Goal: Task Accomplishment & Management: Manage account settings

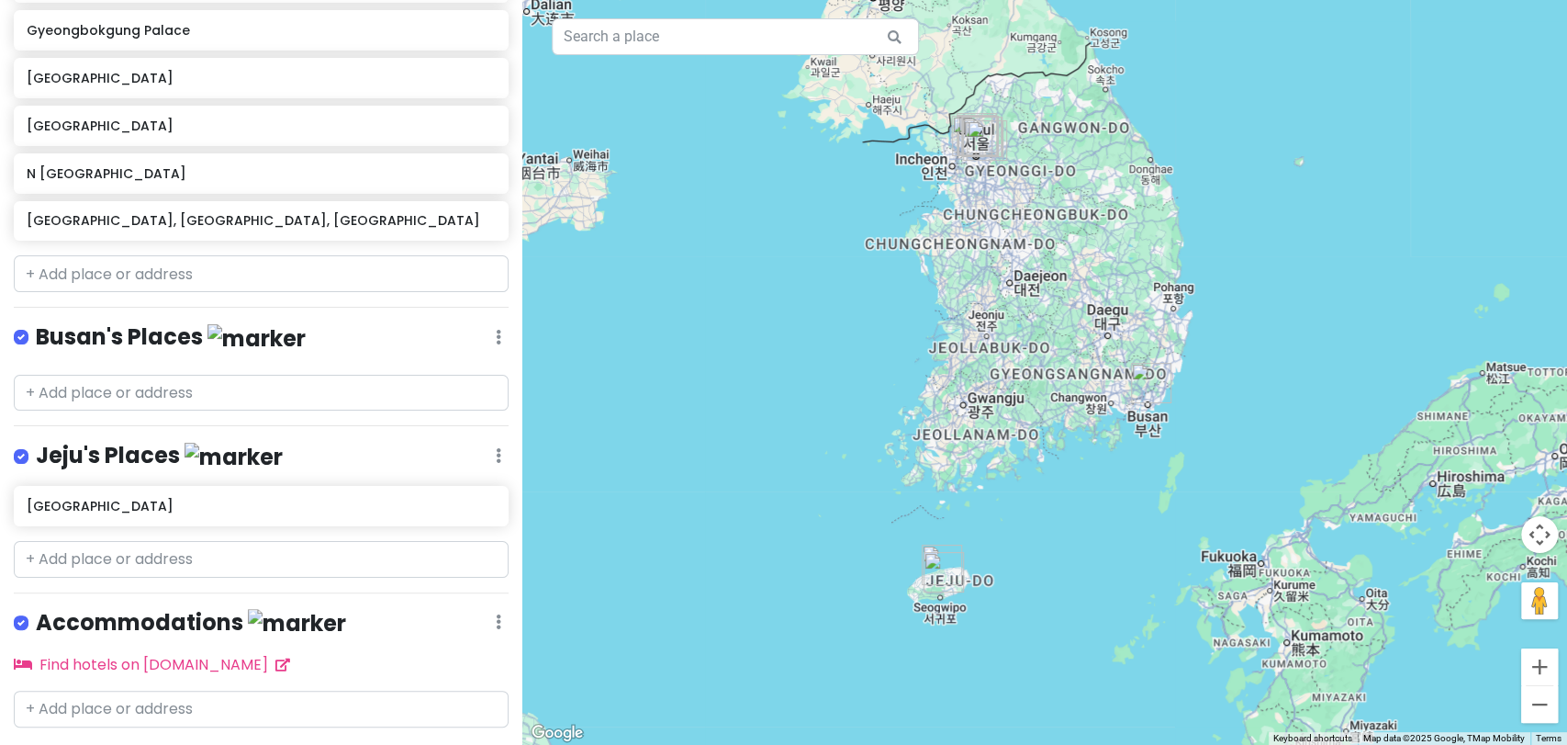
scroll to position [756, 0]
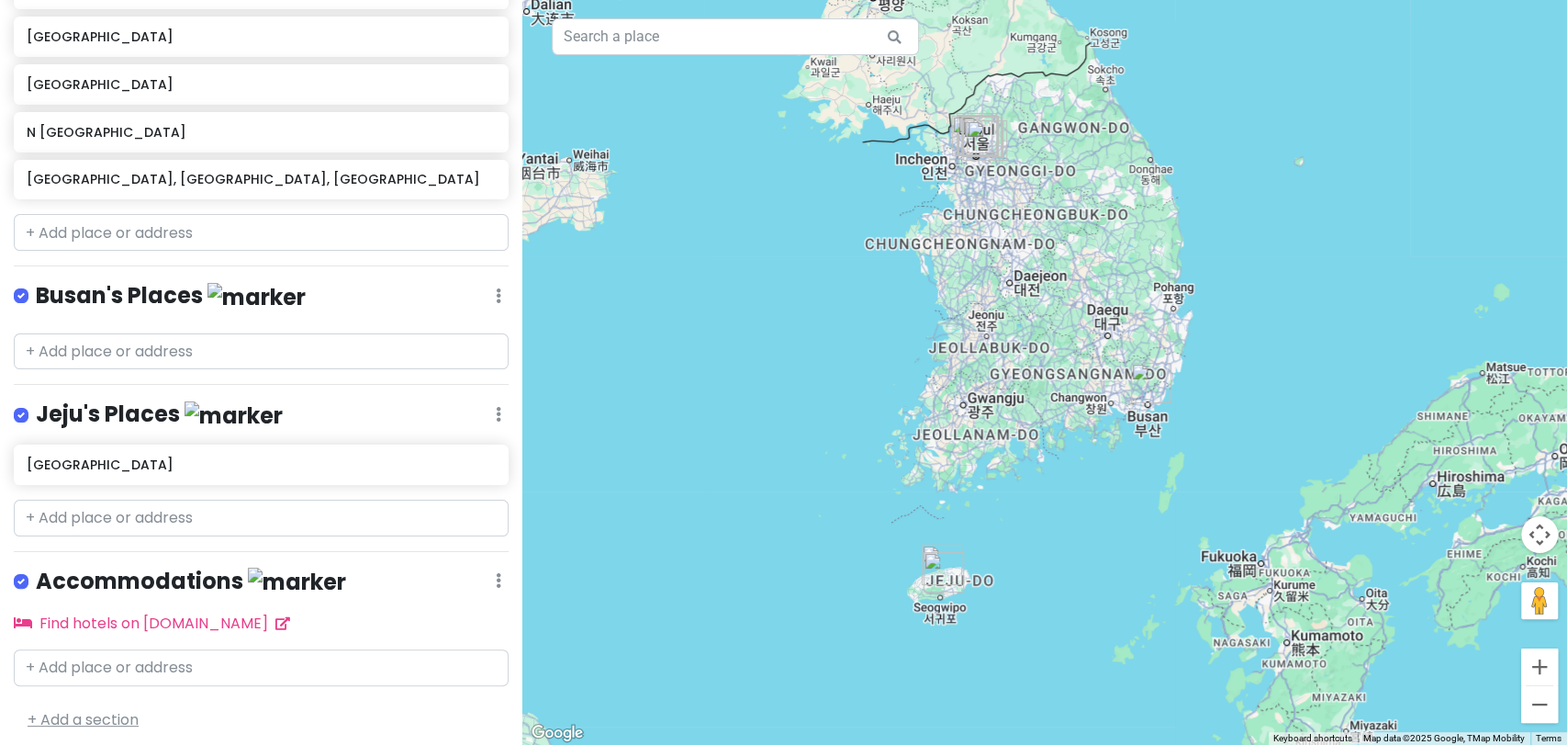
click at [129, 709] on link "+ Add a section" at bounding box center [83, 719] width 111 height 21
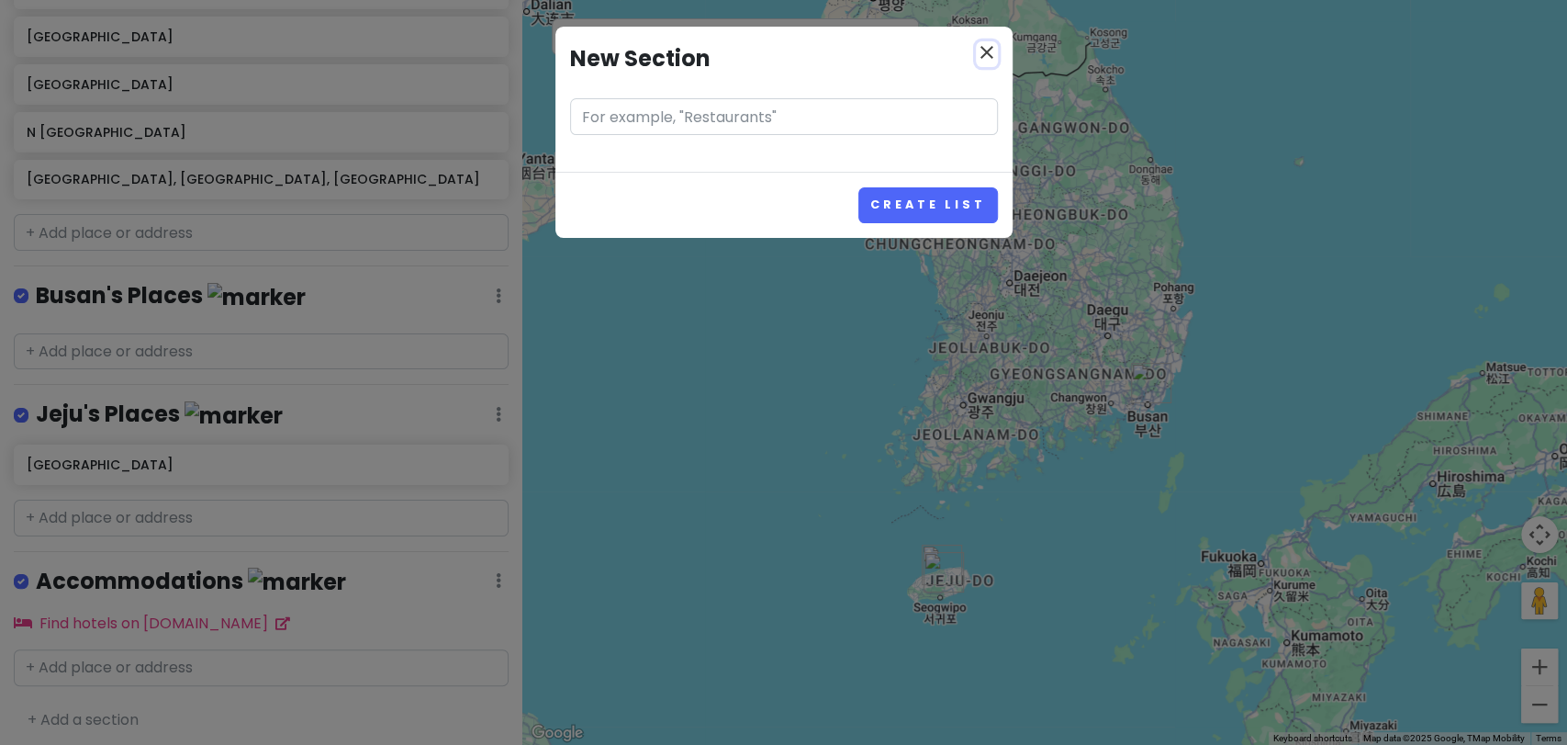
click at [977, 61] on icon "close" at bounding box center [987, 52] width 22 height 22
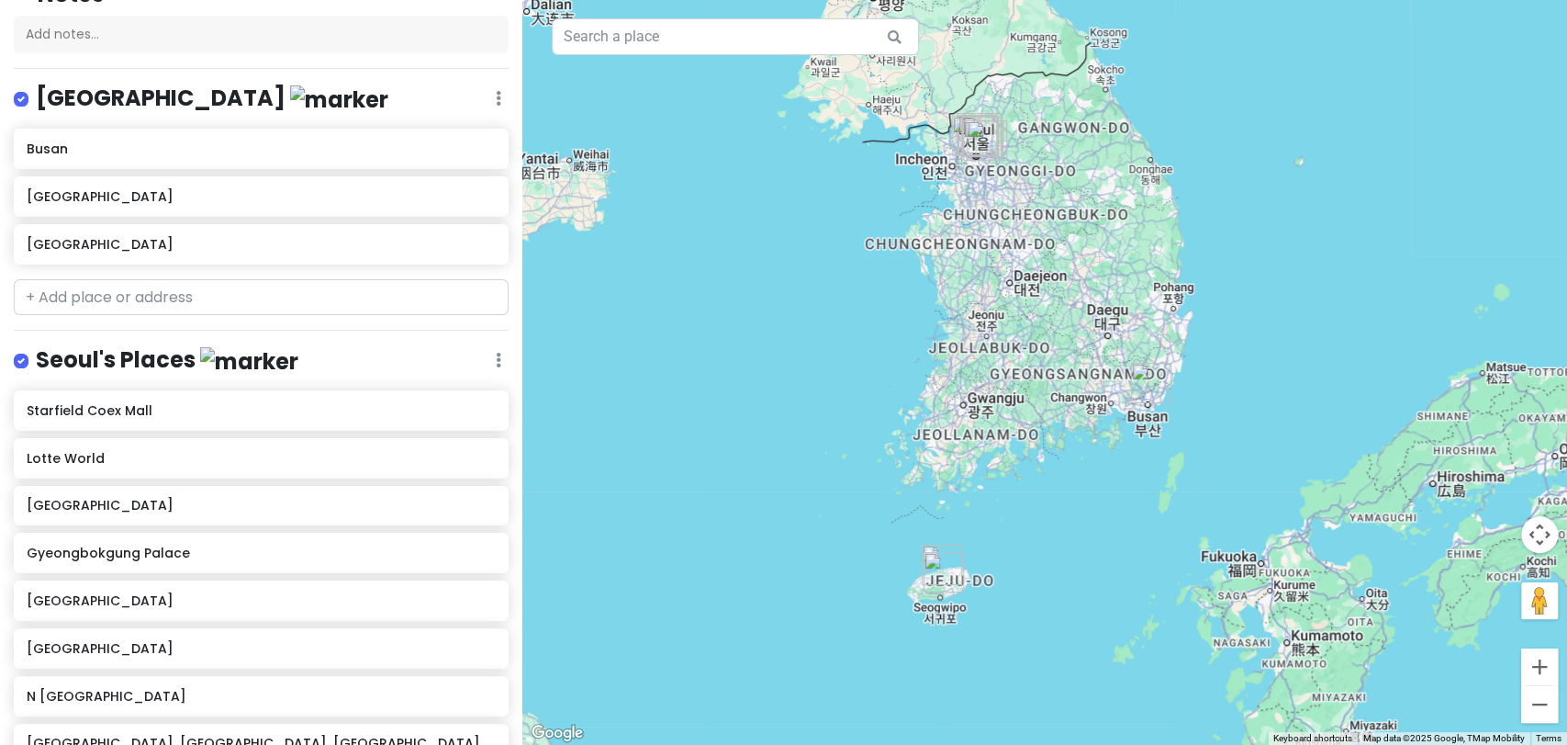
scroll to position [191, 0]
click at [466, 355] on div "Seoul's Places Edit Reorder Delete List" at bounding box center [261, 365] width 495 height 38
click at [475, 357] on div "Seoul's Places Edit Reorder Delete List" at bounding box center [261, 365] width 495 height 38
click at [496, 107] on icon at bounding box center [499, 99] width 6 height 15
click at [446, 340] on div "KOREA TRIP 2026 Private Change Dates Make a Copy Delete Trip Go Pro ⚡️ Give Fee…" at bounding box center [261, 372] width 522 height 745
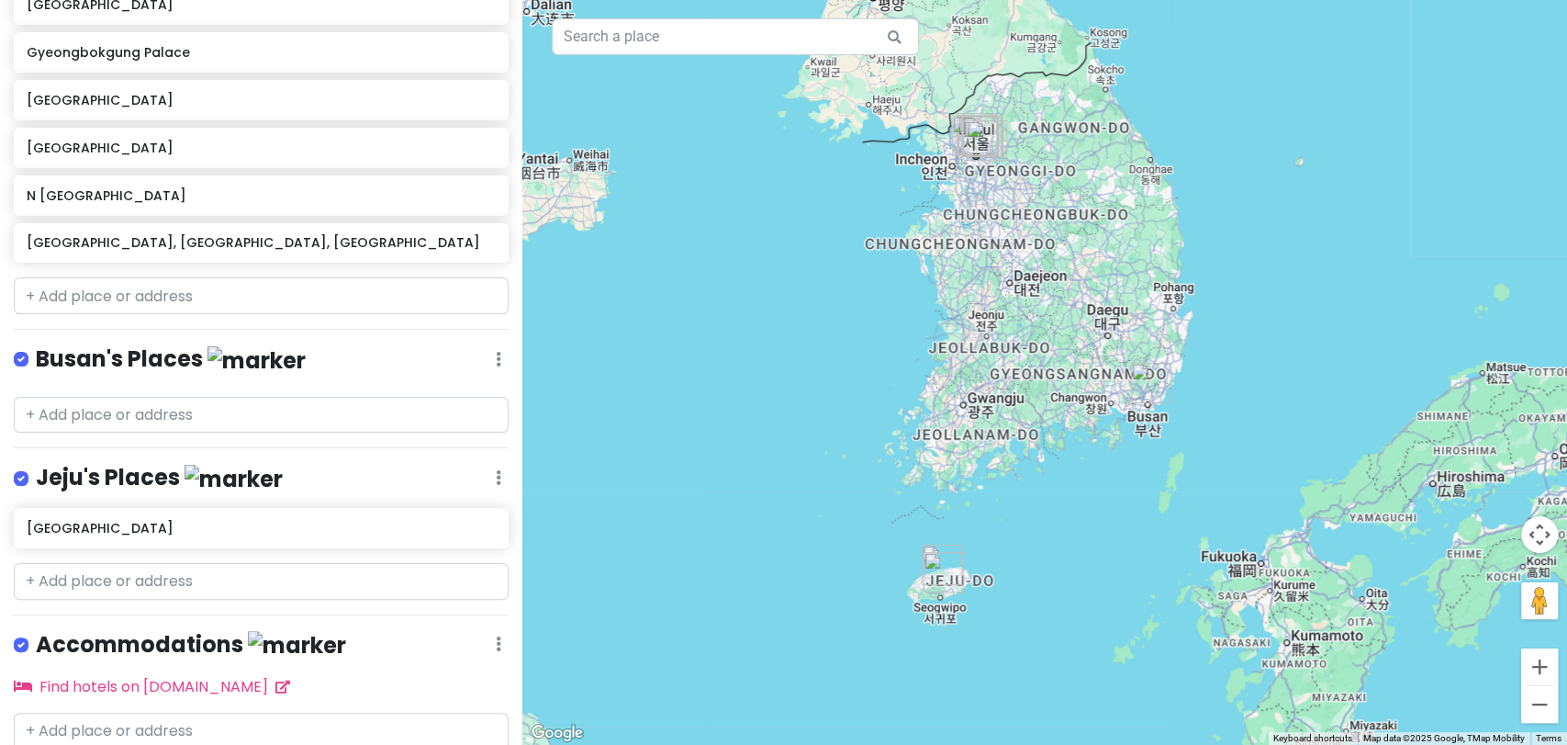
scroll to position [756, 0]
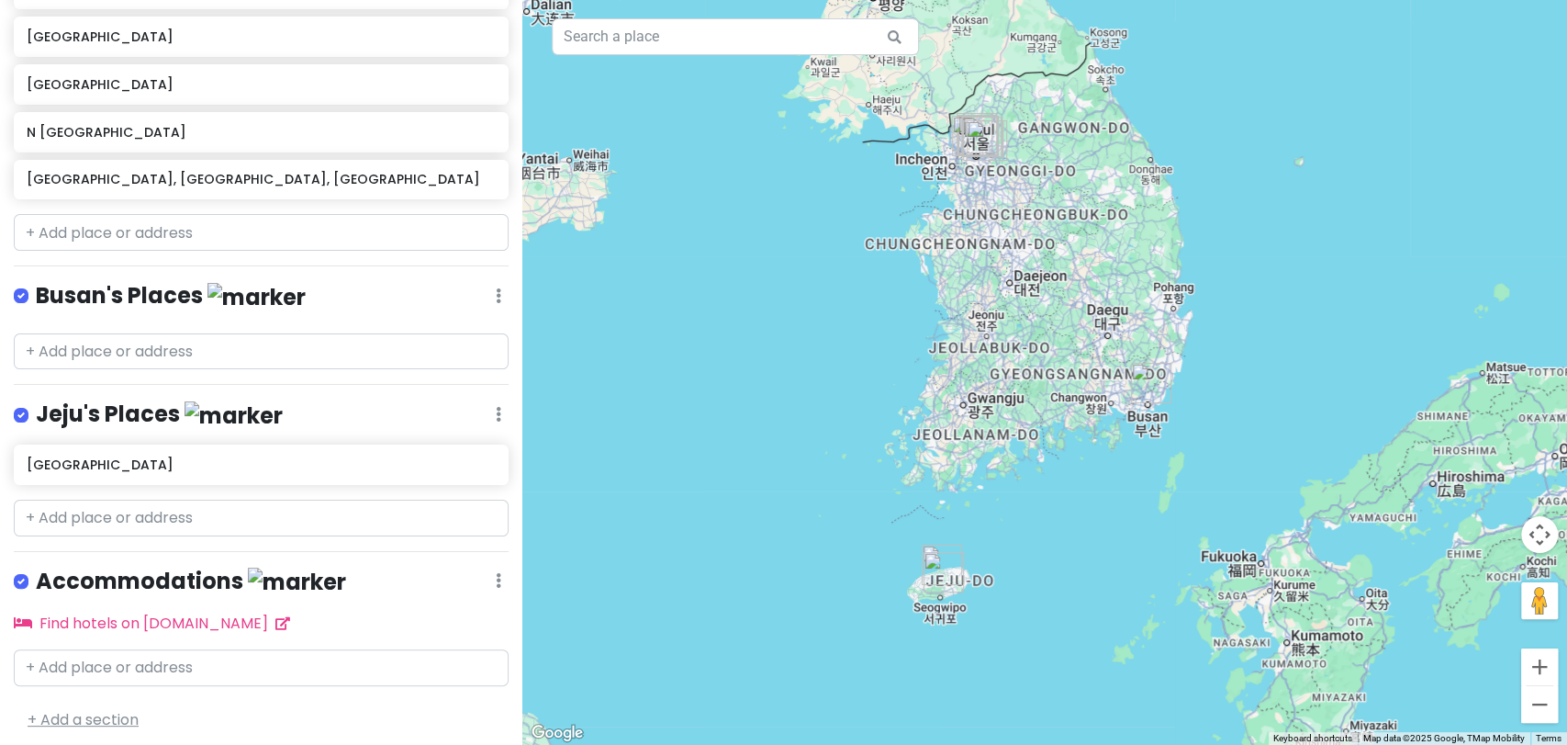
click at [81, 709] on link "+ Add a section" at bounding box center [83, 719] width 111 height 21
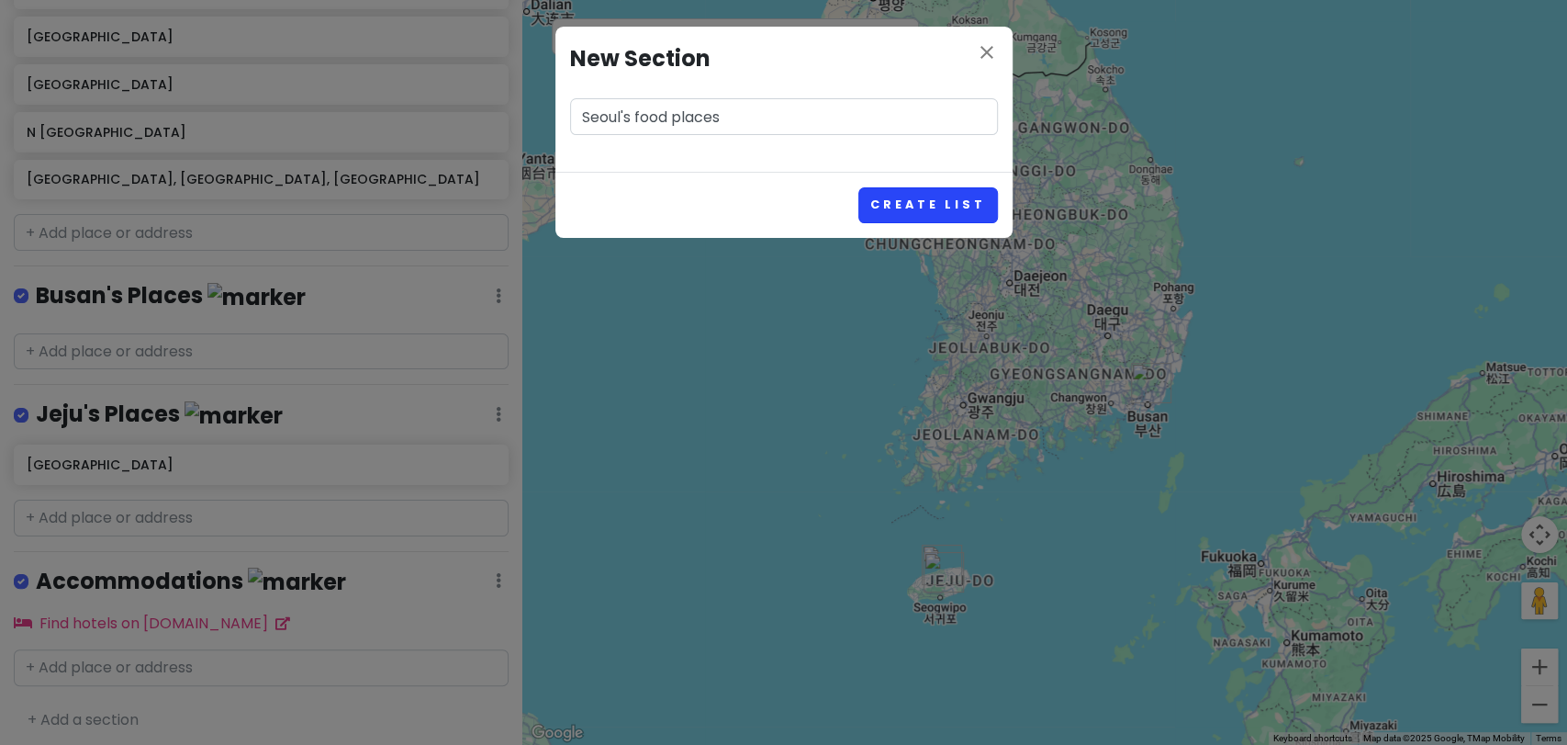
type input "Seoul's food places"
click at [944, 194] on button "Create List" at bounding box center [927, 205] width 139 height 36
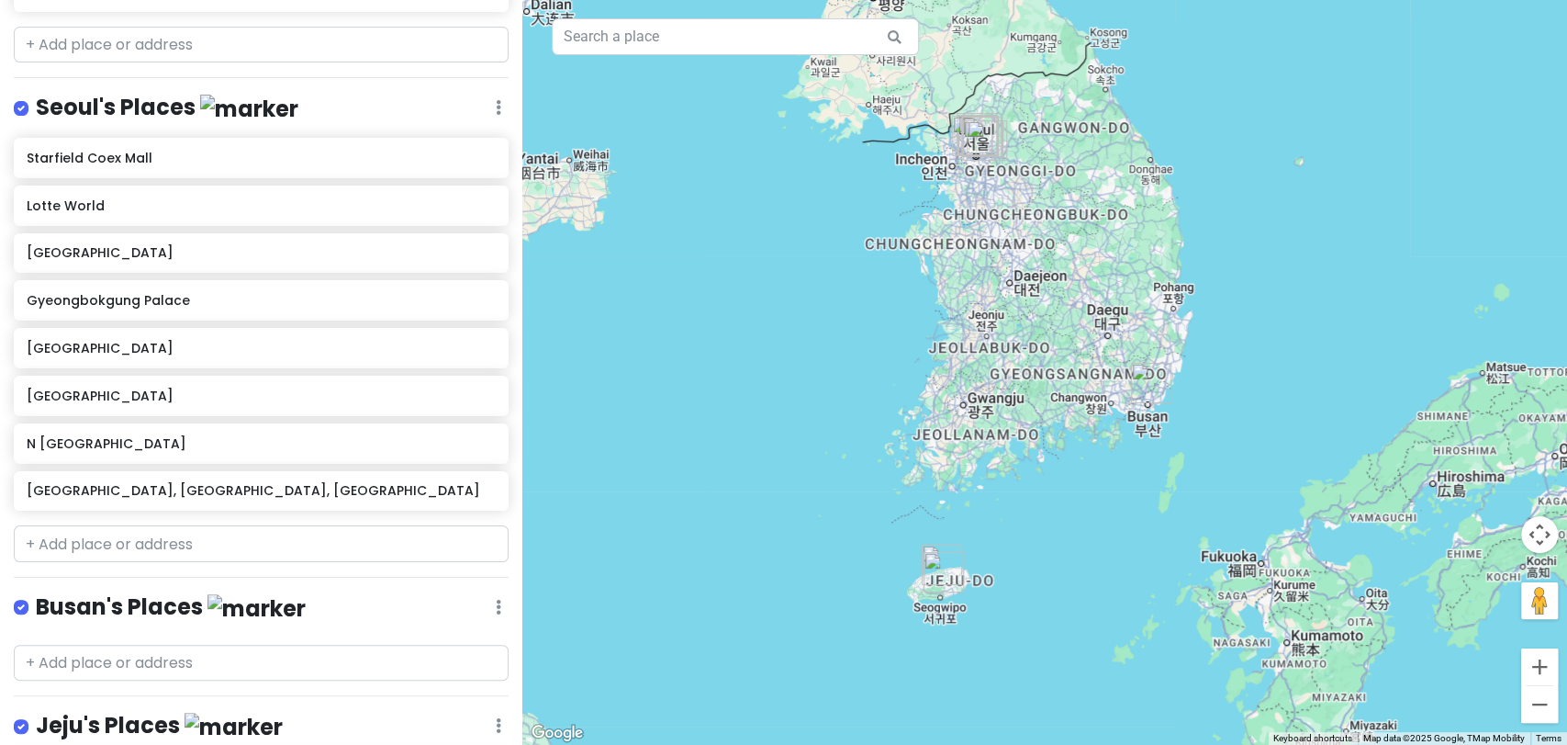
scroll to position [445, 0]
click at [210, 548] on input "text" at bounding box center [261, 542] width 495 height 37
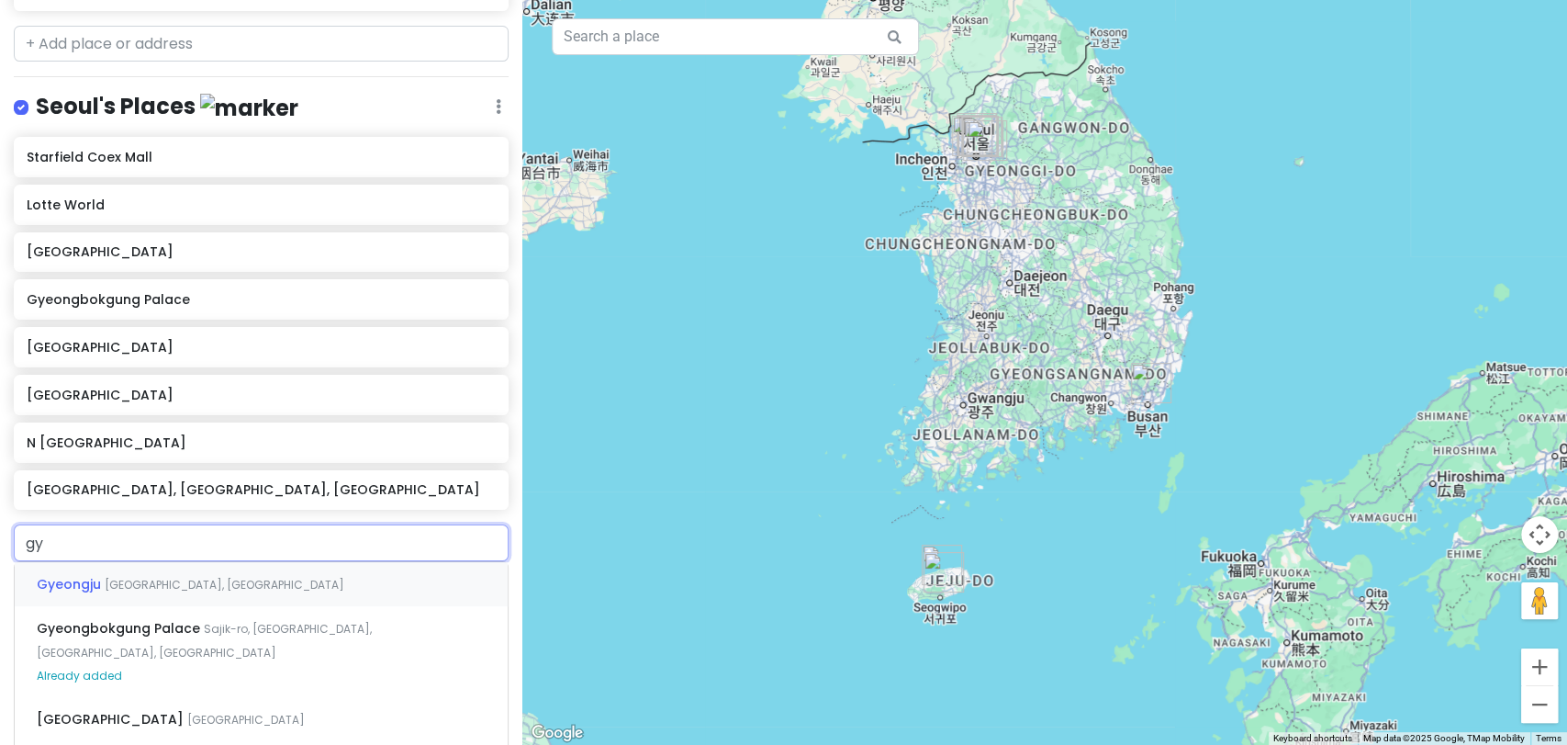
type input "g"
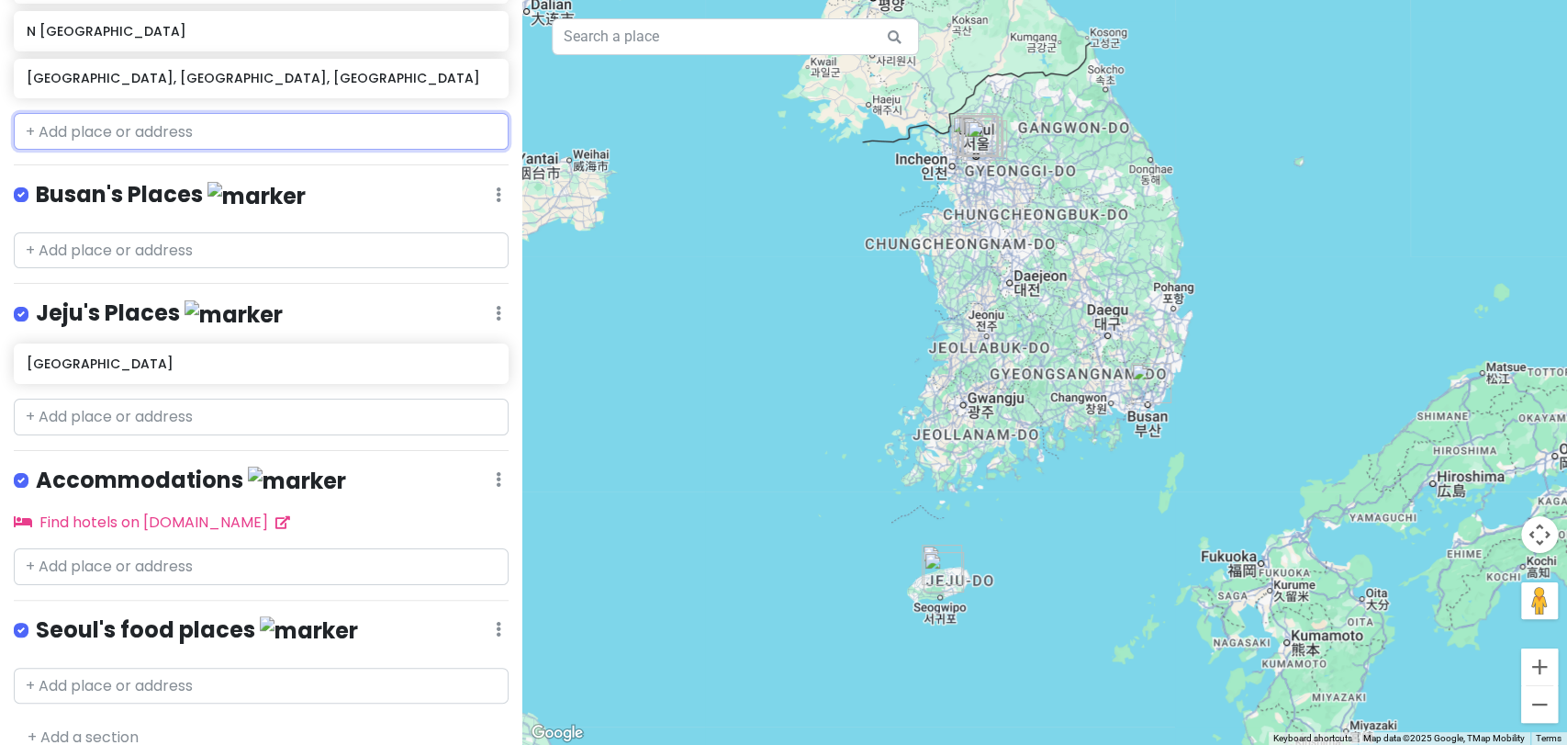
scroll to position [873, 0]
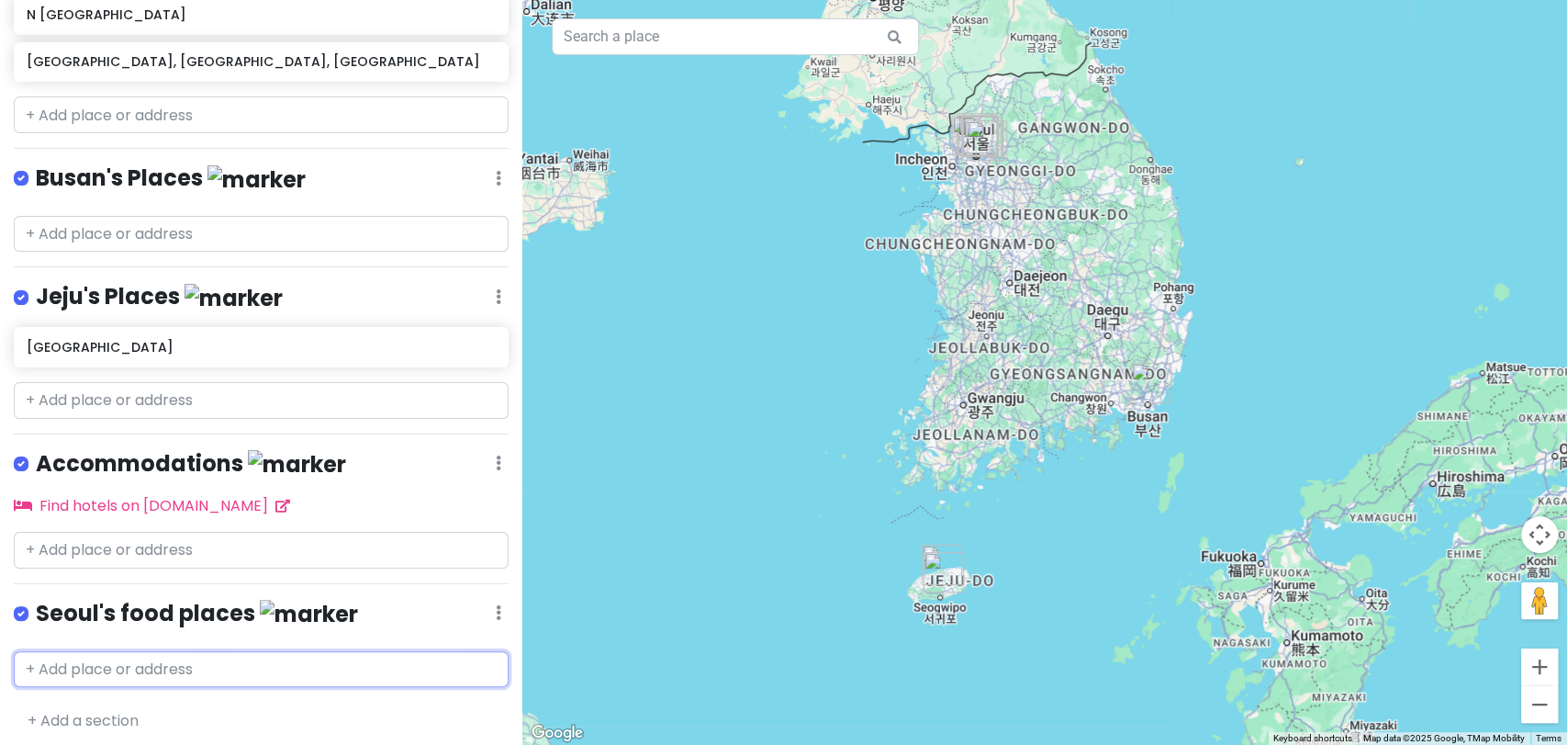
click at [187, 651] on input "text" at bounding box center [261, 669] width 495 height 37
type input "gwangjang"
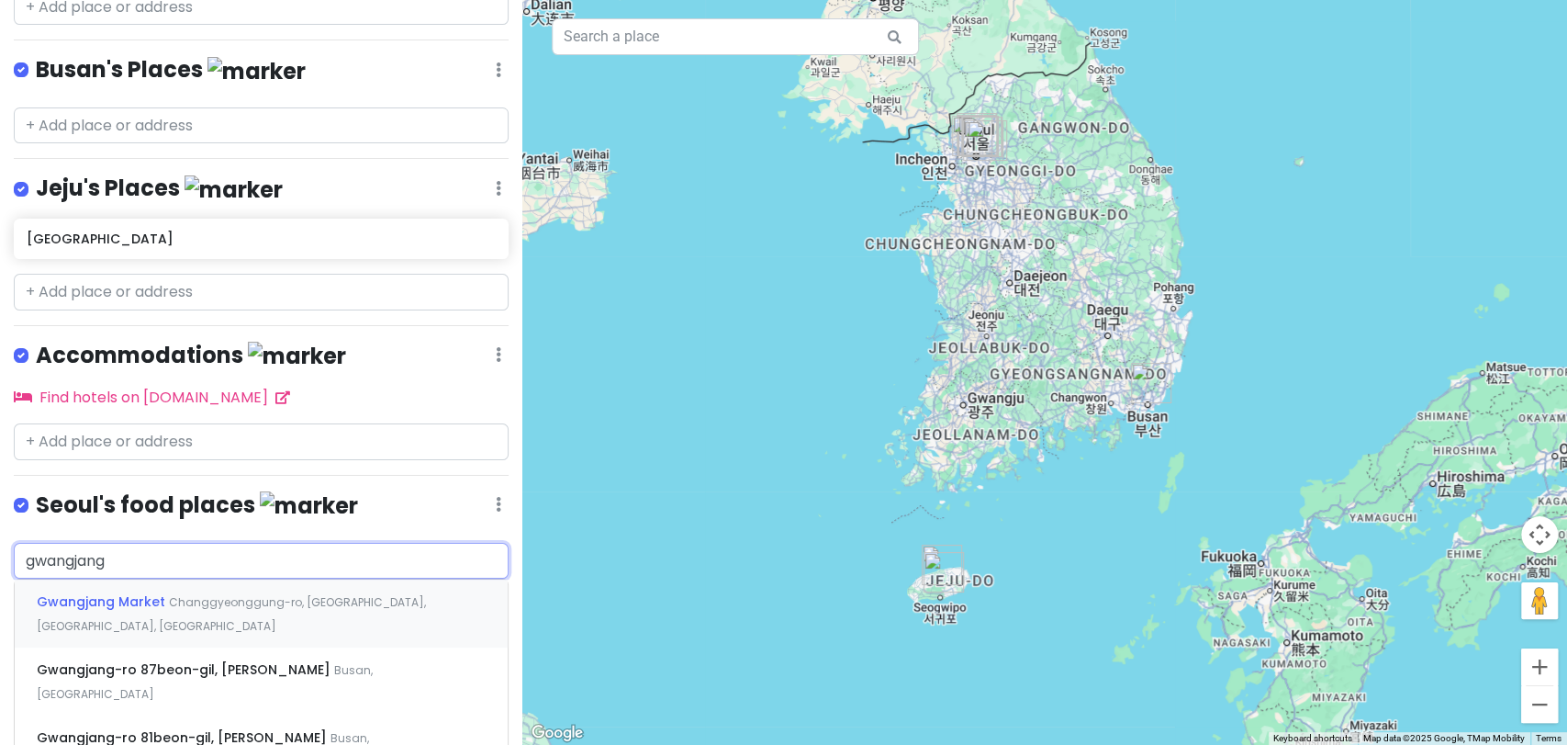
scroll to position [992, 0]
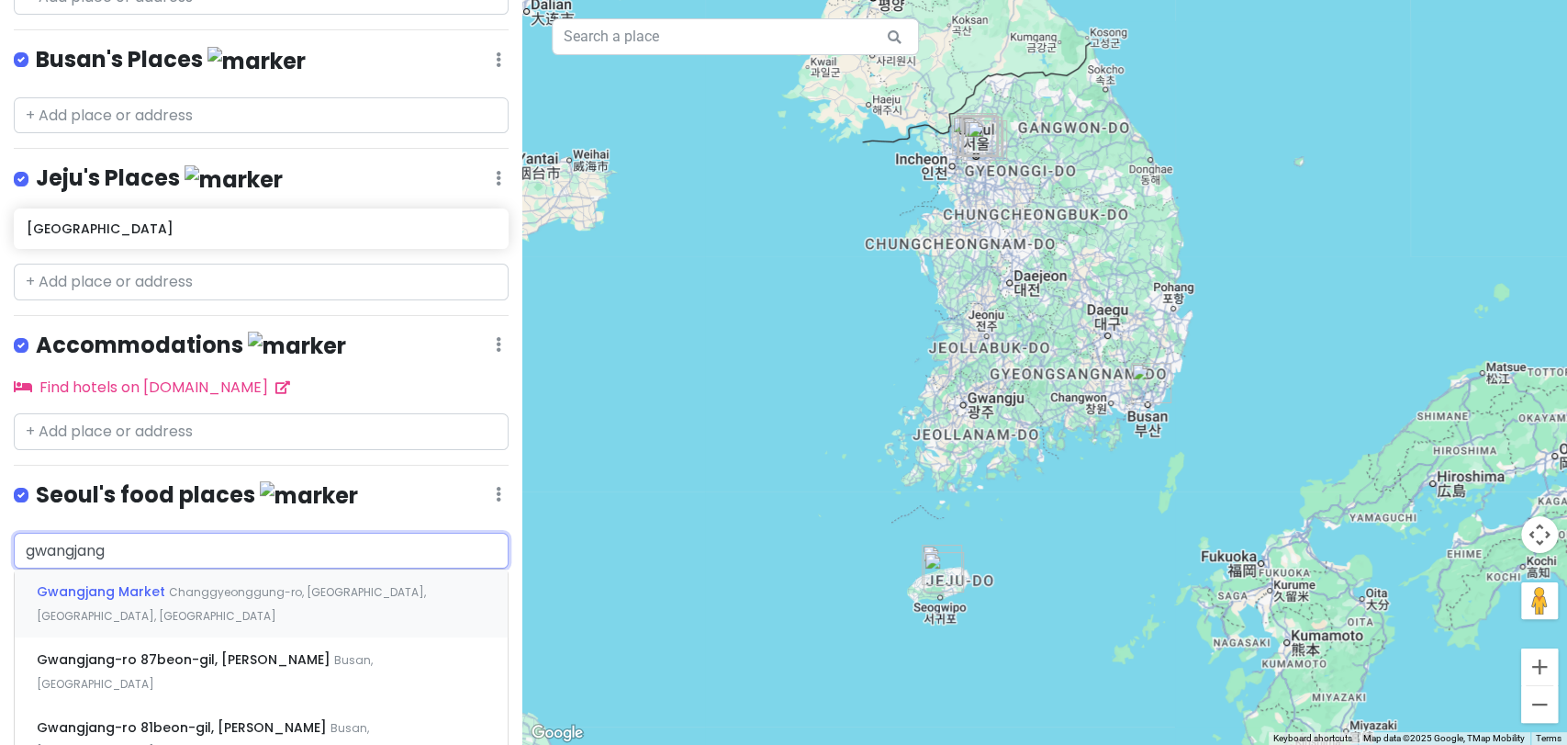
click at [336, 589] on div "Gwangjang Market [GEOGRAPHIC_DATA]-[GEOGRAPHIC_DATA], [GEOGRAPHIC_DATA], [GEOGR…" at bounding box center [261, 603] width 493 height 68
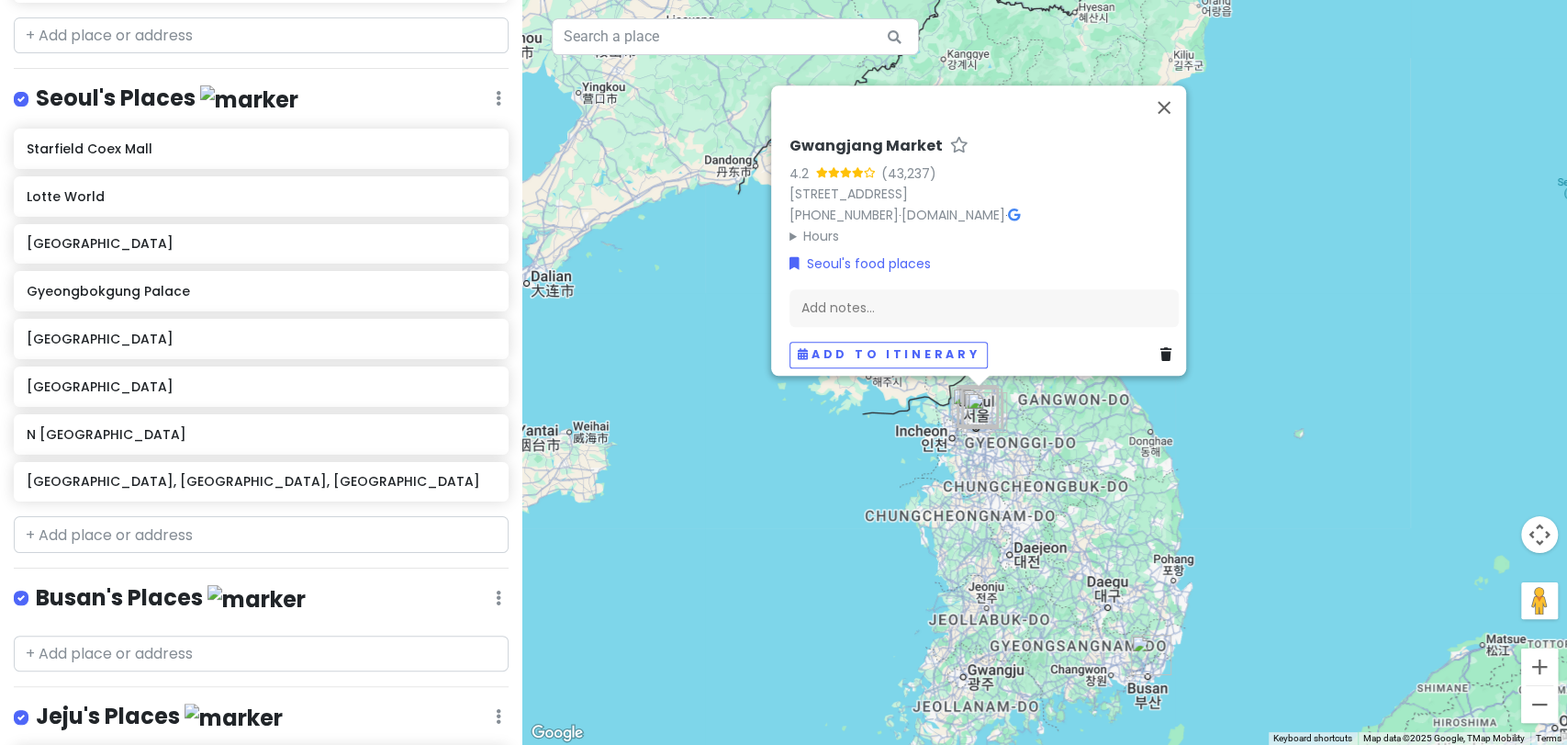
scroll to position [454, 0]
click at [1172, 85] on button "Close" at bounding box center [1164, 107] width 44 height 44
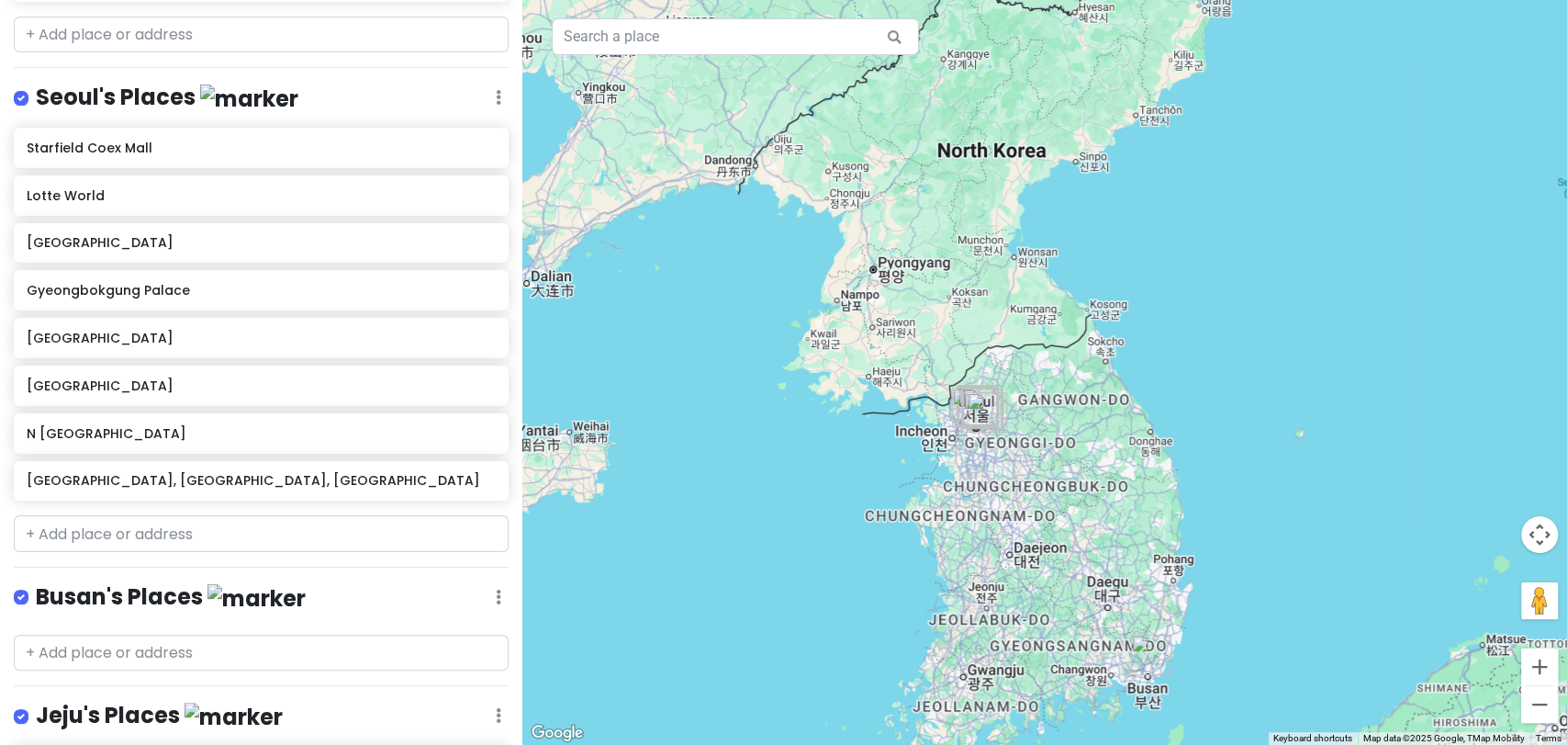
click at [473, 71] on div "KOREA TRIP 2026 Private Change Dates Make a Copy Delete Trip Go Pro ⚡️ Give Fee…" at bounding box center [261, 372] width 522 height 745
click at [441, 164] on link "Edit" at bounding box center [444, 151] width 147 height 44
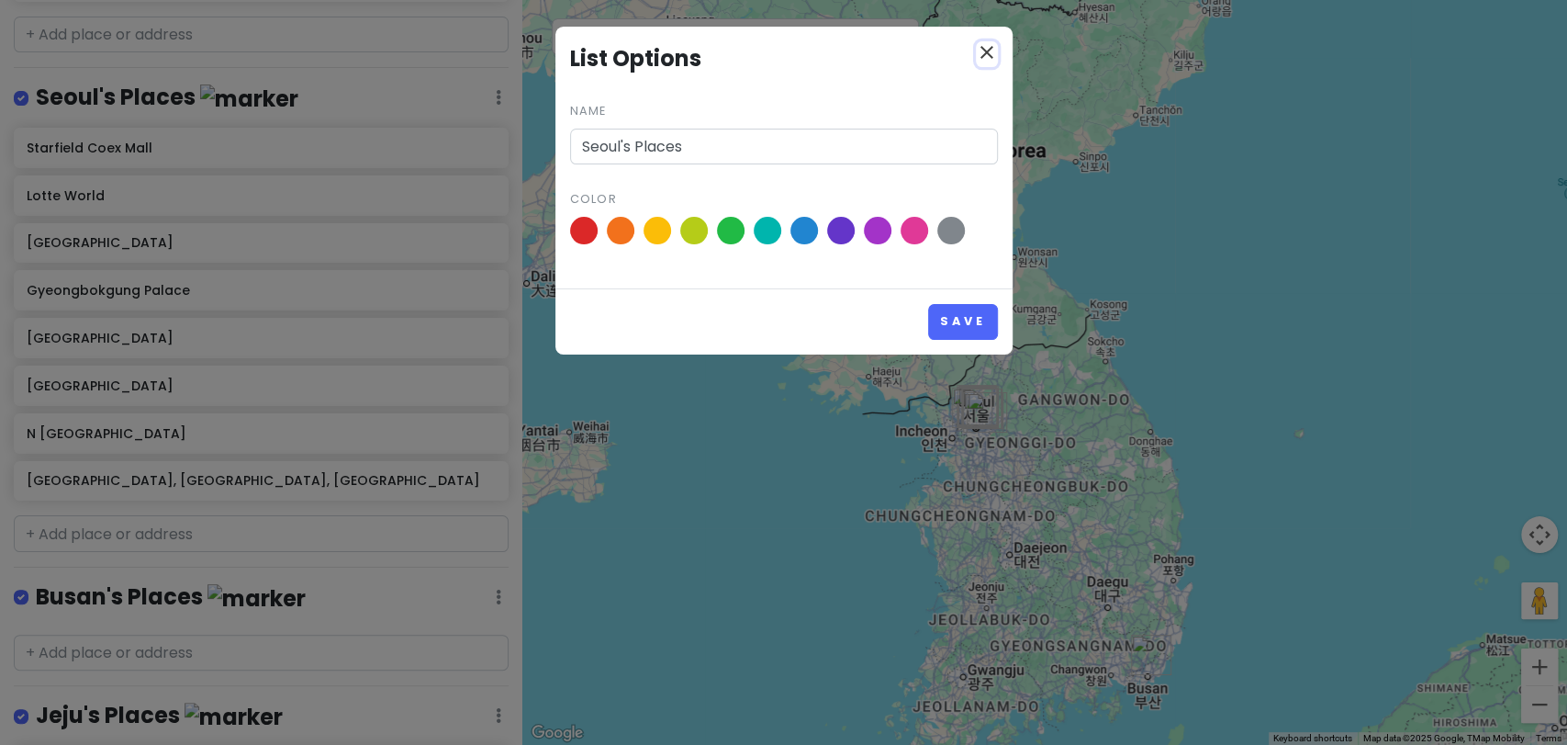
click at [992, 58] on icon "close" at bounding box center [987, 52] width 22 height 22
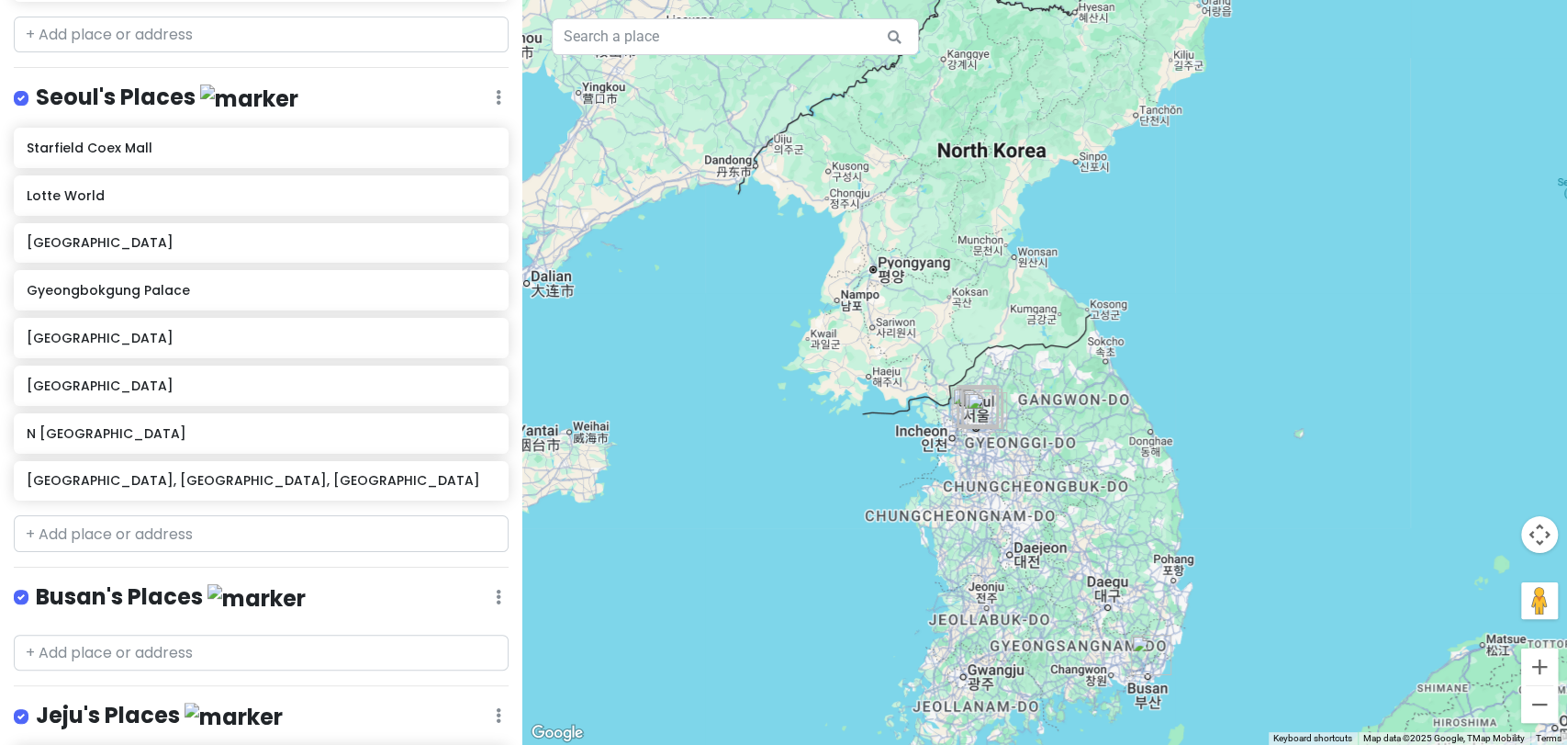
click at [490, 102] on div "Seoul's Places Edit Reorder Delete List" at bounding box center [261, 102] width 495 height 38
click at [411, 196] on link "Reorder" at bounding box center [444, 196] width 147 height 44
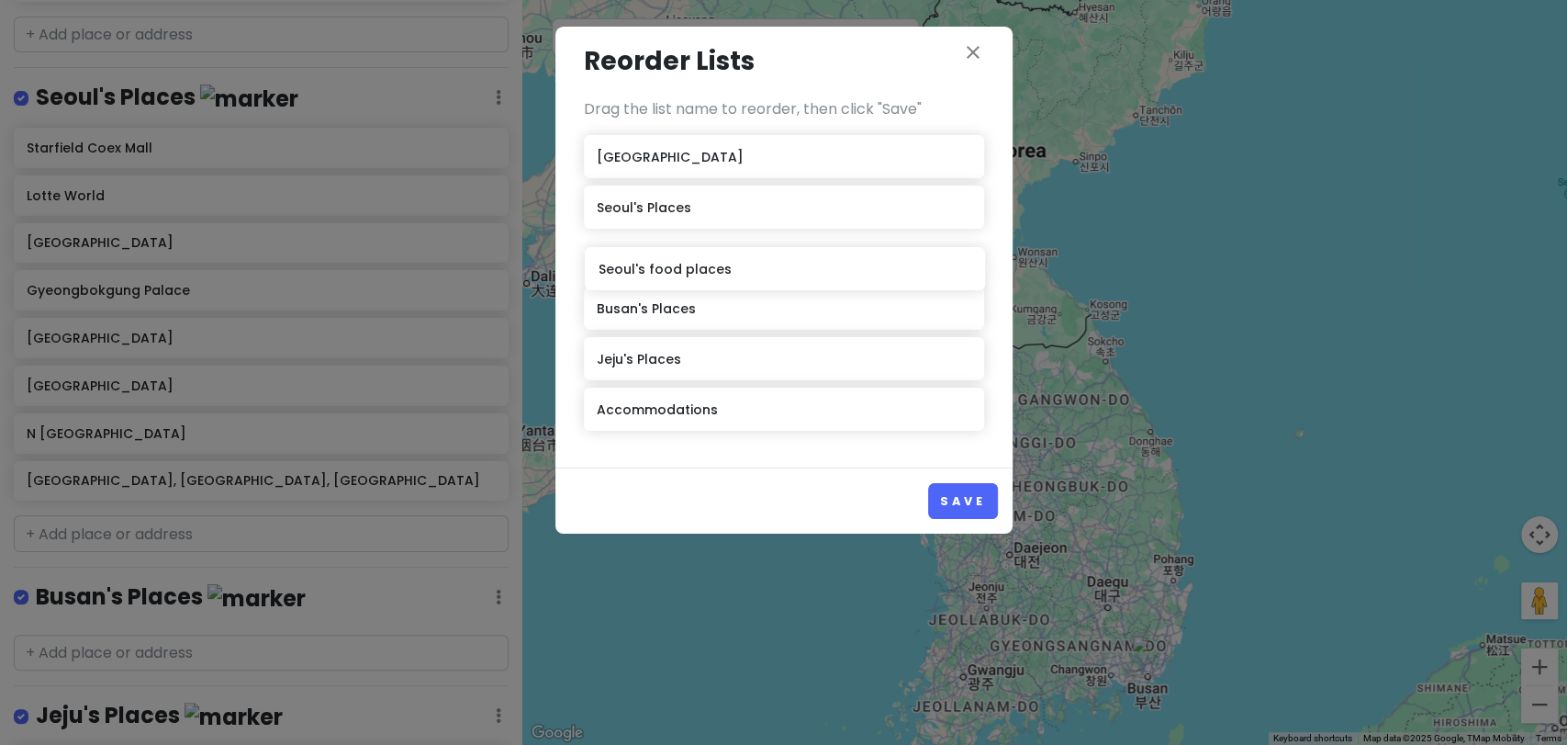
drag, startPoint x: 675, startPoint y: 413, endPoint x: 677, endPoint y: 273, distance: 140.5
click at [677, 273] on div "KOREA [GEOGRAPHIC_DATA]'s Places Busan's Places [GEOGRAPHIC_DATA]'s Places Acco…" at bounding box center [784, 286] width 400 height 303
click at [937, 504] on button "Save" at bounding box center [962, 501] width 69 height 36
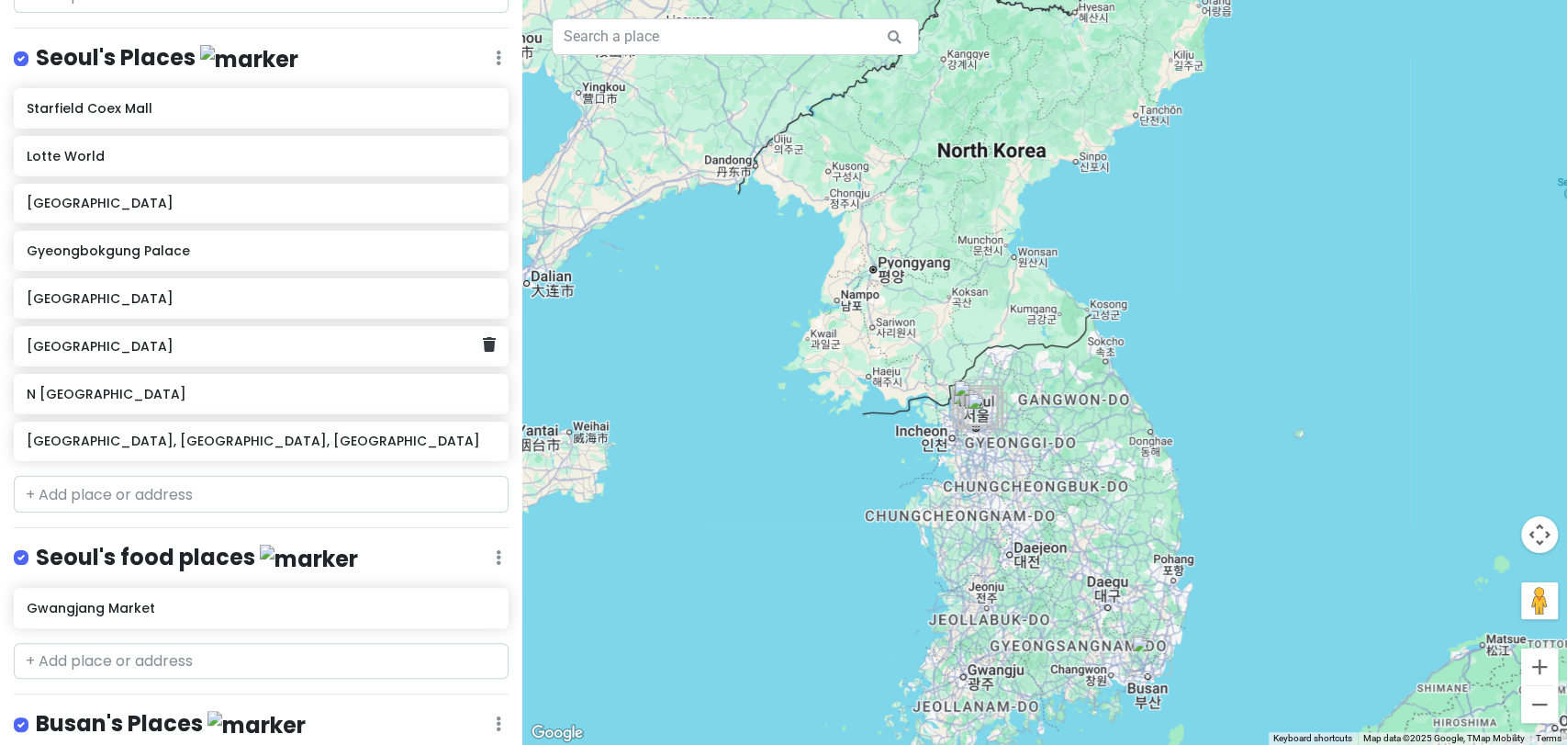
scroll to position [495, 0]
click at [259, 658] on input "text" at bounding box center [261, 660] width 495 height 37
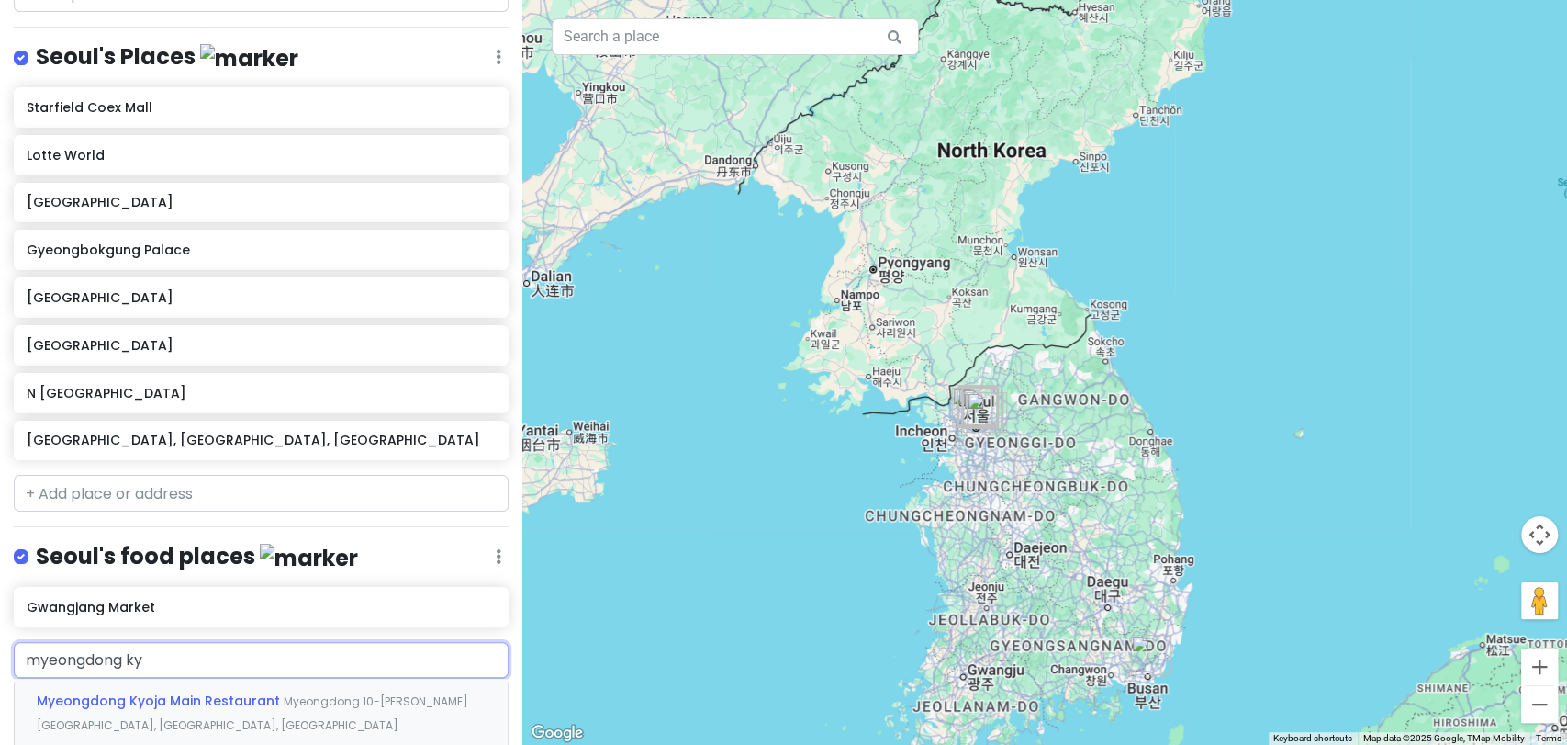
type input "myeongdong kyo"
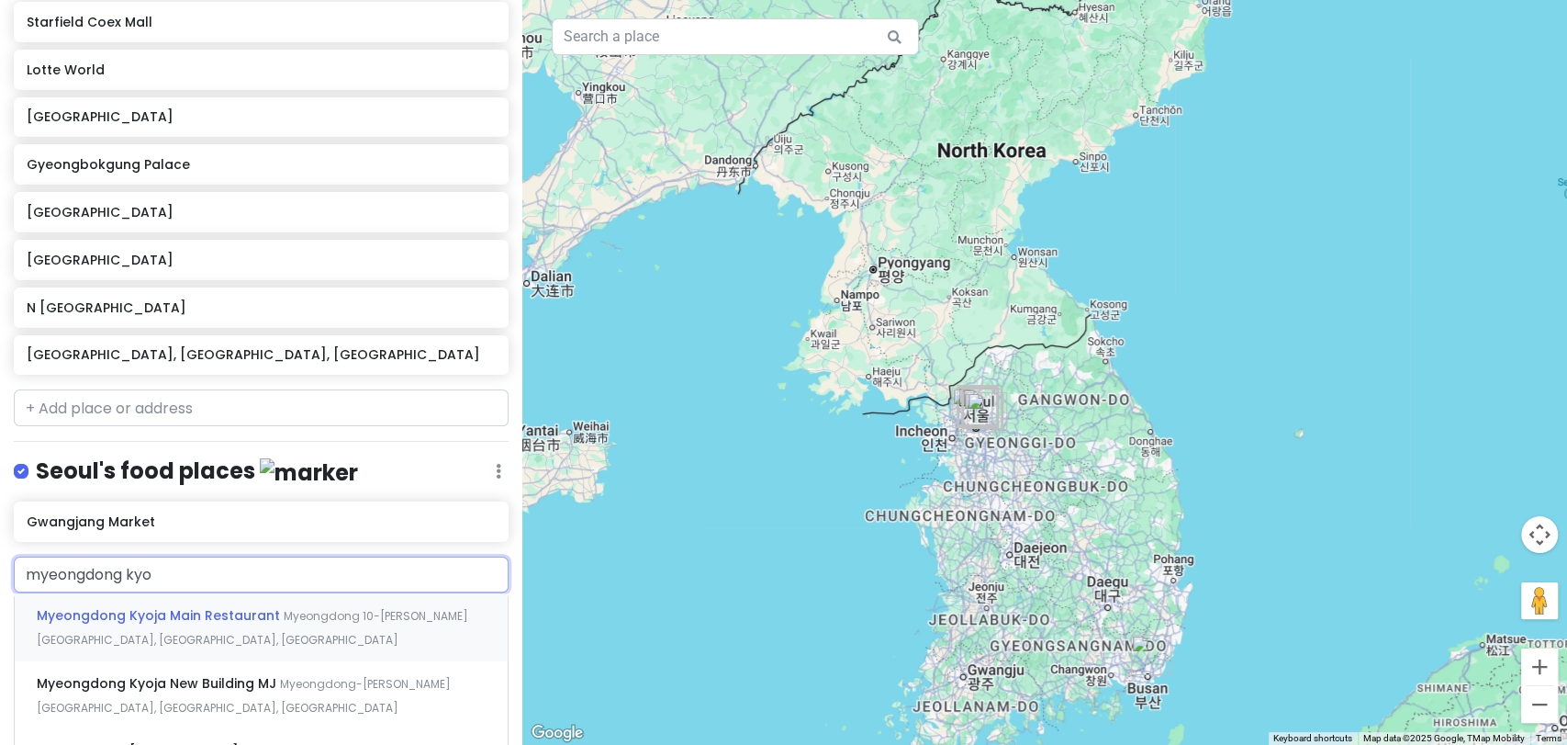
scroll to position [581, 0]
click at [243, 626] on div "Myeongdong [GEOGRAPHIC_DATA] [GEOGRAPHIC_DATA] [STREET_ADDRESS][PERSON_NAME]" at bounding box center [261, 626] width 493 height 68
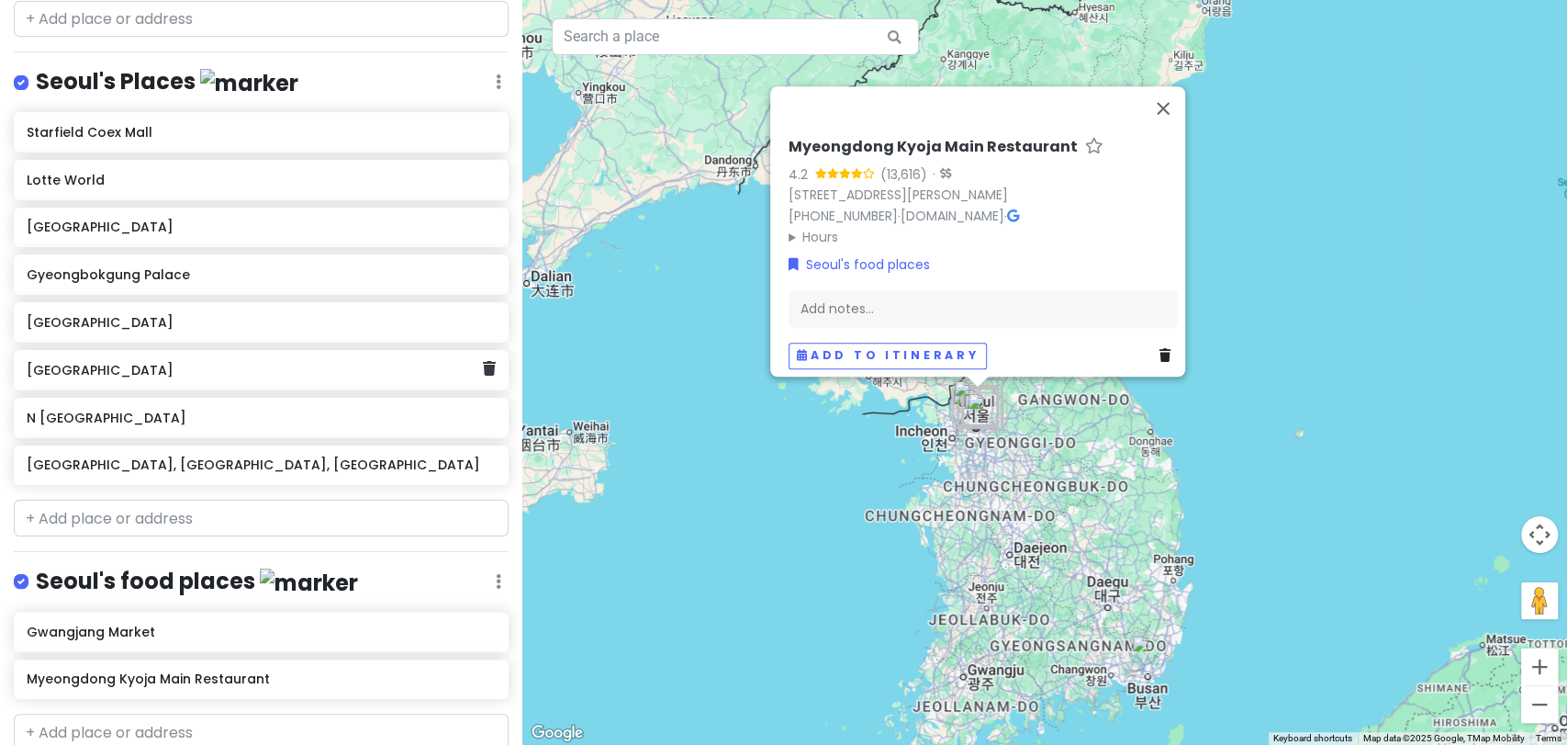
scroll to position [487, 0]
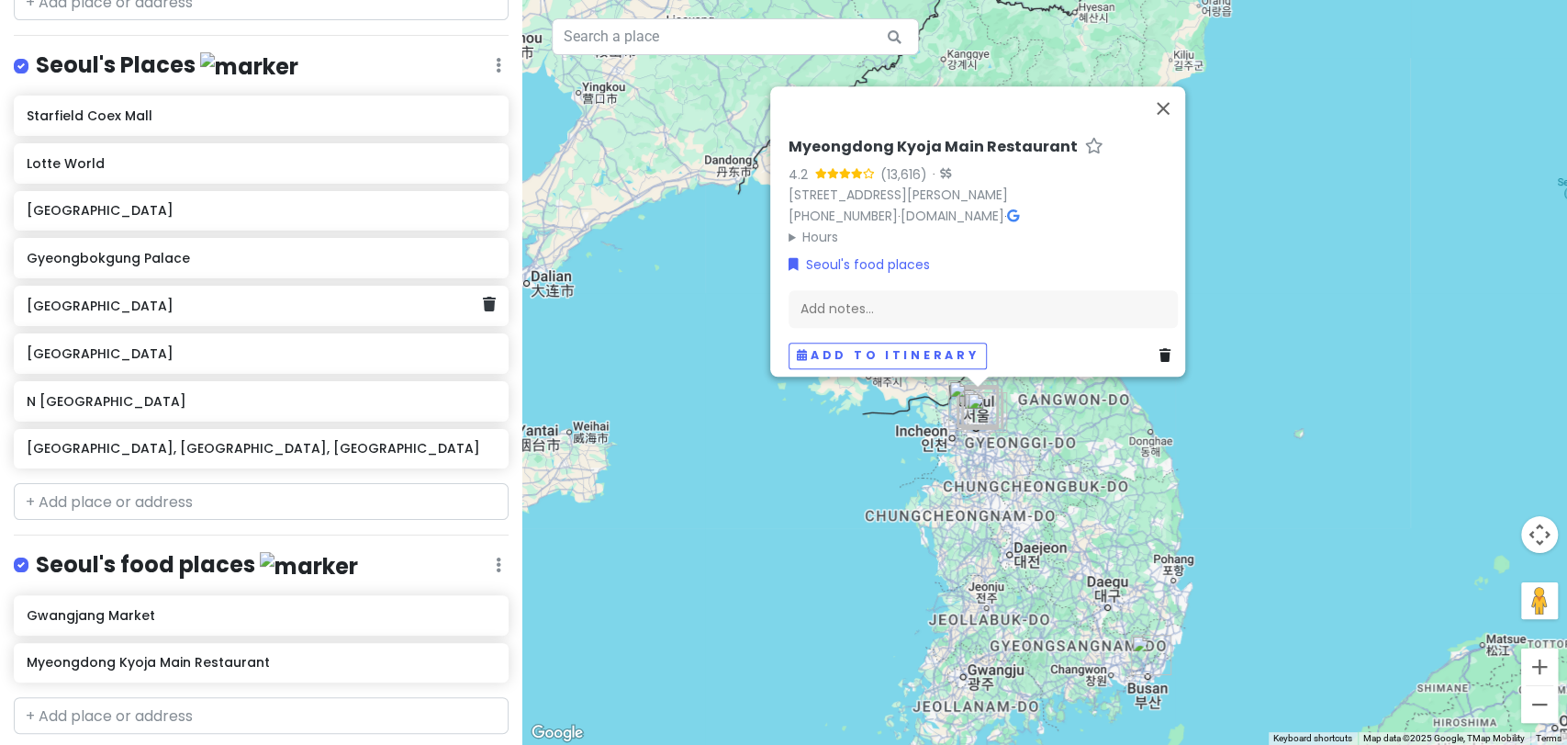
click at [174, 318] on div "[GEOGRAPHIC_DATA]" at bounding box center [261, 306] width 495 height 40
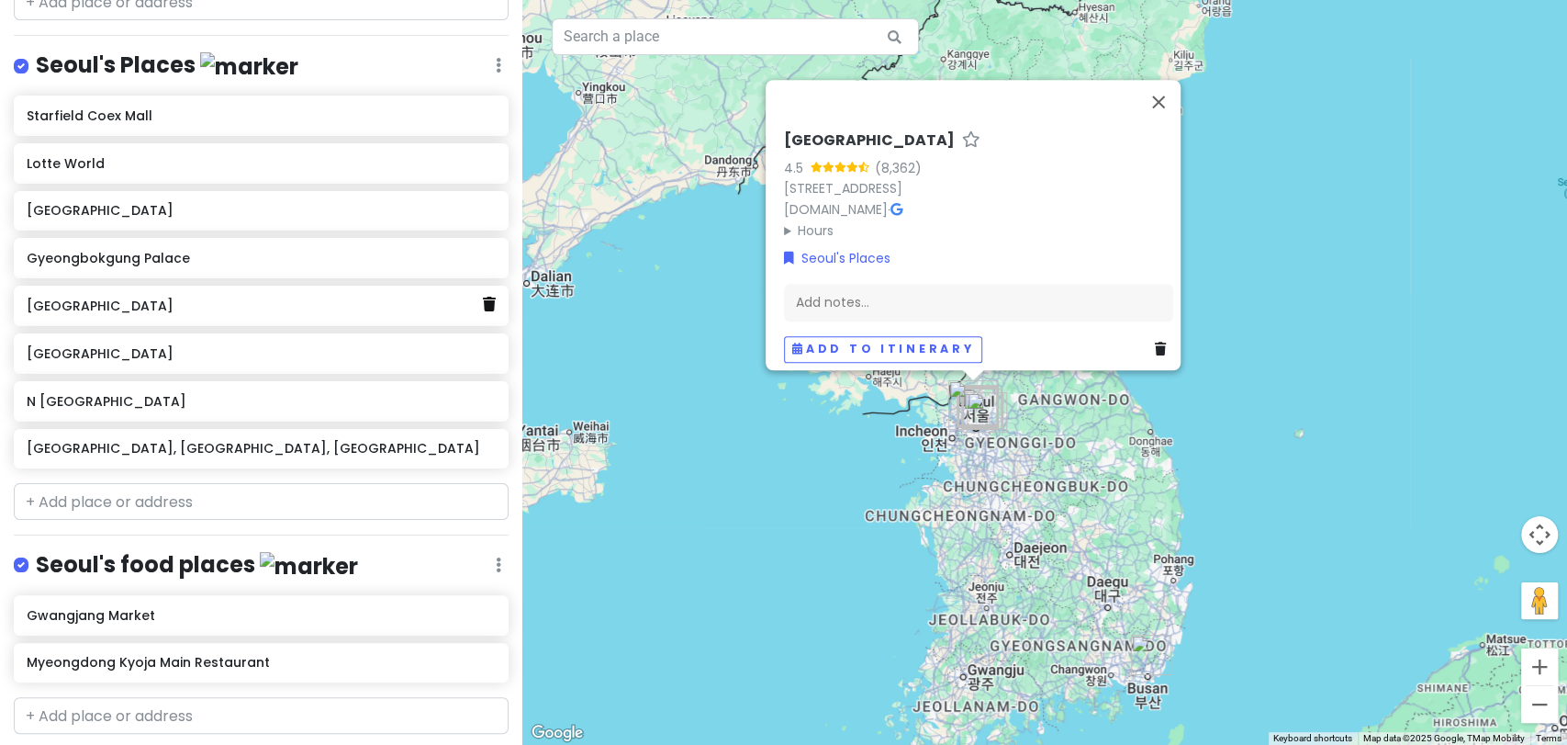
click at [483, 303] on icon at bounding box center [489, 304] width 13 height 15
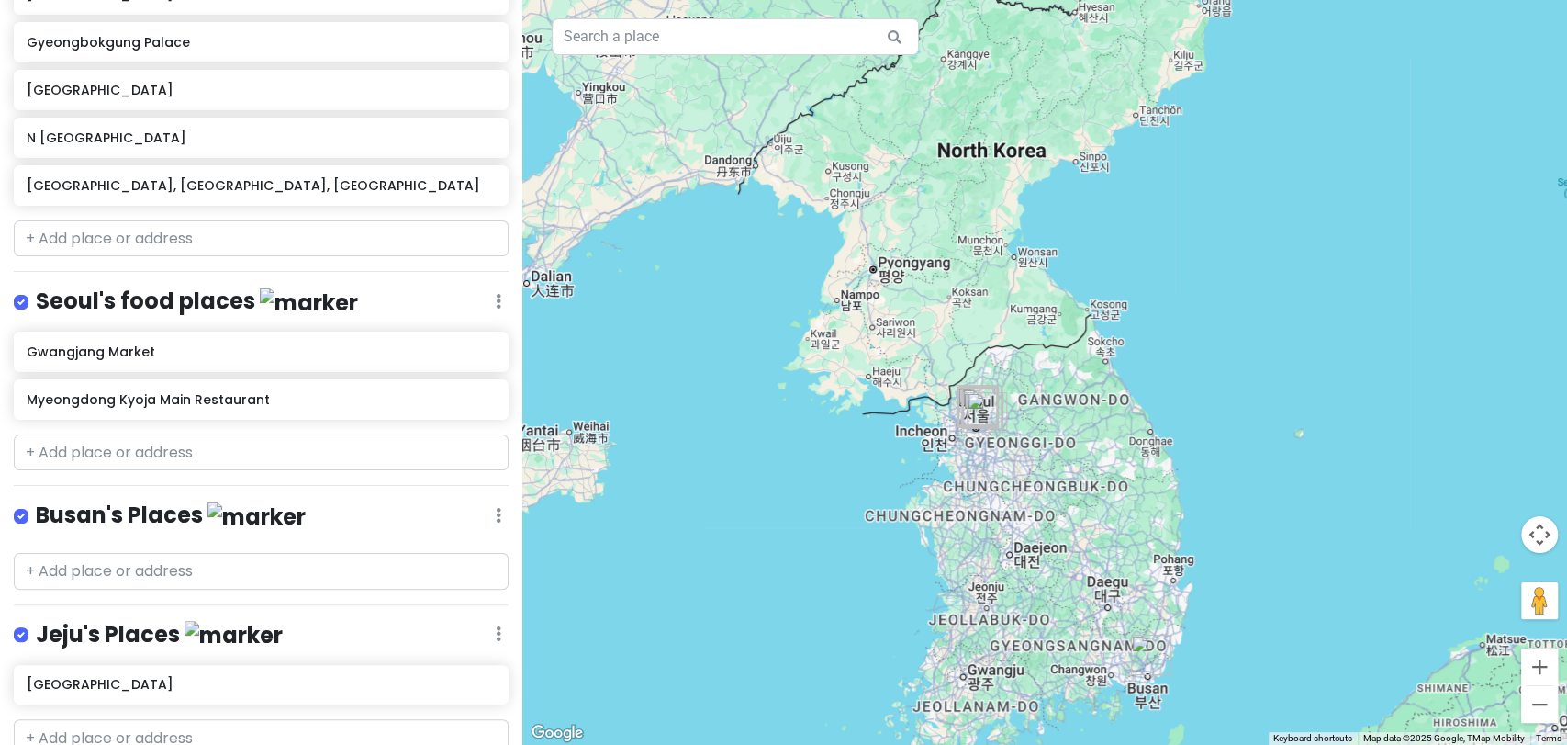
scroll to position [712, 0]
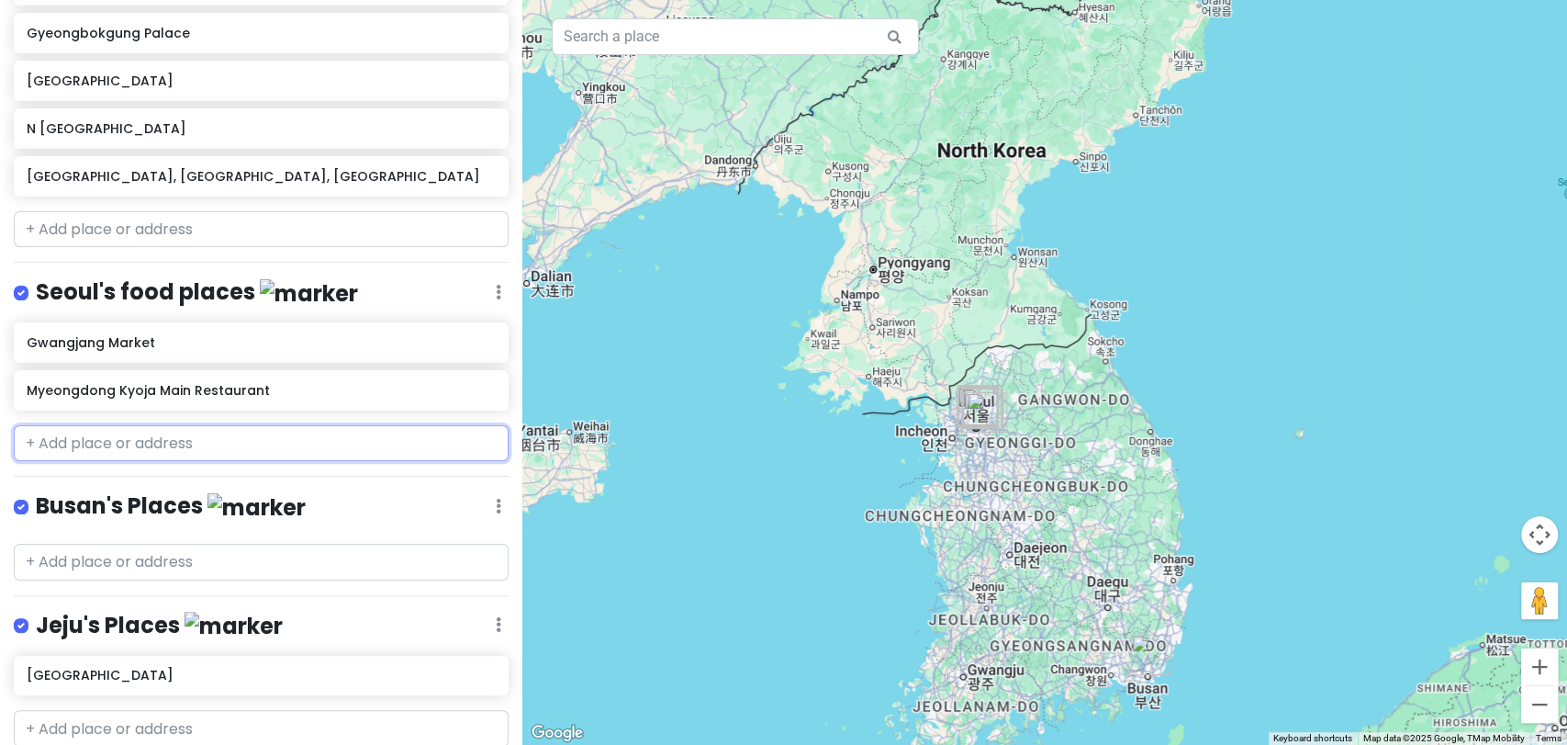
click at [219, 431] on input "text" at bounding box center [261, 443] width 495 height 37
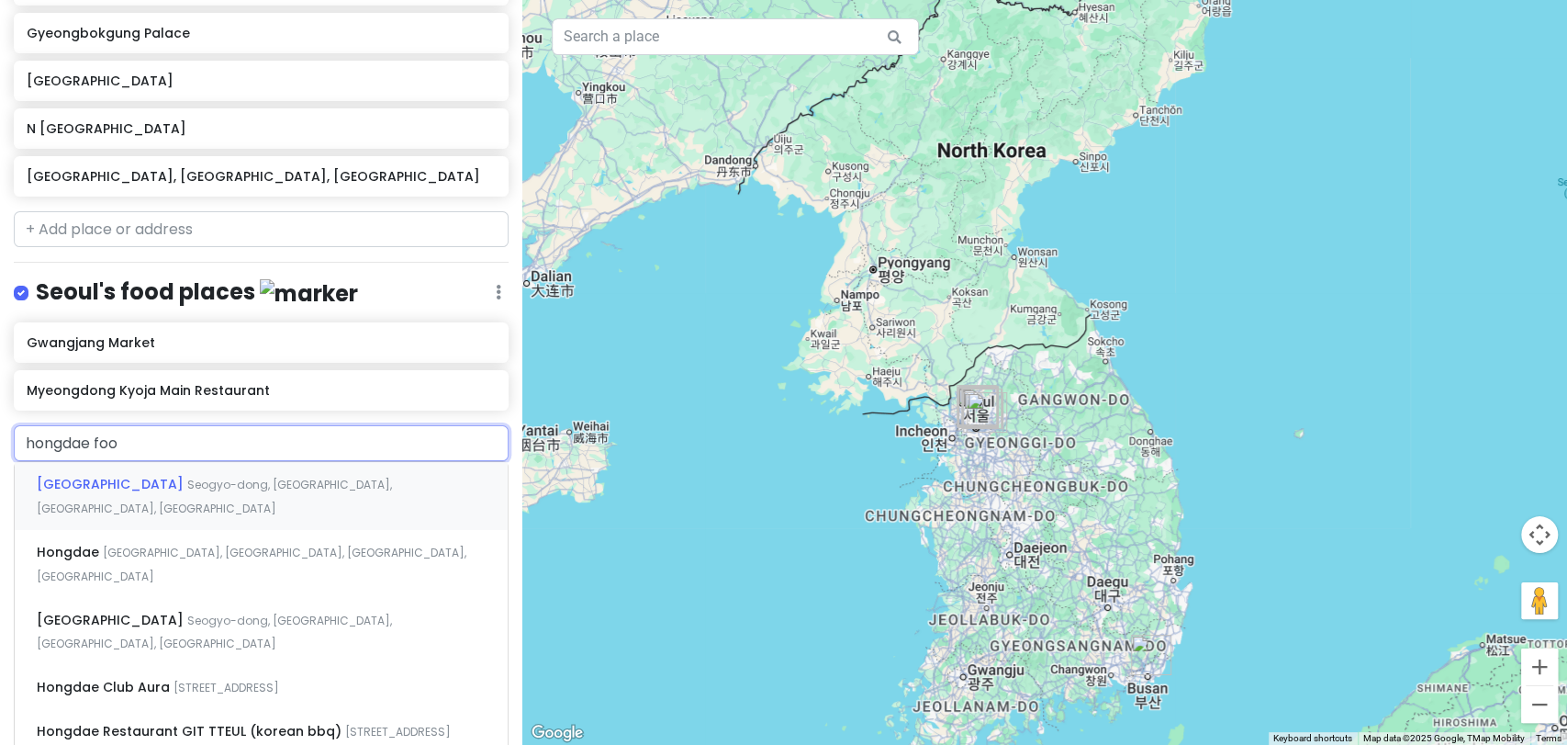
type input "hongdae food"
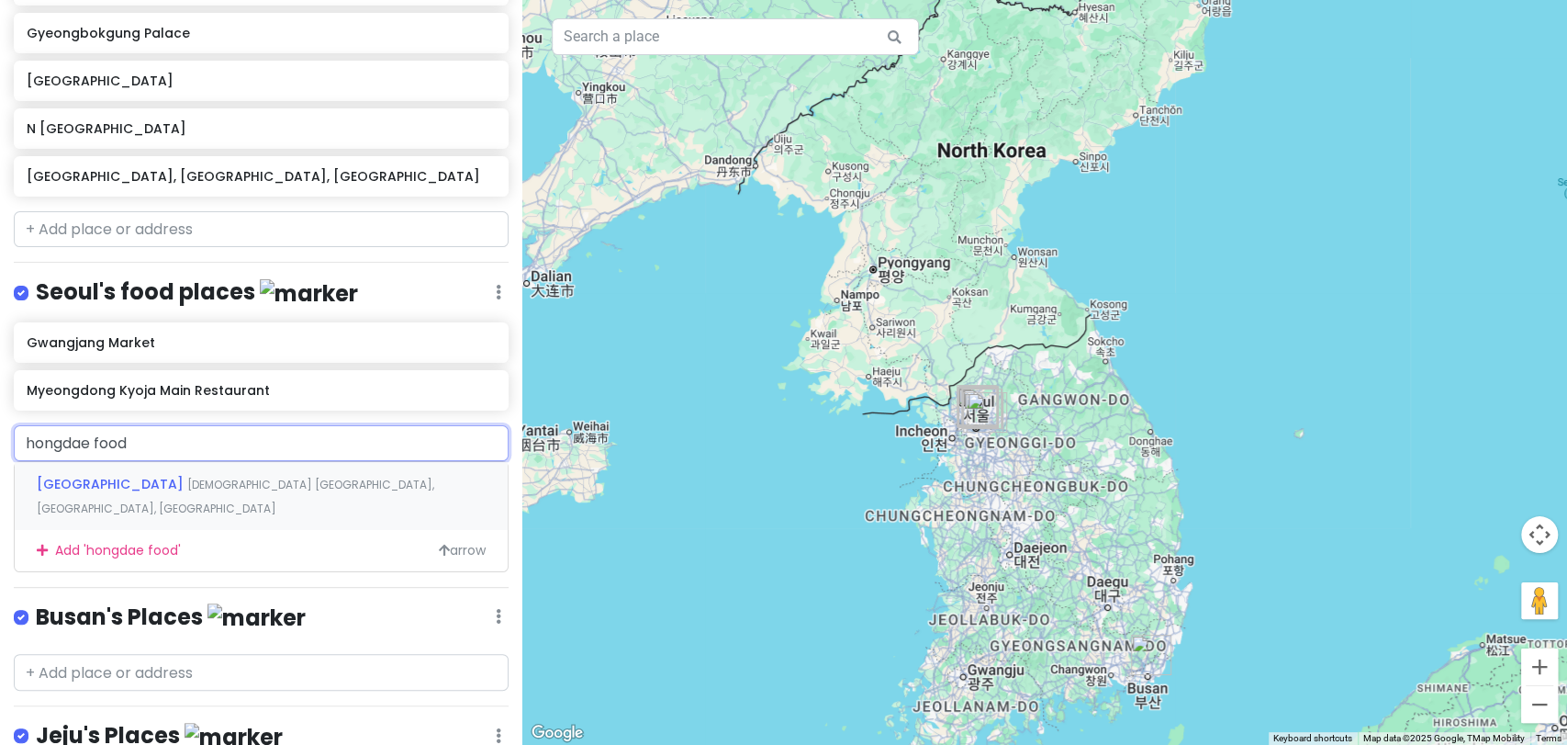
click at [217, 480] on span "[DEMOGRAPHIC_DATA] [GEOGRAPHIC_DATA], [GEOGRAPHIC_DATA], [GEOGRAPHIC_DATA]" at bounding box center [236, 496] width 398 height 39
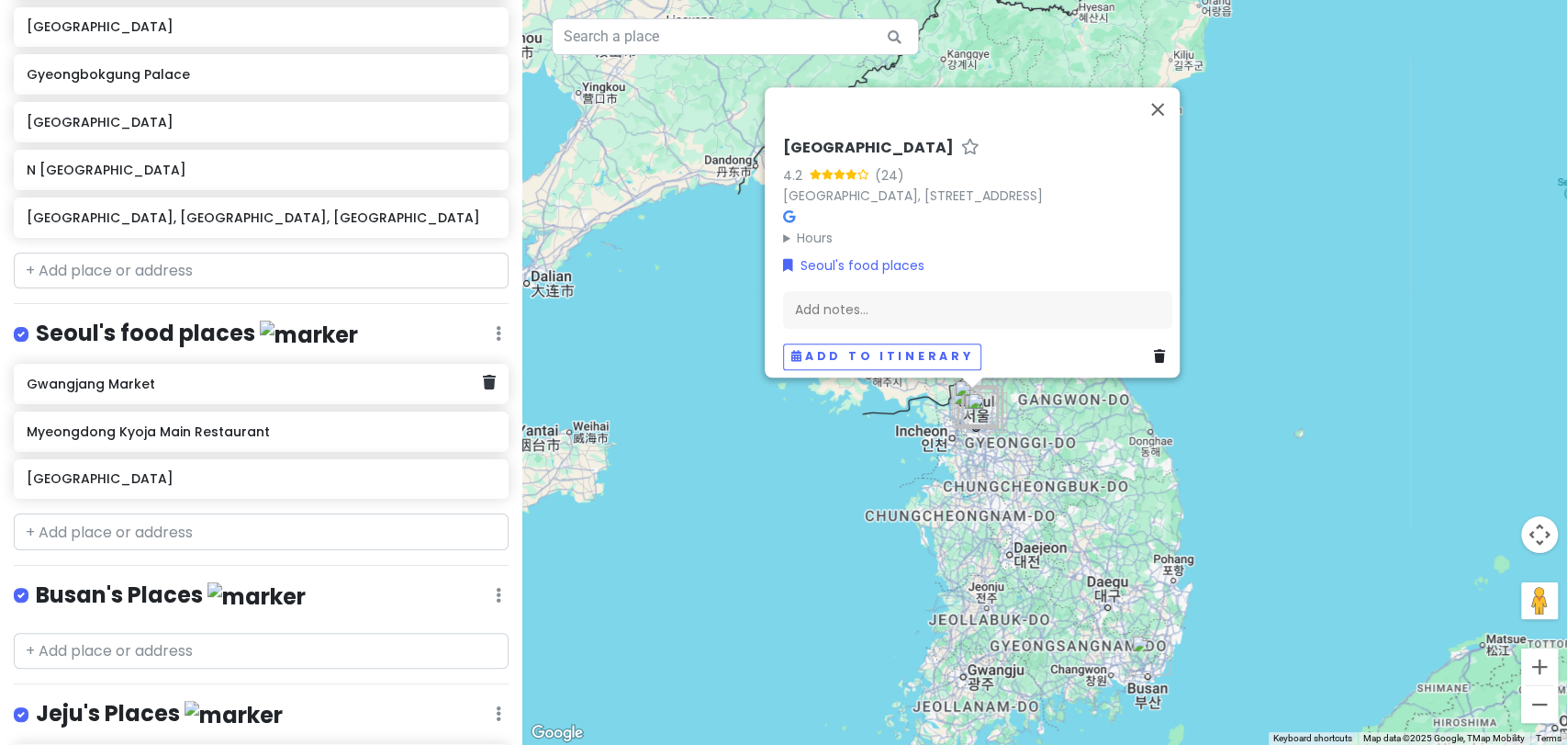
scroll to position [646, 0]
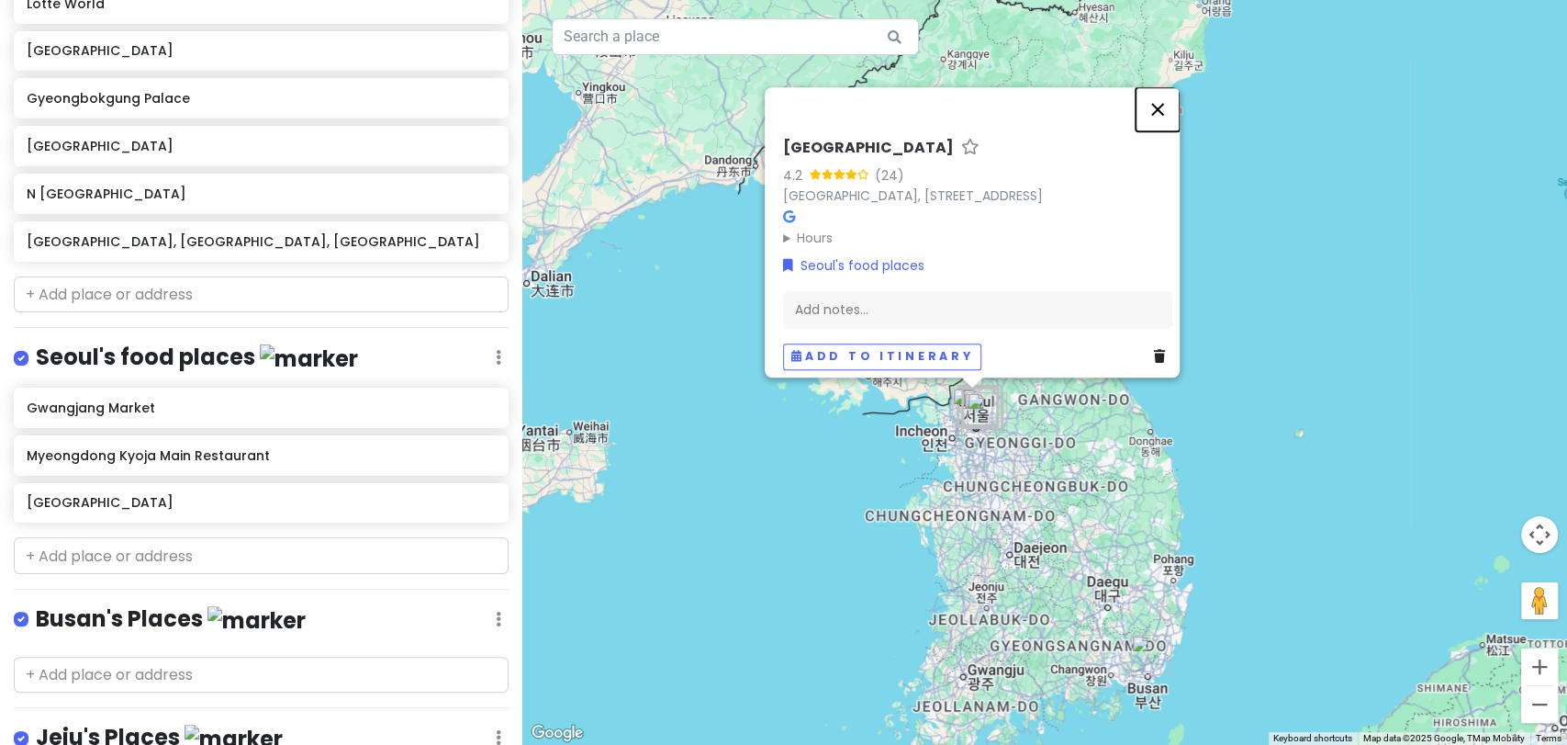
click at [1178, 97] on button "Close" at bounding box center [1158, 109] width 44 height 44
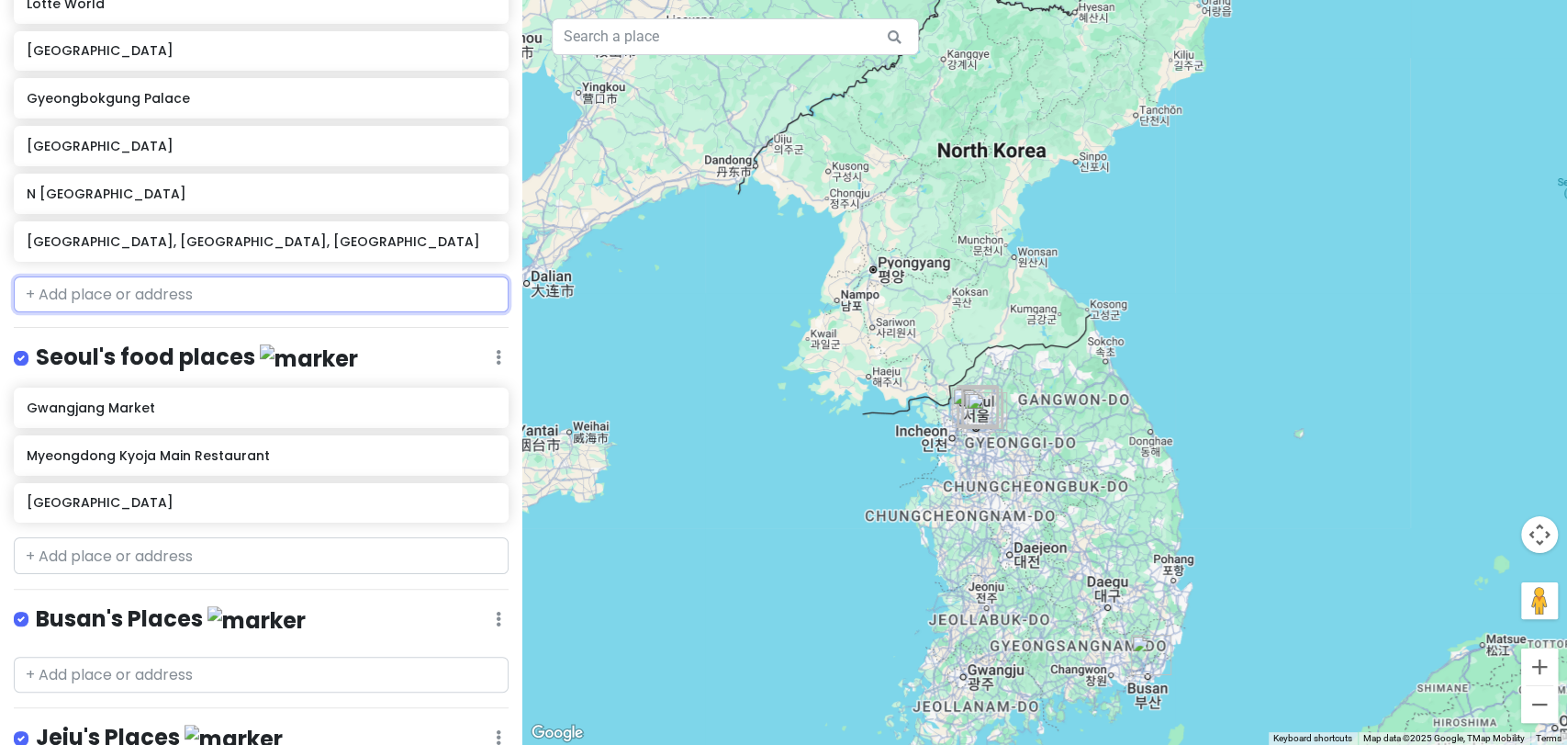
click at [333, 291] on input "text" at bounding box center [261, 294] width 495 height 37
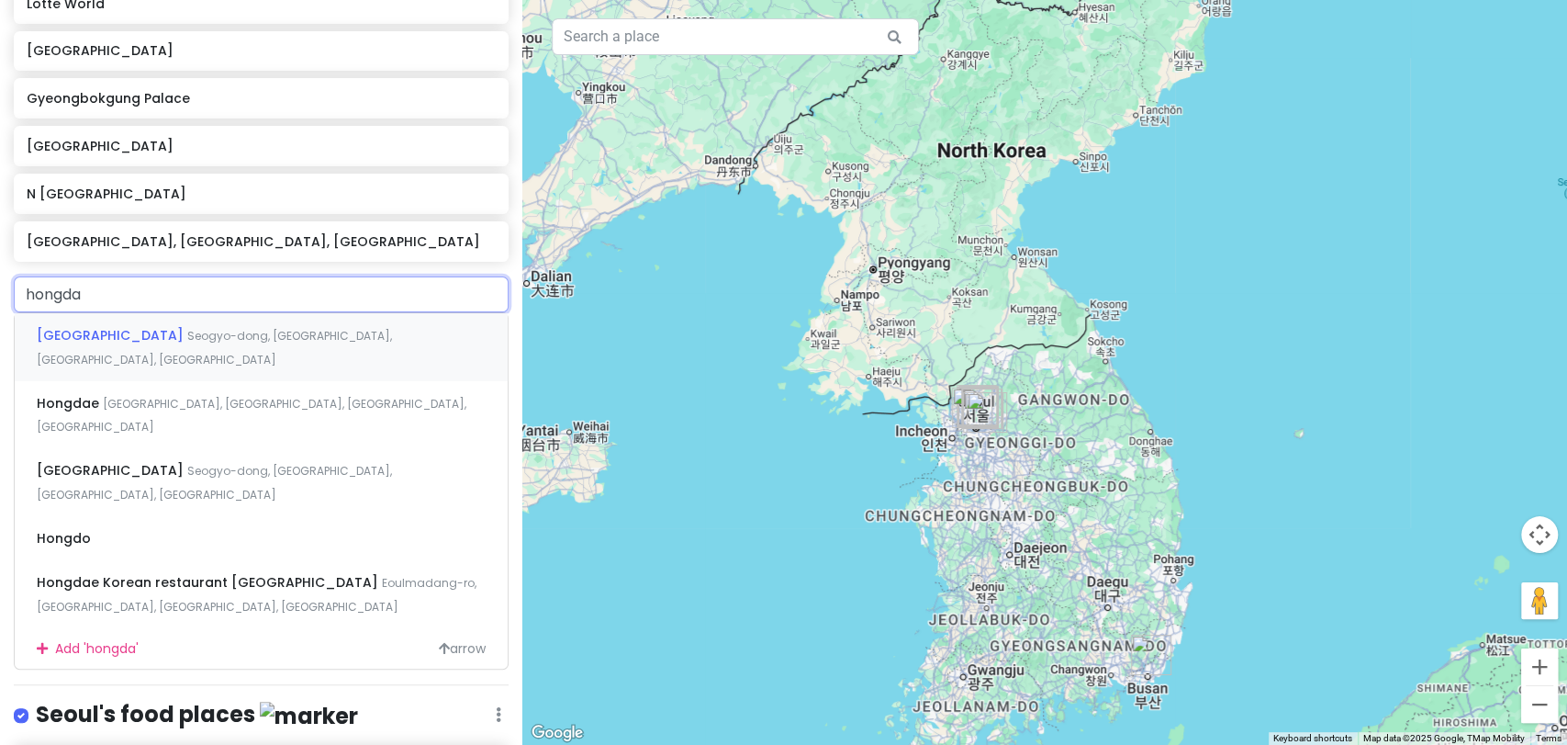
type input "hongdae"
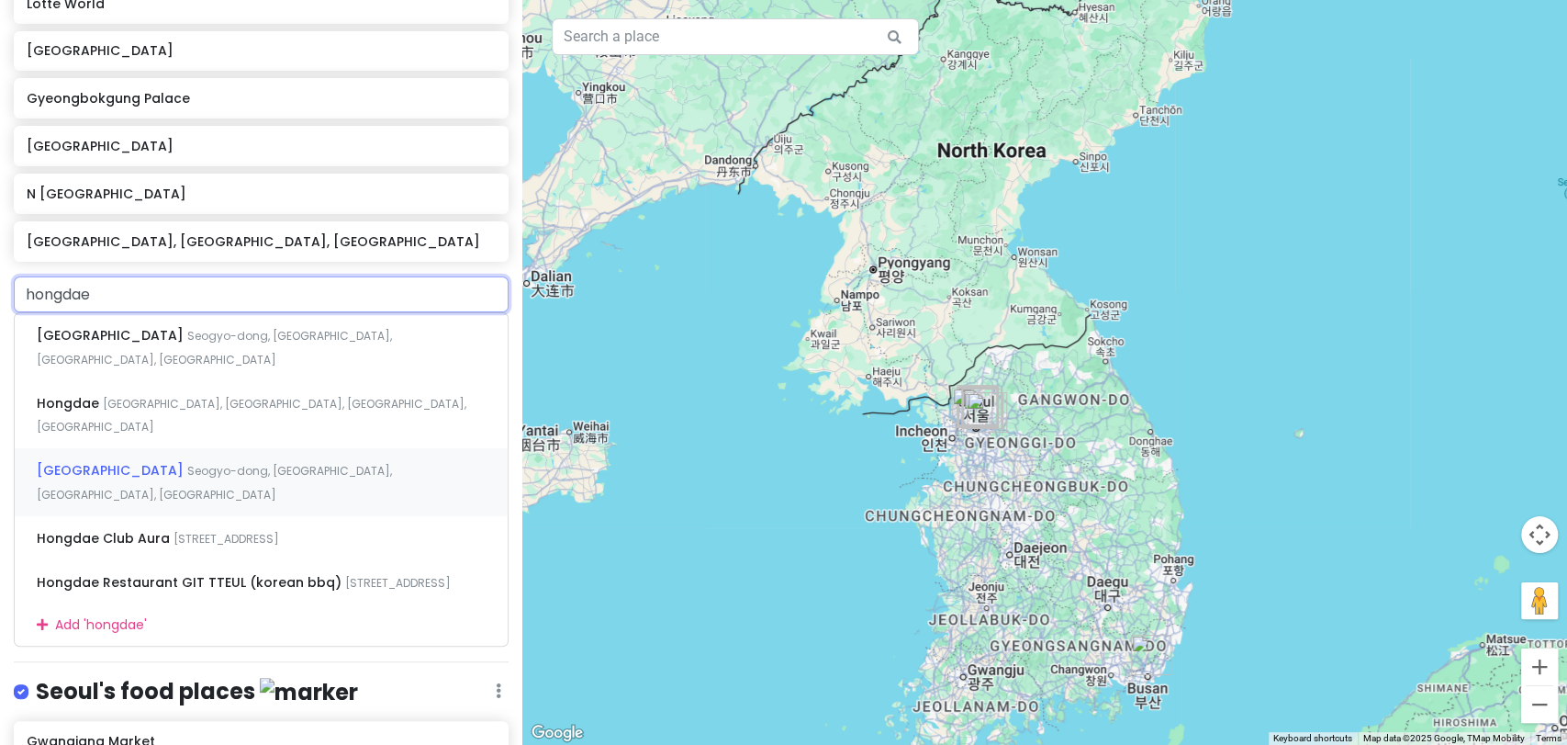
click at [279, 367] on span "Seogyo-dong, [GEOGRAPHIC_DATA], [GEOGRAPHIC_DATA], [GEOGRAPHIC_DATA]" at bounding box center [214, 347] width 355 height 39
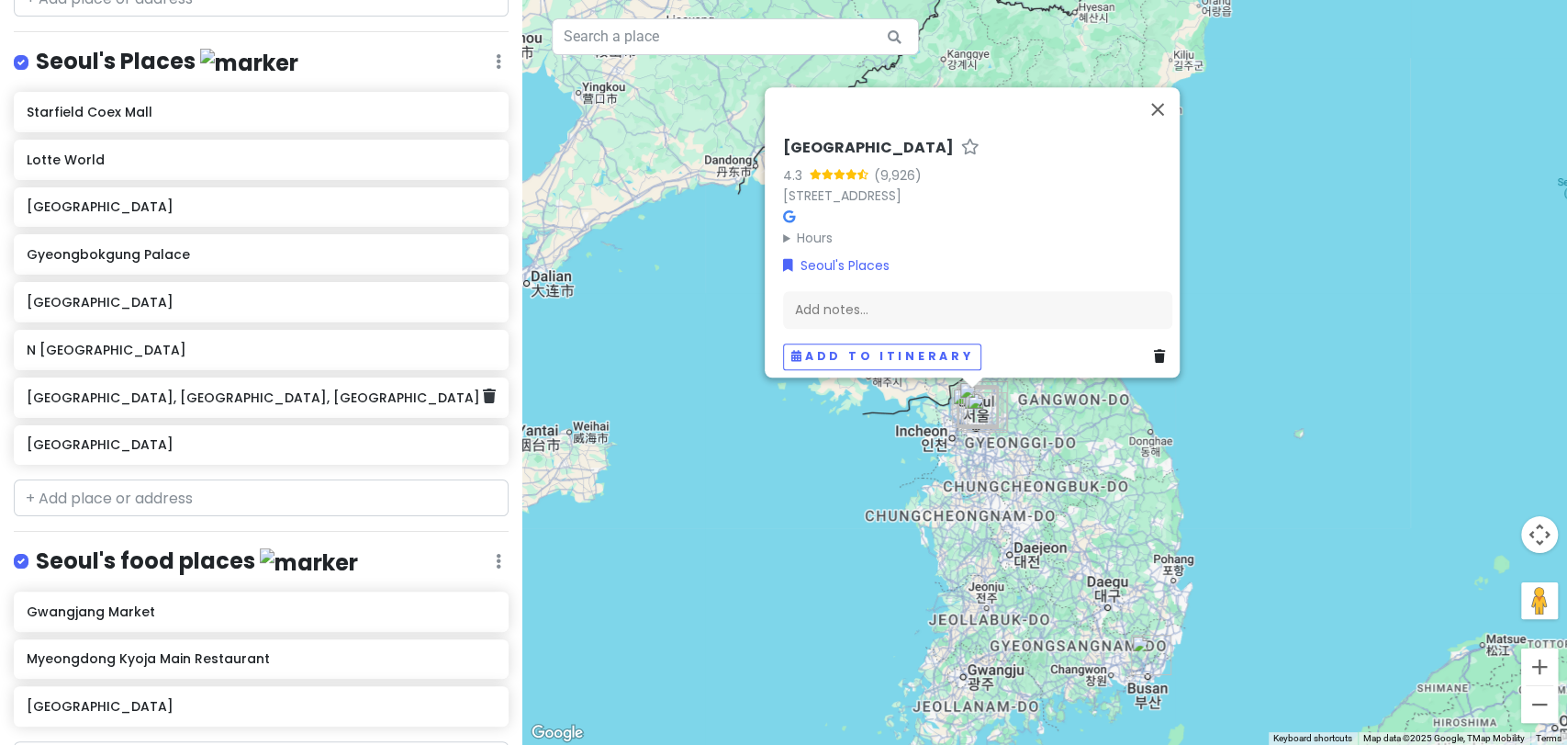
scroll to position [472, 0]
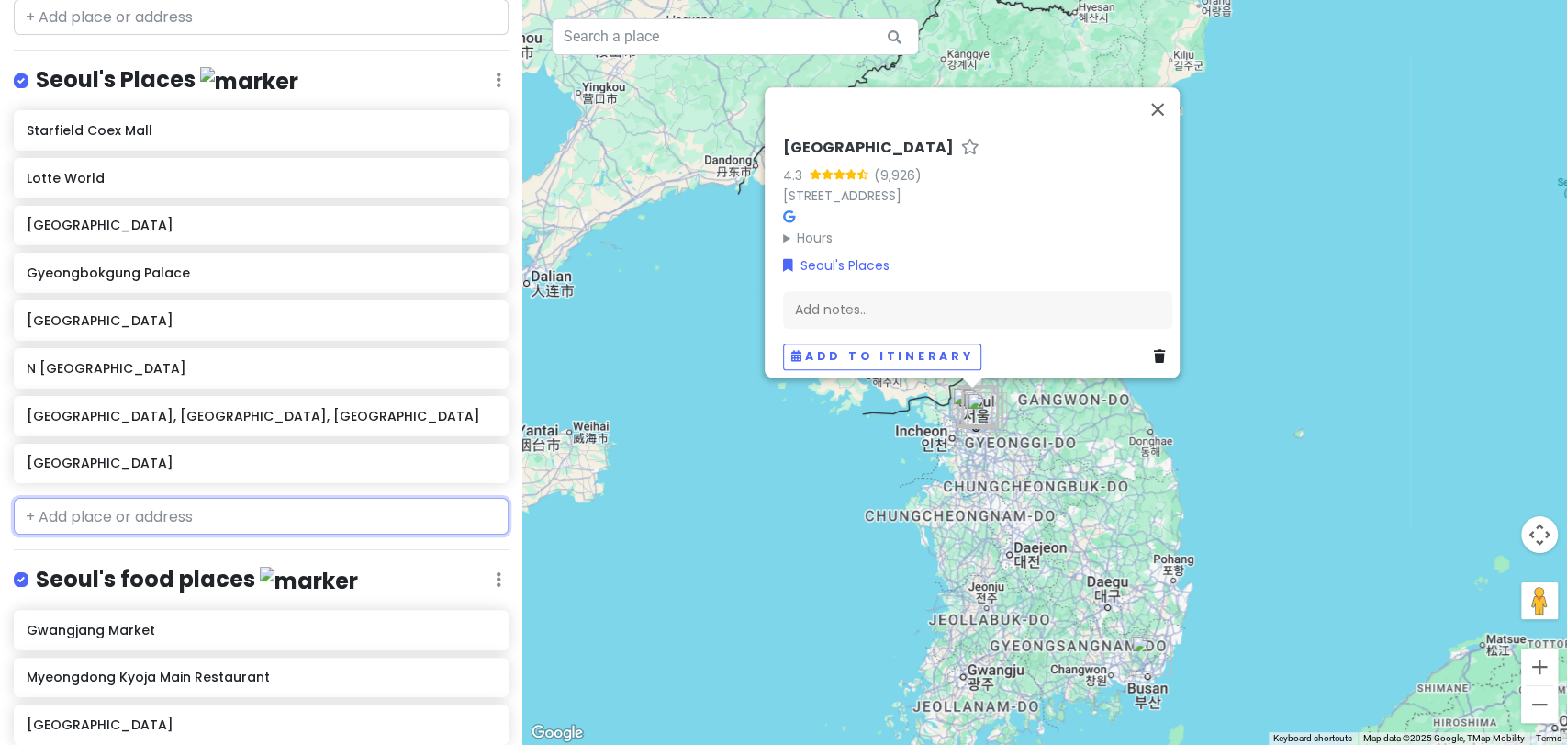
click at [264, 499] on input "text" at bounding box center [261, 516] width 495 height 37
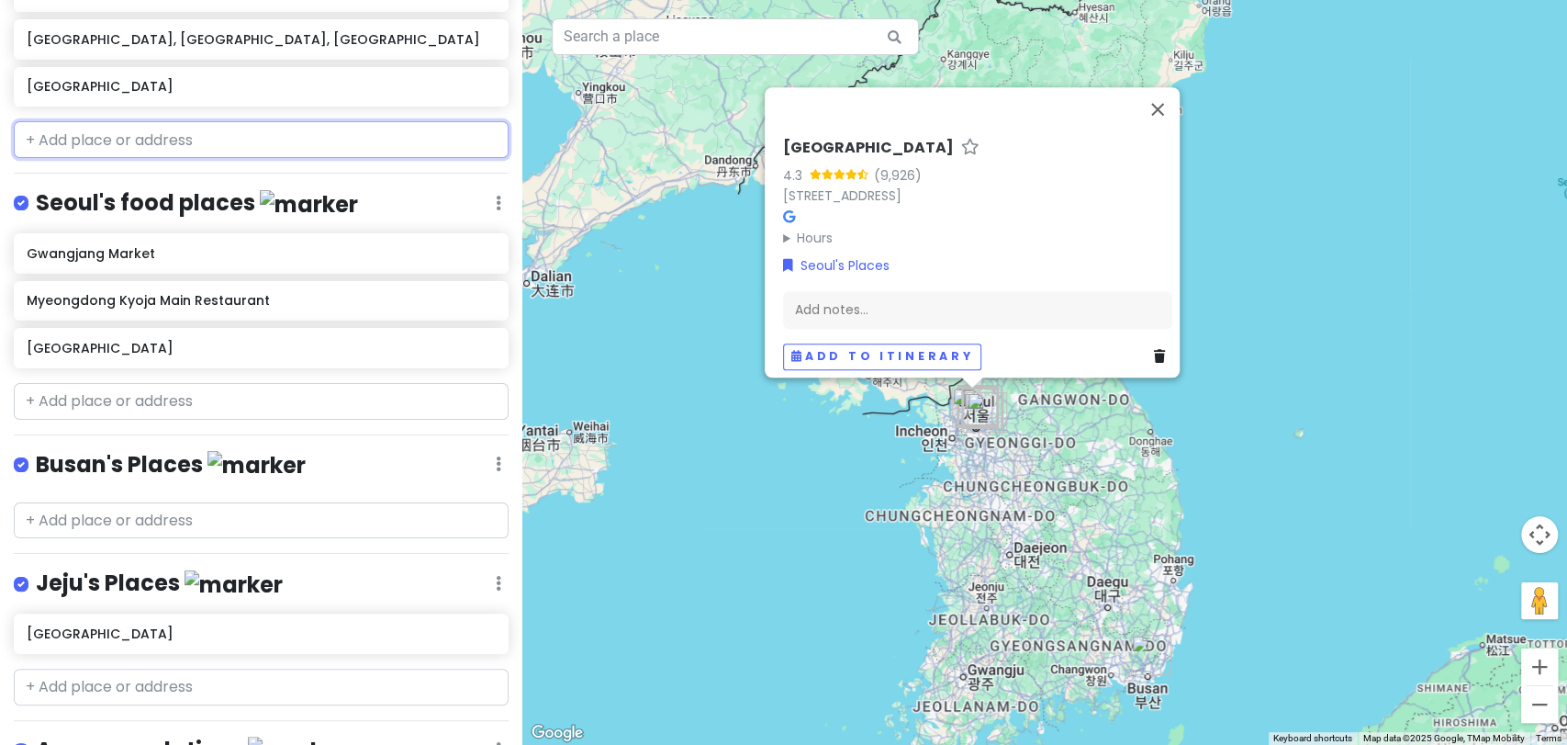
scroll to position [848, 0]
click at [488, 197] on div "Seoul's food places Edit Reorder Delete List" at bounding box center [261, 207] width 495 height 38
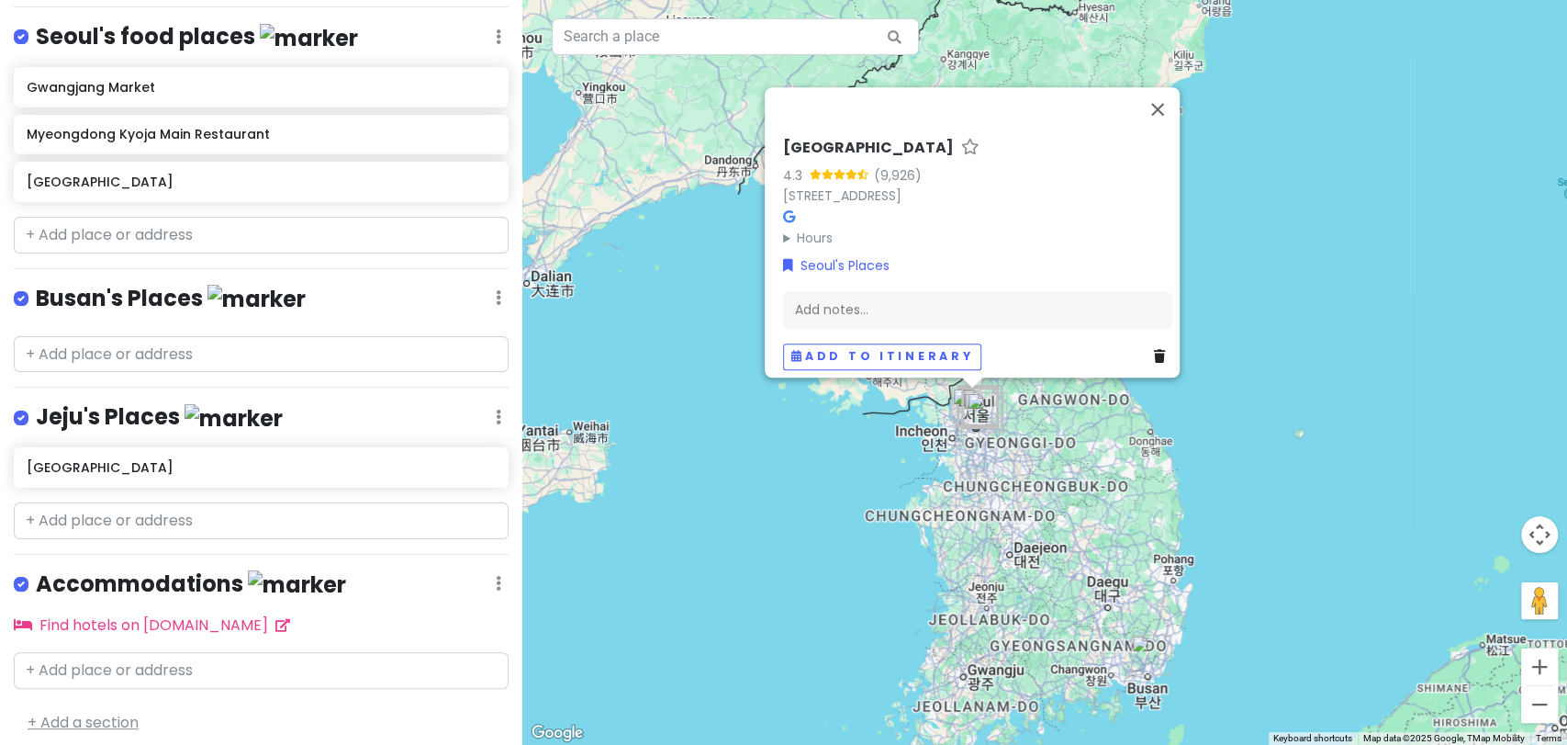
click at [130, 712] on link "+ Add a section" at bounding box center [83, 722] width 111 height 21
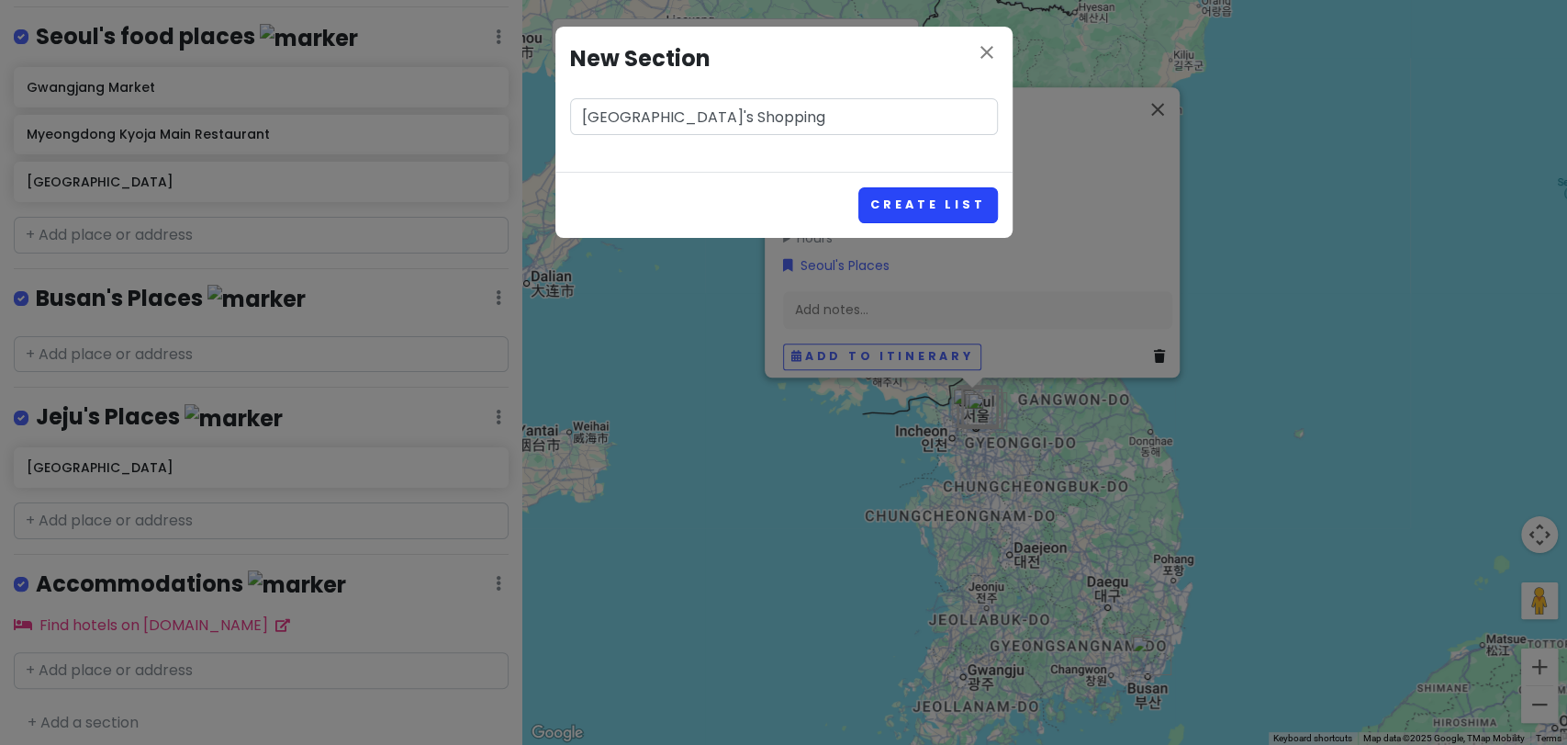
type input "[GEOGRAPHIC_DATA]'s Shopping"
click at [955, 205] on button "Create List" at bounding box center [927, 205] width 139 height 36
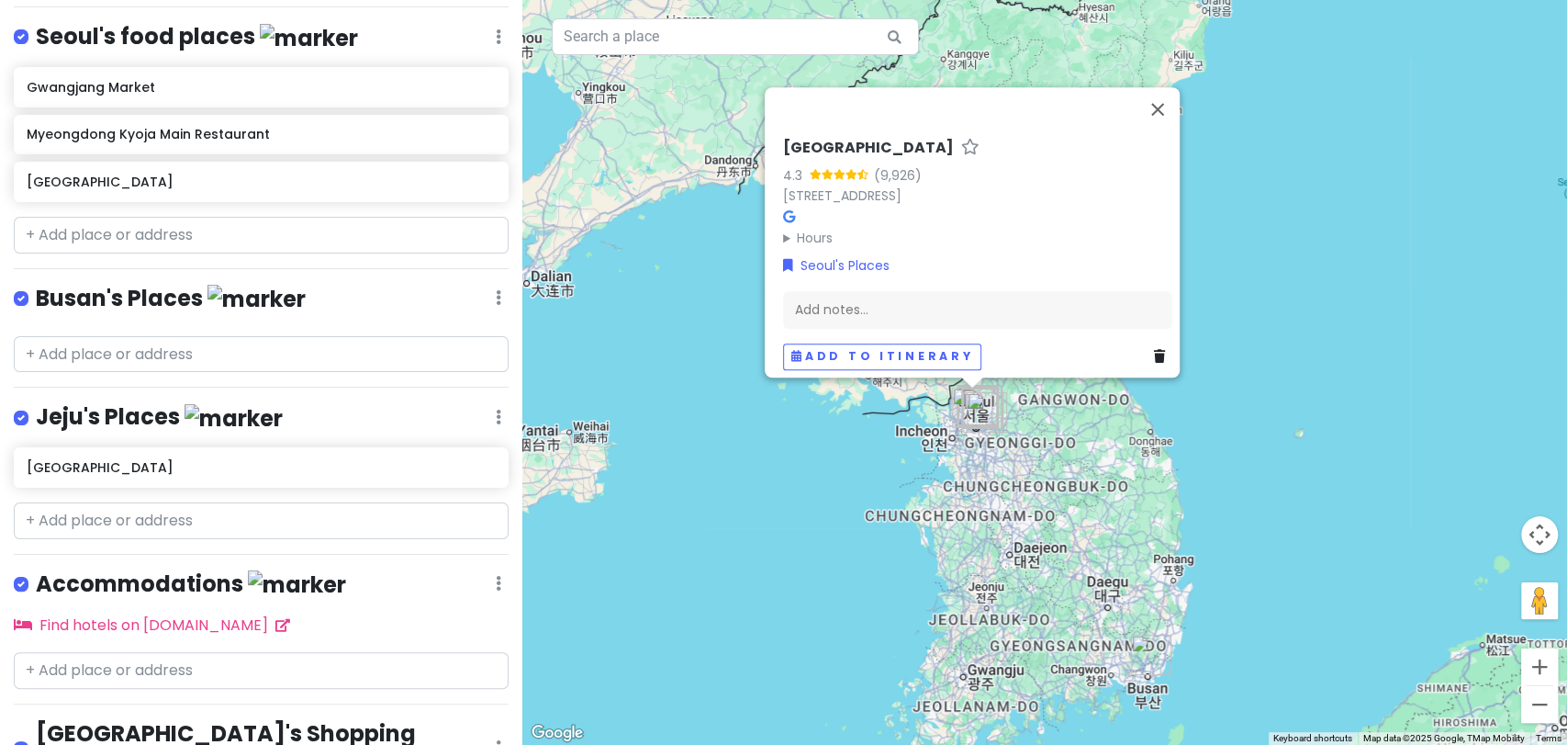
scroll to position [1132, 0]
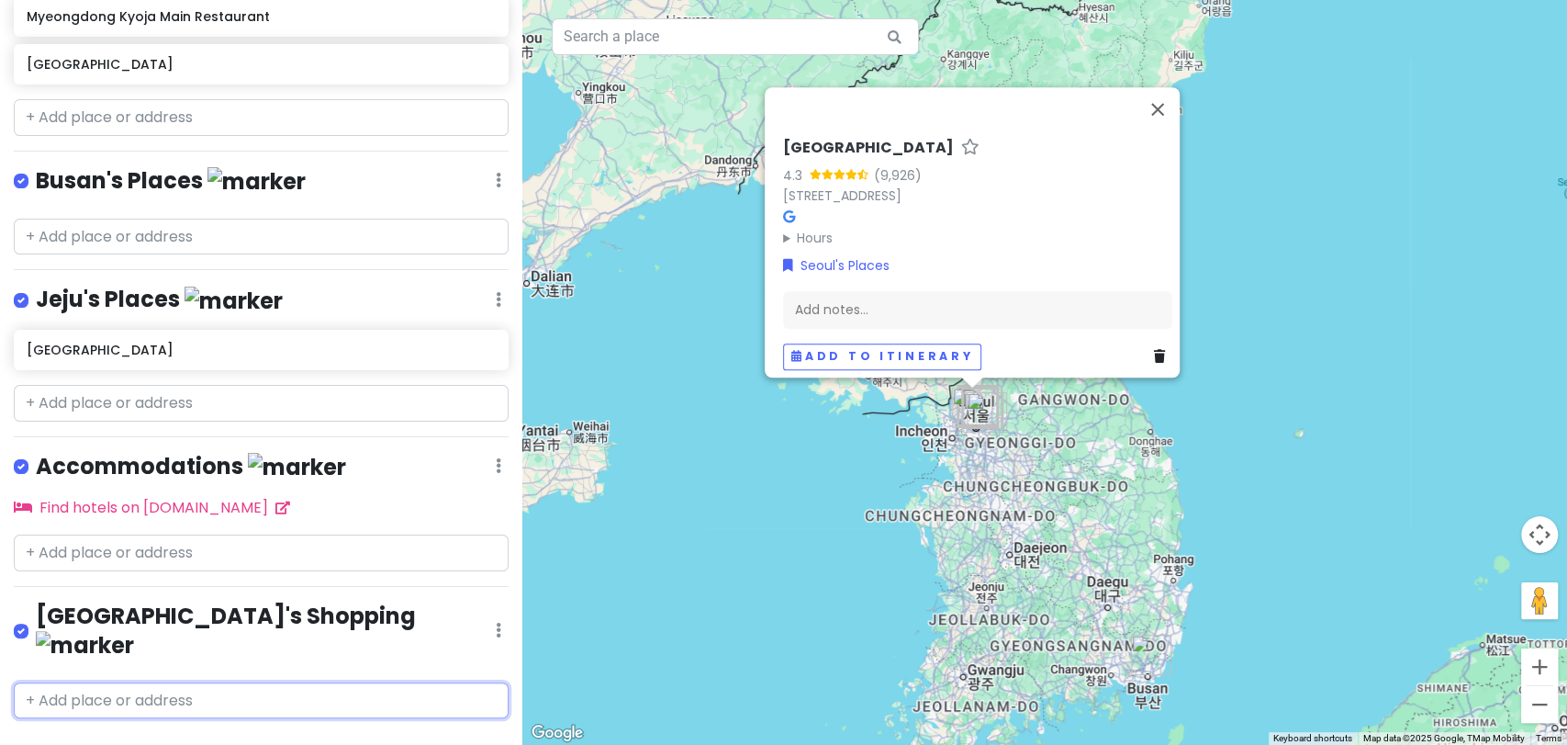
click at [252, 682] on input "text" at bounding box center [261, 700] width 495 height 37
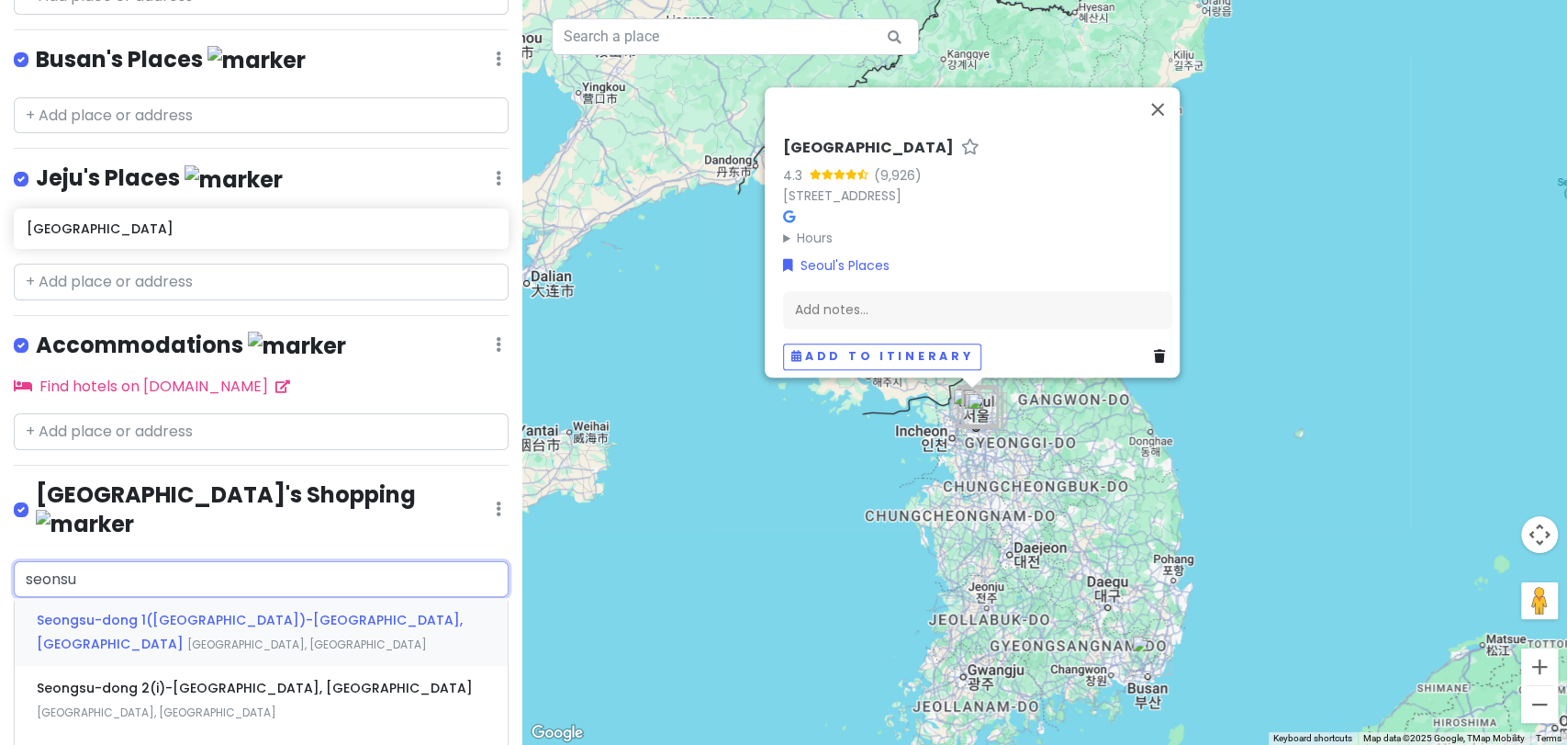
scroll to position [1255, 0]
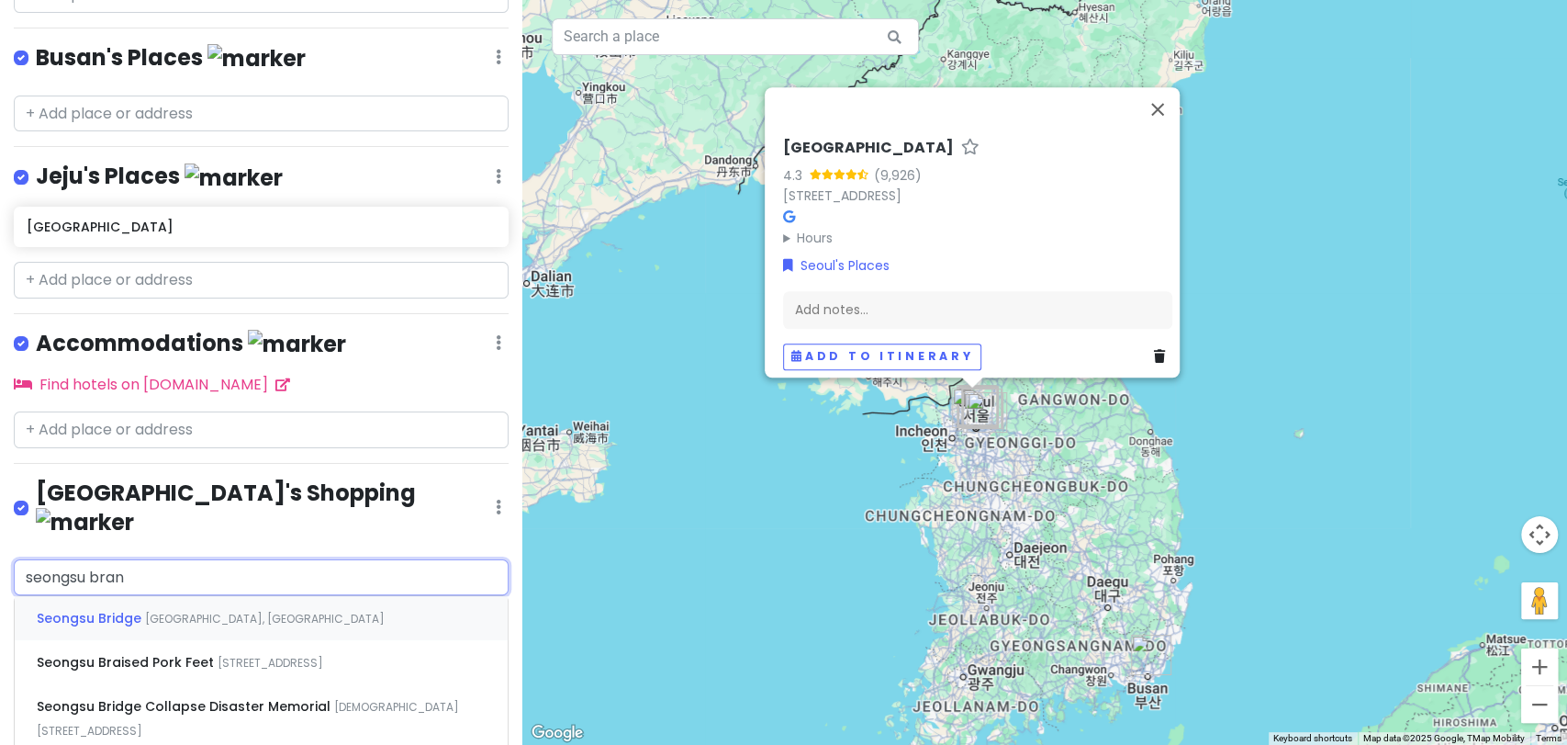
type input "seongsu brand"
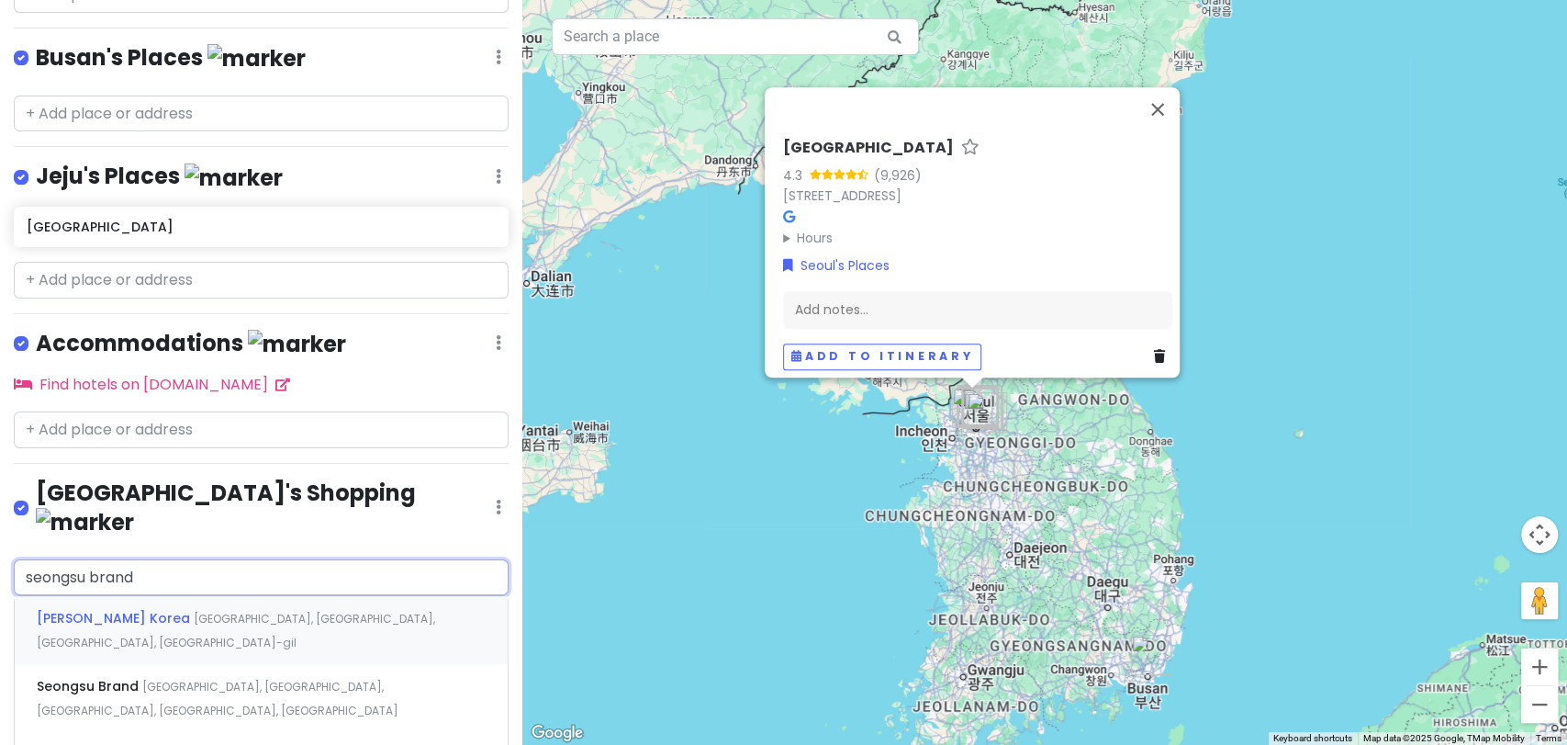
click at [308, 611] on span "[GEOGRAPHIC_DATA], [GEOGRAPHIC_DATA], [GEOGRAPHIC_DATA], [GEOGRAPHIC_DATA]-gil" at bounding box center [236, 630] width 398 height 39
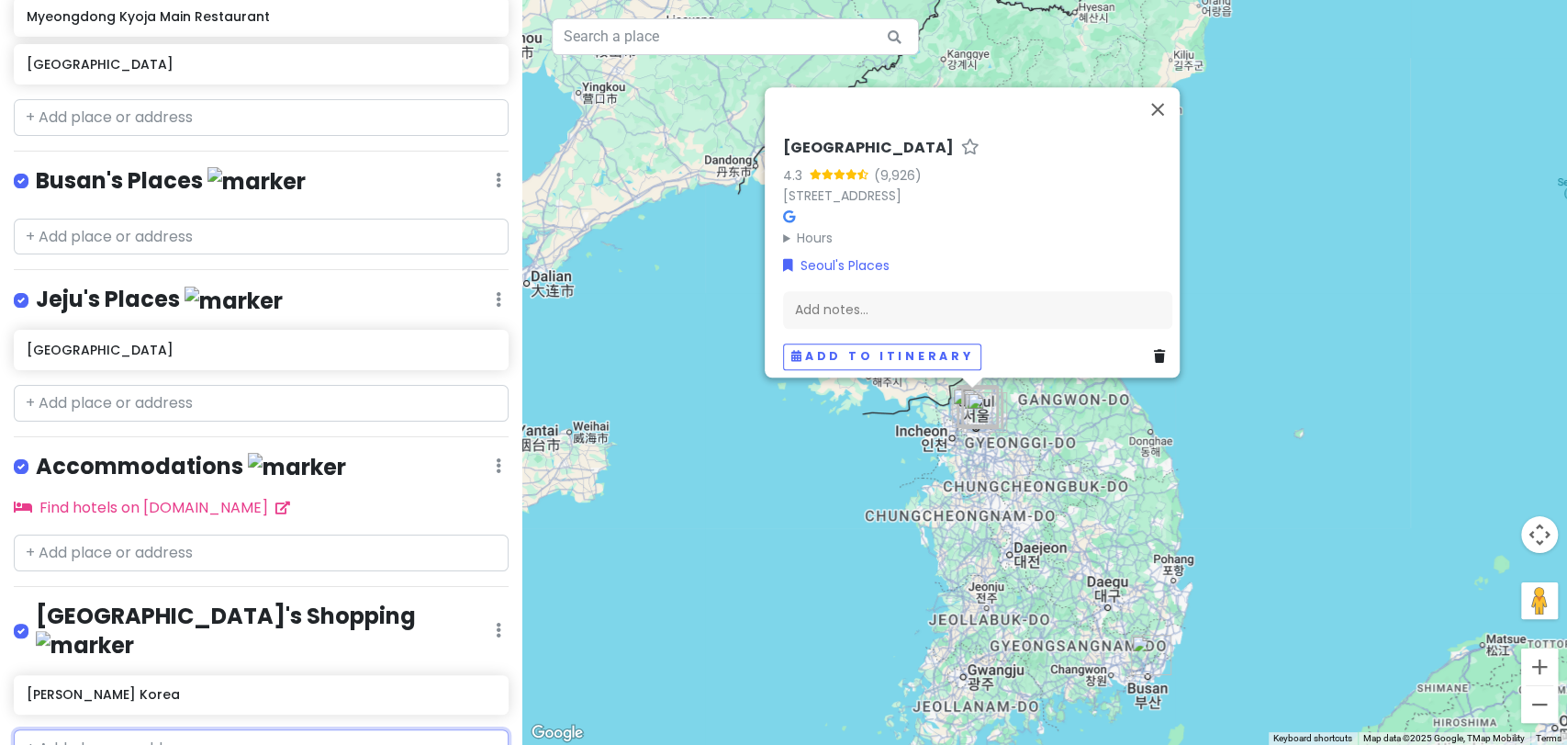
scroll to position [1180, 0]
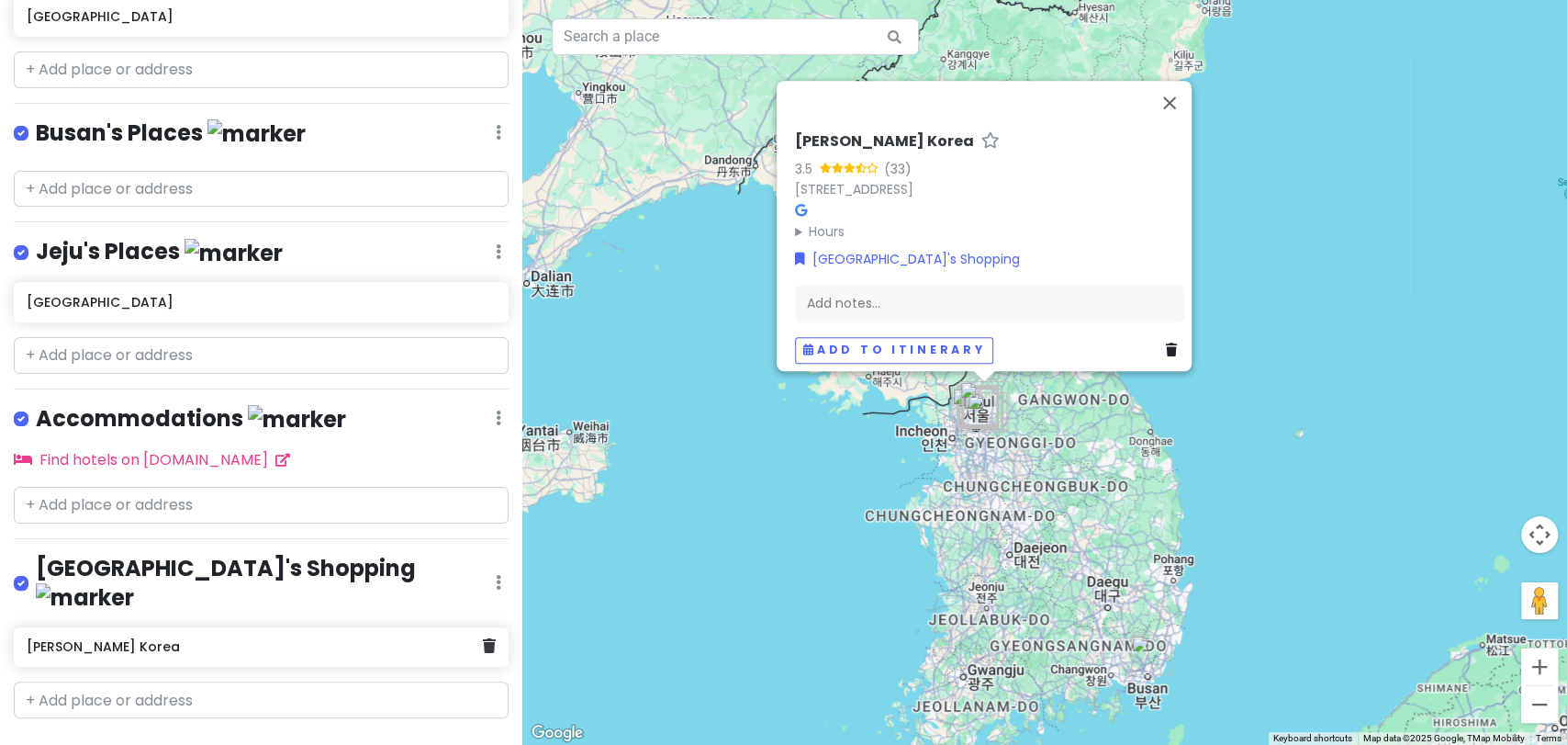
click at [308, 627] on div "[PERSON_NAME] Korea" at bounding box center [261, 647] width 495 height 40
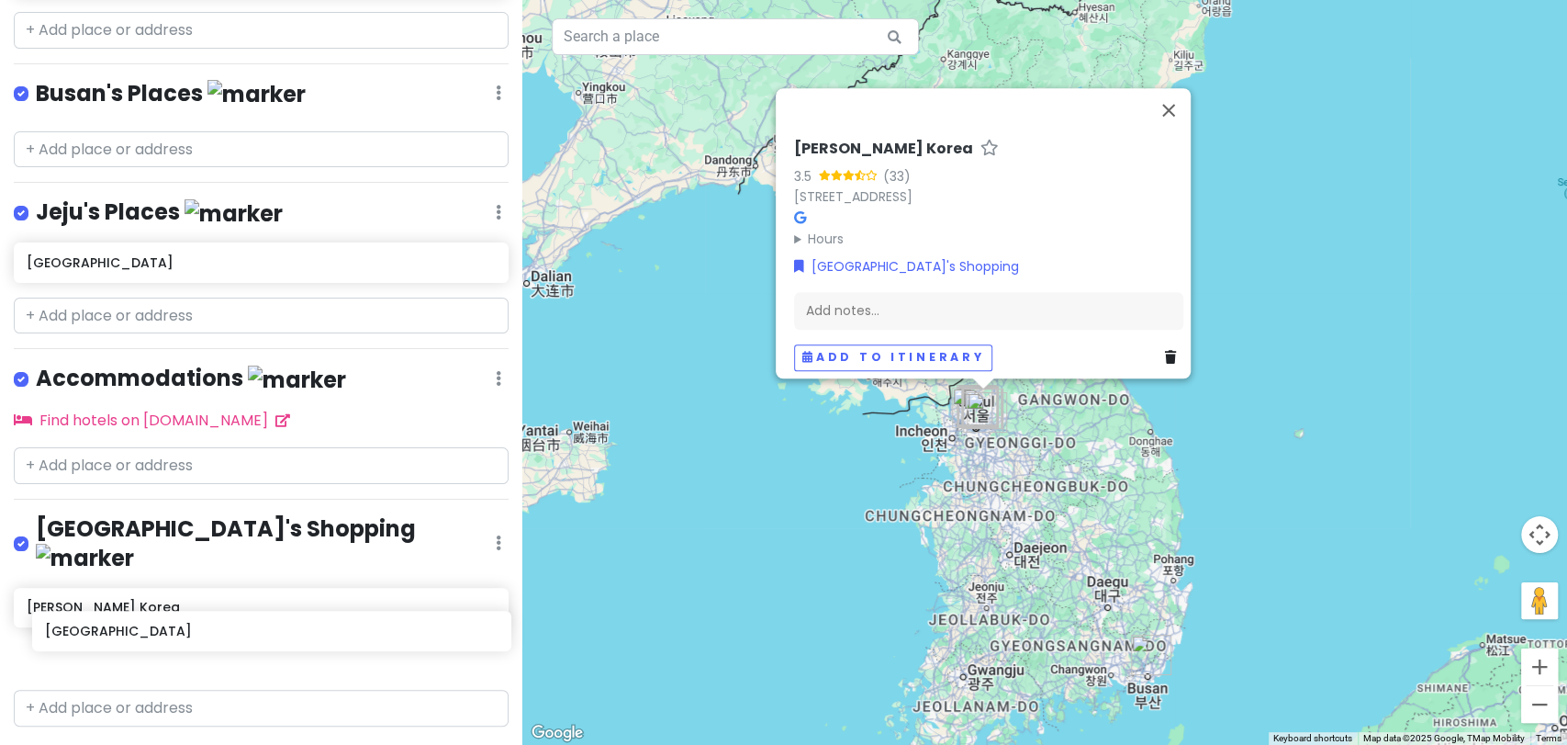
scroll to position [1228, 0]
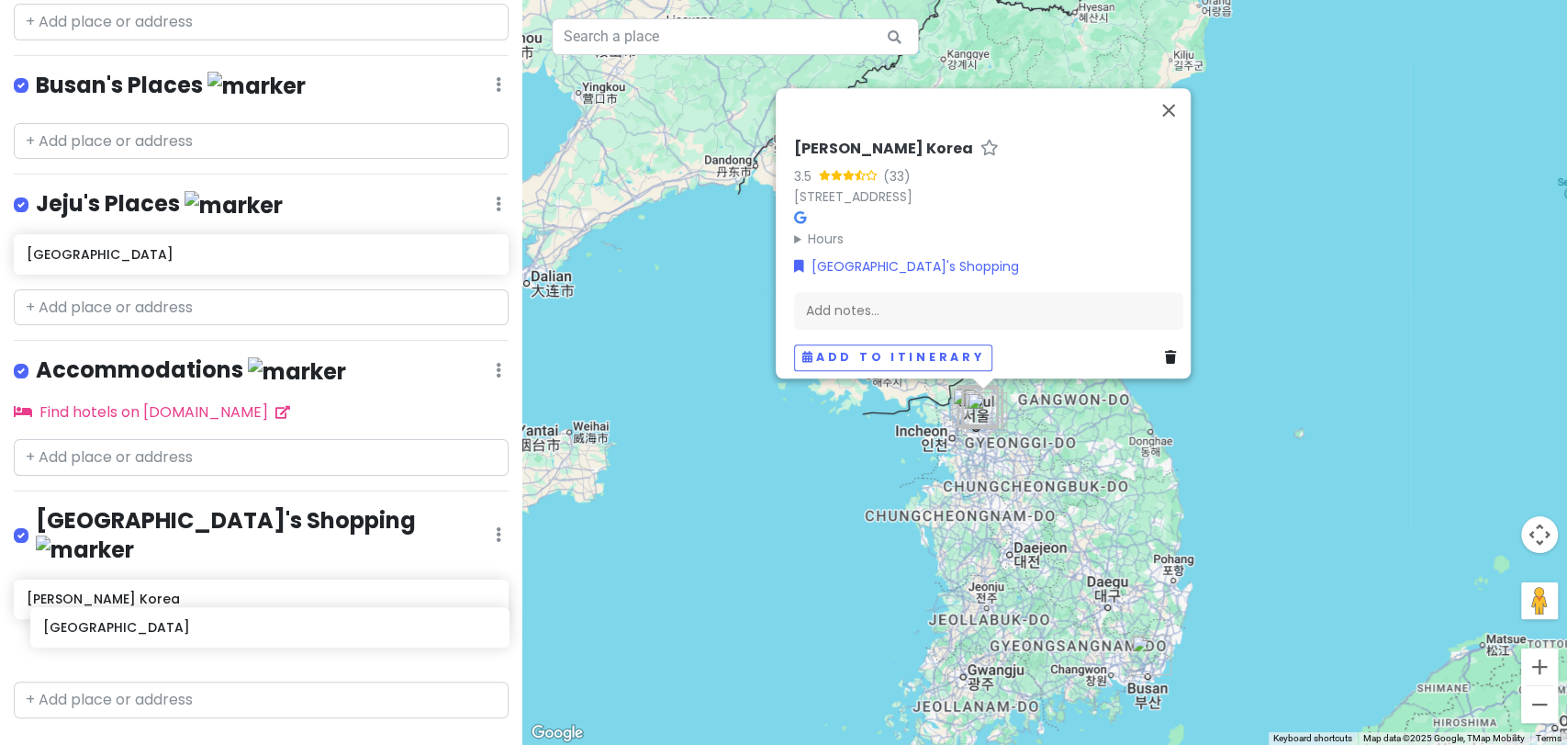
drag, startPoint x: 225, startPoint y: 355, endPoint x: 229, endPoint y: 623, distance: 268.1
click at [229, 623] on div "KOREA TRIP 2026 Private Change Dates Make a Copy Delete Trip Go Pro ⚡️ Give Fee…" at bounding box center [261, 372] width 522 height 745
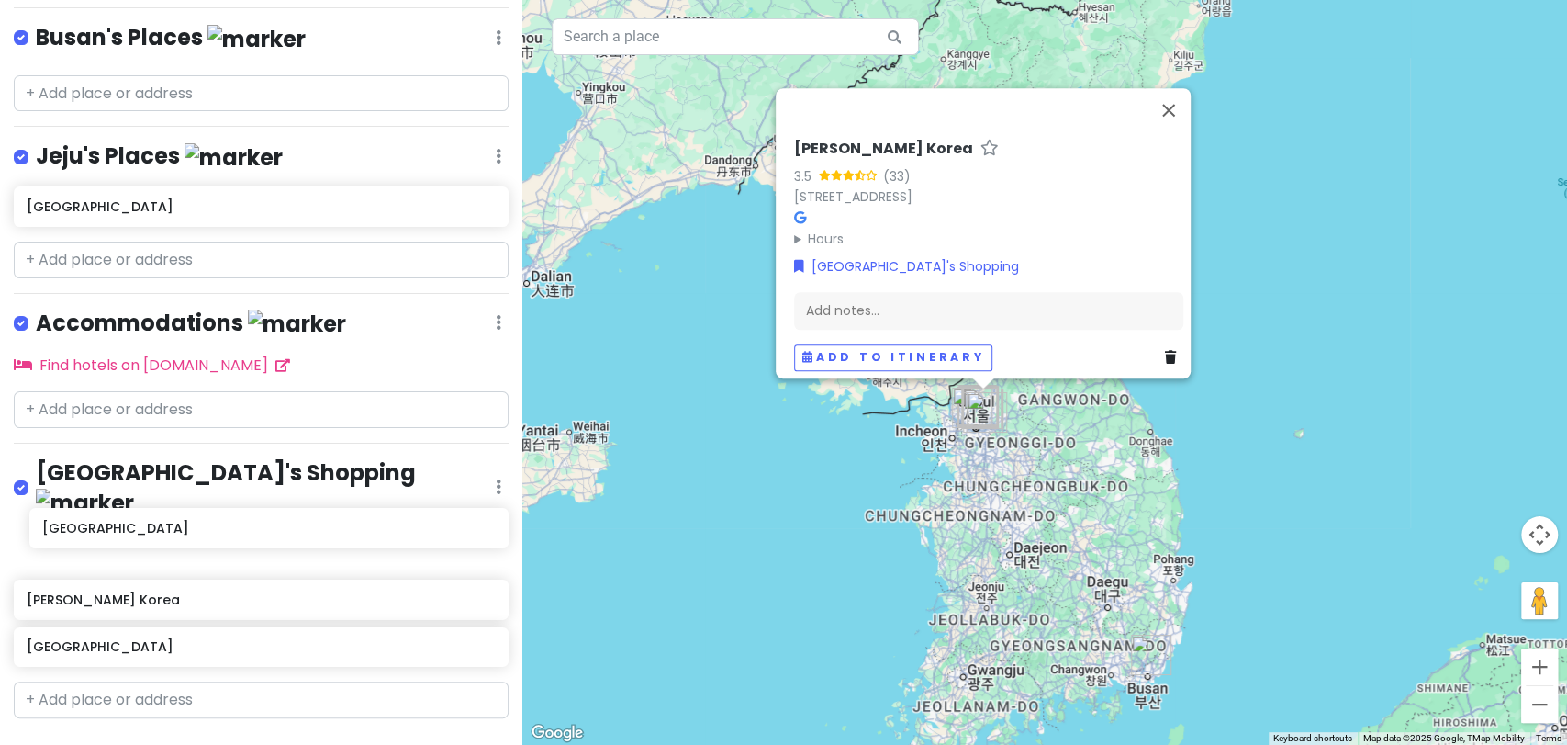
drag, startPoint x: 241, startPoint y: 375, endPoint x: 256, endPoint y: 538, distance: 164.2
click at [256, 538] on div "KOREA TRIP 2026 Private Change Dates Make a Copy Delete Trip Go Pro ⚡️ Give Fee…" at bounding box center [261, 372] width 522 height 745
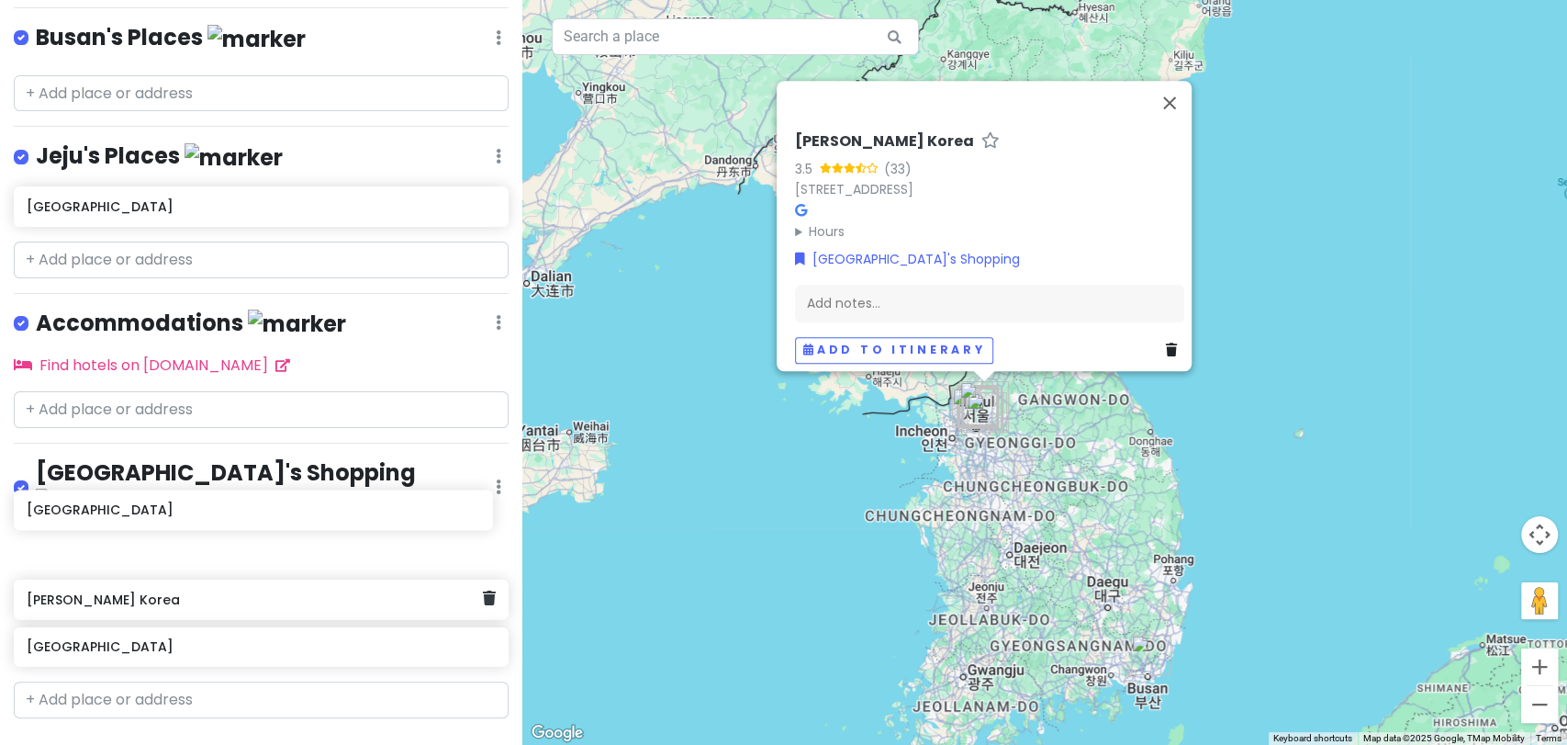
scroll to position [1132, 0]
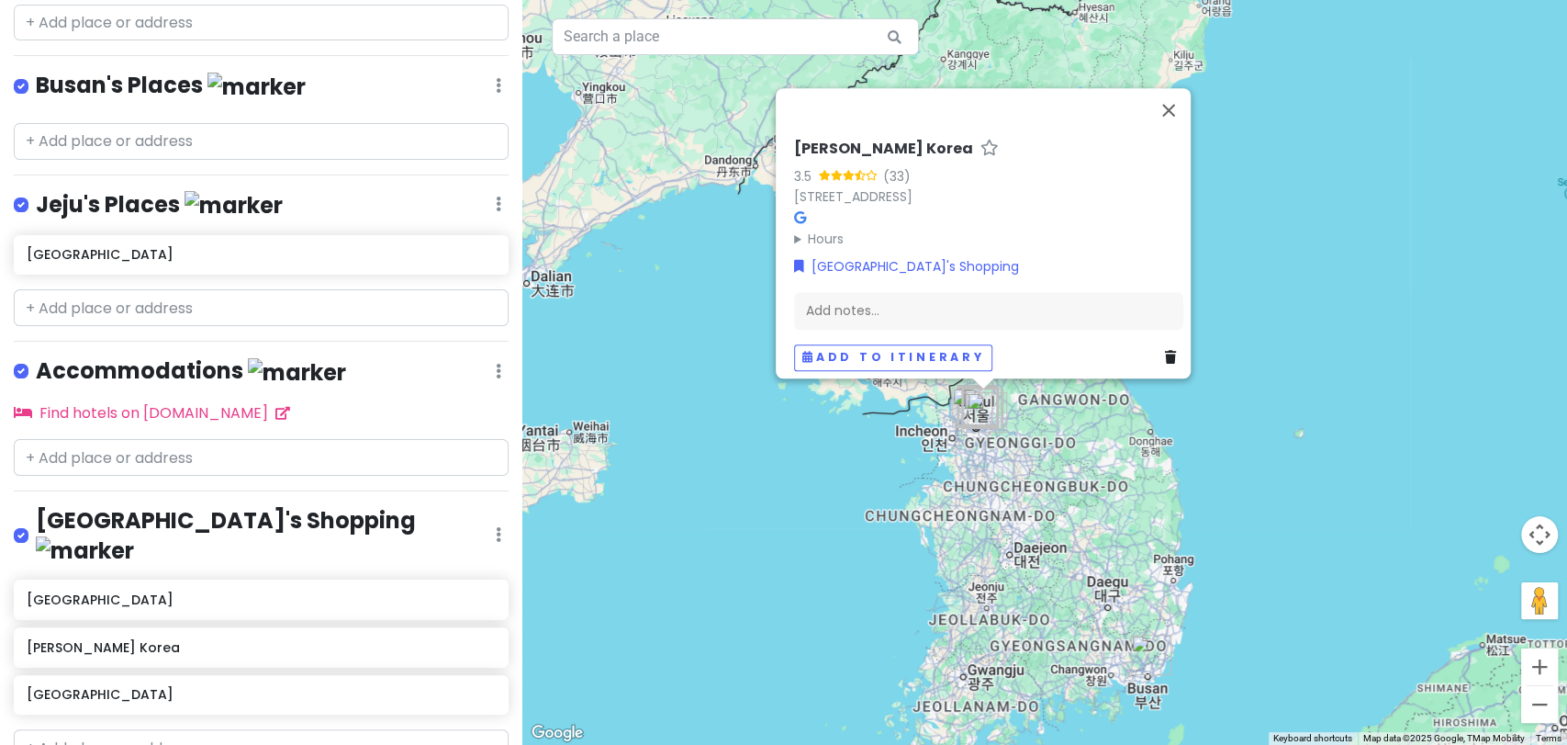
click at [451, 615] on link "Reorder" at bounding box center [444, 633] width 147 height 44
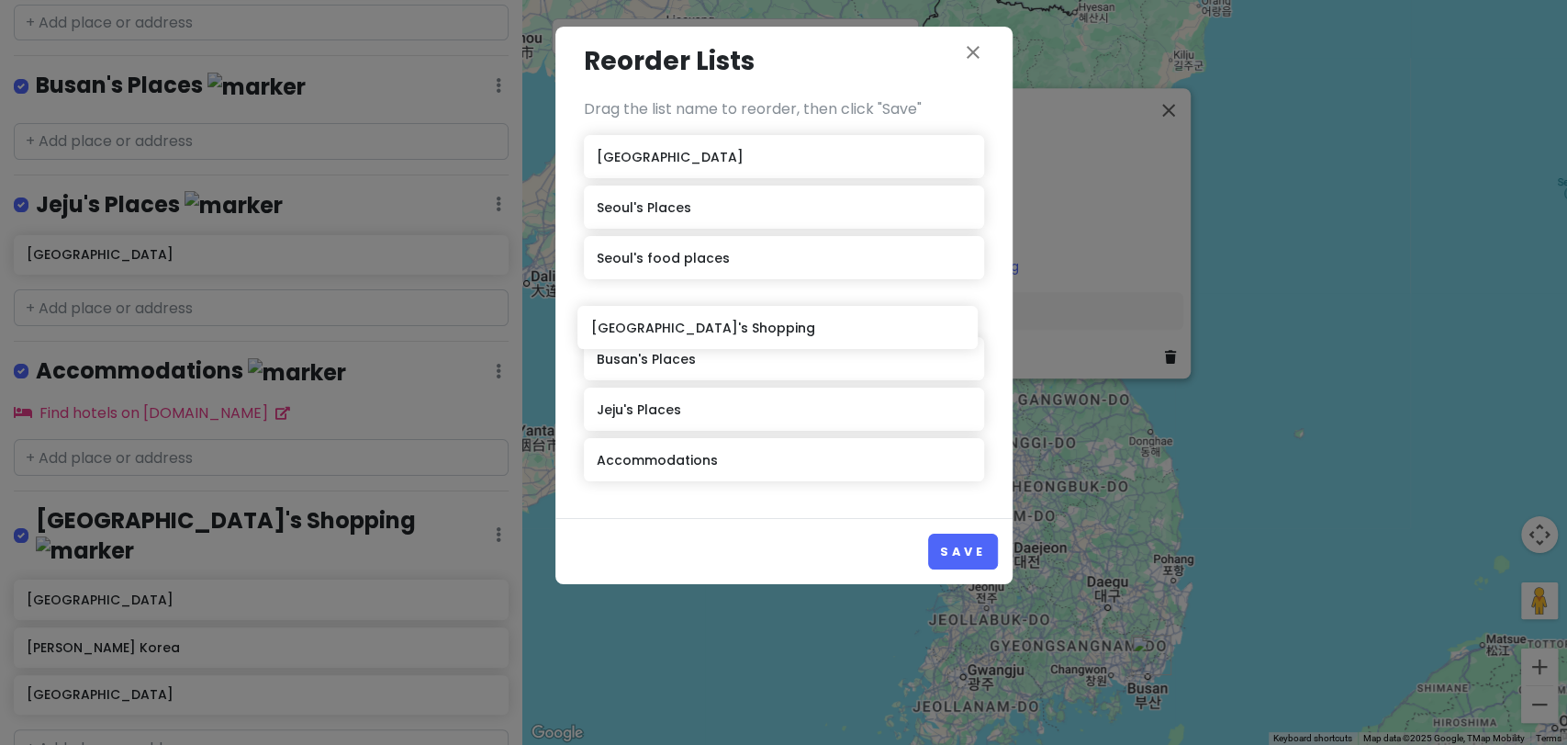
drag, startPoint x: 673, startPoint y: 451, endPoint x: 665, endPoint y: 315, distance: 136.1
click at [665, 315] on div "KOREA [GEOGRAPHIC_DATA]'s Places [GEOGRAPHIC_DATA]'s food places Busan's Places…" at bounding box center [784, 311] width 400 height 353
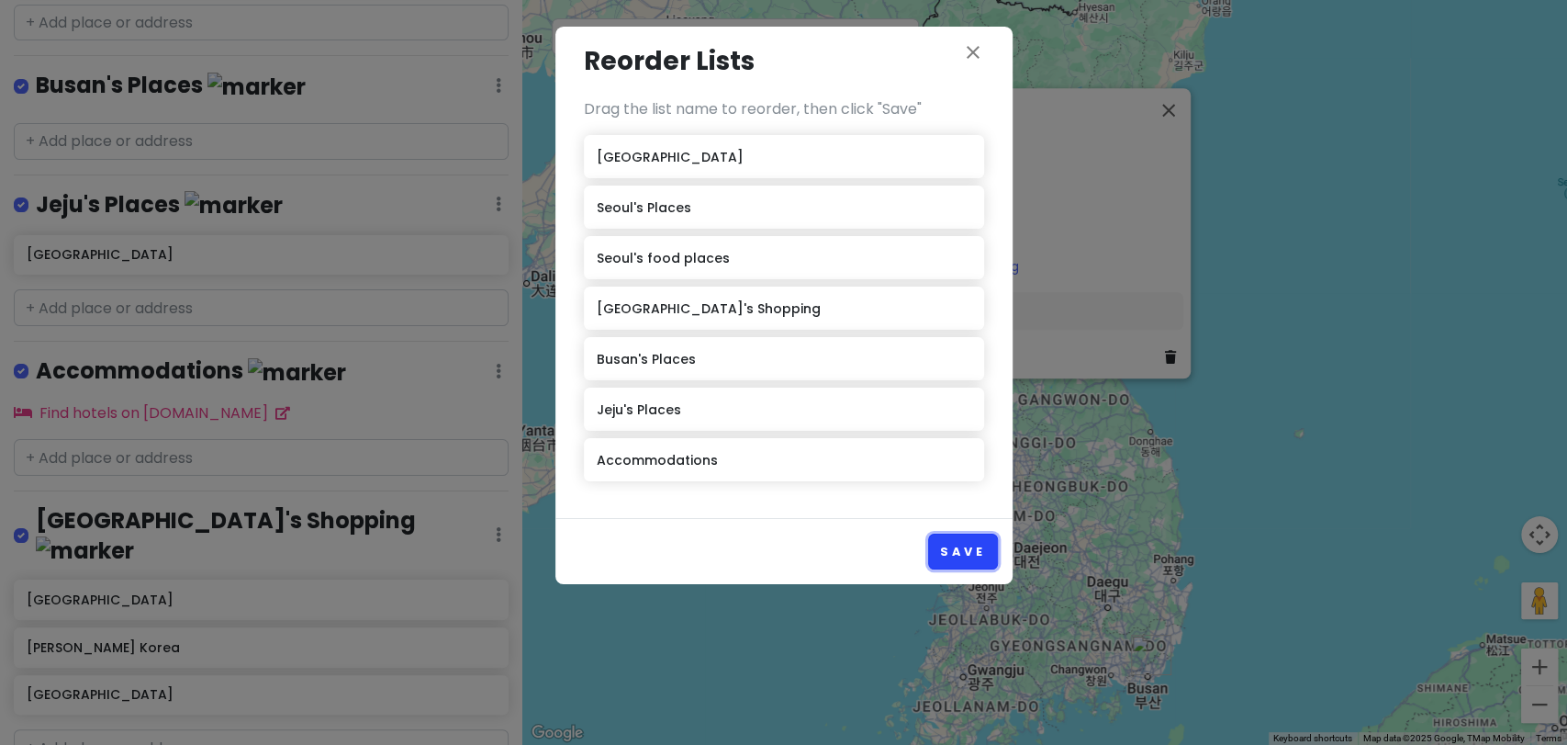
click at [959, 555] on button "Save" at bounding box center [962, 551] width 69 height 36
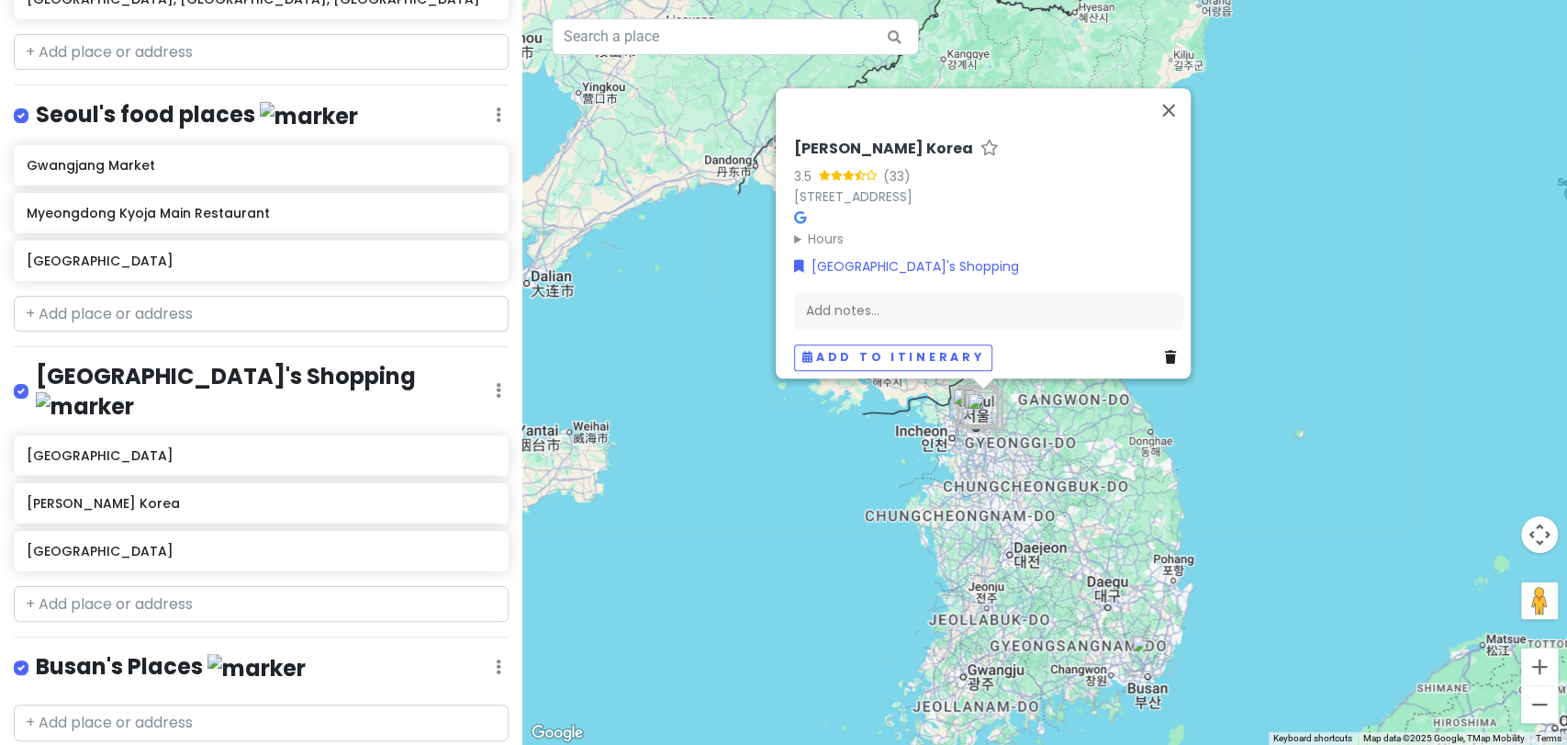
scroll to position [838, 0]
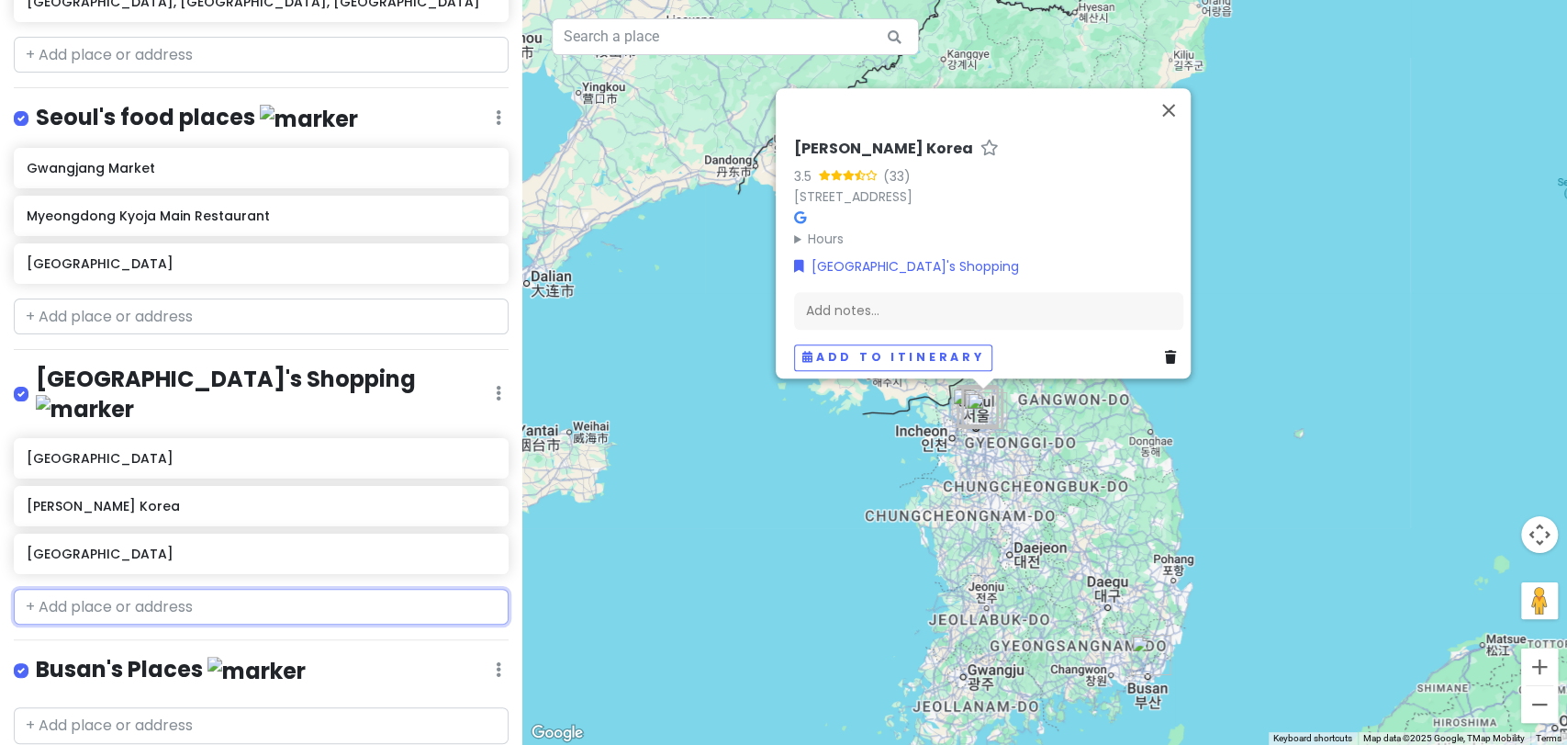
click at [155, 589] on input "text" at bounding box center [261, 607] width 495 height 37
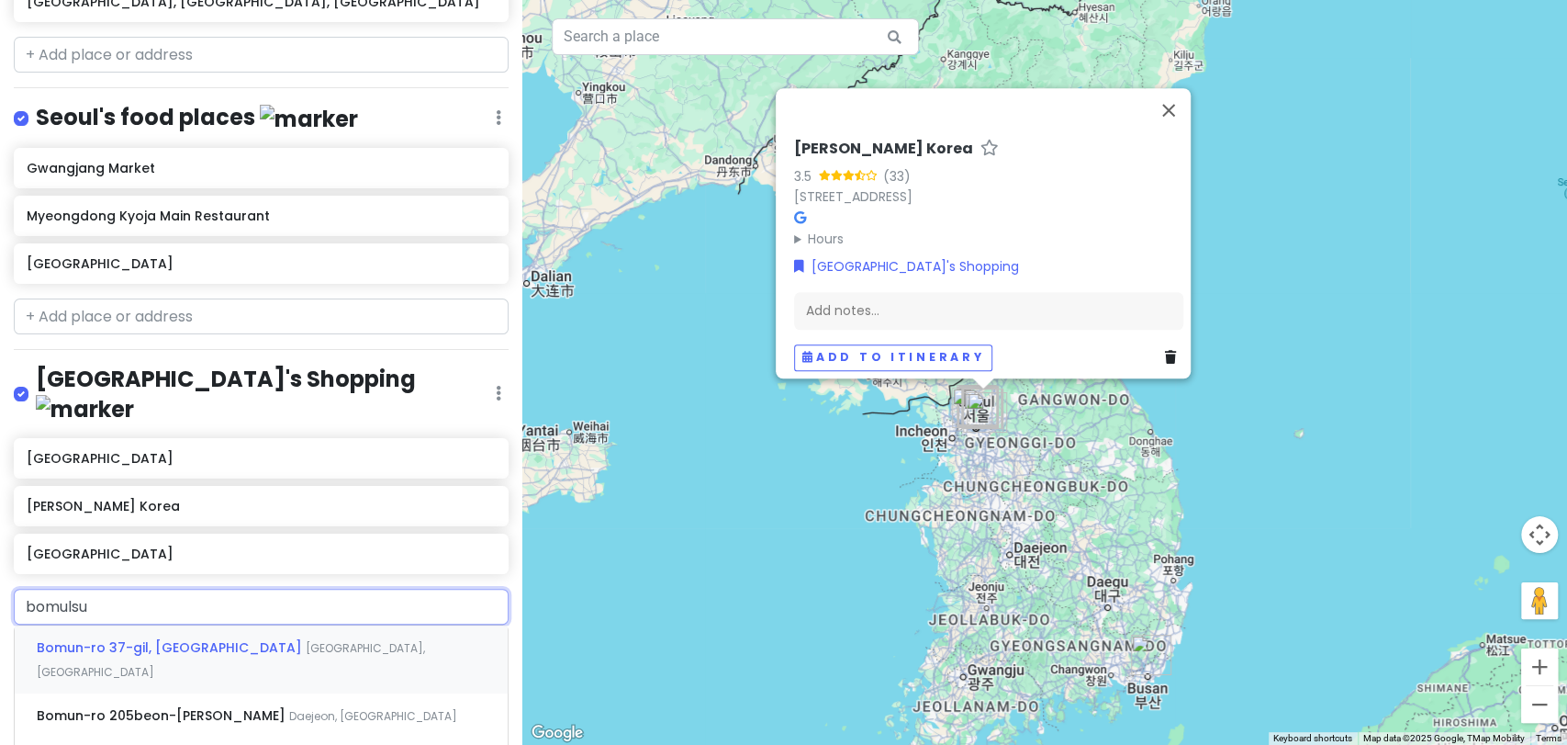
type input "bomulsum"
click at [177, 625] on div "Bomulsum Seongsu Yeonmujang Branch [GEOGRAPHIC_DATA] 2(i)-[GEOGRAPHIC_DATA], [G…" at bounding box center [261, 647] width 493 height 44
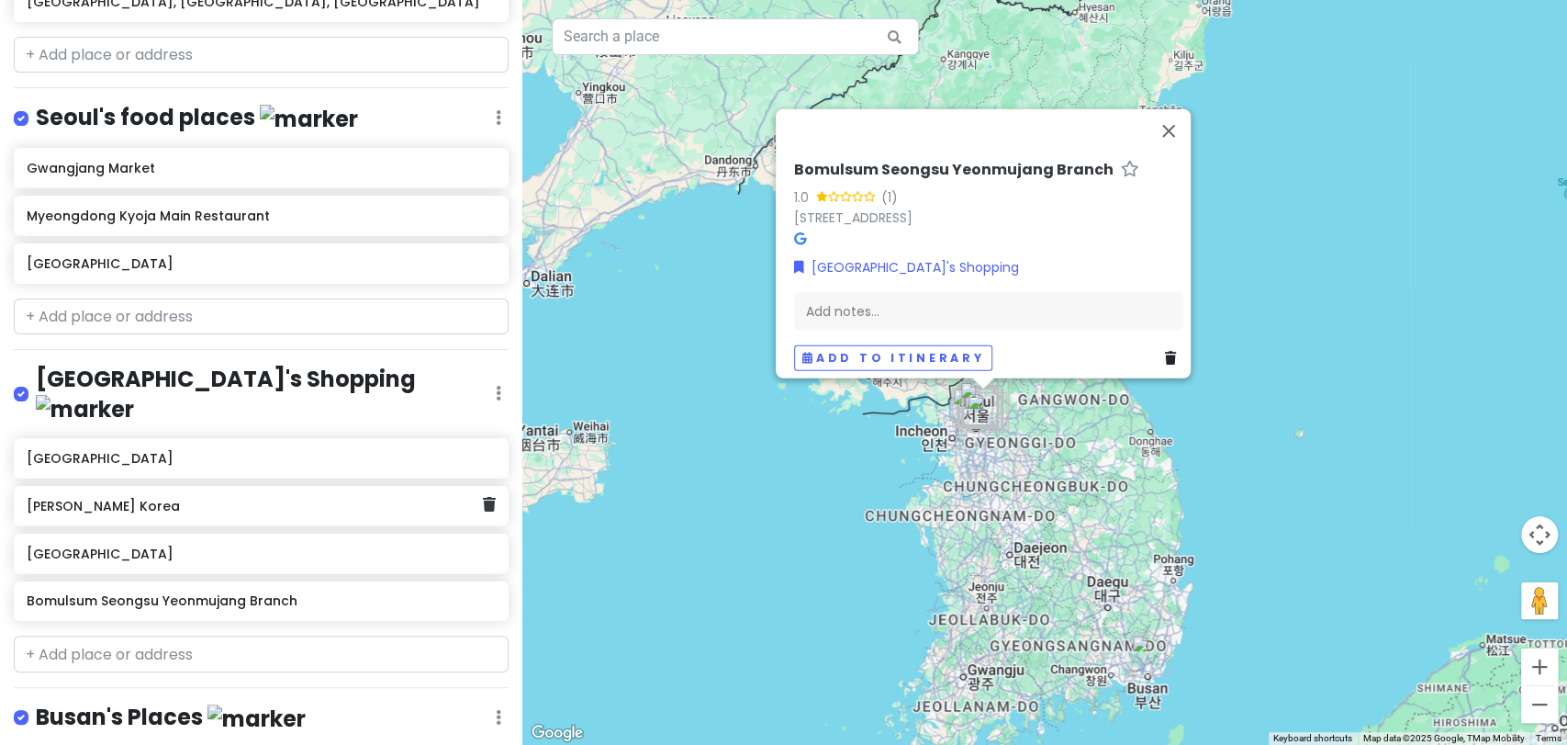
scroll to position [834, 0]
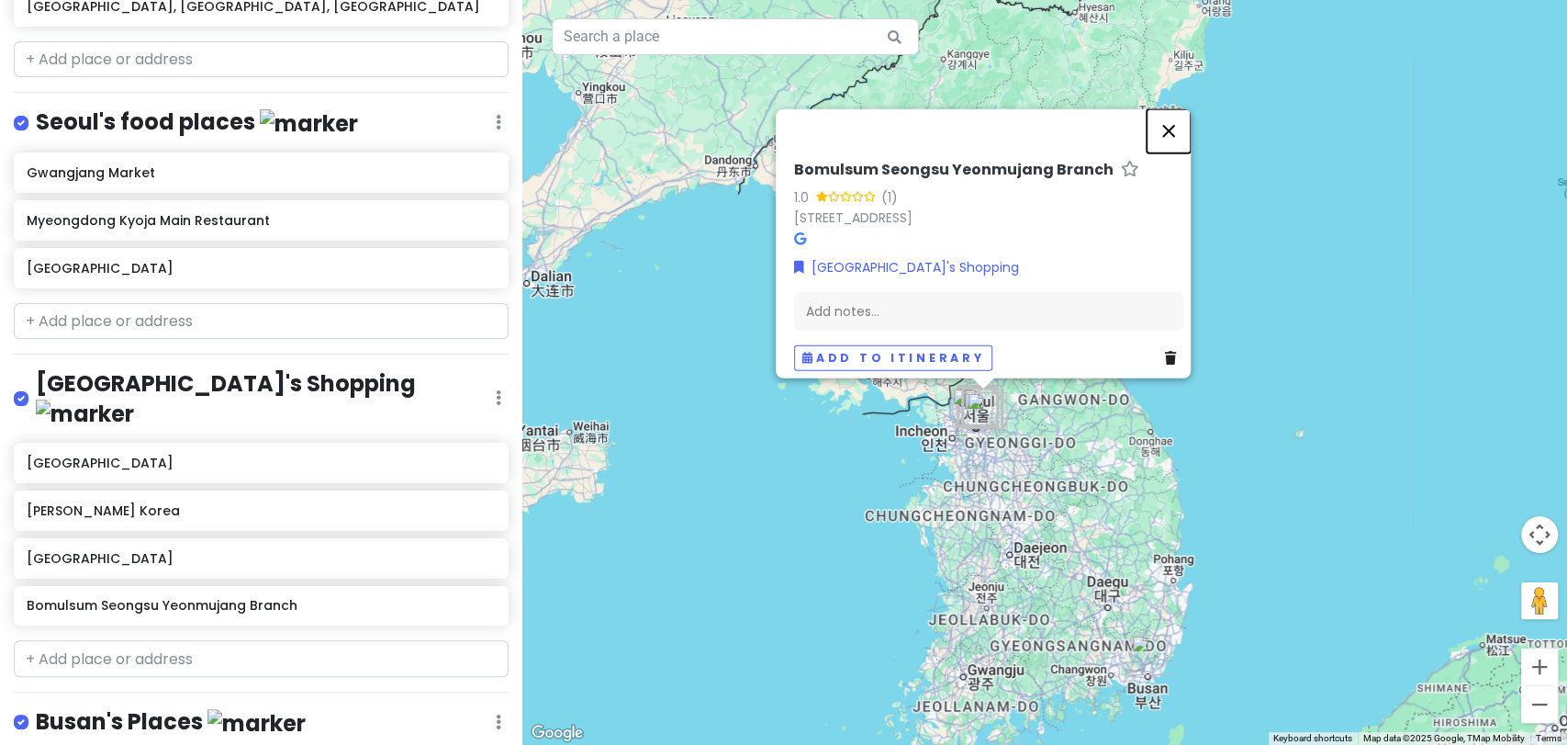
click at [1185, 108] on button "Close" at bounding box center [1169, 130] width 44 height 44
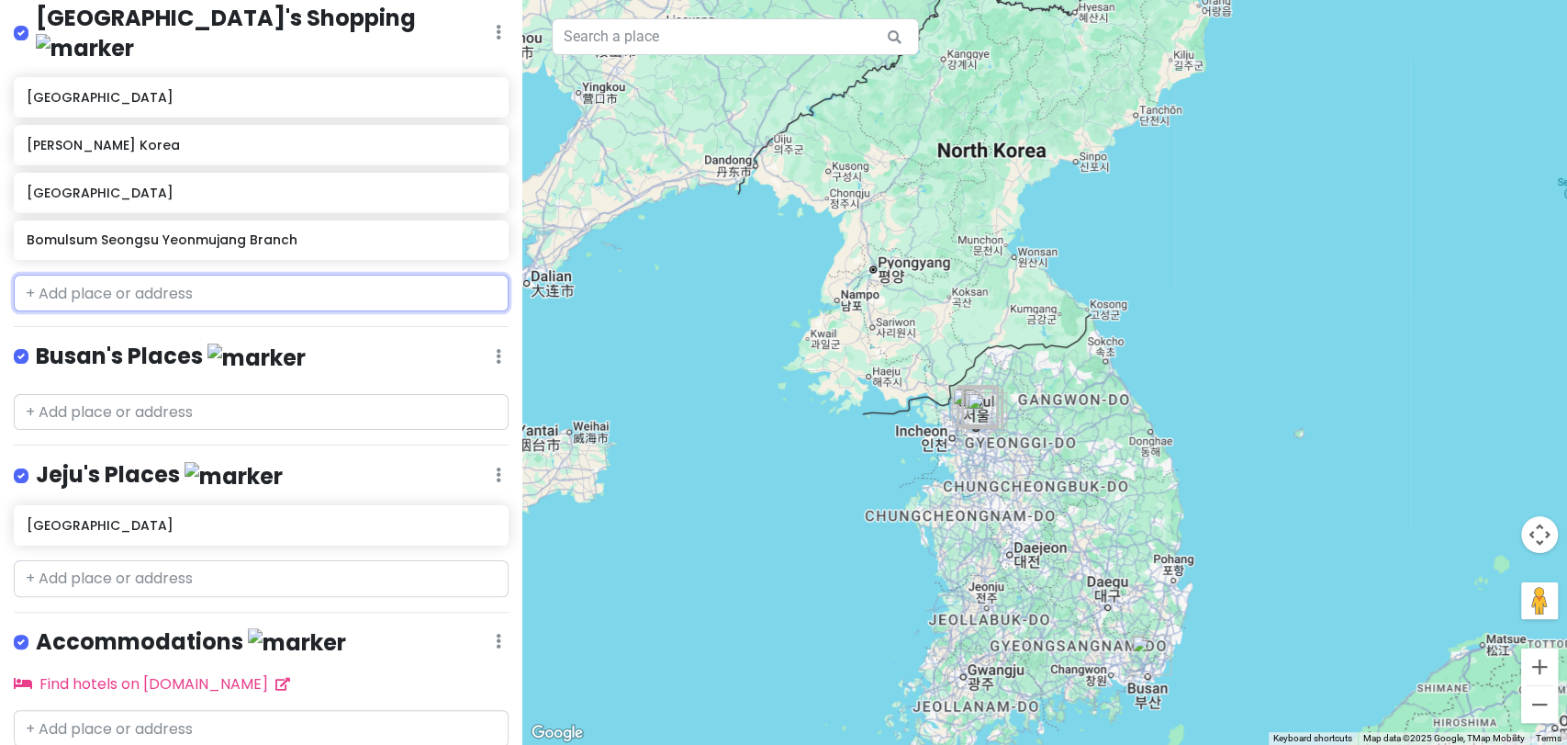
scroll to position [1228, 0]
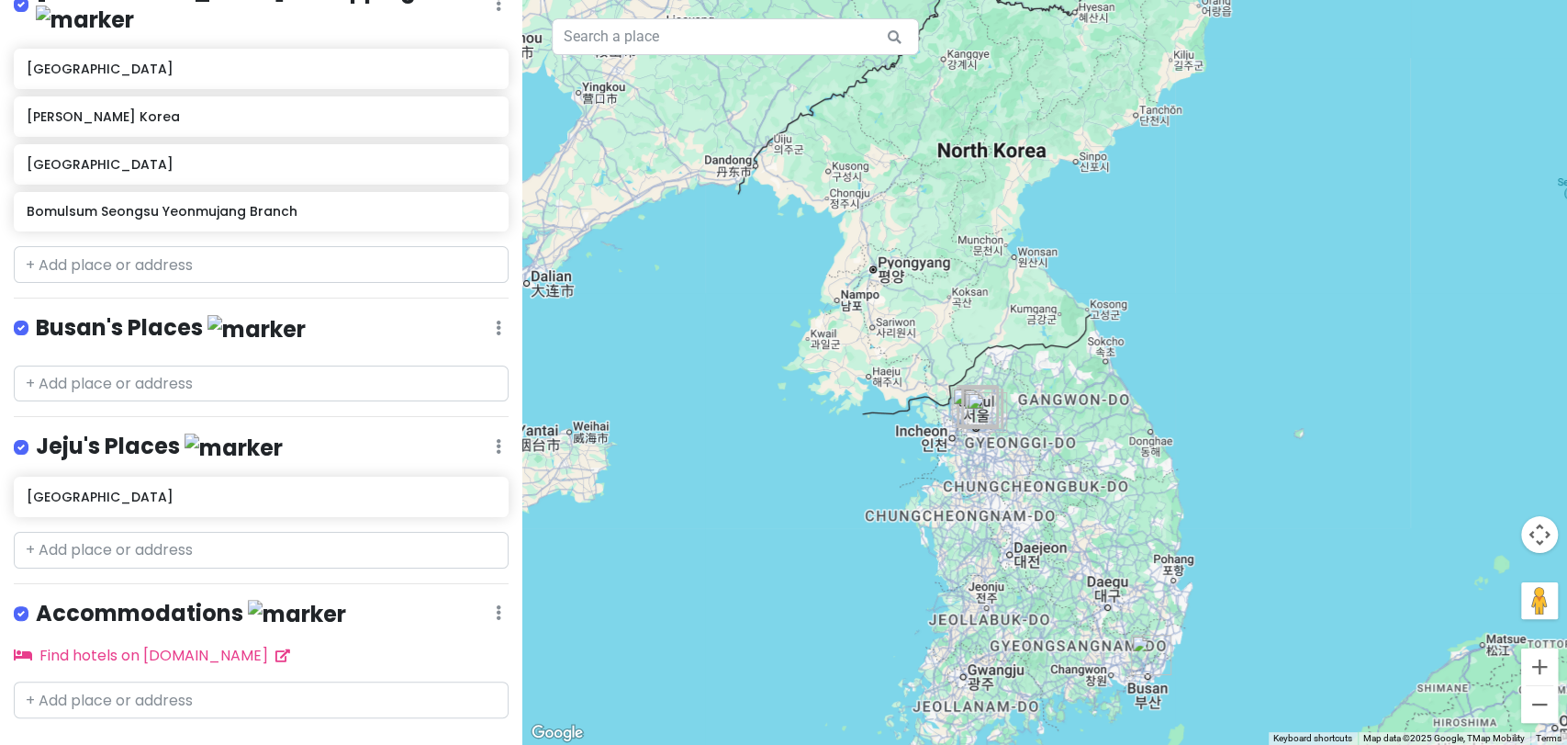
click at [127, 741] on link "+ Add a section" at bounding box center [83, 751] width 111 height 21
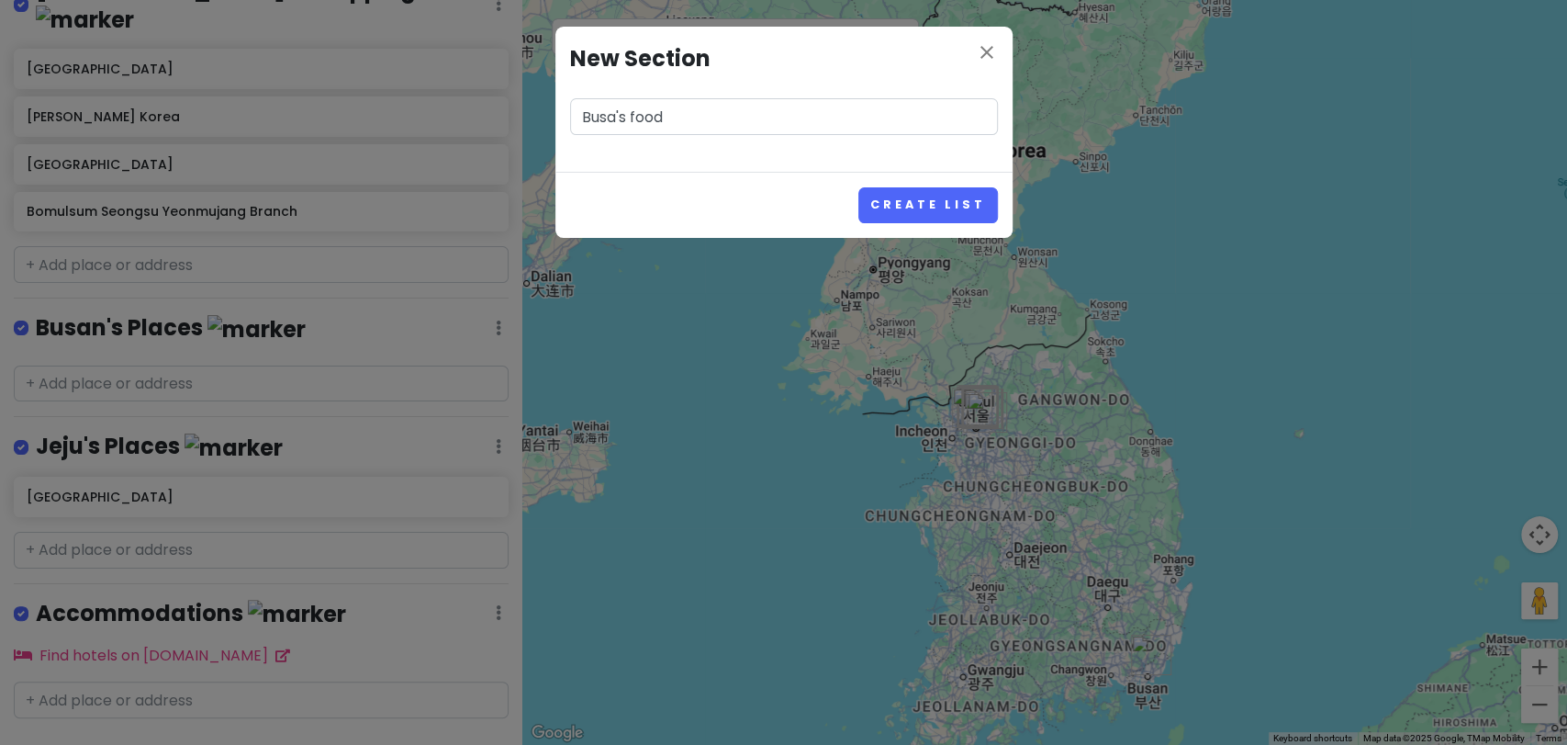
click at [622, 119] on input "Busa's food" at bounding box center [784, 116] width 428 height 37
click at [617, 120] on input "Busa's food" at bounding box center [784, 116] width 428 height 37
type input "Busan's food"
click at [894, 194] on button "Create List" at bounding box center [927, 205] width 139 height 36
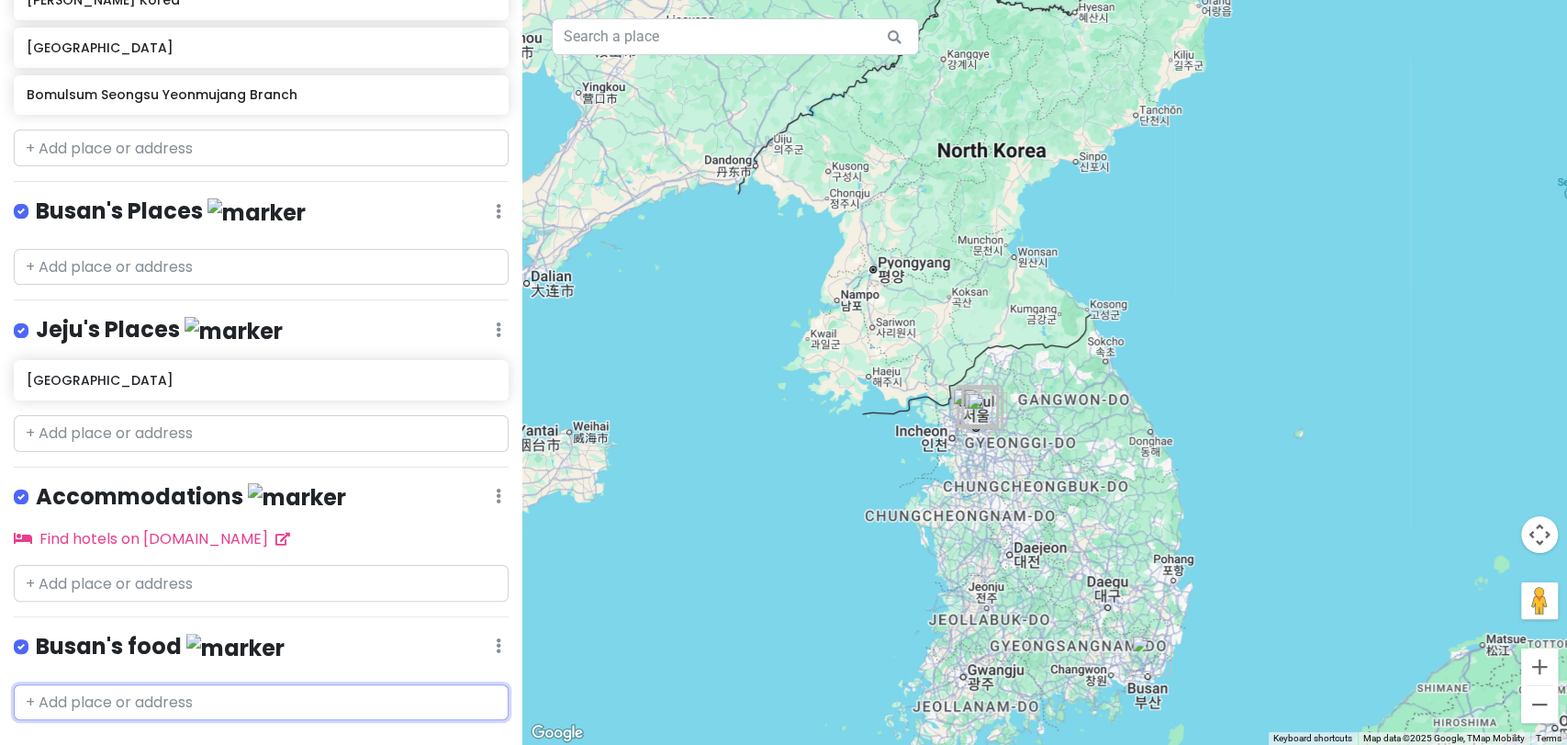
click at [389, 684] on input "text" at bounding box center [261, 702] width 495 height 37
type input "jagalchi"
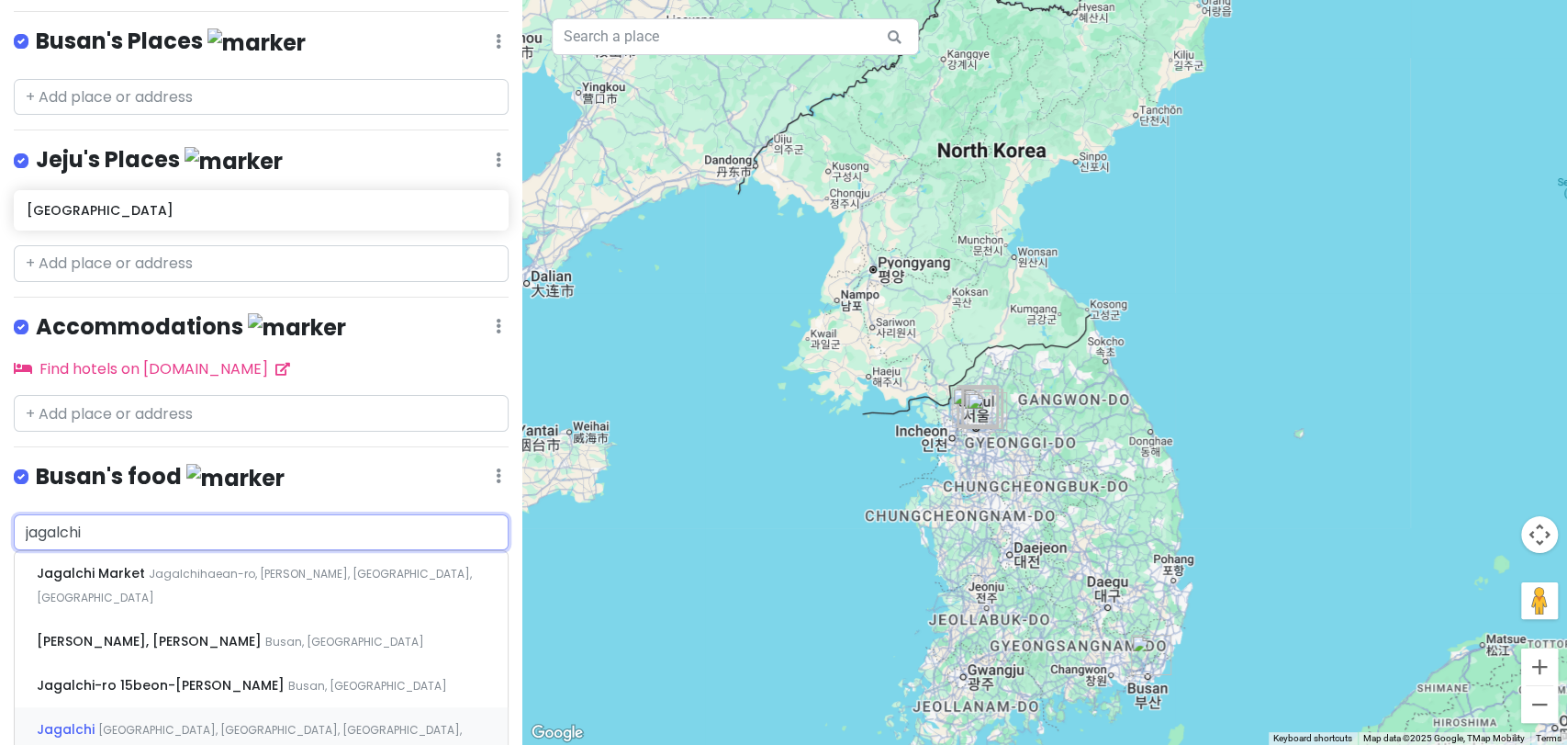
scroll to position [1516, 0]
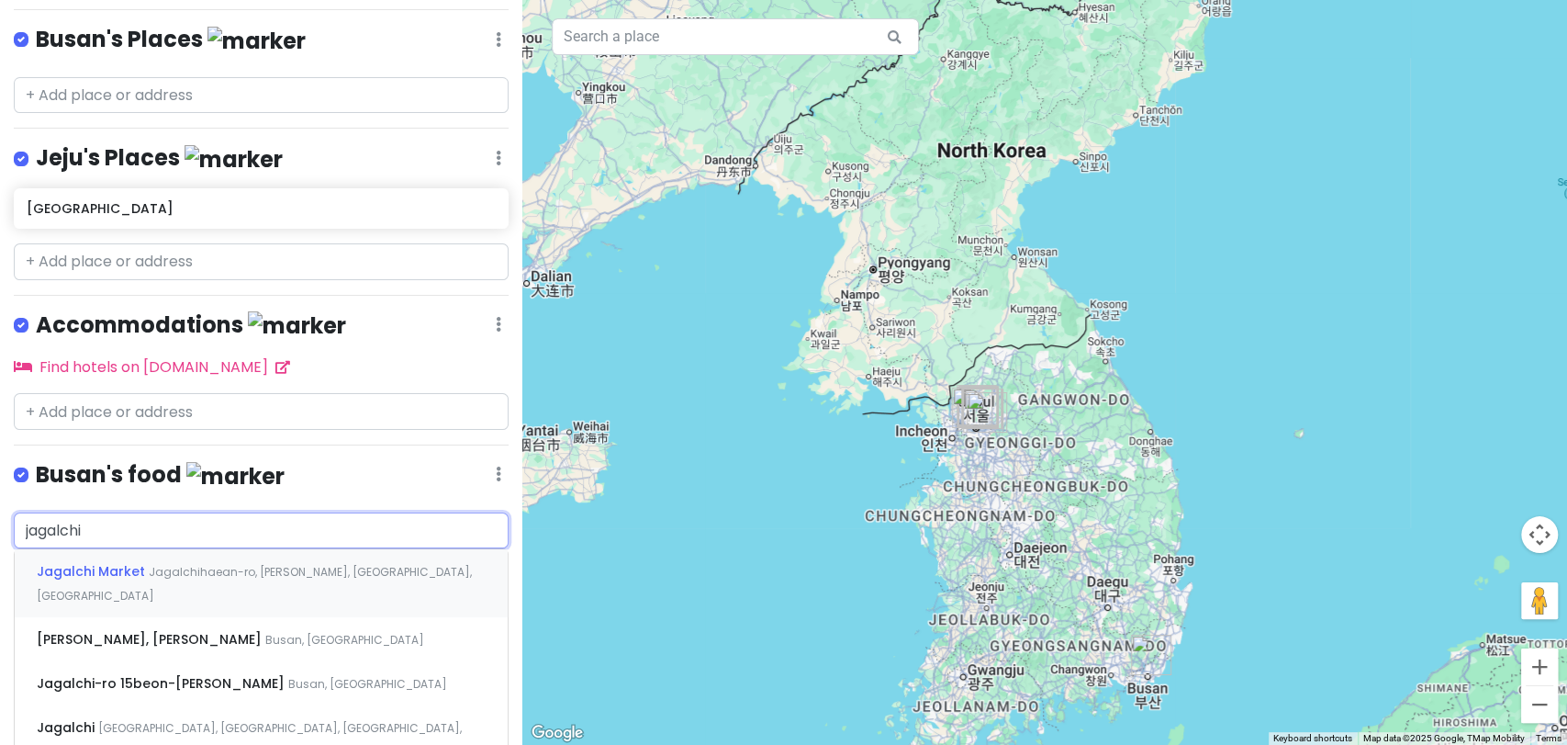
click at [247, 549] on div "Jagalchi Market Jagalchihaean-ro, [GEOGRAPHIC_DATA], [GEOGRAPHIC_DATA], [GEOGRA…" at bounding box center [261, 583] width 493 height 68
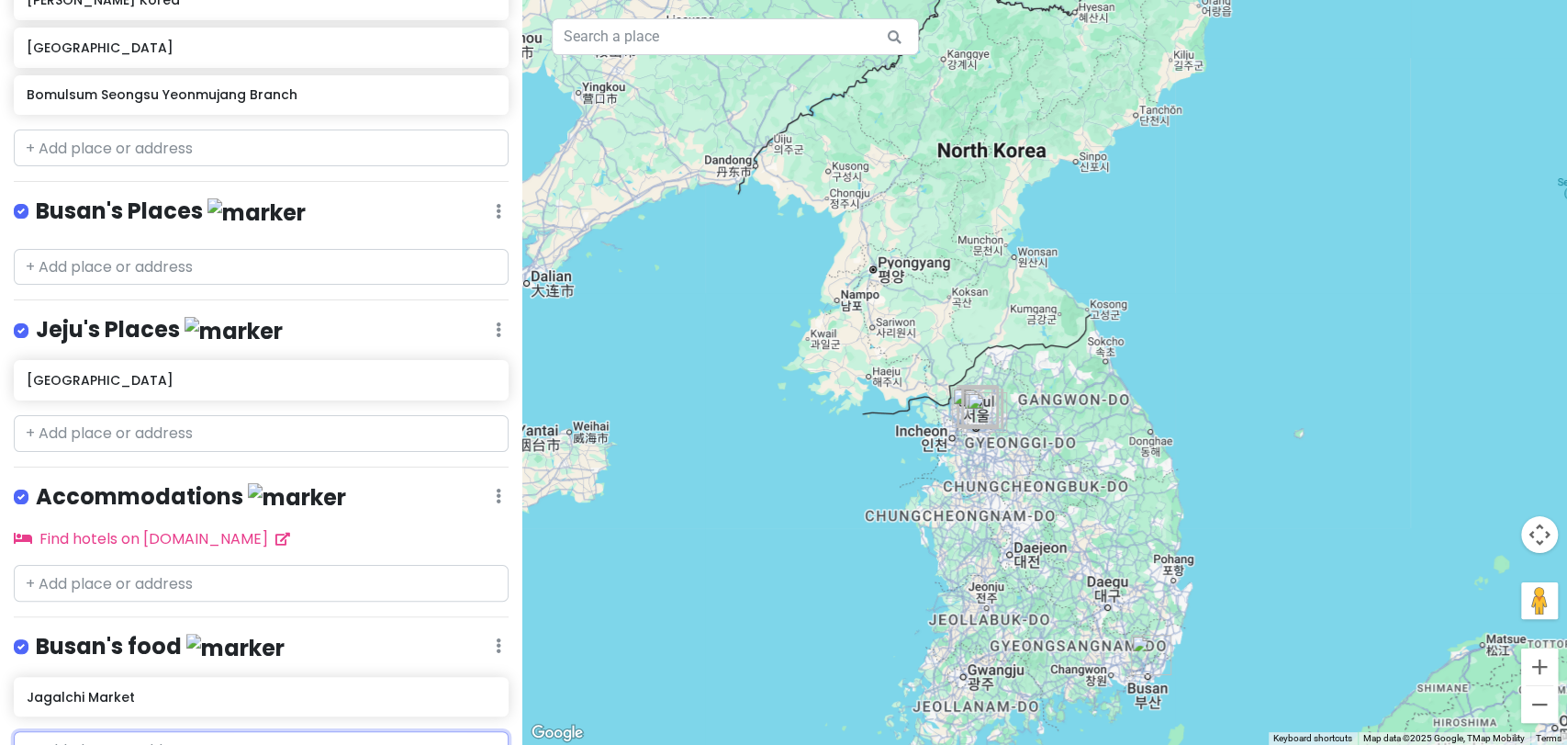
scroll to position [1393, 0]
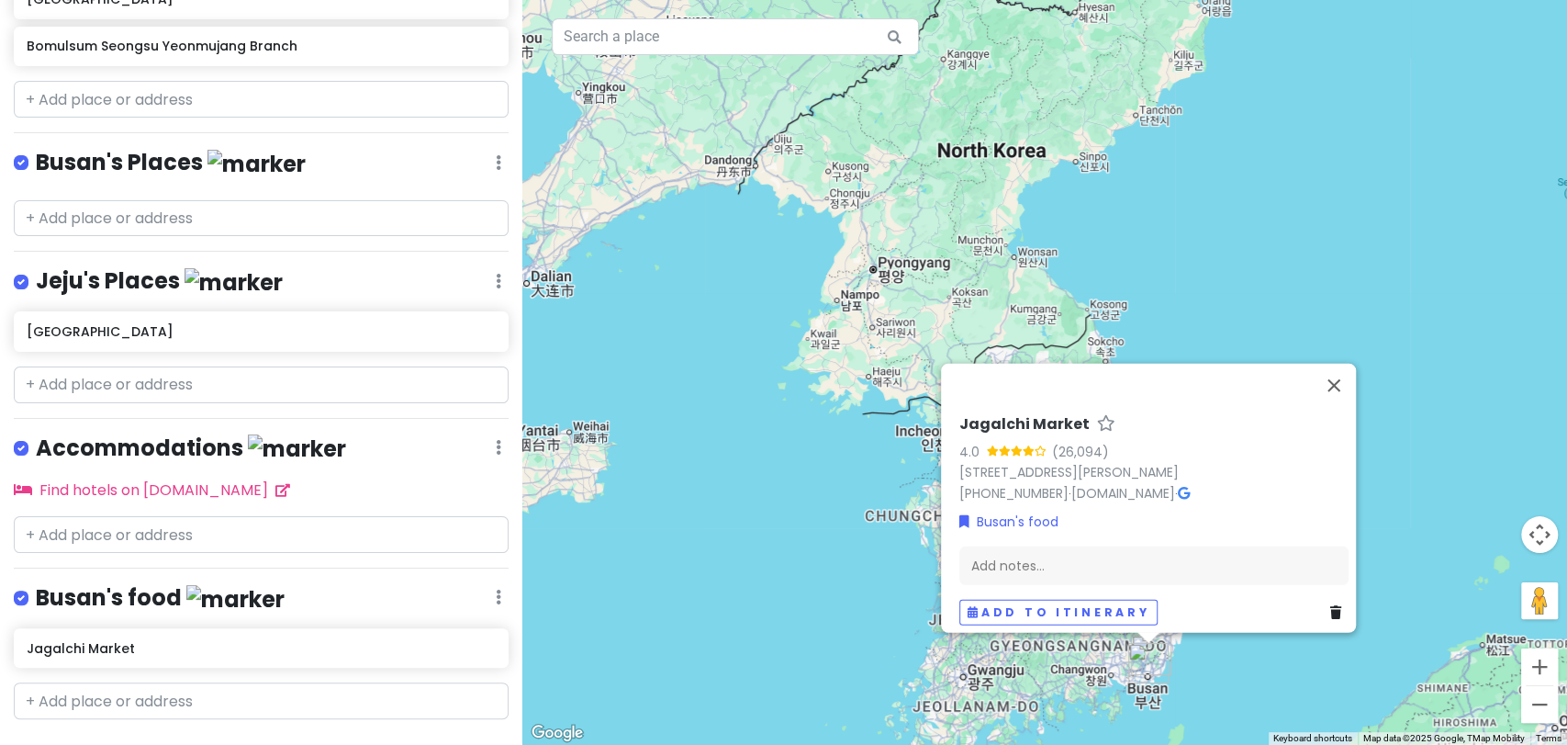
click at [474, 583] on div "Busan's food Edit Reorder Delete List" at bounding box center [261, 602] width 495 height 38
click at [470, 491] on link "Reorder" at bounding box center [444, 513] width 147 height 44
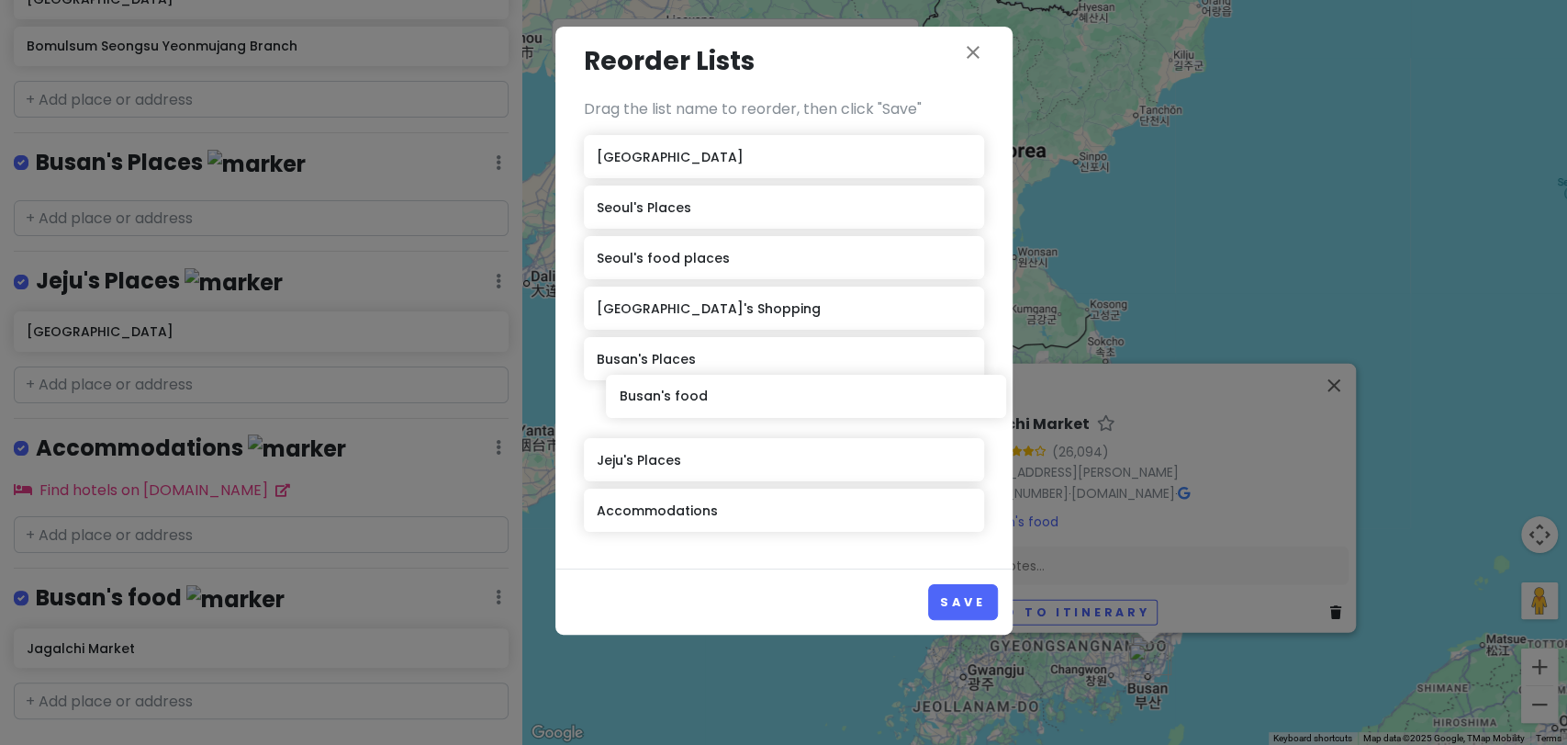
drag, startPoint x: 683, startPoint y: 512, endPoint x: 706, endPoint y: 399, distance: 115.2
click at [706, 399] on div "KOREA [GEOGRAPHIC_DATA]'s Places [GEOGRAPHIC_DATA]'s food places [GEOGRAPHIC_DA…" at bounding box center [784, 337] width 400 height 404
click at [959, 612] on button "Save" at bounding box center [962, 602] width 69 height 36
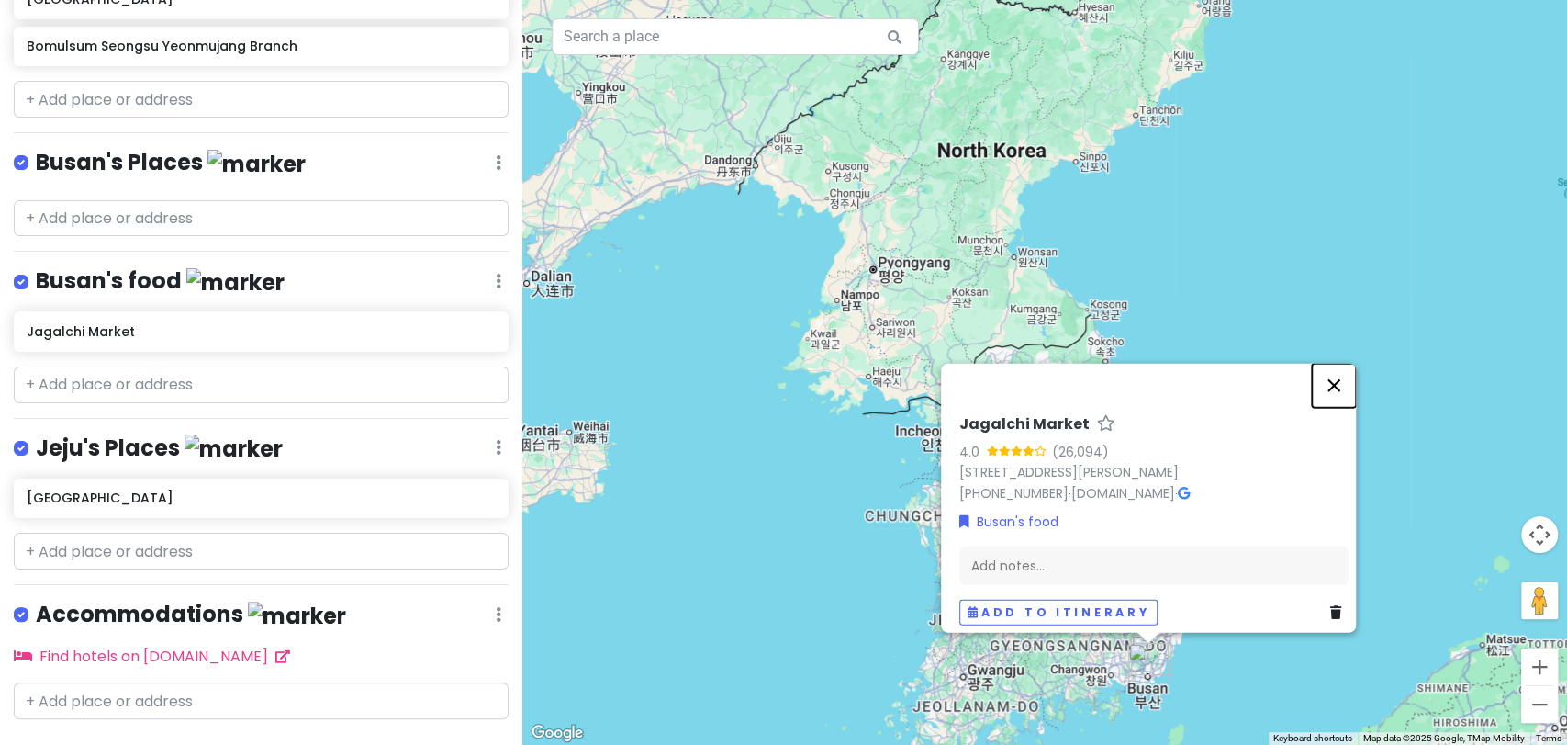
click at [1348, 384] on button "Close" at bounding box center [1334, 385] width 44 height 44
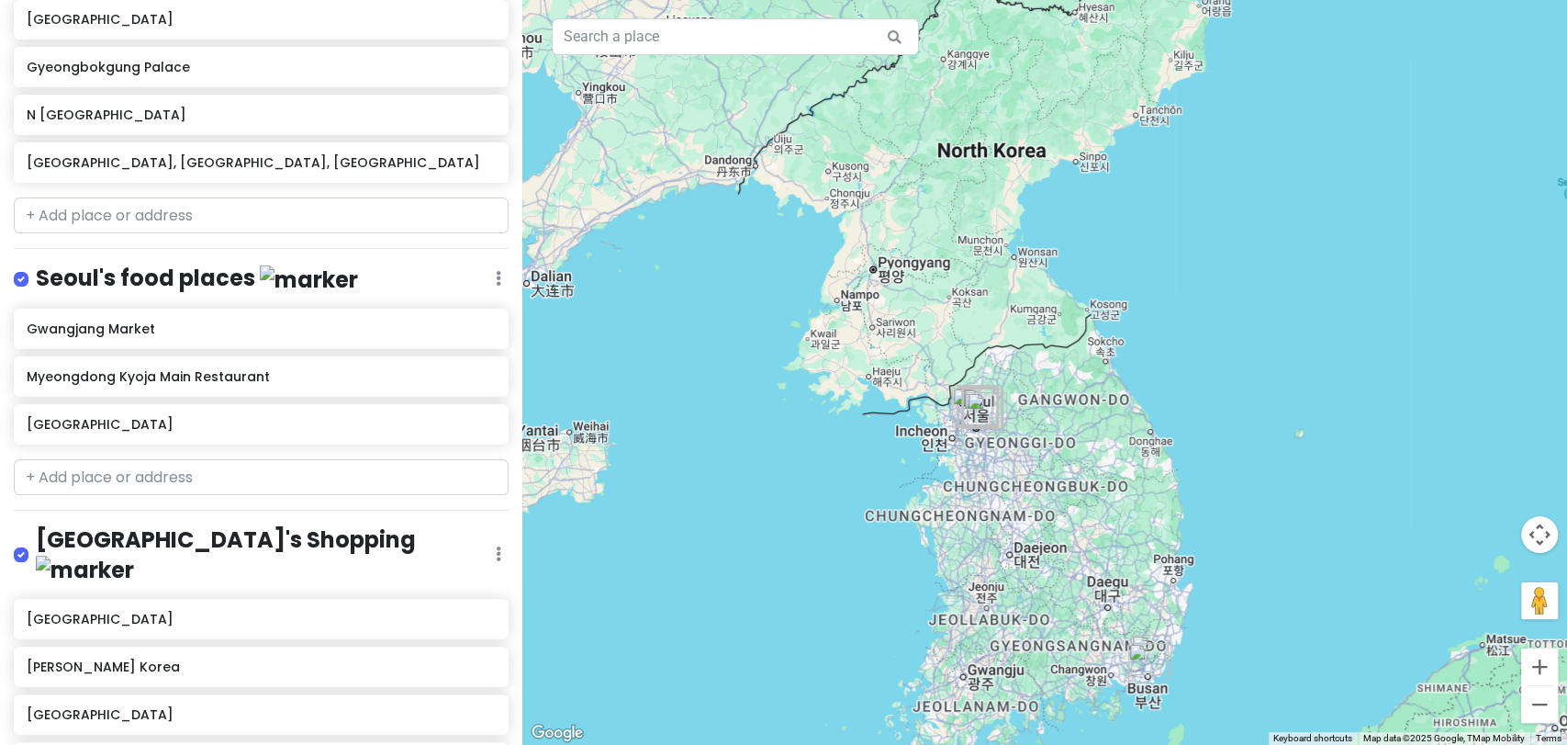
scroll to position [678, 0]
click at [250, 472] on input "text" at bounding box center [261, 477] width 495 height 37
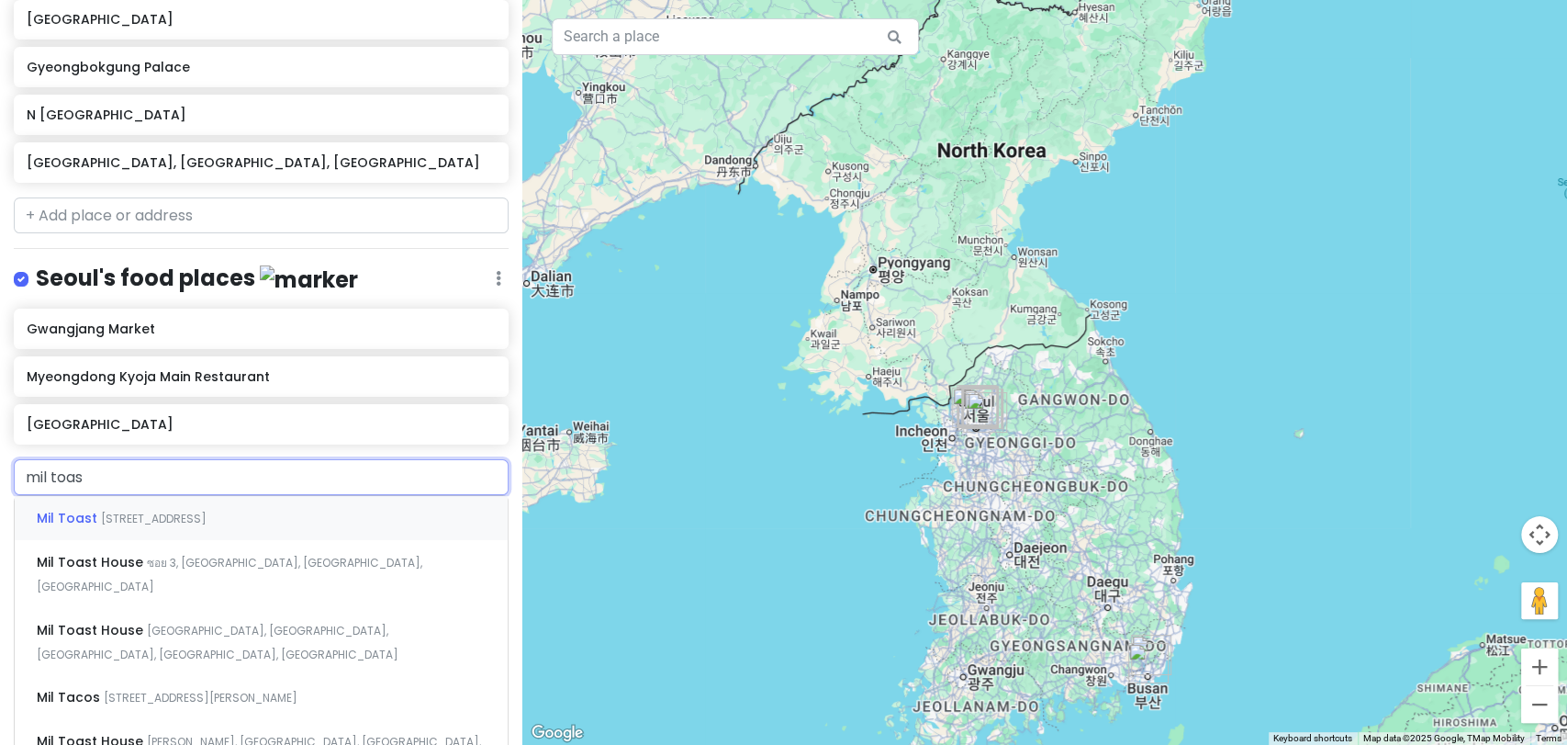
type input "mil toast"
click at [207, 517] on span "[STREET_ADDRESS]" at bounding box center [154, 518] width 106 height 16
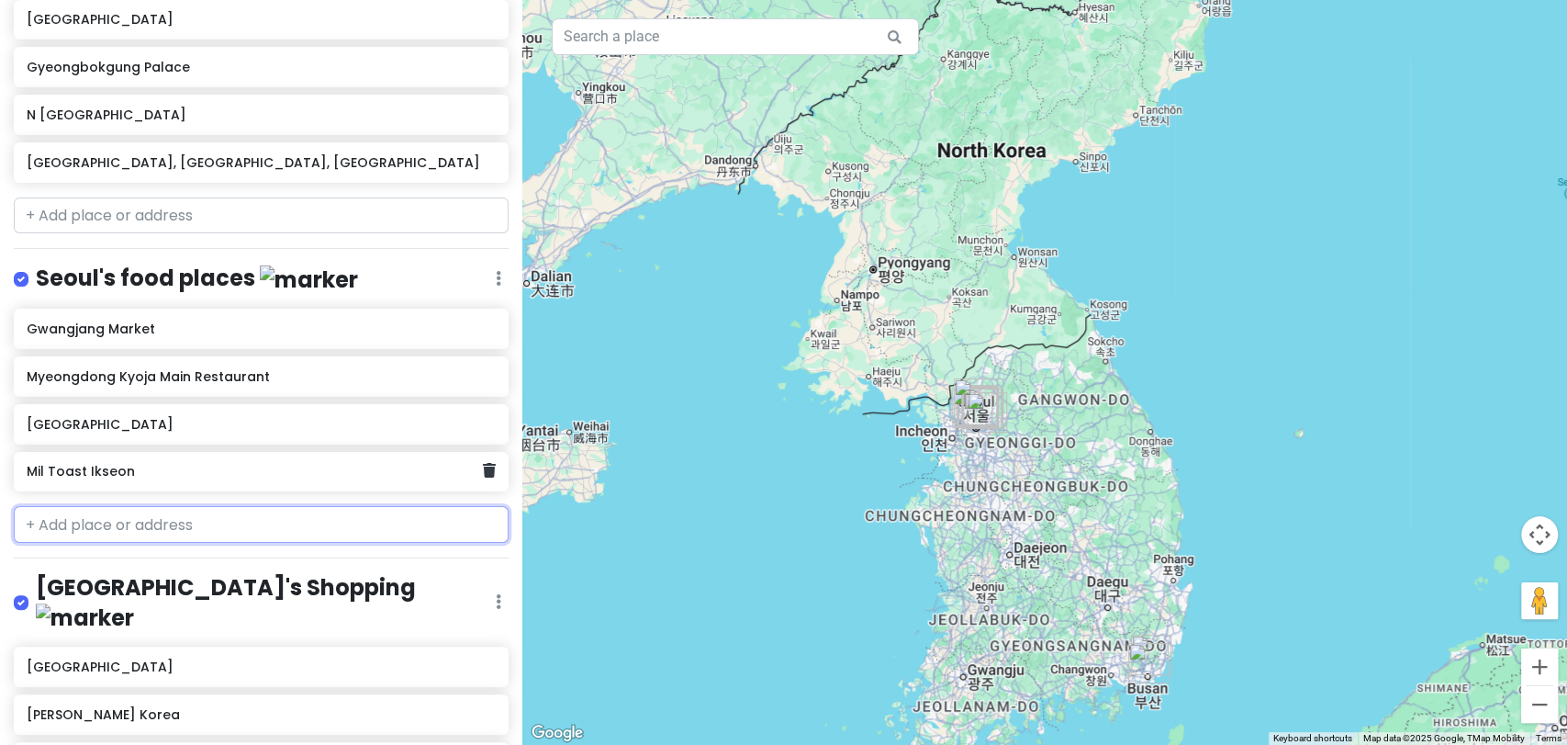
click at [260, 465] on h6 "Mil Toast Ikseon" at bounding box center [254, 471] width 455 height 17
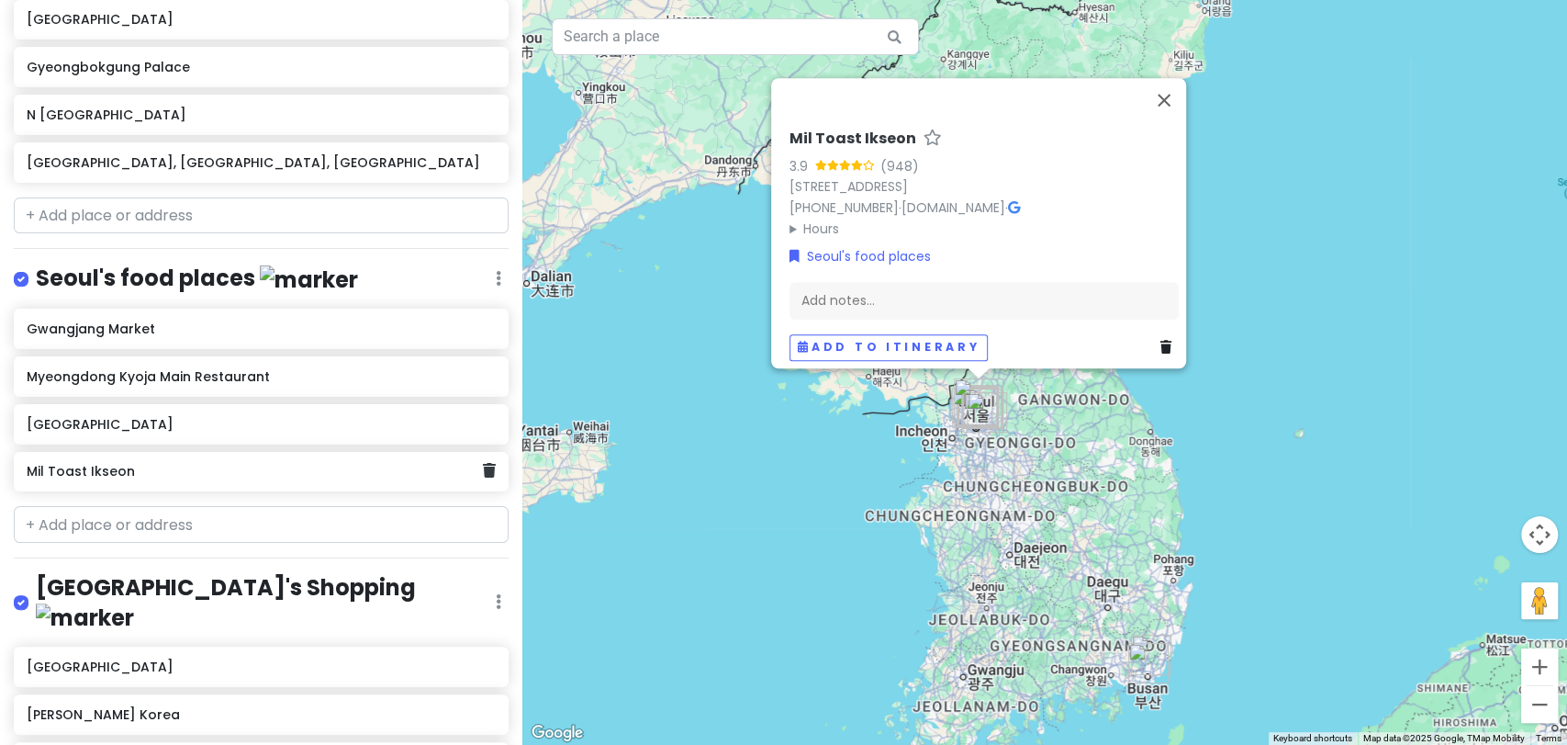
click at [308, 470] on h6 "Mil Toast Ikseon" at bounding box center [254, 471] width 455 height 17
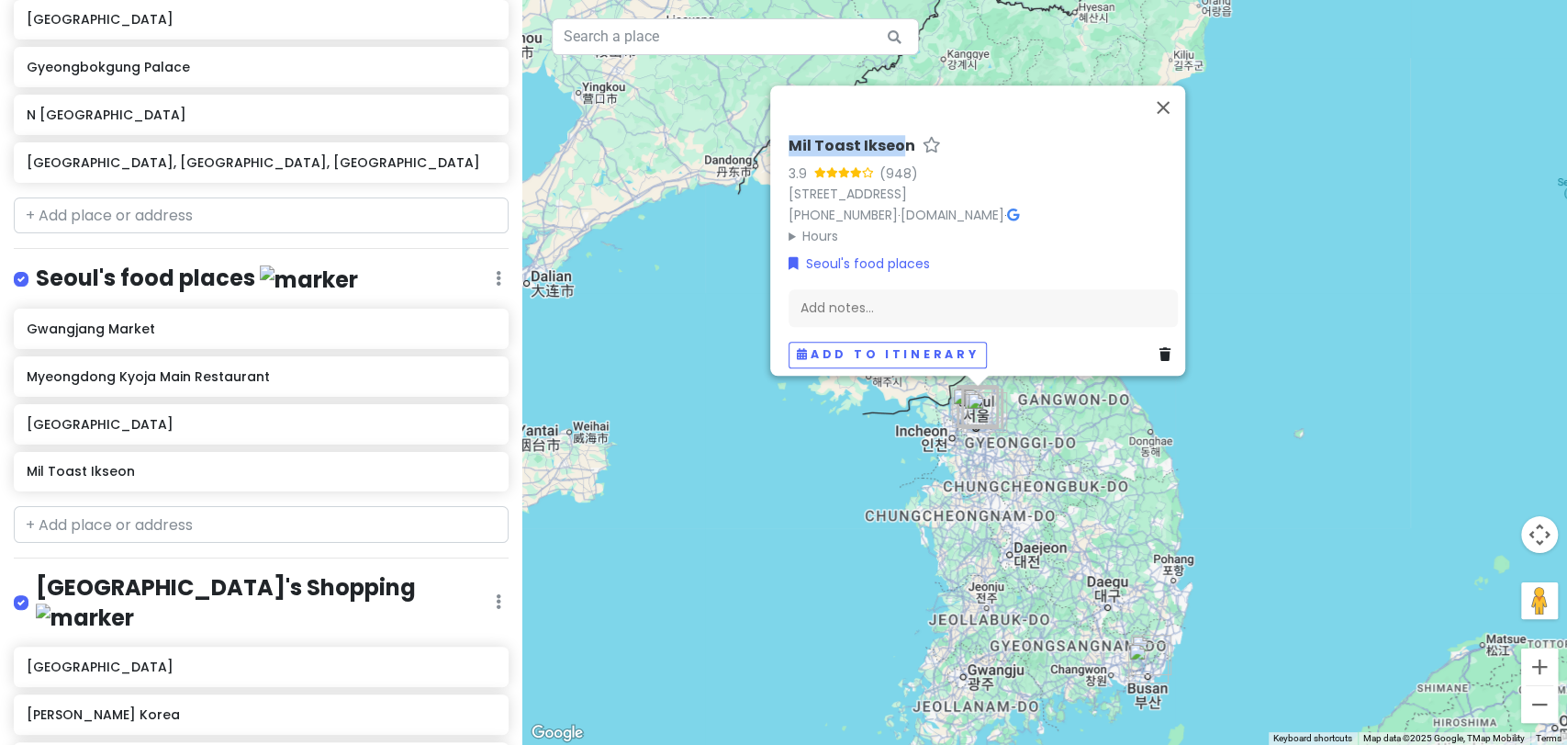
drag, startPoint x: 894, startPoint y: 128, endPoint x: 779, endPoint y: 128, distance: 114.8
click at [789, 137] on h6 "Mil Toast Ikseon" at bounding box center [852, 146] width 127 height 19
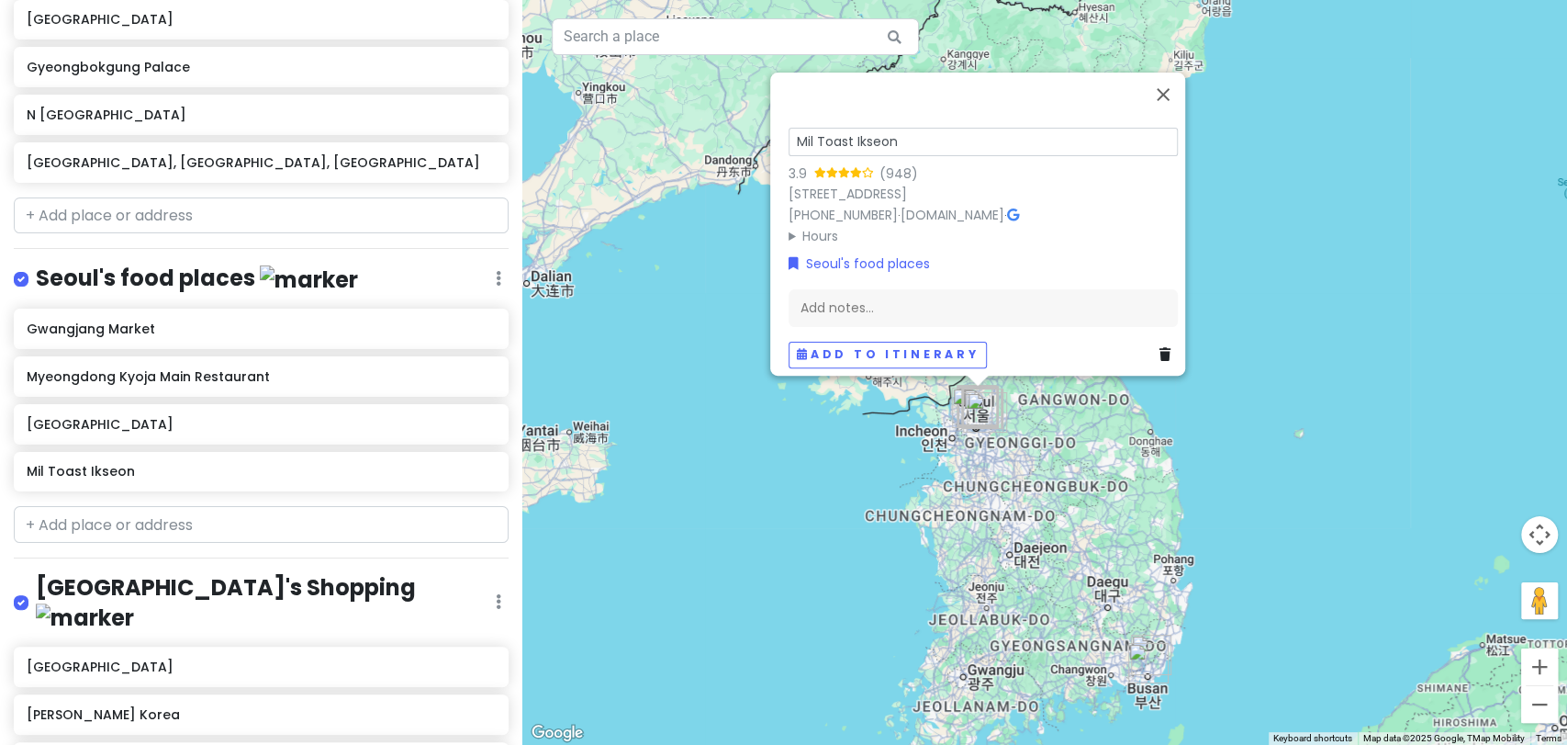
drag, startPoint x: 893, startPoint y: 131, endPoint x: 770, endPoint y: 137, distance: 123.2
click at [770, 137] on div "Mil Toast Ikseon 3.9 (948) [STREET_ADDRESS] [PHONE_NUMBER] · [DOMAIN_NAME] · Ho…" at bounding box center [977, 224] width 415 height 303
click at [424, 368] on h6 "Myeongdong Kyoja Main Restaurant" at bounding box center [254, 376] width 455 height 17
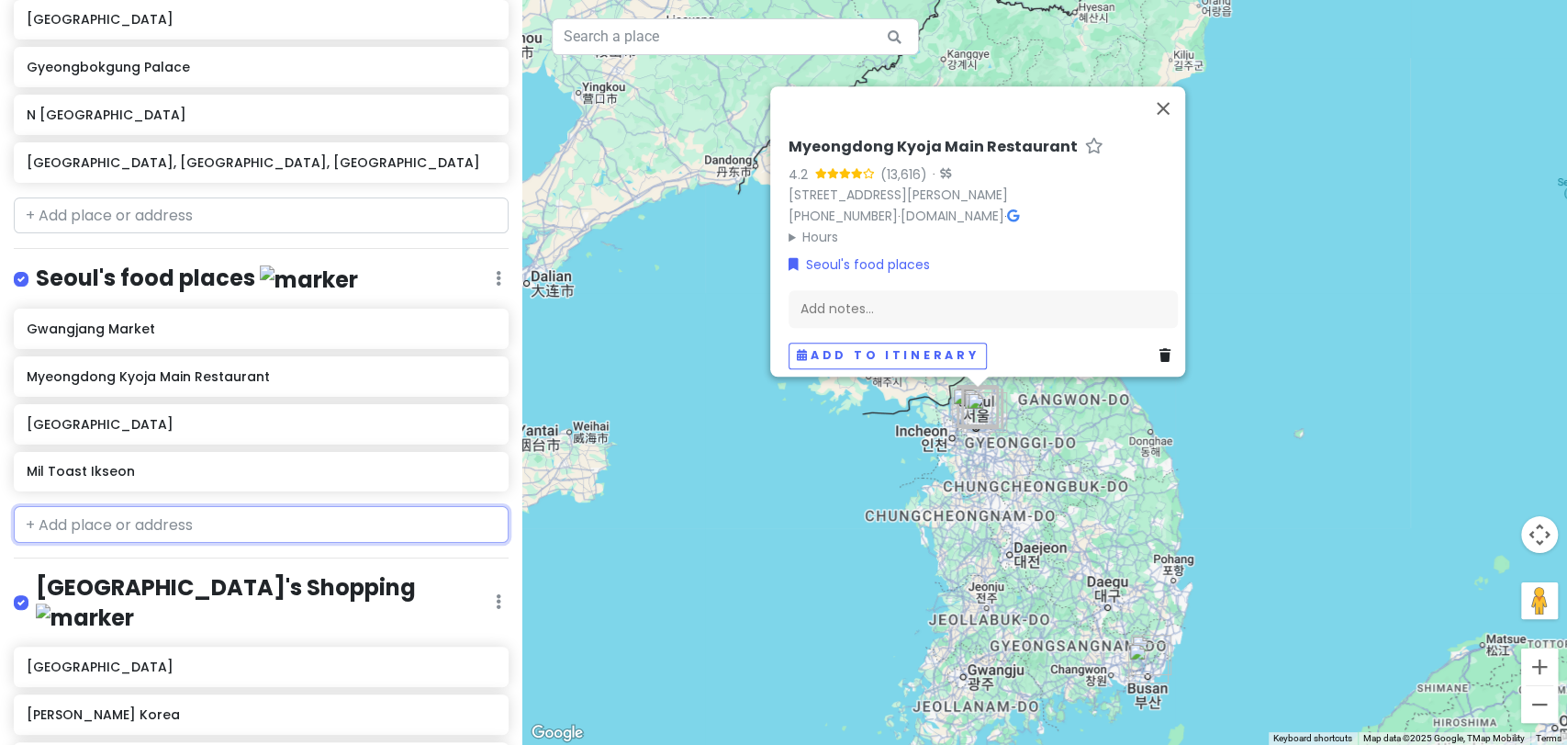
click at [257, 524] on input "text" at bounding box center [261, 524] width 495 height 37
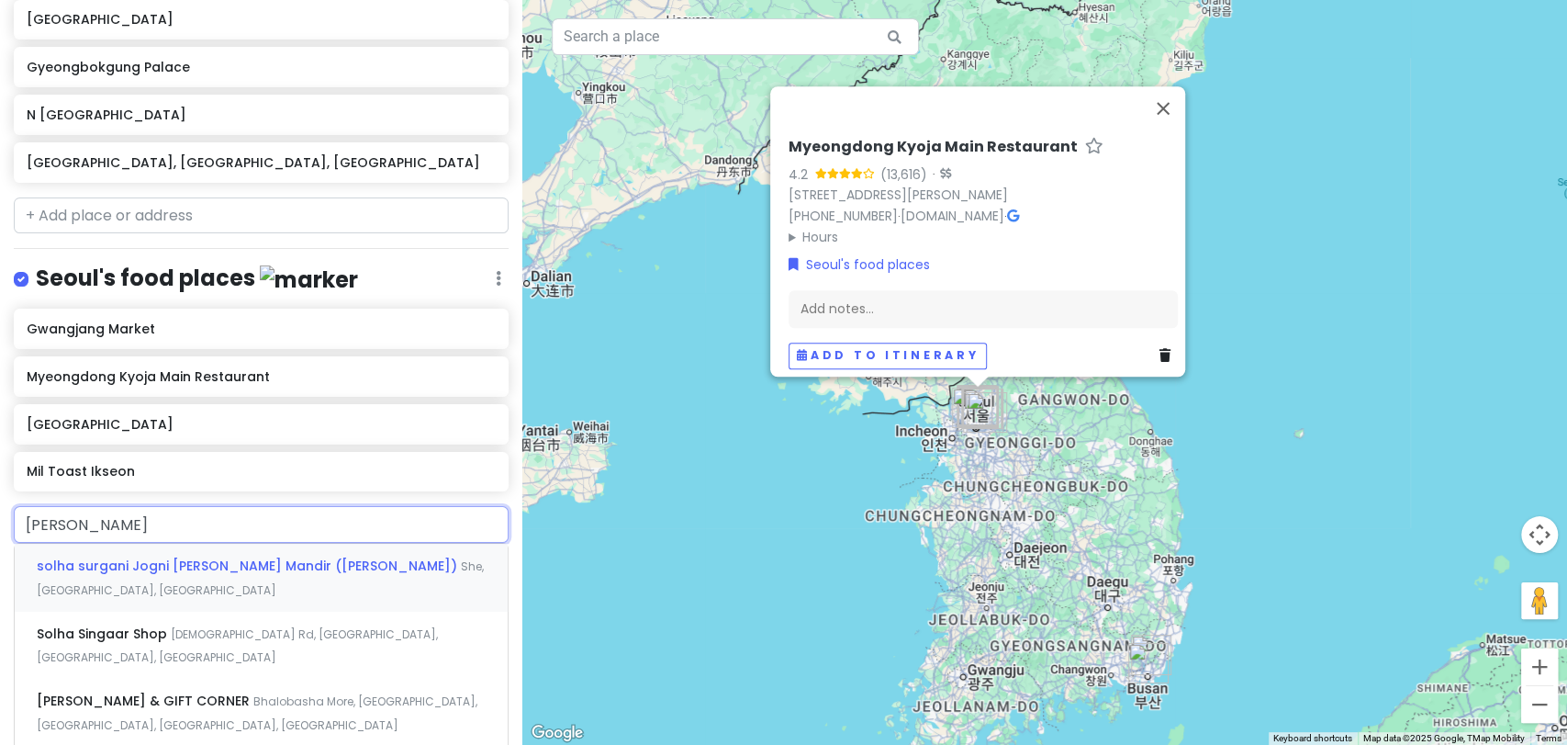
type input "solha salt"
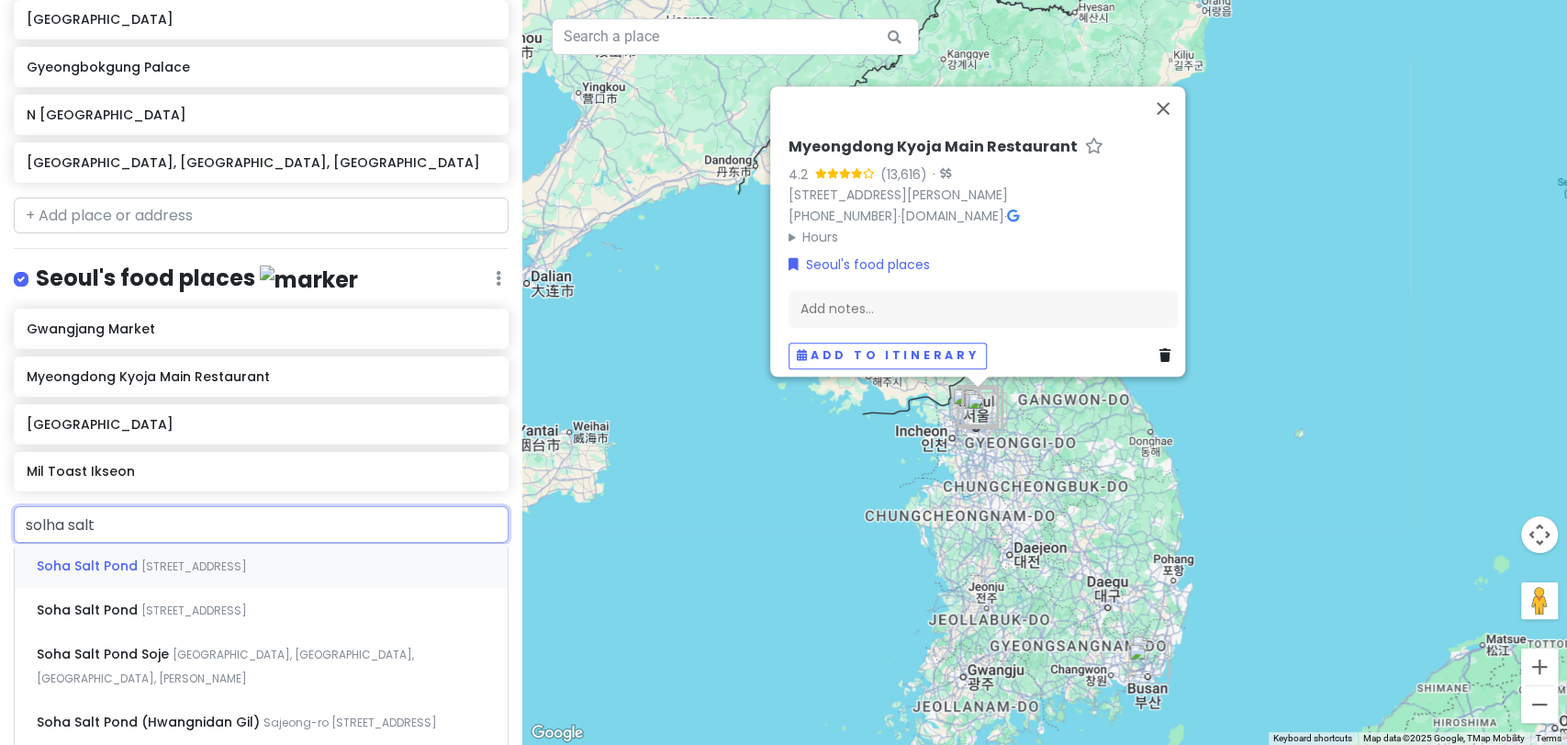
click at [247, 558] on span "[STREET_ADDRESS]" at bounding box center [194, 566] width 106 height 16
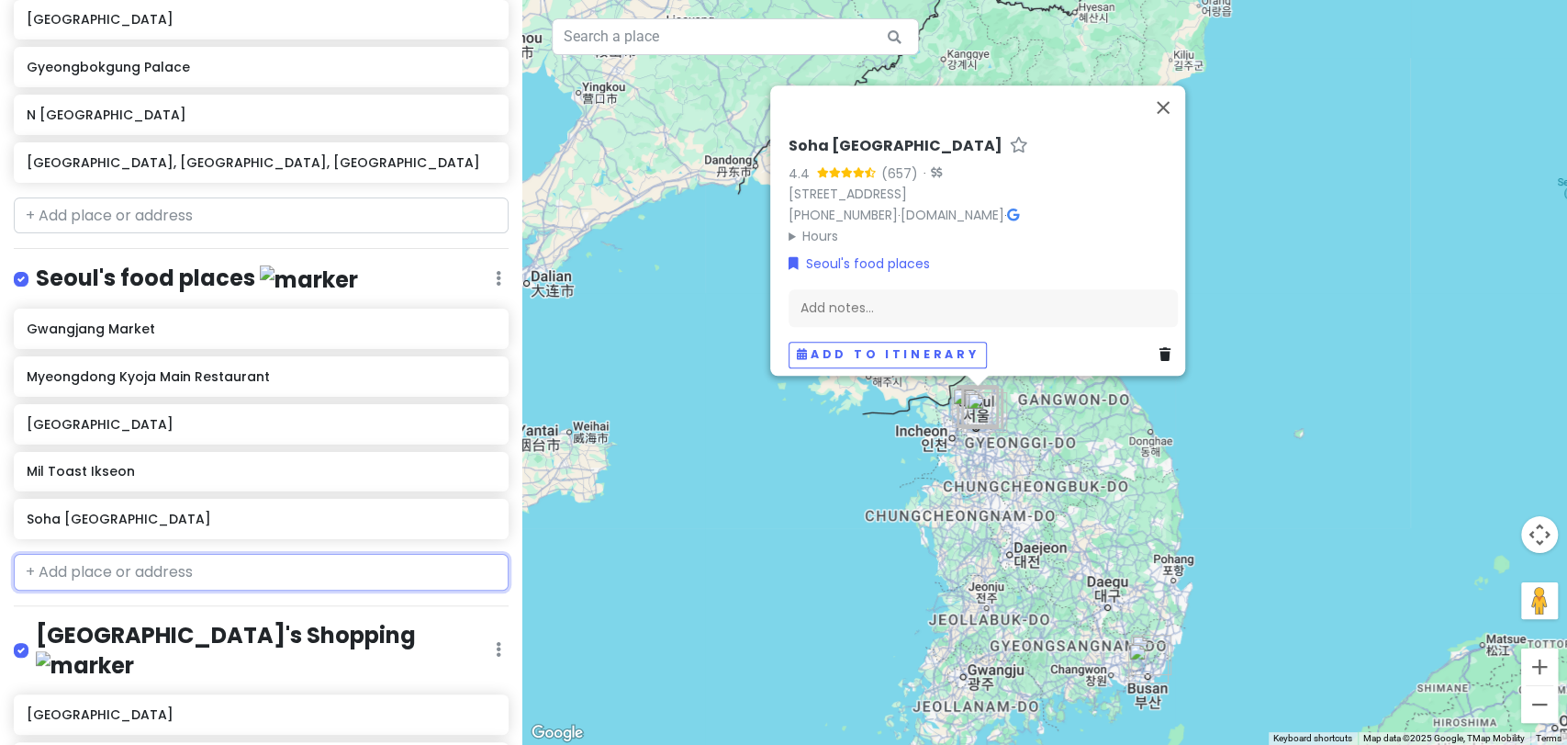
click at [262, 560] on input "text" at bounding box center [261, 572] width 495 height 37
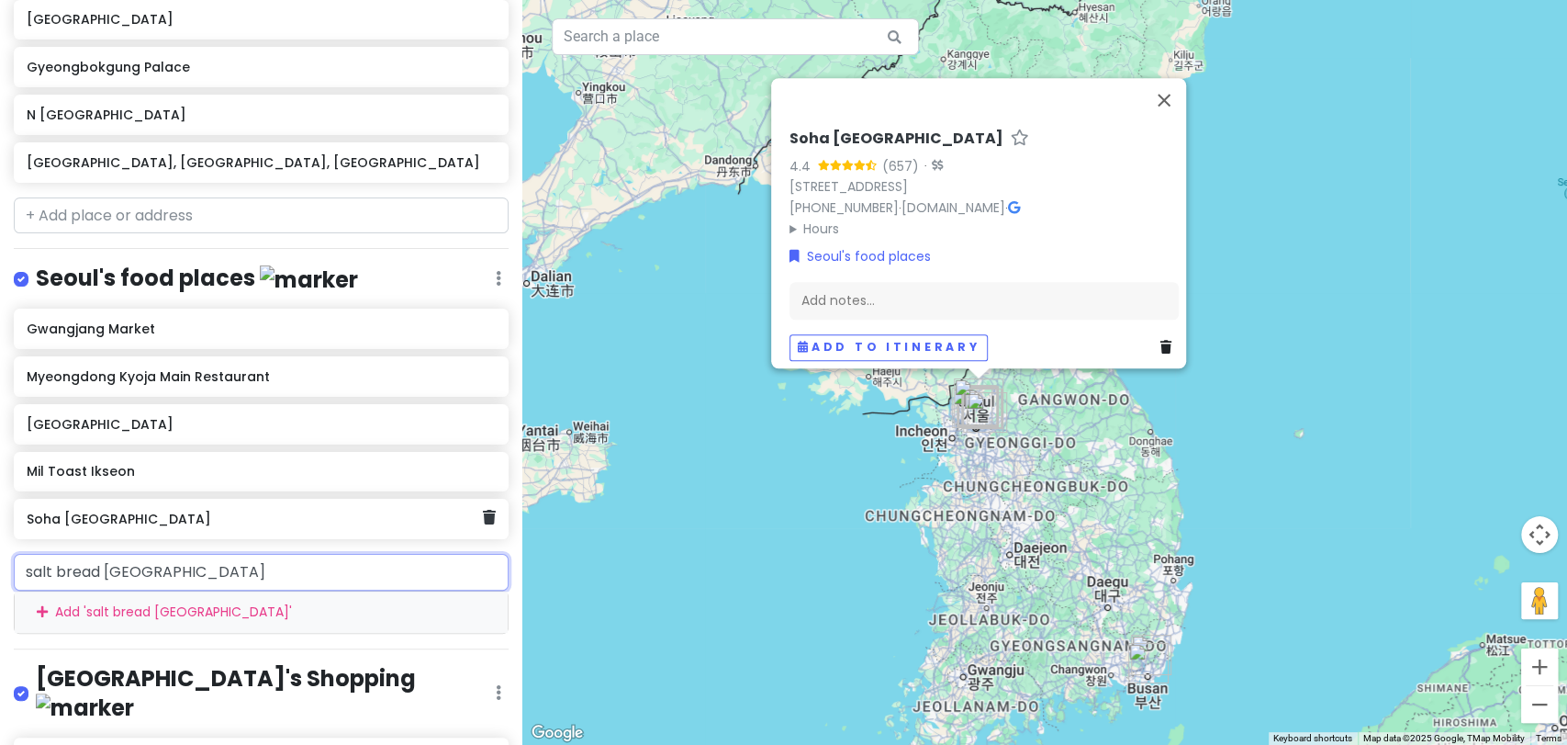
click at [203, 511] on h6 "Soha [GEOGRAPHIC_DATA]" at bounding box center [254, 518] width 455 height 17
click at [216, 517] on h6 "Soha [GEOGRAPHIC_DATA]" at bounding box center [254, 518] width 455 height 17
click at [221, 522] on div "Soha [GEOGRAPHIC_DATA]" at bounding box center [254, 519] width 455 height 26
click at [483, 515] on icon at bounding box center [489, 517] width 13 height 15
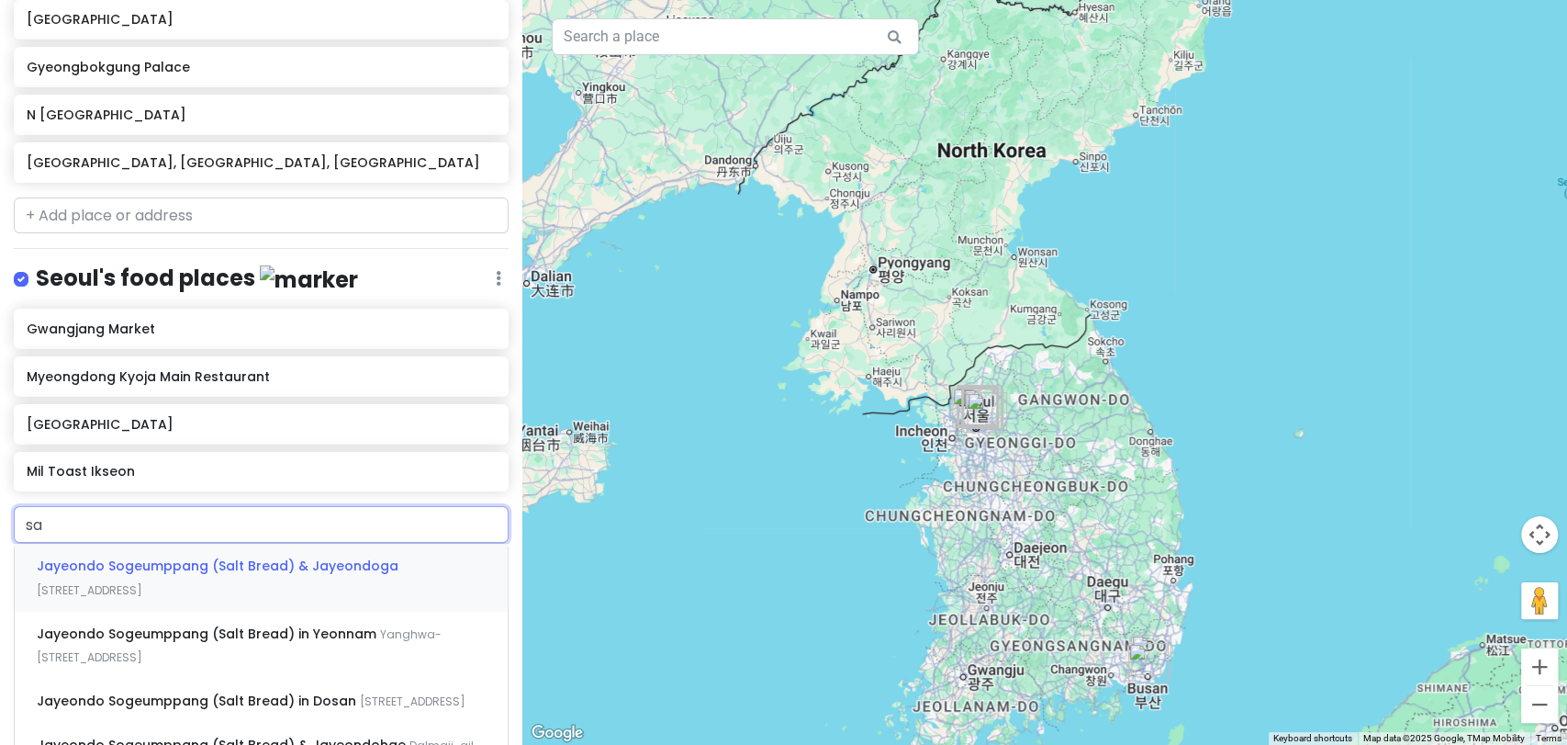
type input "s"
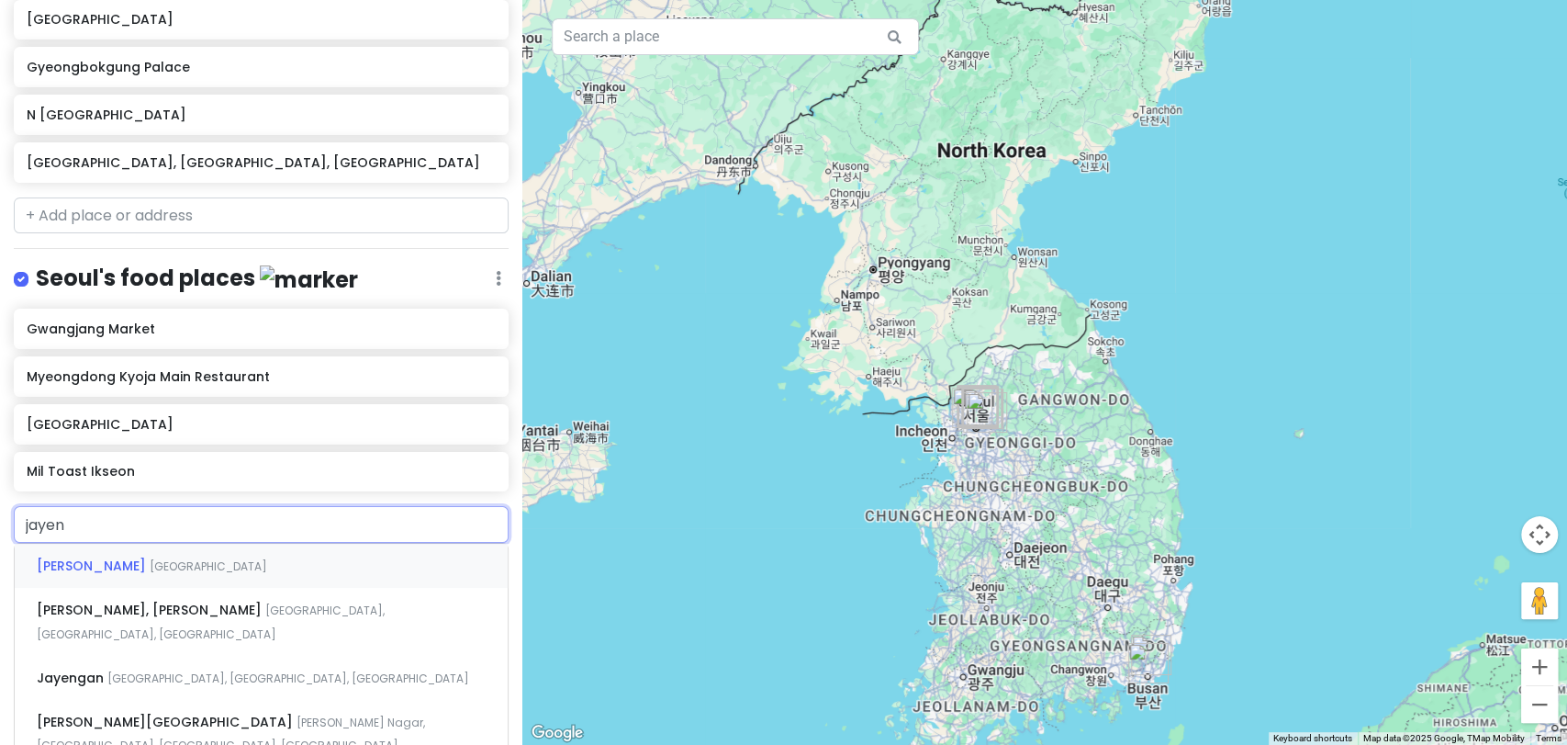
type input "jaye"
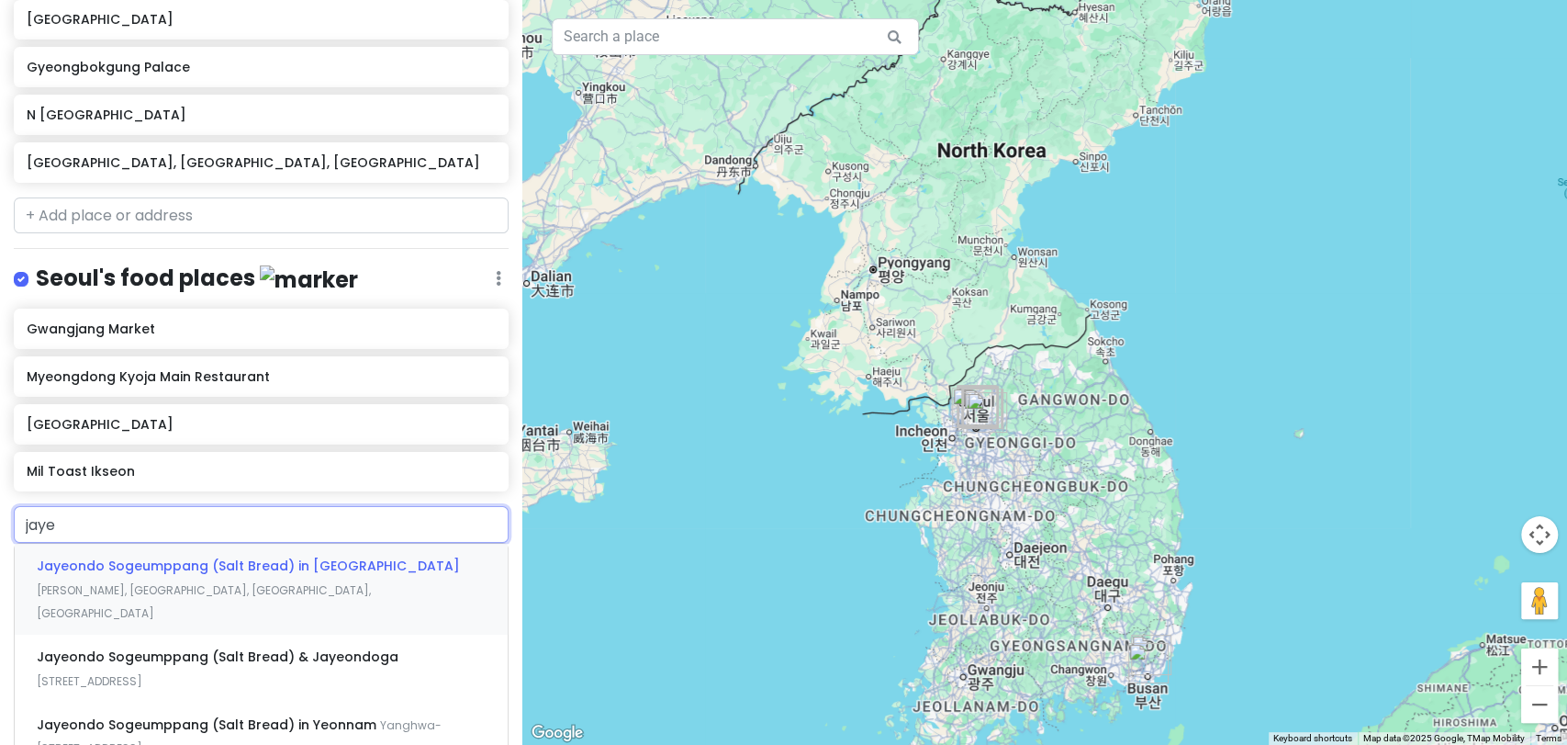
click at [308, 572] on div "Jayeondo Sogeumppang (Salt Bread) in [GEOGRAPHIC_DATA], [GEOGRAPHIC_DATA], [GEO…" at bounding box center [261, 589] width 493 height 91
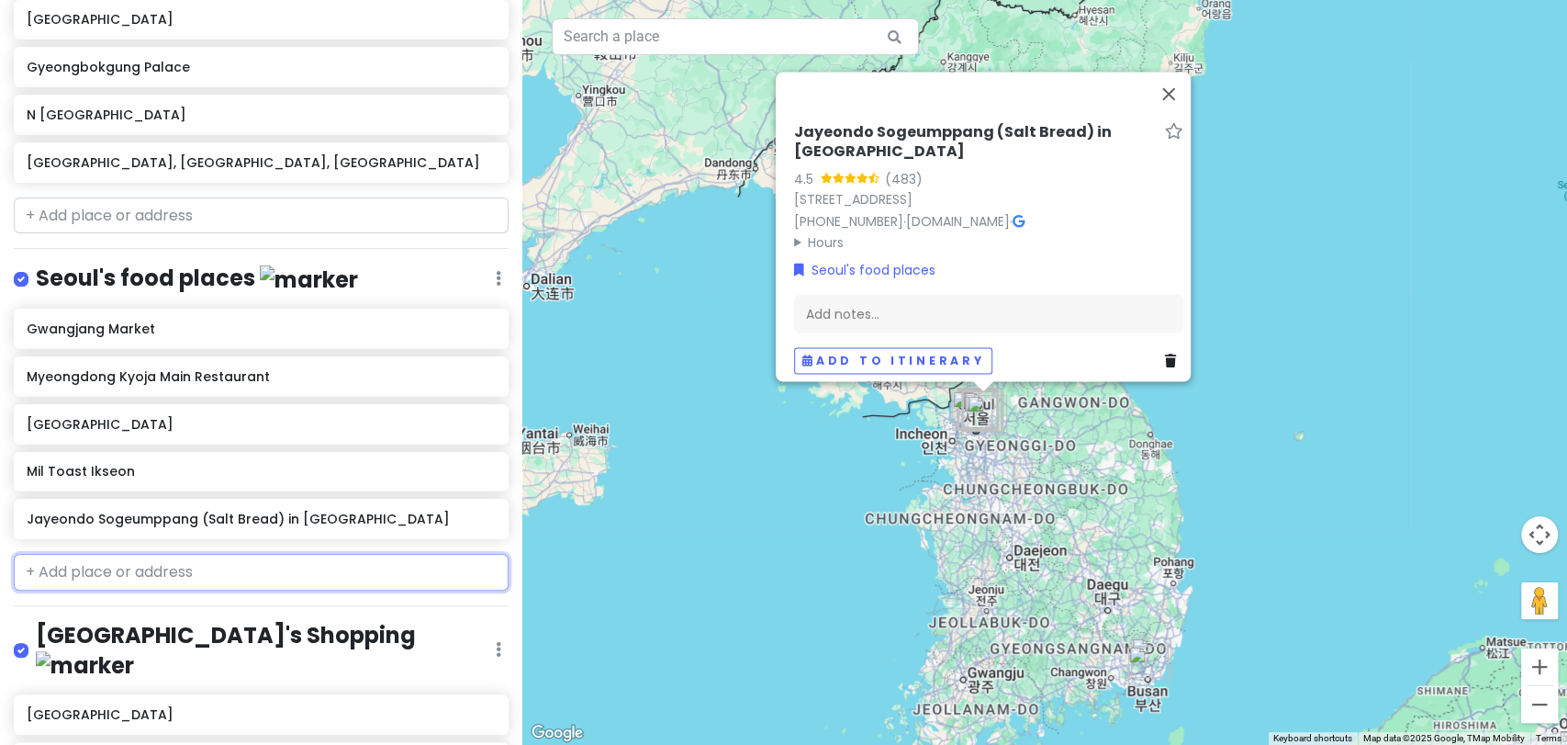
click at [213, 575] on input "text" at bounding box center [261, 572] width 495 height 37
click at [1163, 85] on button "Close" at bounding box center [1169, 94] width 44 height 44
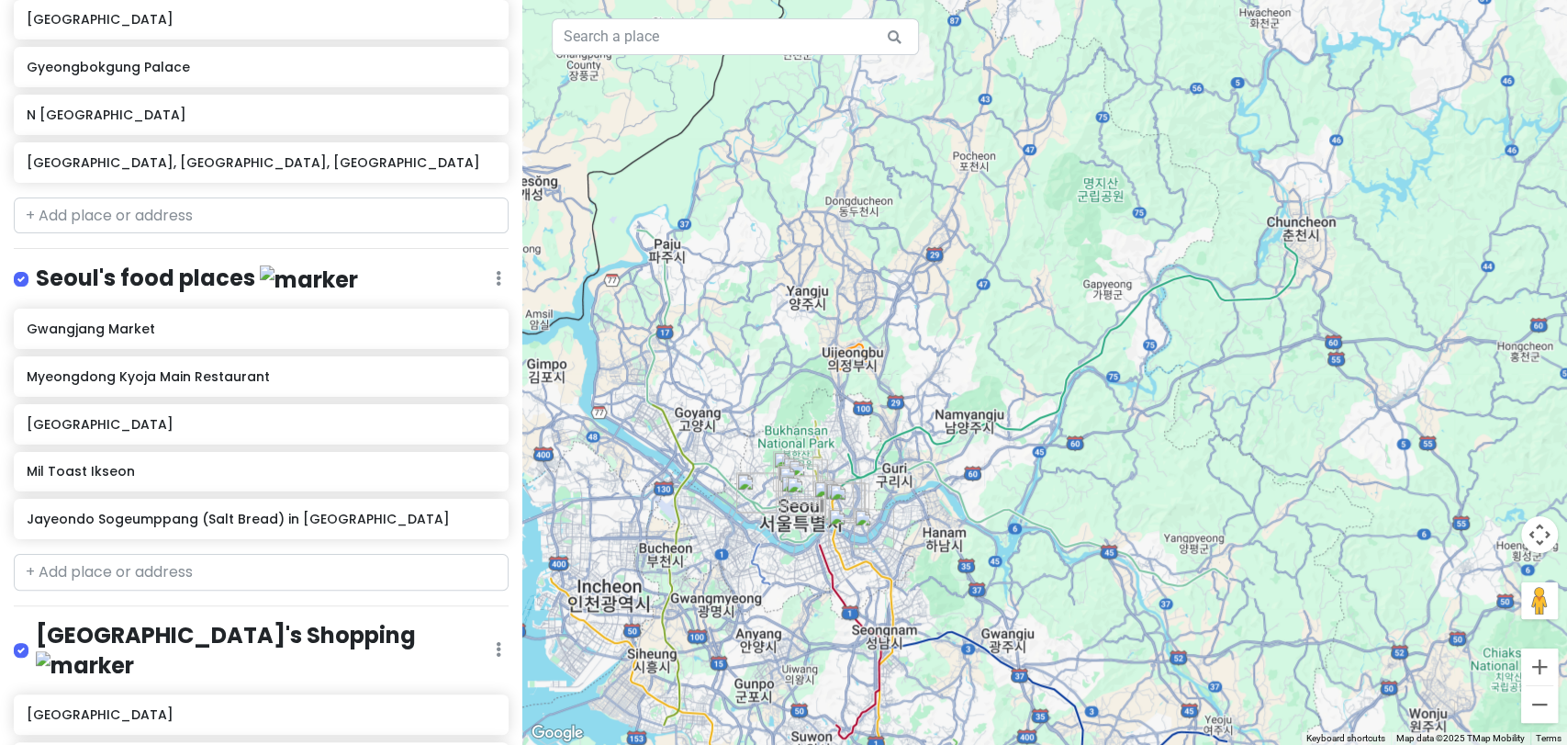
drag, startPoint x: 1002, startPoint y: 400, endPoint x: 1009, endPoint y: 269, distance: 131.5
click at [1009, 269] on div at bounding box center [1044, 372] width 1045 height 745
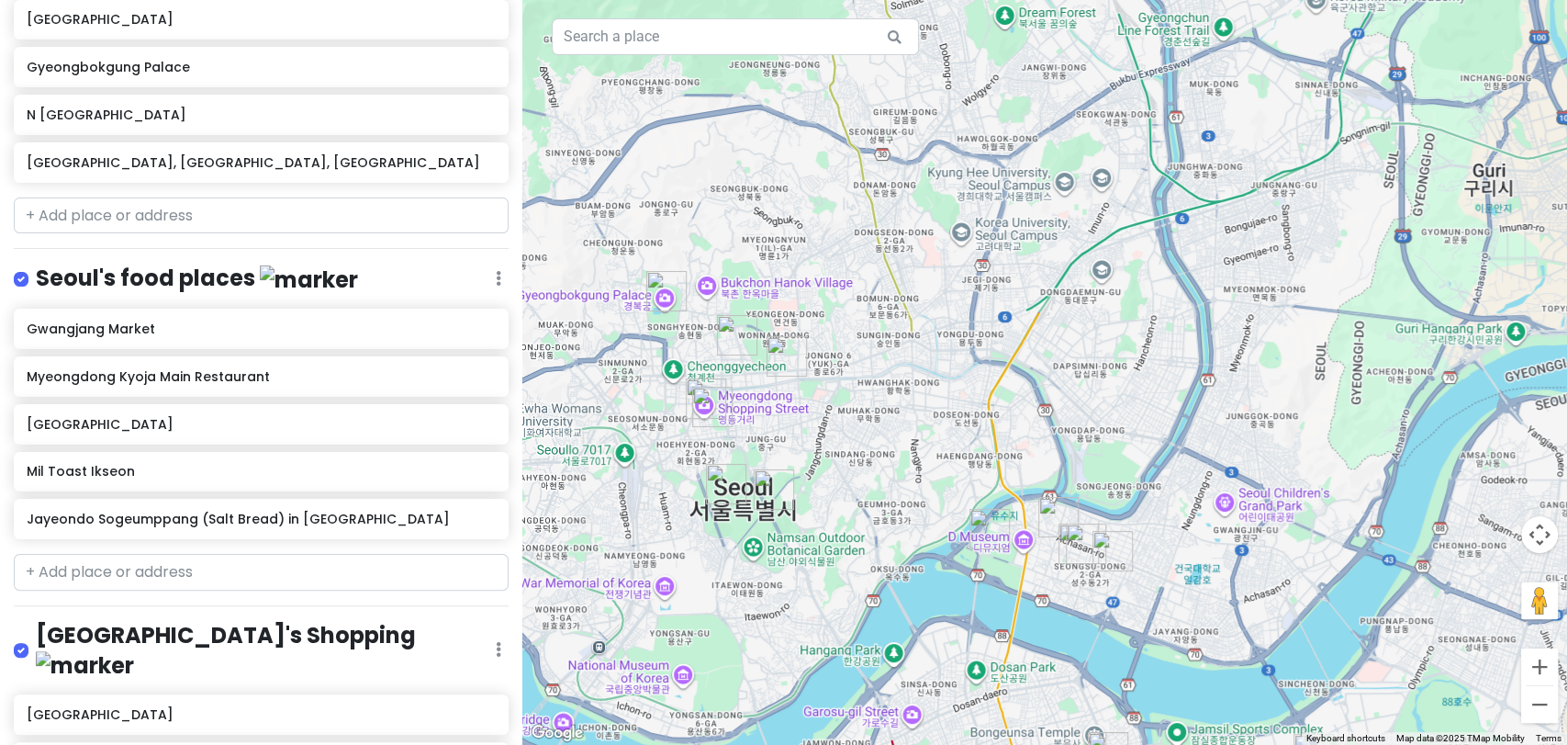
drag, startPoint x: 976, startPoint y: 451, endPoint x: 945, endPoint y: 244, distance: 208.9
click at [945, 244] on div at bounding box center [1044, 372] width 1045 height 745
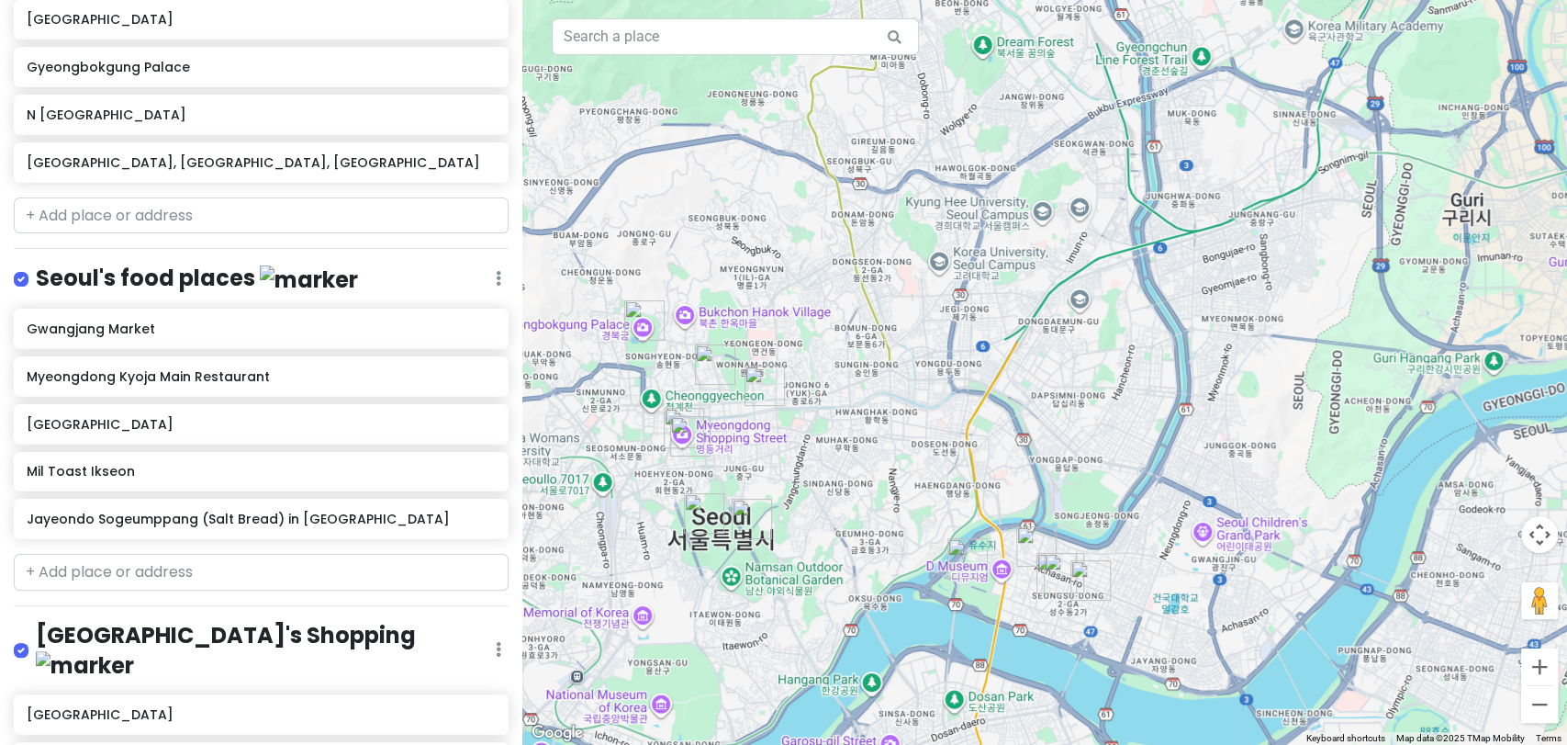
drag, startPoint x: 945, startPoint y: 244, endPoint x: 923, endPoint y: 275, distance: 38.2
click at [923, 275] on div at bounding box center [1044, 372] width 1045 height 745
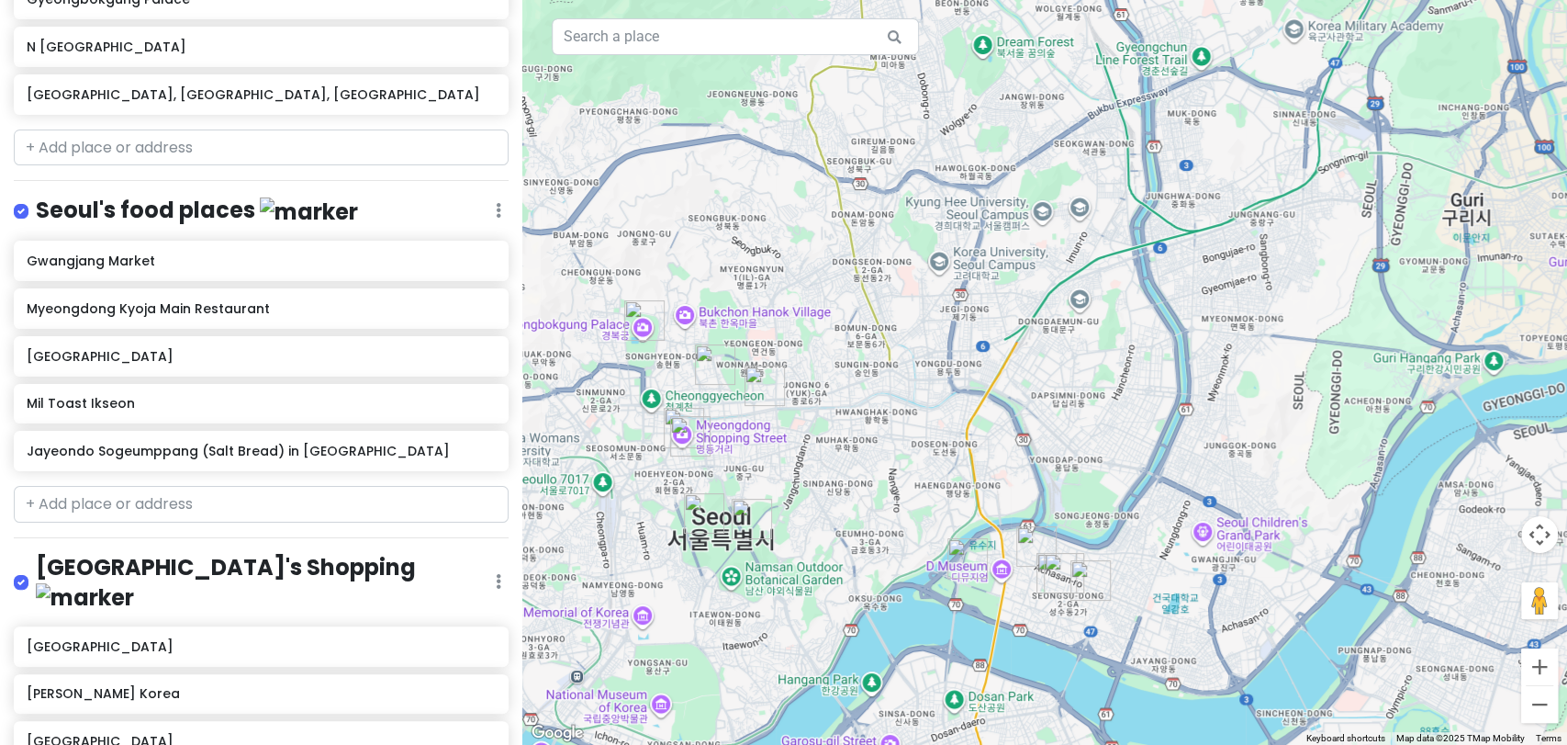
scroll to position [746, 0]
click at [195, 505] on input "text" at bounding box center [261, 504] width 495 height 37
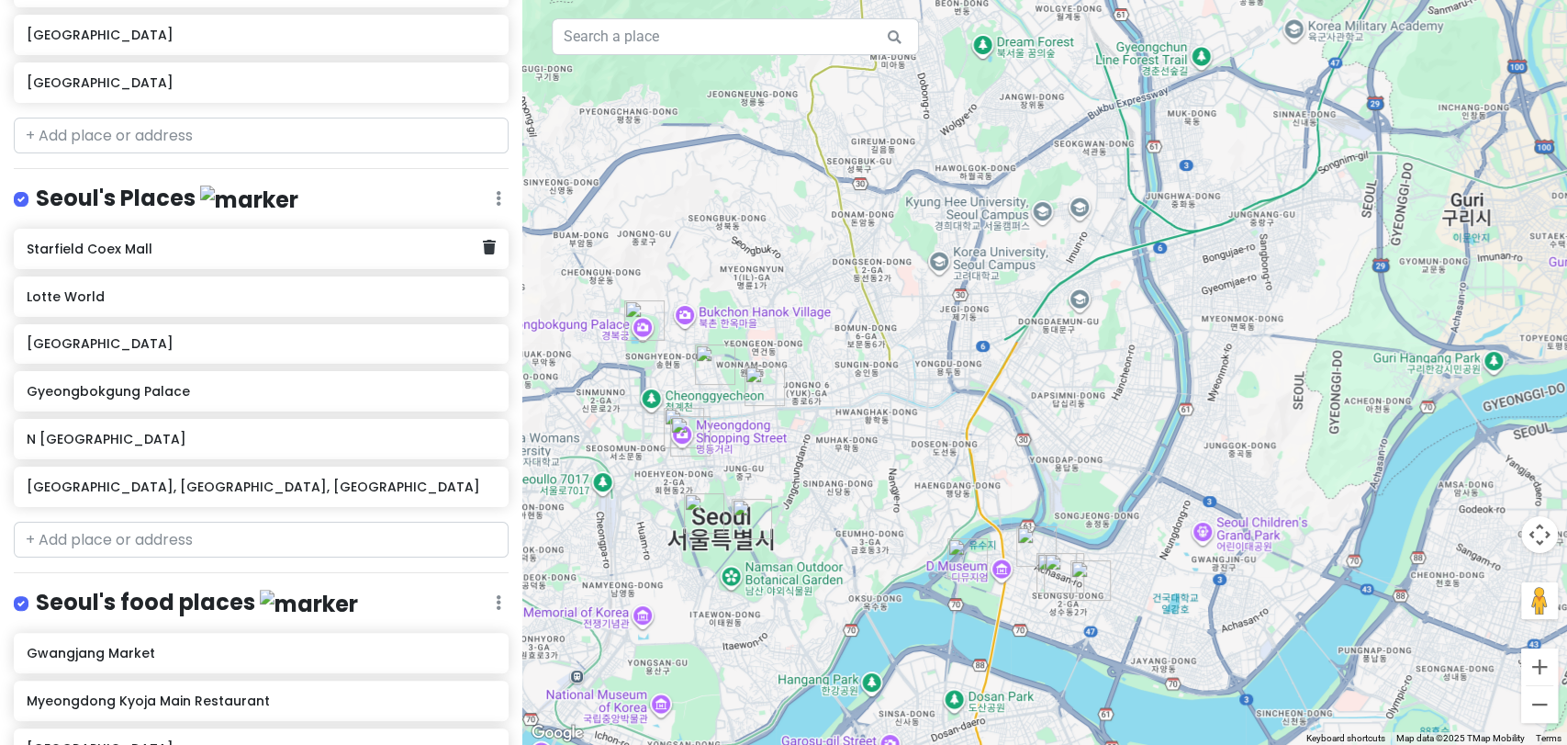
scroll to position [360, 0]
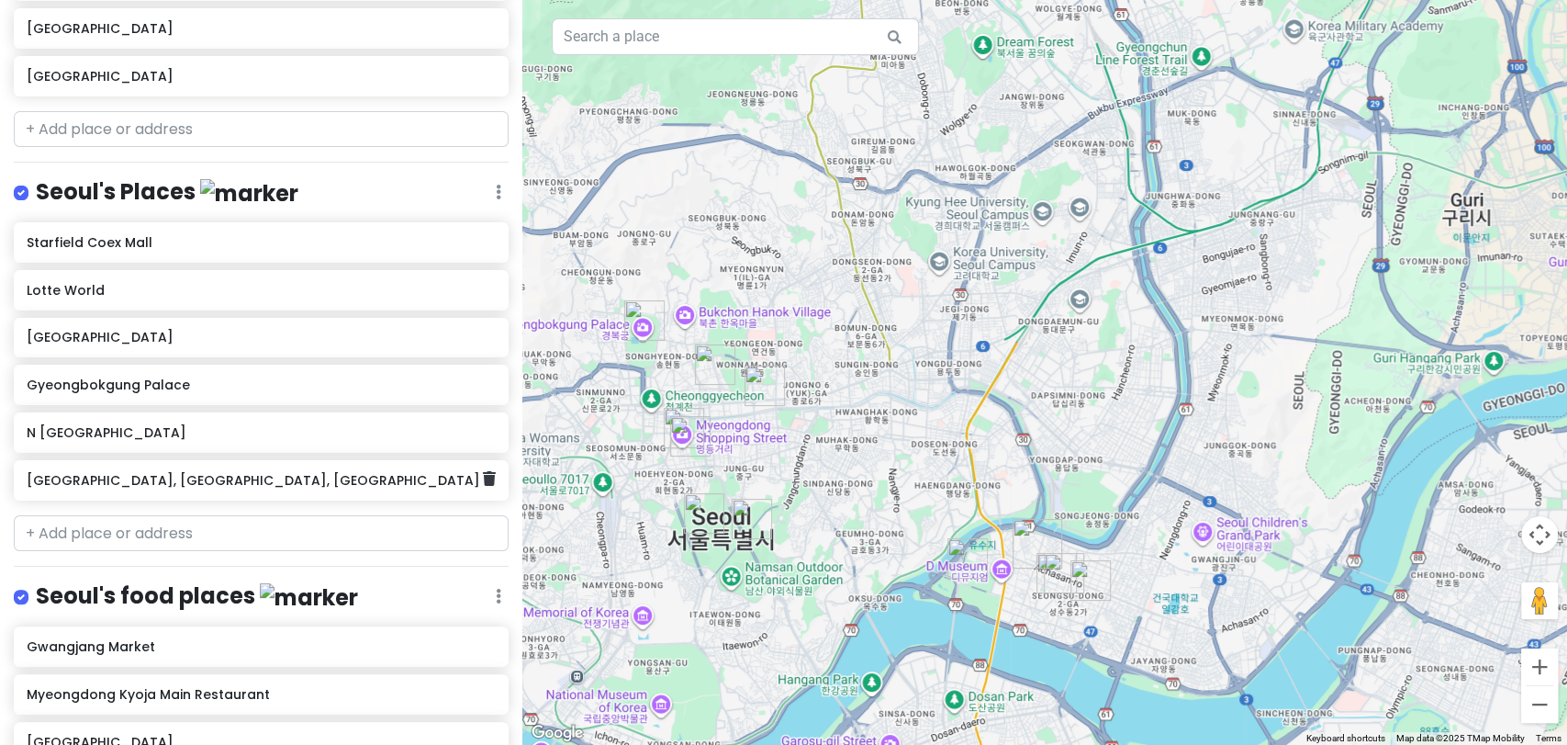
drag, startPoint x: 198, startPoint y: 483, endPoint x: 163, endPoint y: 207, distance: 277.8
click at [163, 207] on div "Seoul's Places Edit Reorder Delete List" at bounding box center [261, 196] width 495 height 38
click at [245, 188] on div "Seoul's Places Edit Reorder Delete List" at bounding box center [261, 196] width 495 height 38
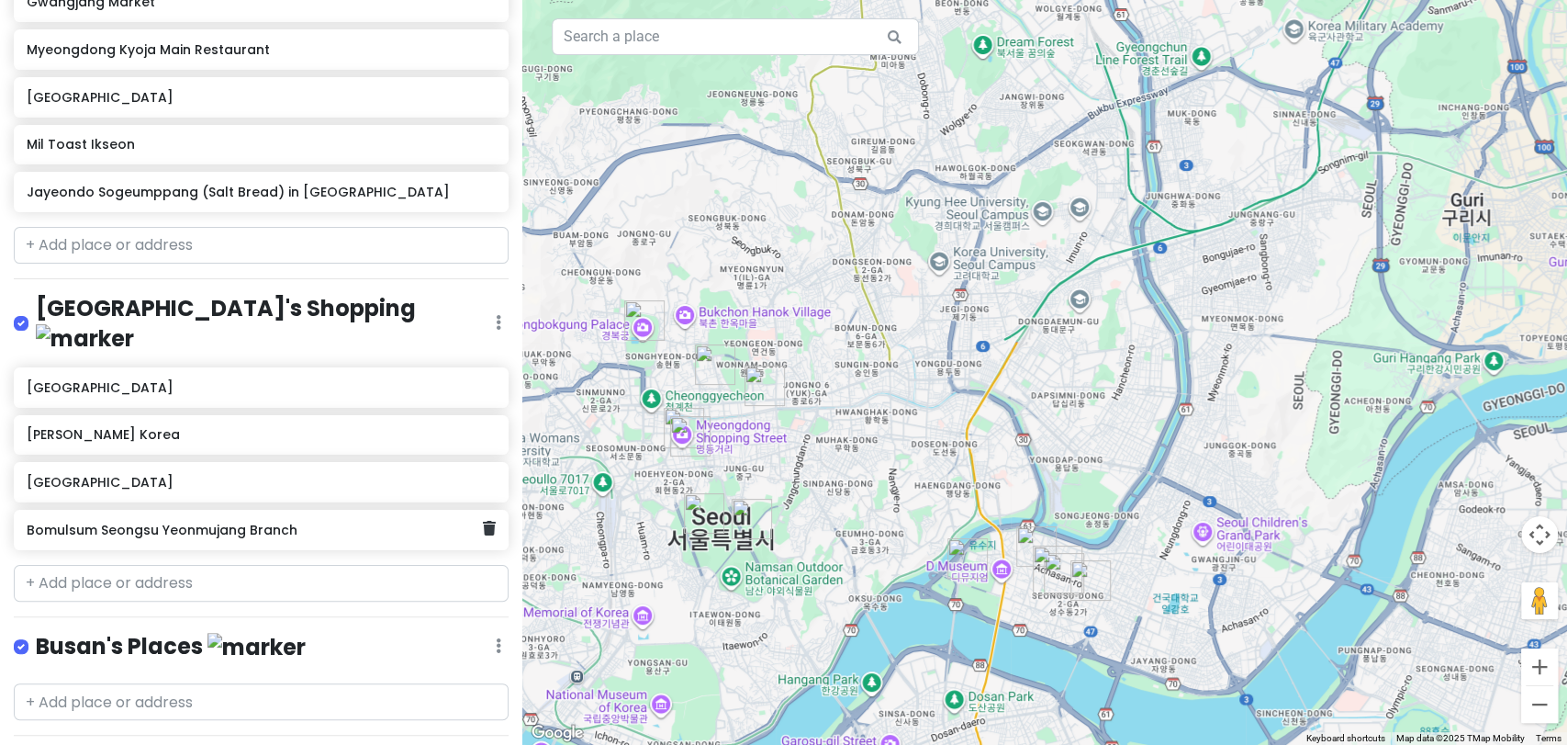
scroll to position [1006, 0]
click at [143, 563] on input "text" at bounding box center [261, 581] width 495 height 37
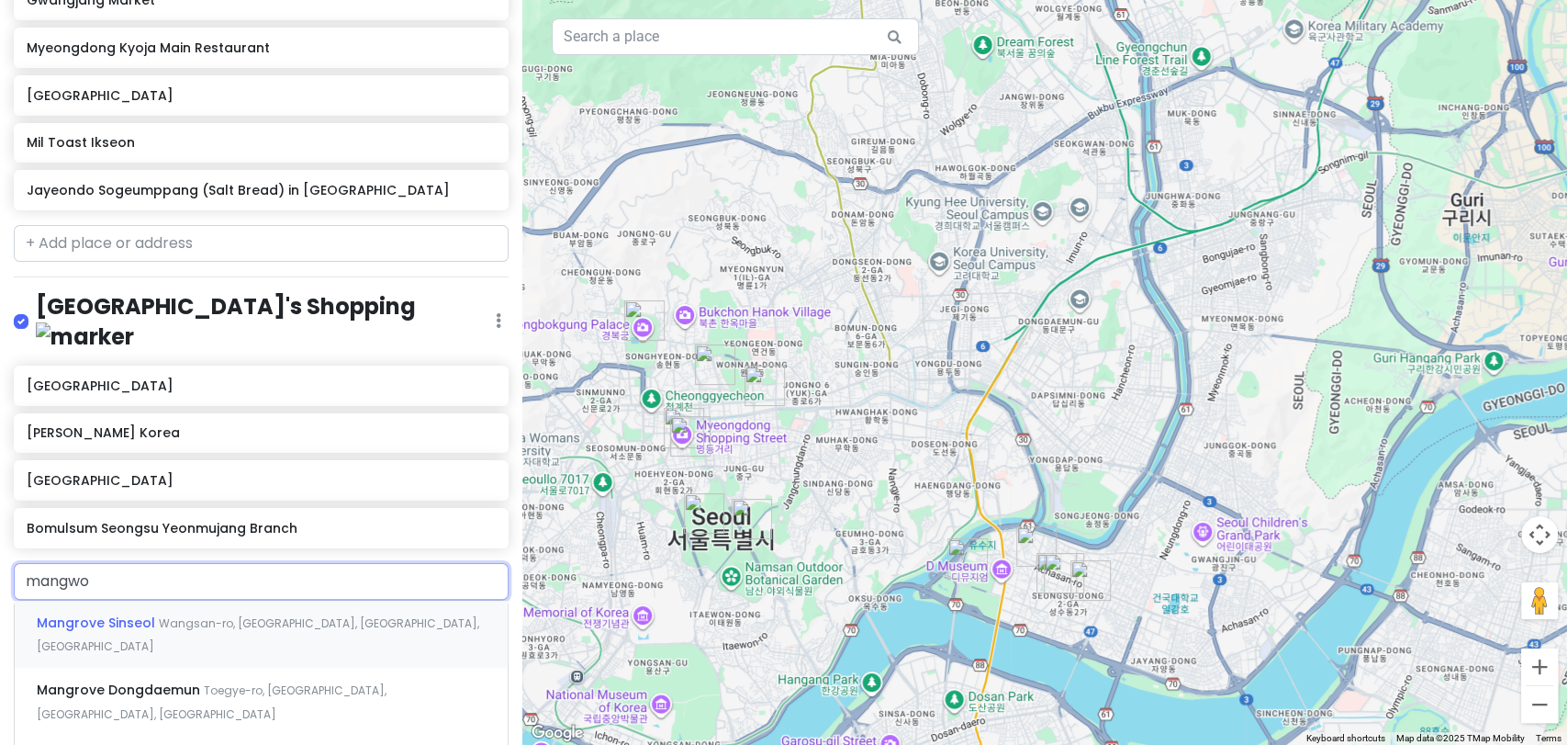
type input "mangwon"
click at [181, 615] on span "Poeun-ro 6-gil, [GEOGRAPHIC_DATA], [GEOGRAPHIC_DATA], [GEOGRAPHIC_DATA]" at bounding box center [261, 634] width 448 height 39
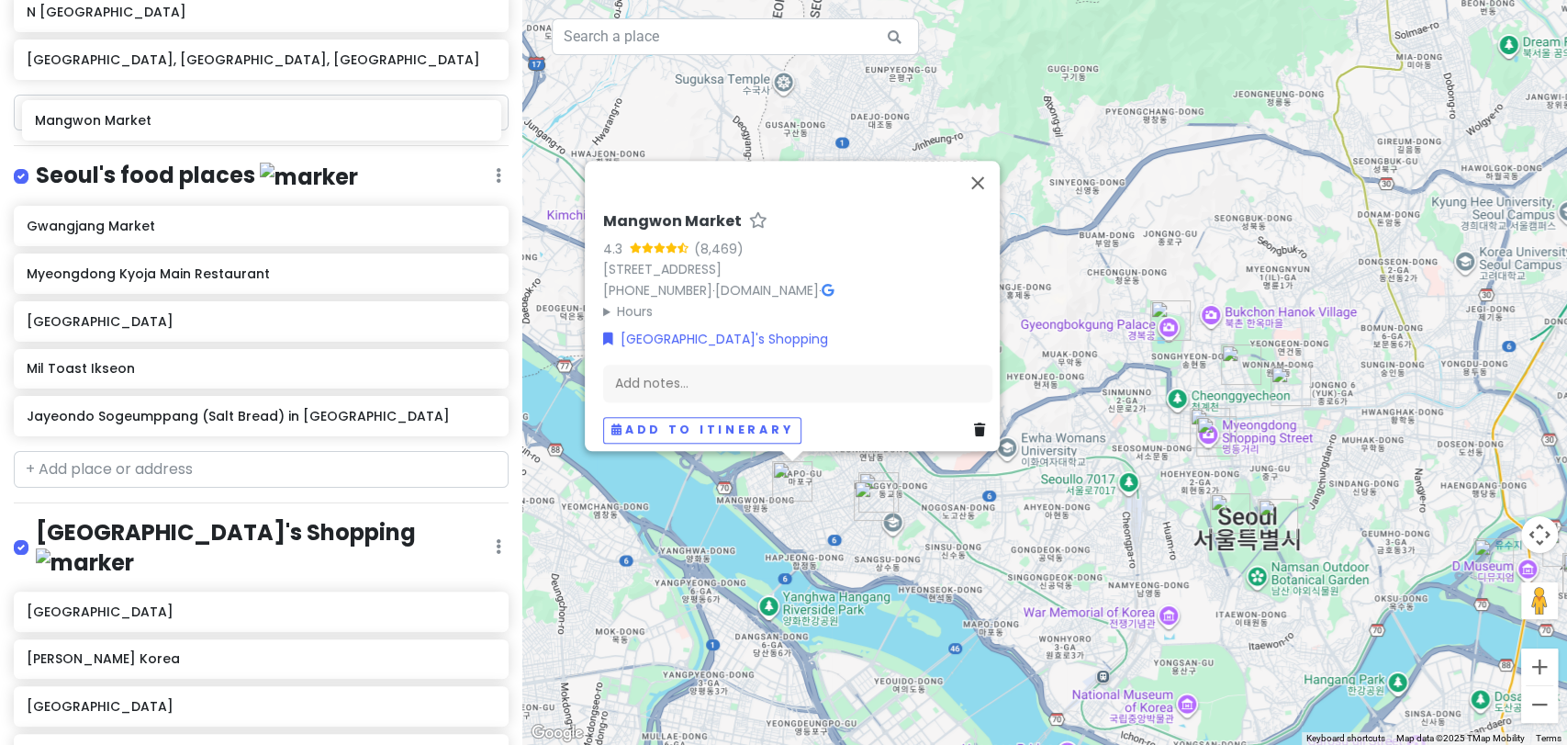
scroll to position [780, 0]
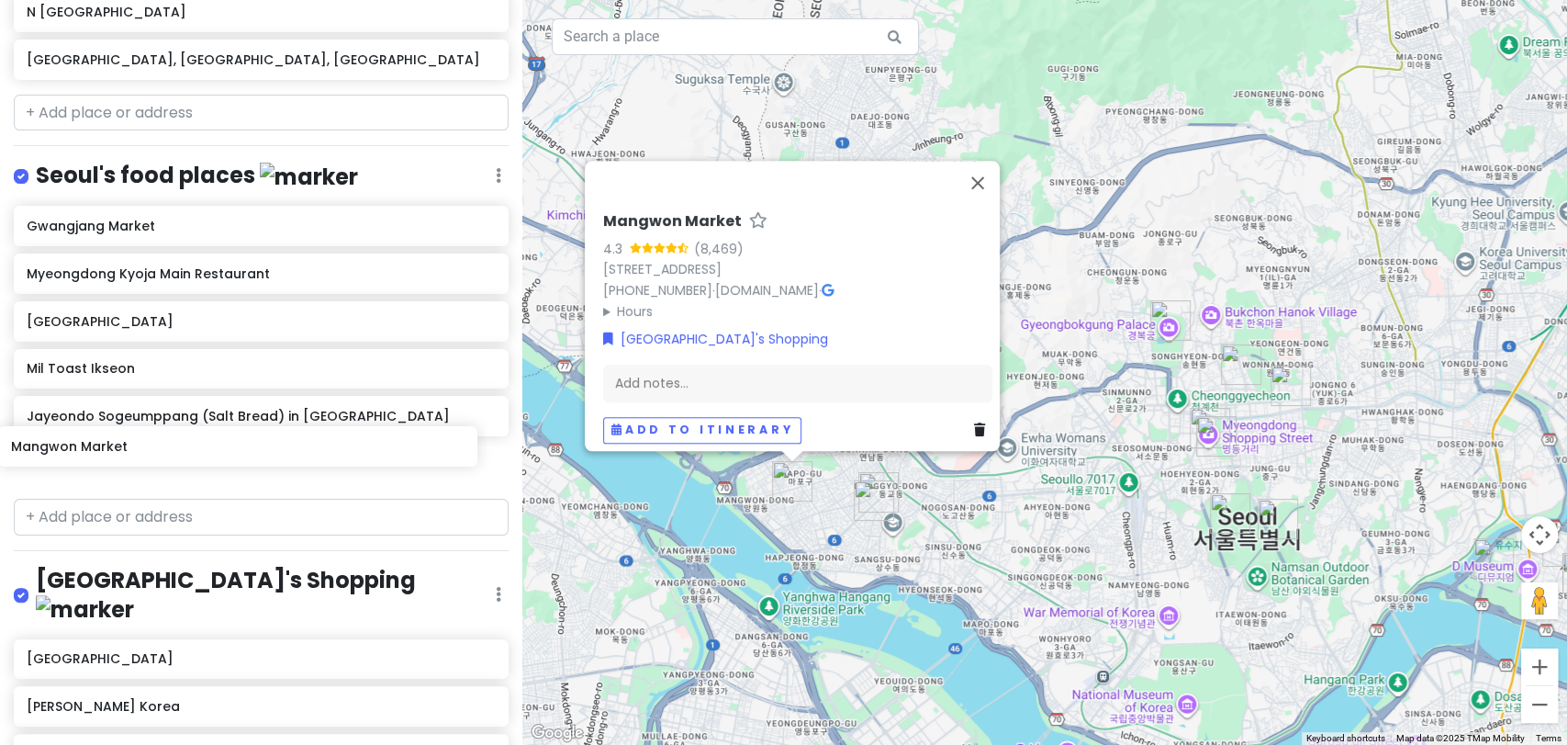
drag, startPoint x: 178, startPoint y: 549, endPoint x: 163, endPoint y: 457, distance: 93.1
click at [163, 457] on div "KOREA TRIP 2026 Private Change Dates Make a Copy Delete Trip Go Pro ⚡️ Give Fee…" at bounding box center [261, 372] width 522 height 745
click at [979, 185] on button "Close" at bounding box center [978, 183] width 44 height 44
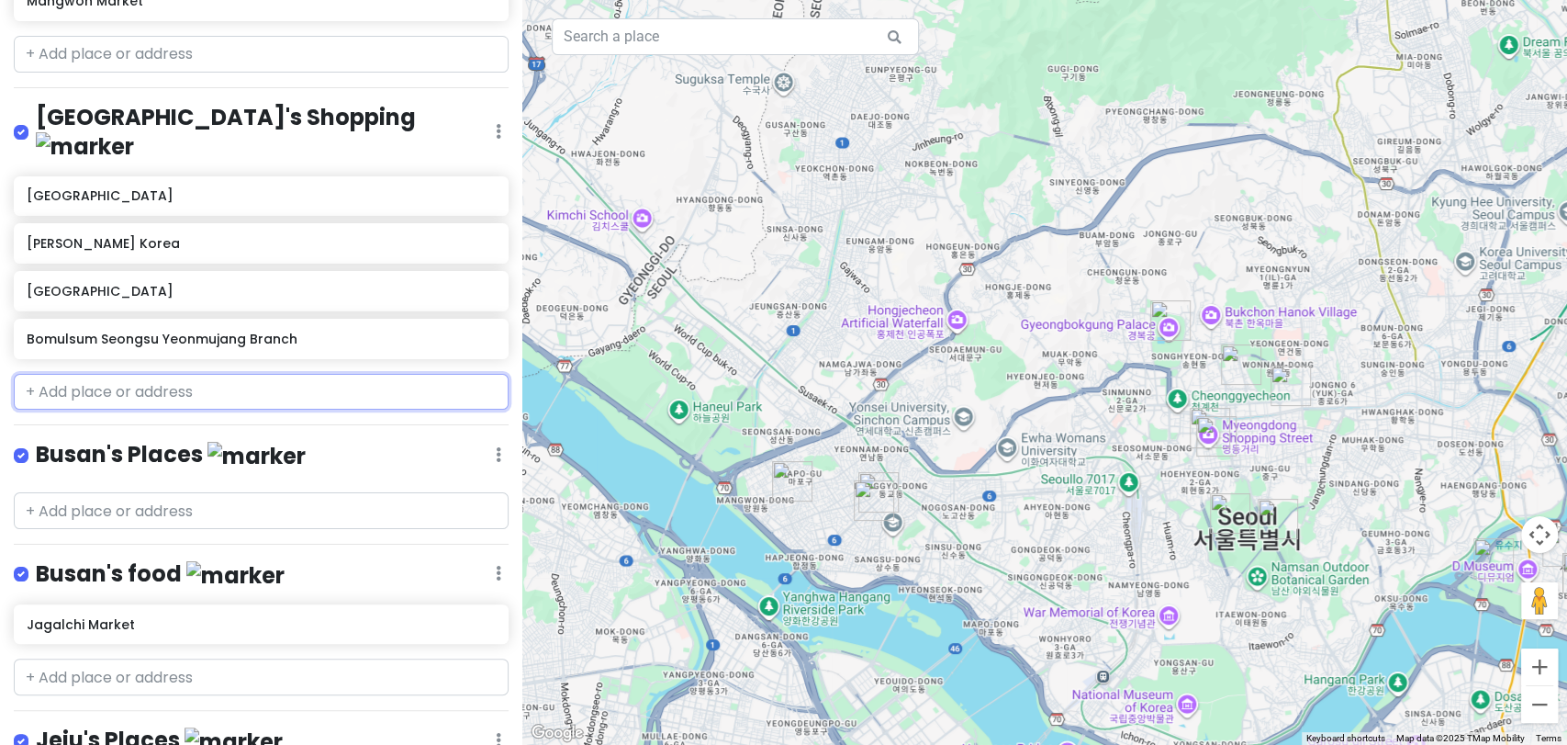
scroll to position [1244, 0]
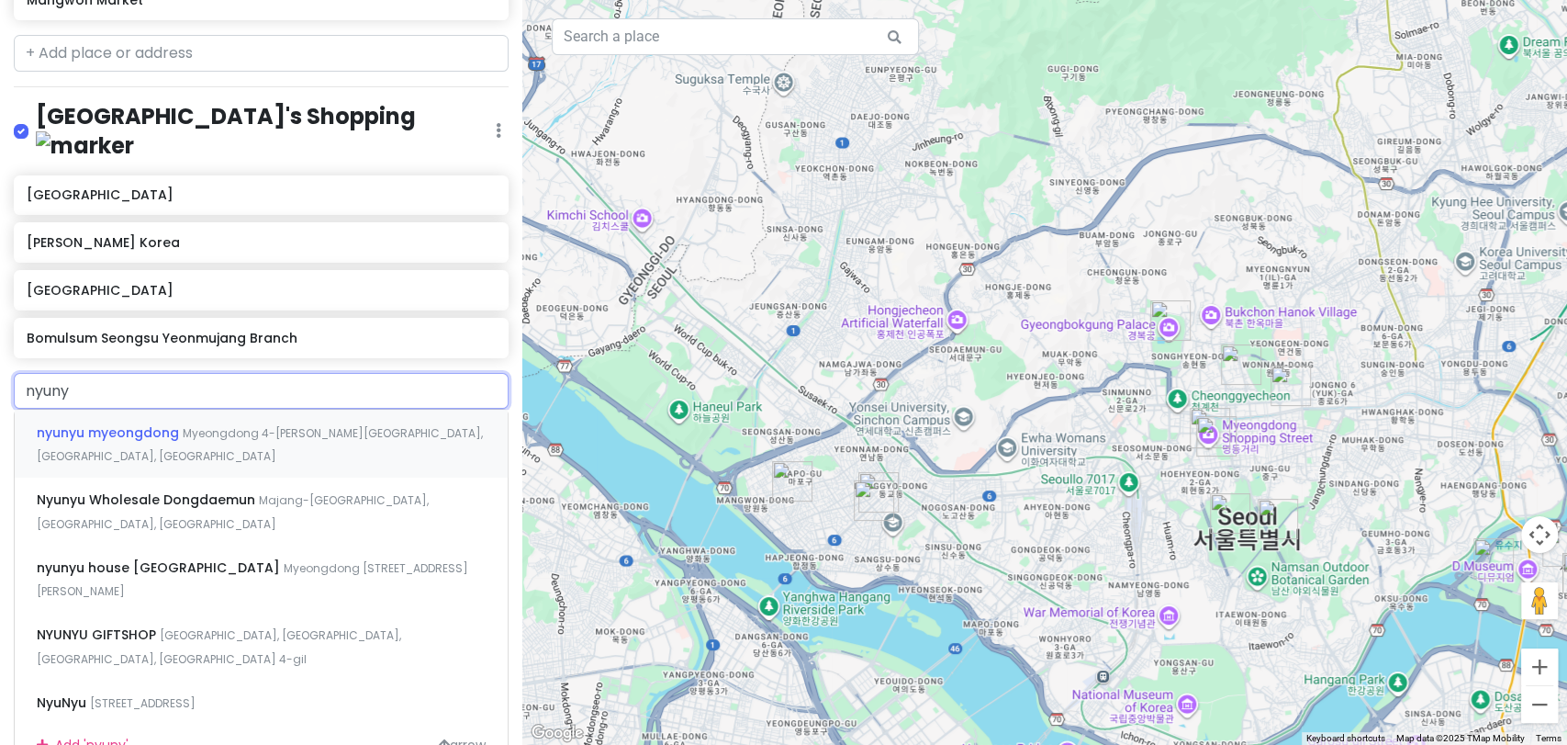
type input "nyunyu"
click at [353, 544] on div "nyunyu house [STREET_ADDRESS][PERSON_NAME]" at bounding box center [261, 578] width 493 height 68
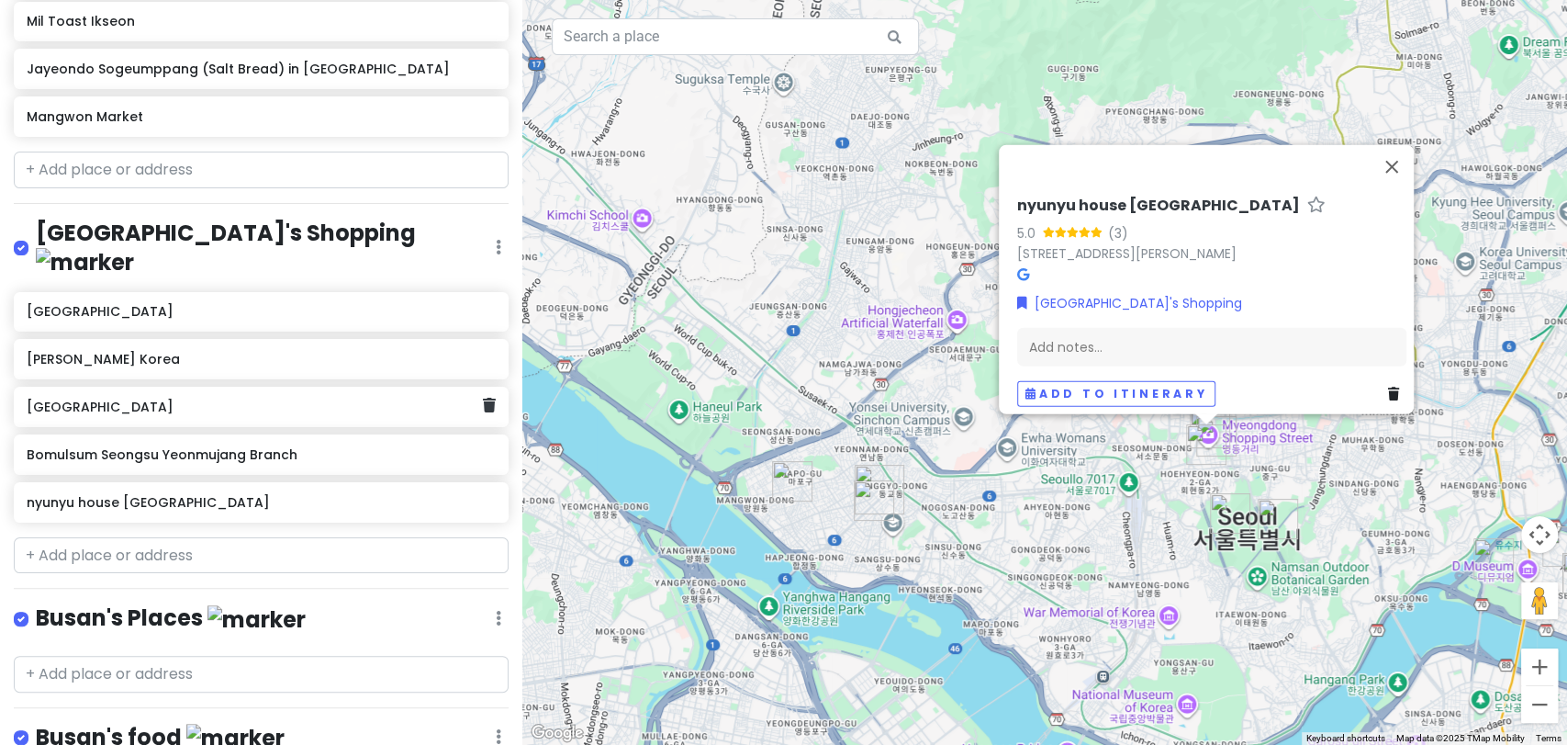
scroll to position [1036, 0]
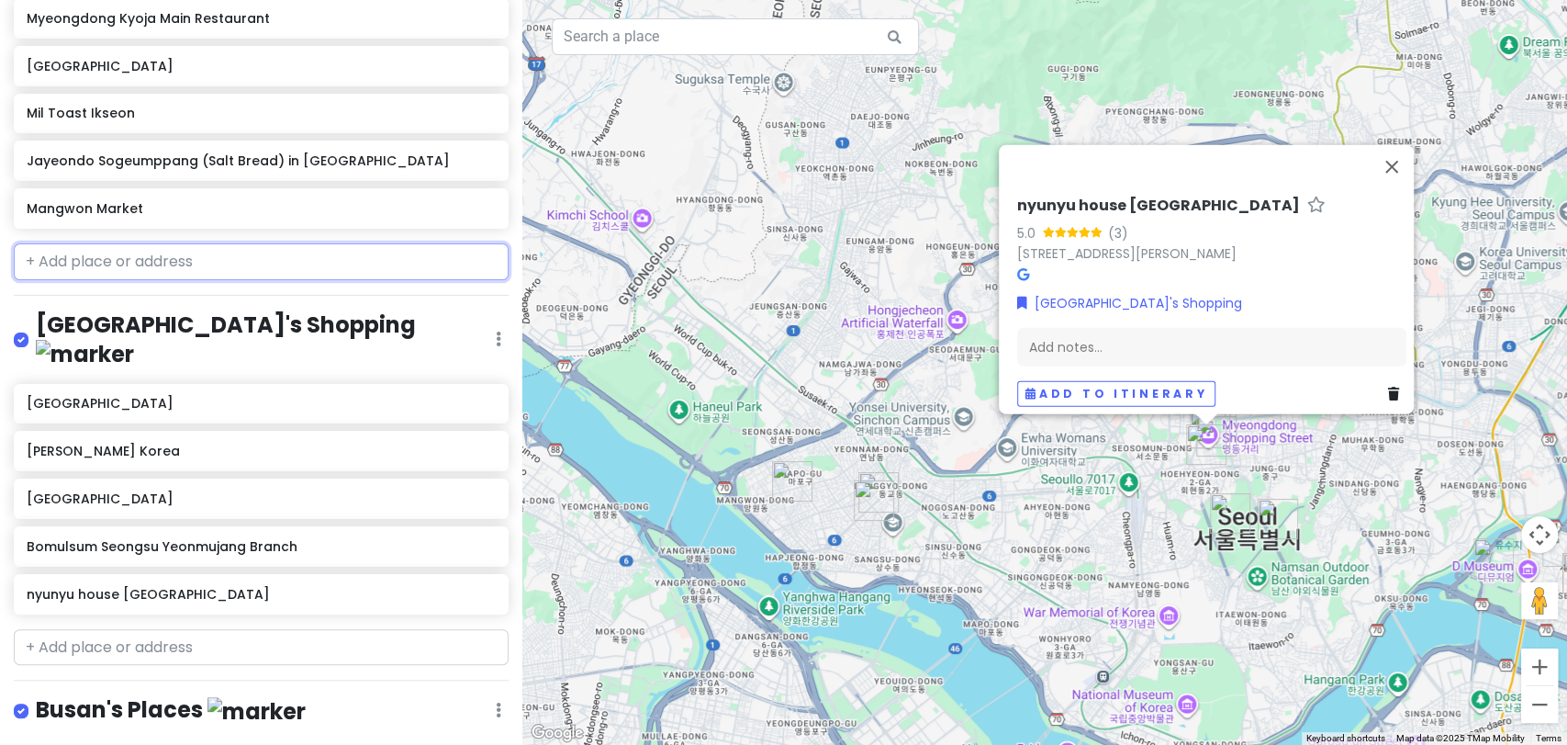
click at [331, 251] on input "text" at bounding box center [261, 261] width 495 height 37
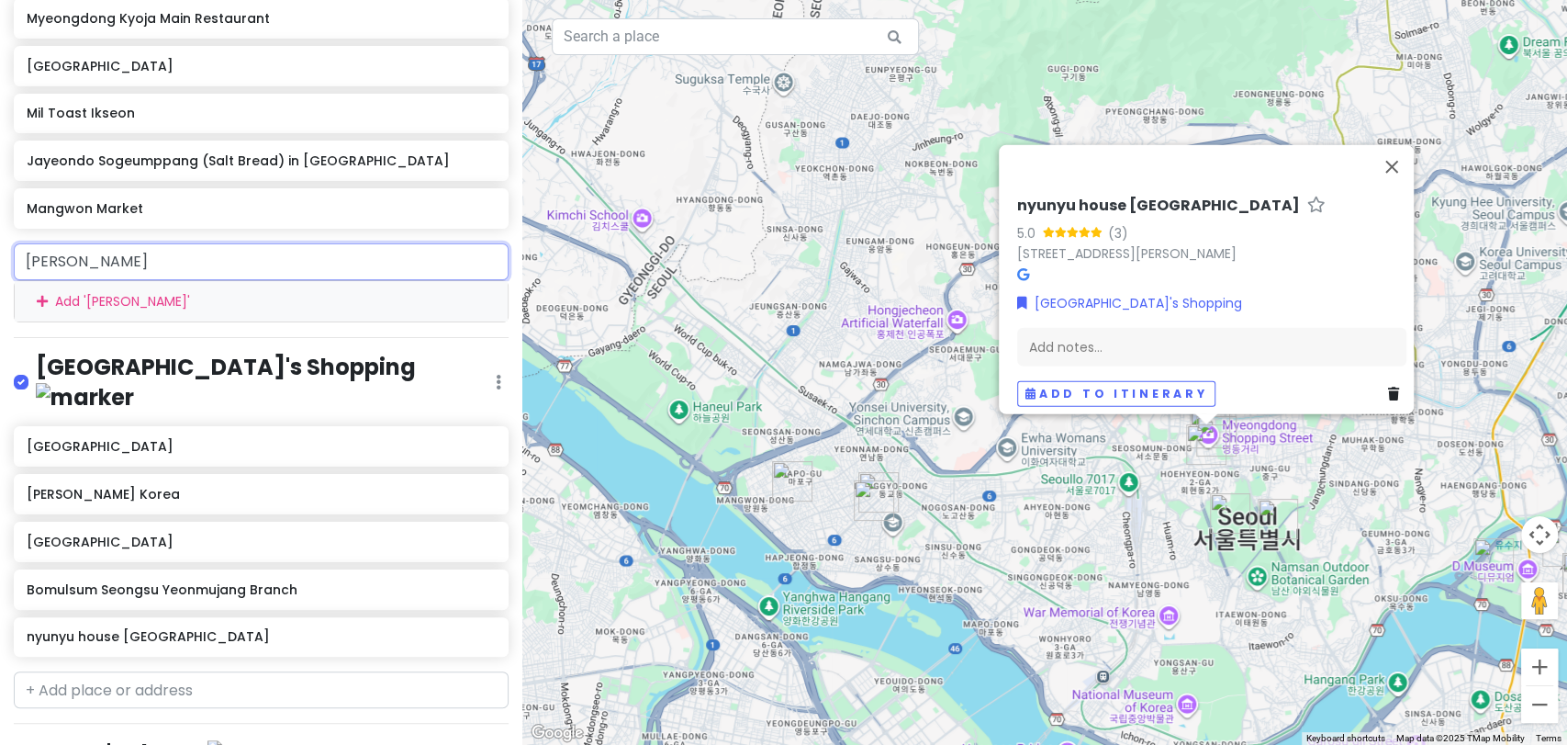
type input "oreno"
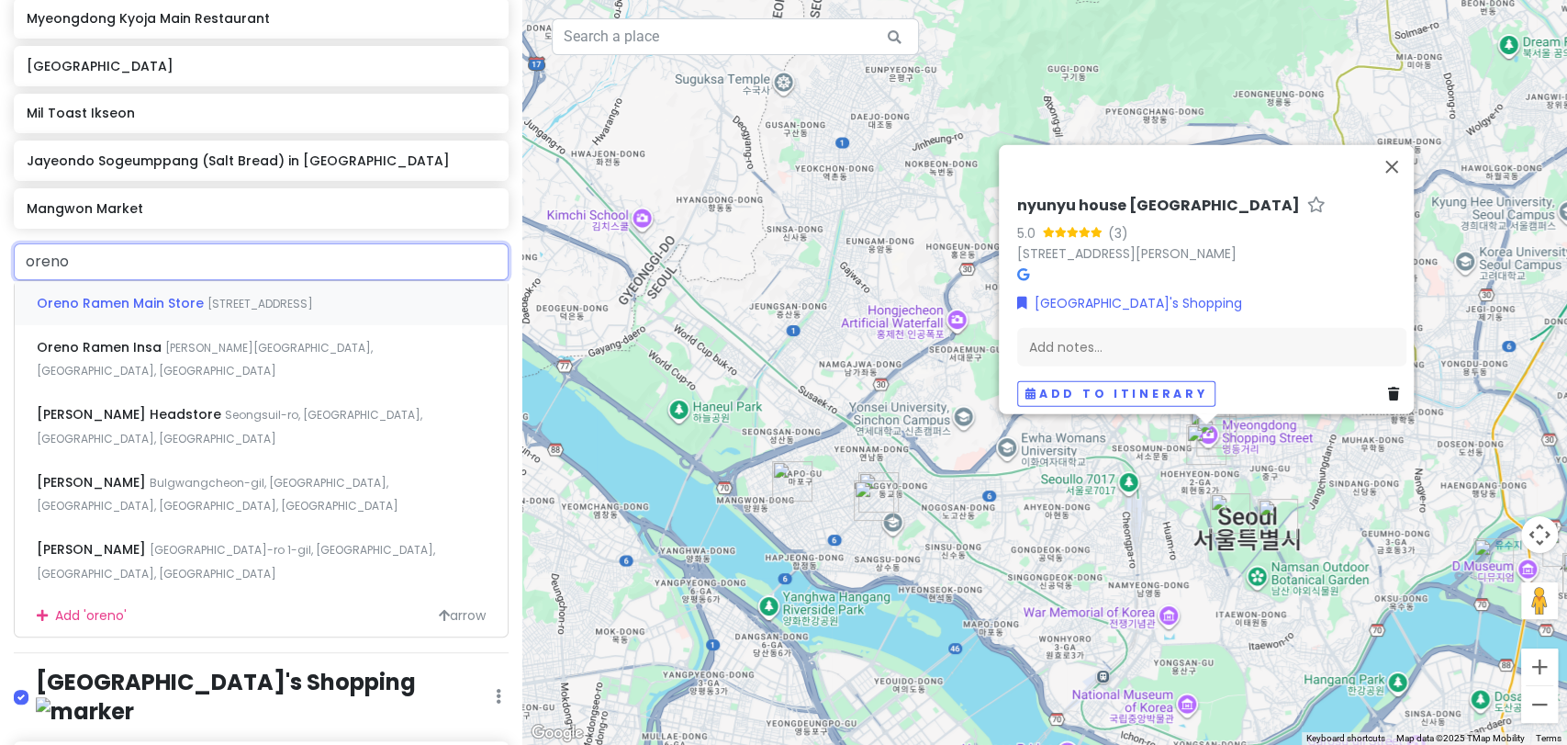
click at [313, 298] on span "[STREET_ADDRESS]" at bounding box center [260, 304] width 106 height 16
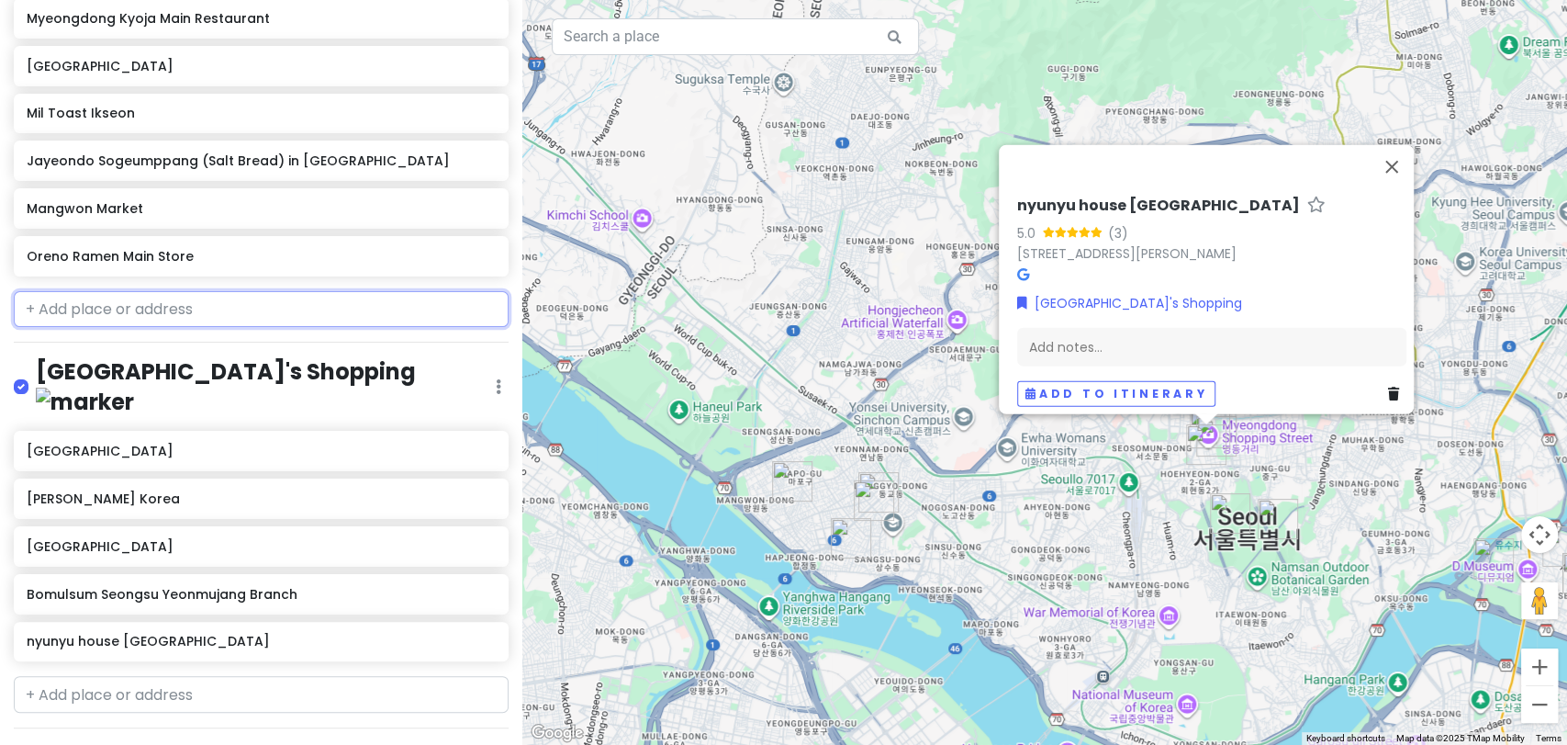
scroll to position [1083, 0]
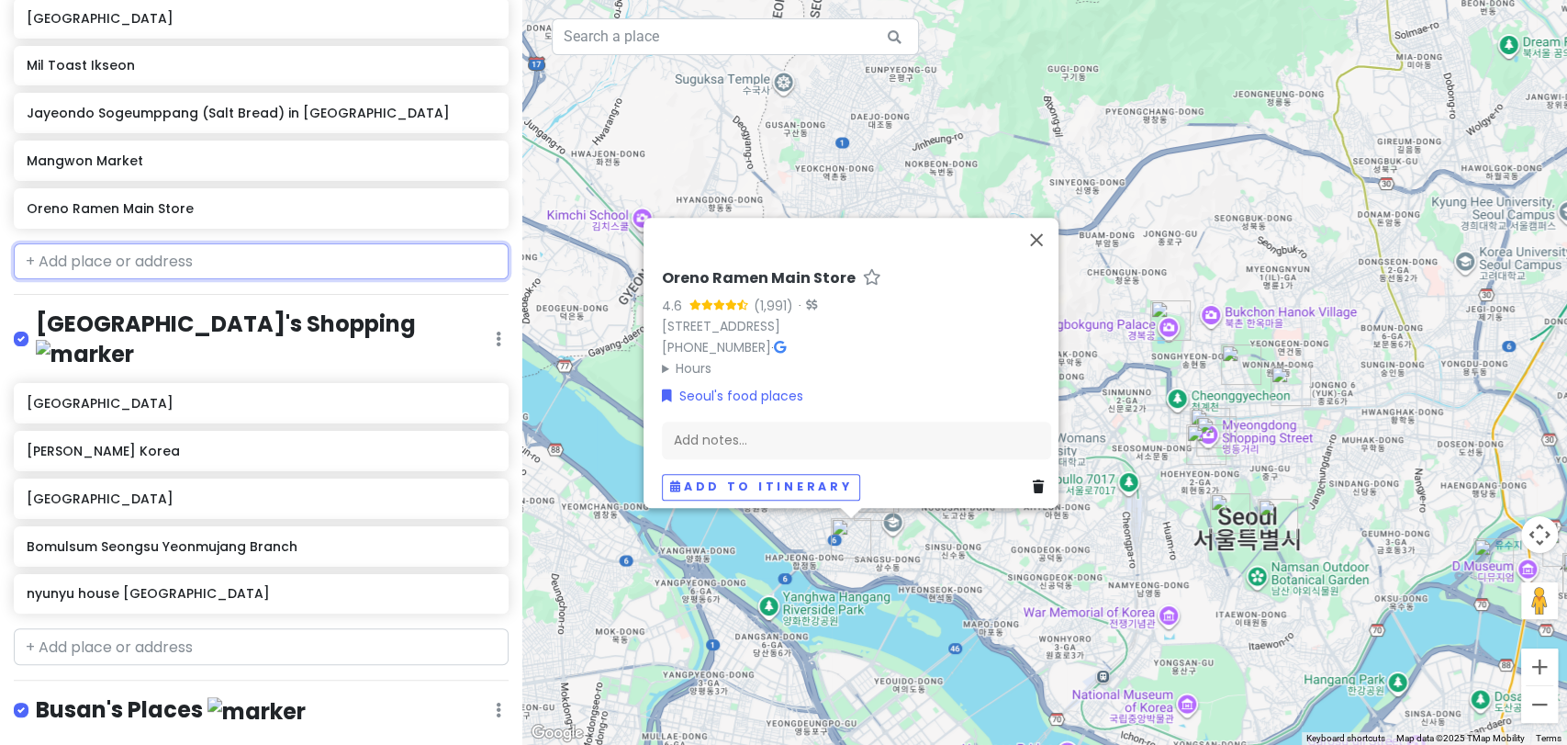
click at [345, 250] on input "text" at bounding box center [261, 261] width 495 height 37
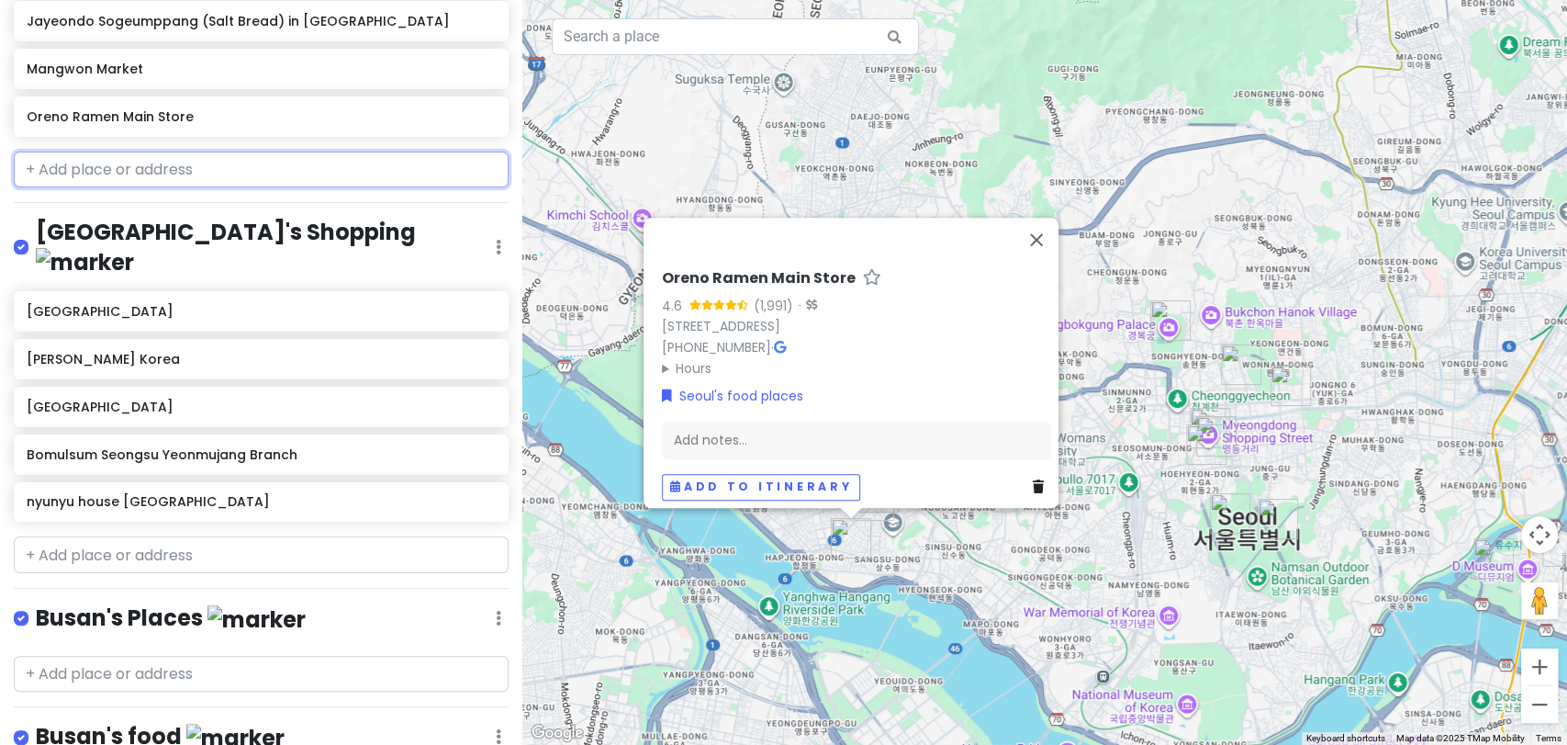
scroll to position [1185, 0]
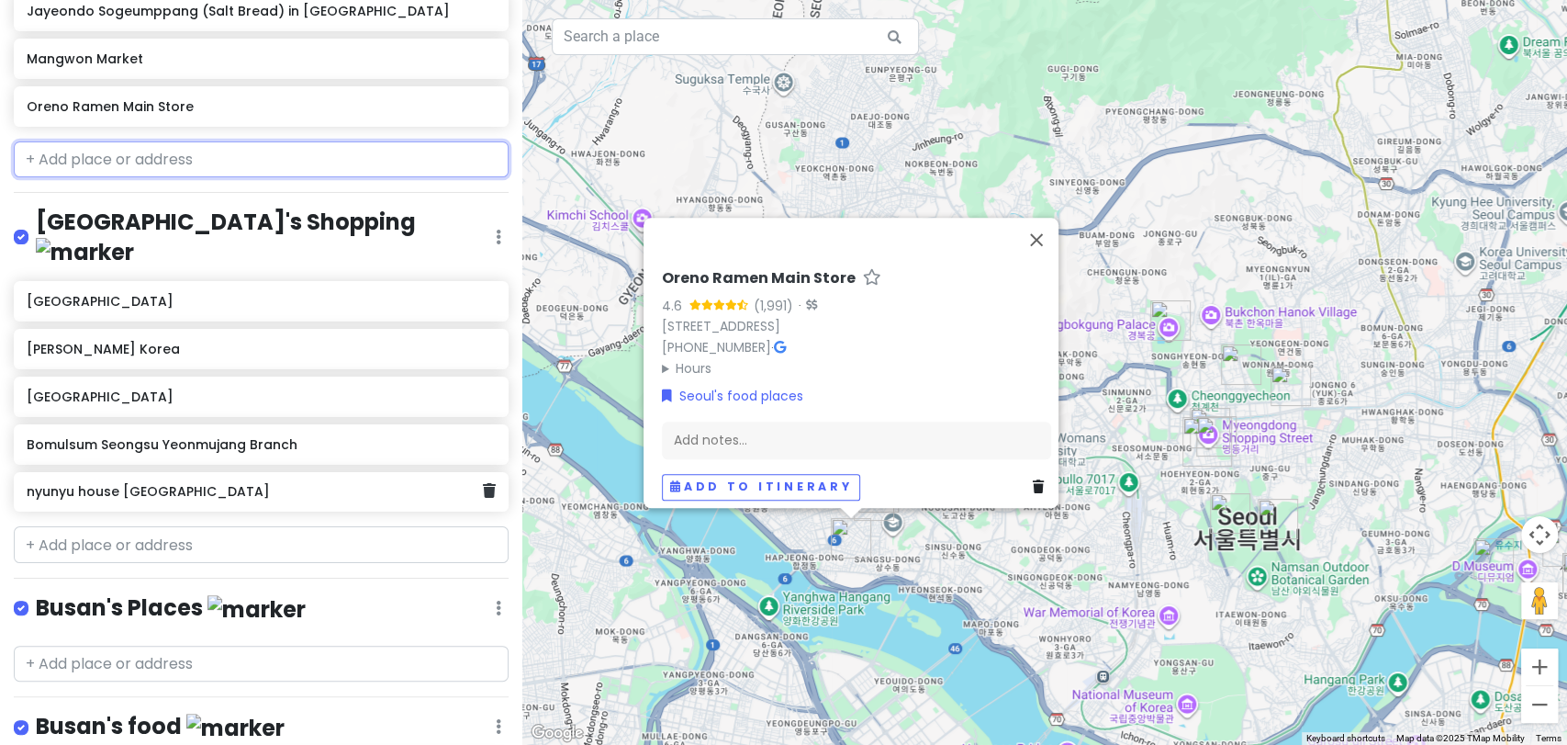
click at [262, 472] on div "nyunyu house [GEOGRAPHIC_DATA]" at bounding box center [261, 492] width 495 height 40
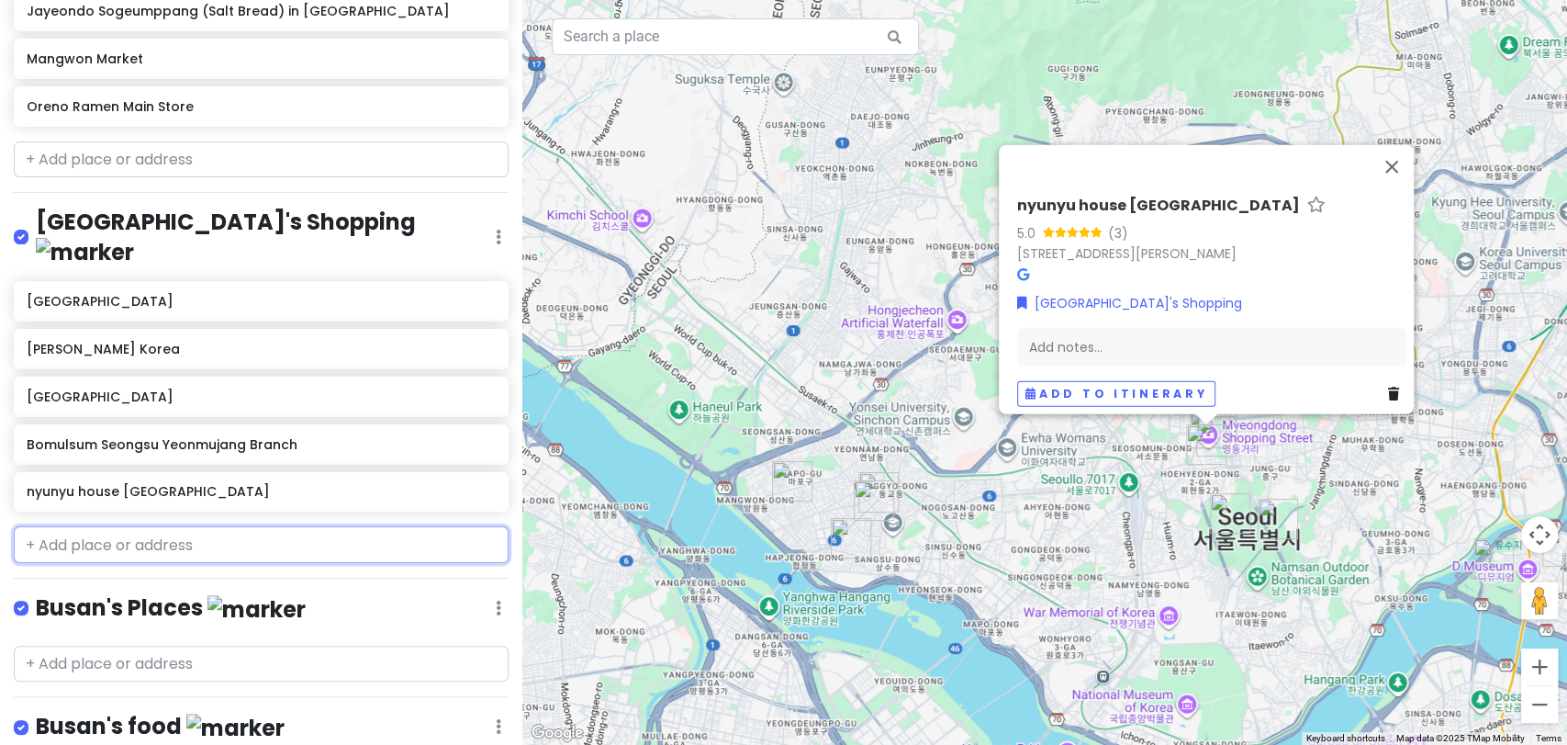
click at [258, 526] on input "text" at bounding box center [261, 544] width 495 height 37
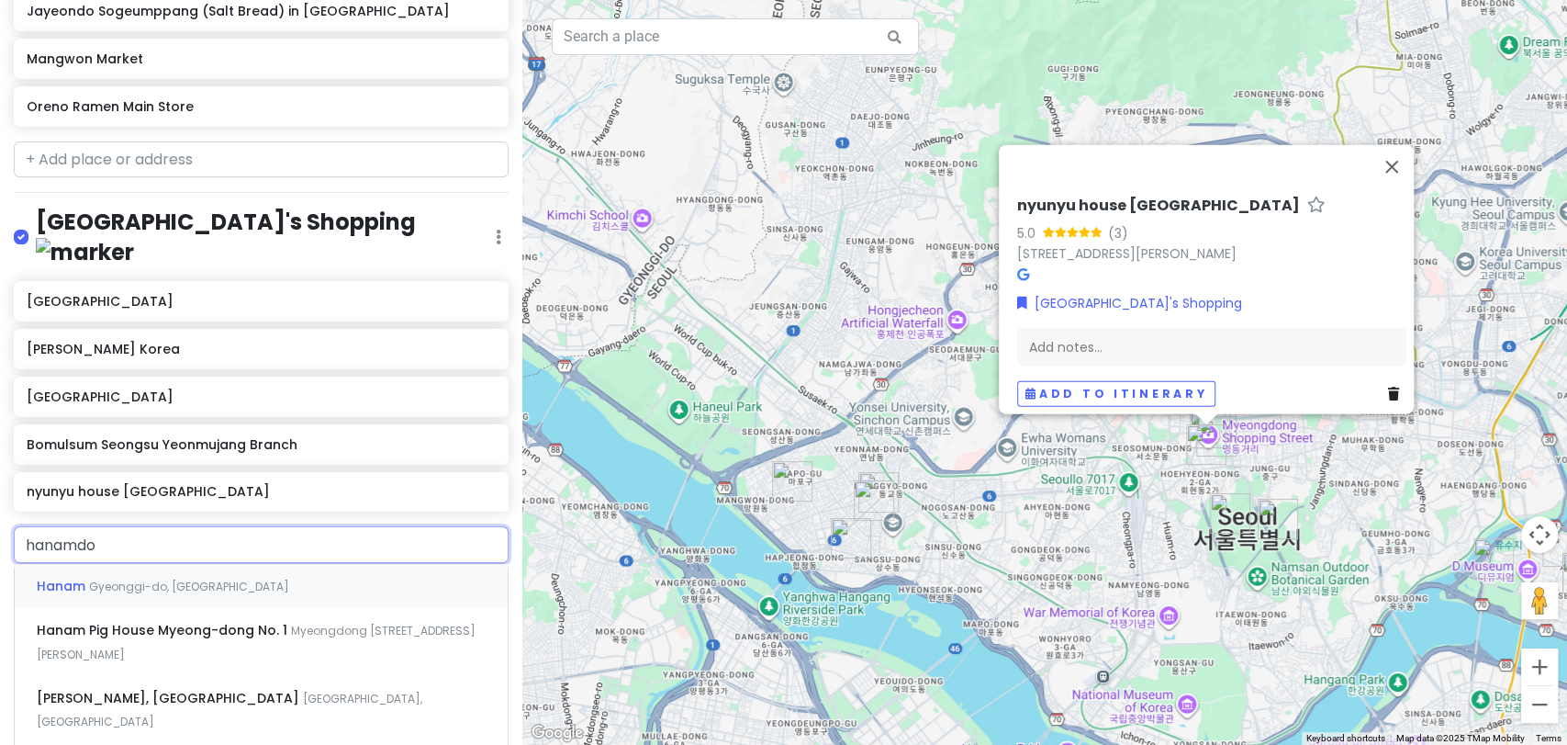
type input "hanamdon"
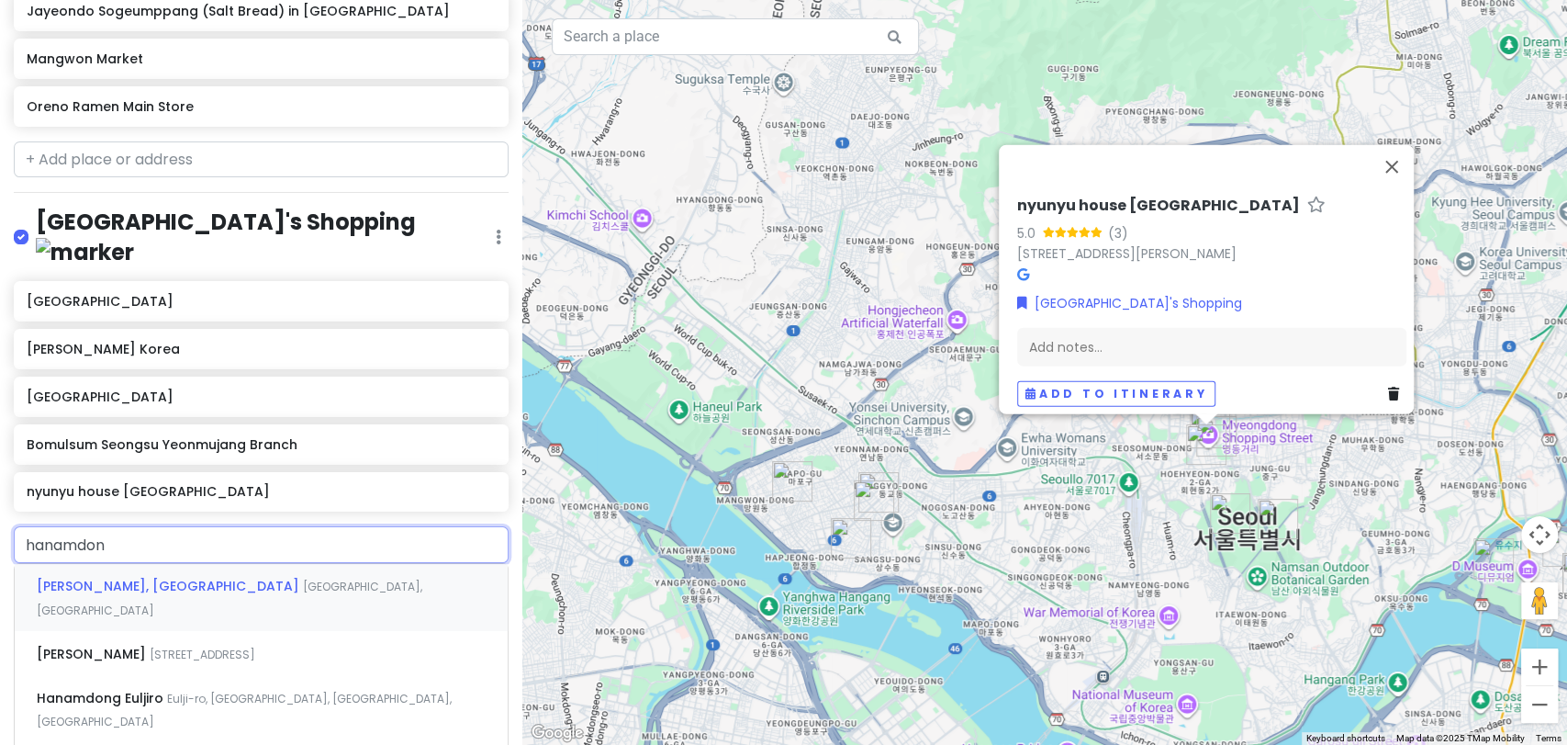
click at [264, 578] on span "[GEOGRAPHIC_DATA], [GEOGRAPHIC_DATA]" at bounding box center [230, 597] width 386 height 39
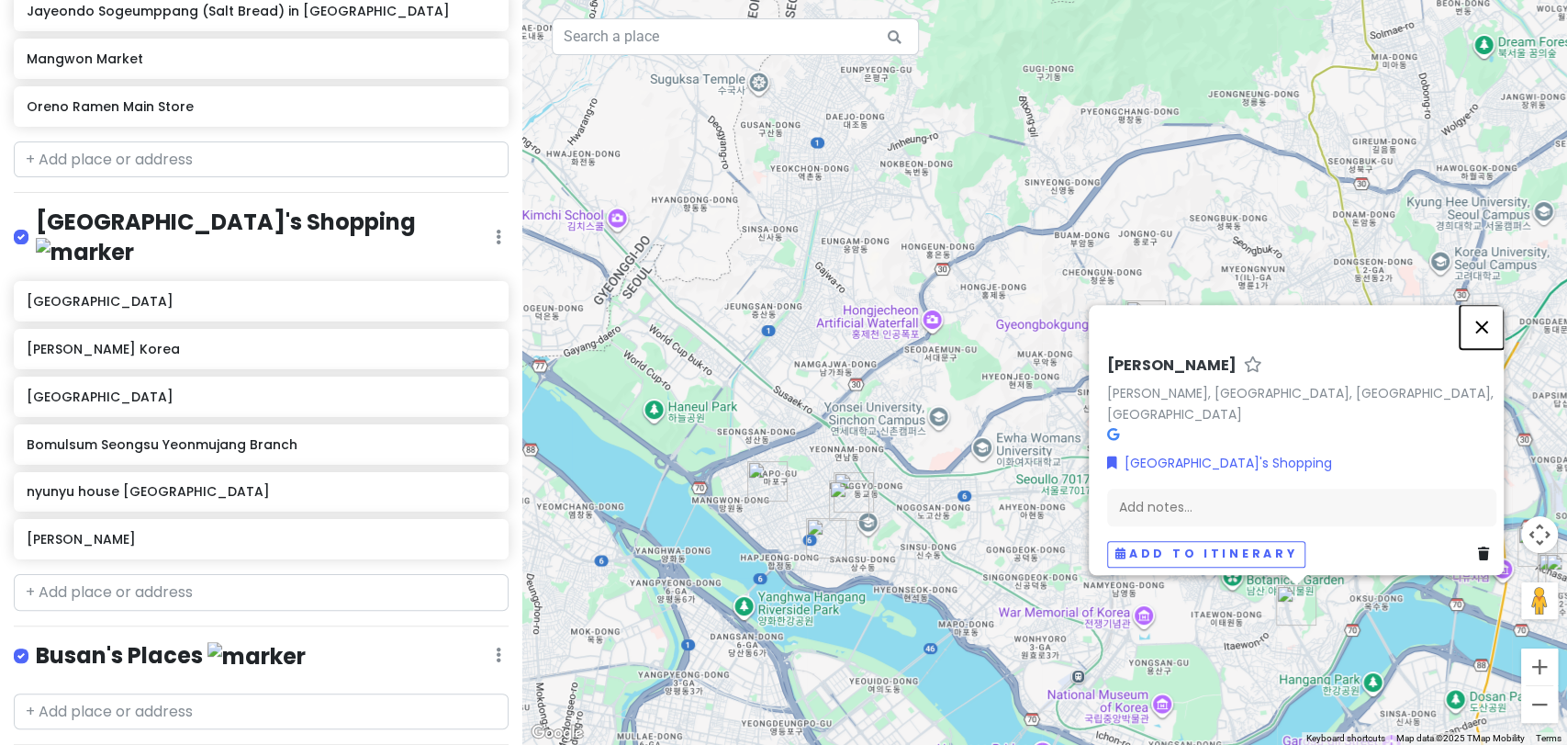
click at [1504, 346] on button "Close" at bounding box center [1482, 327] width 44 height 44
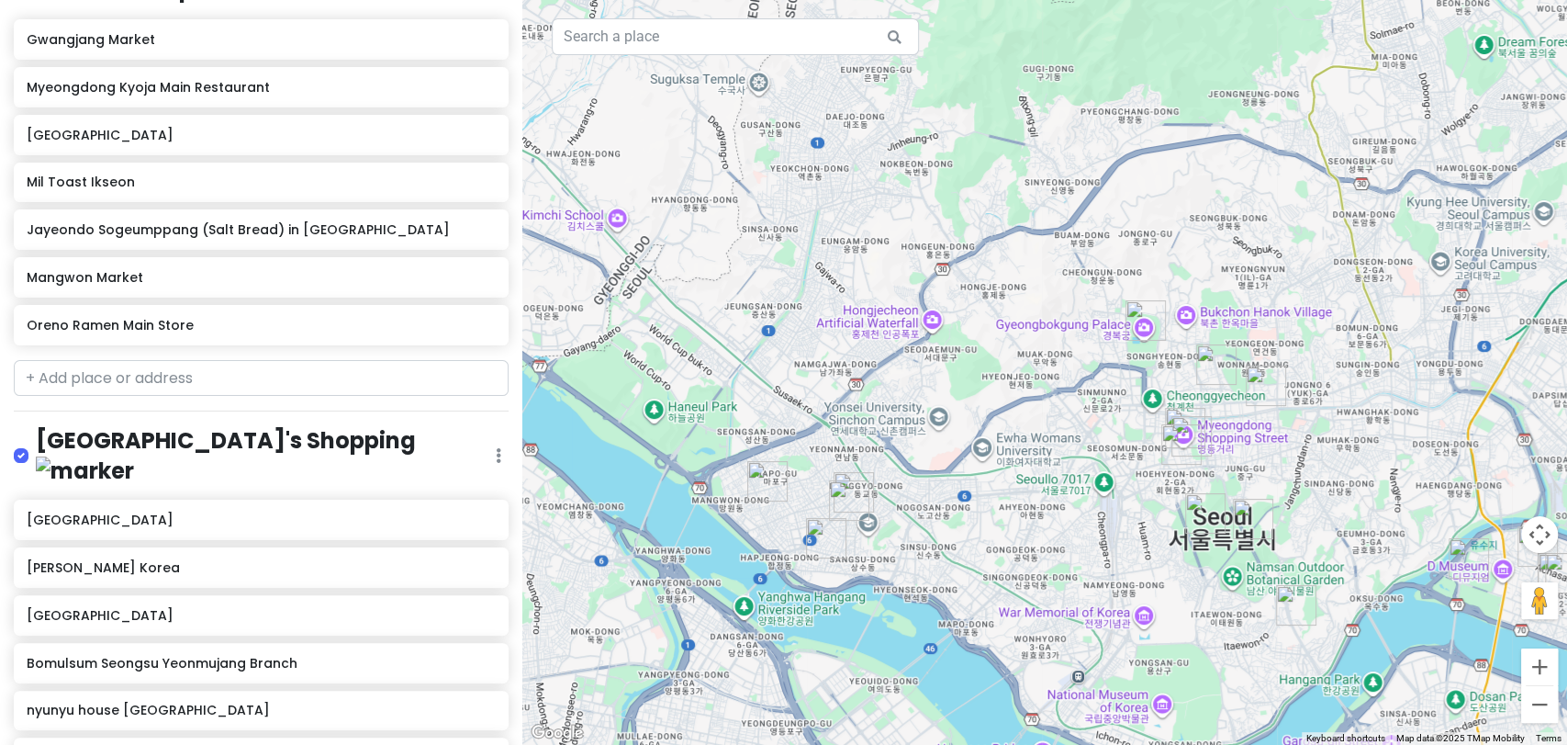
scroll to position [847, 0]
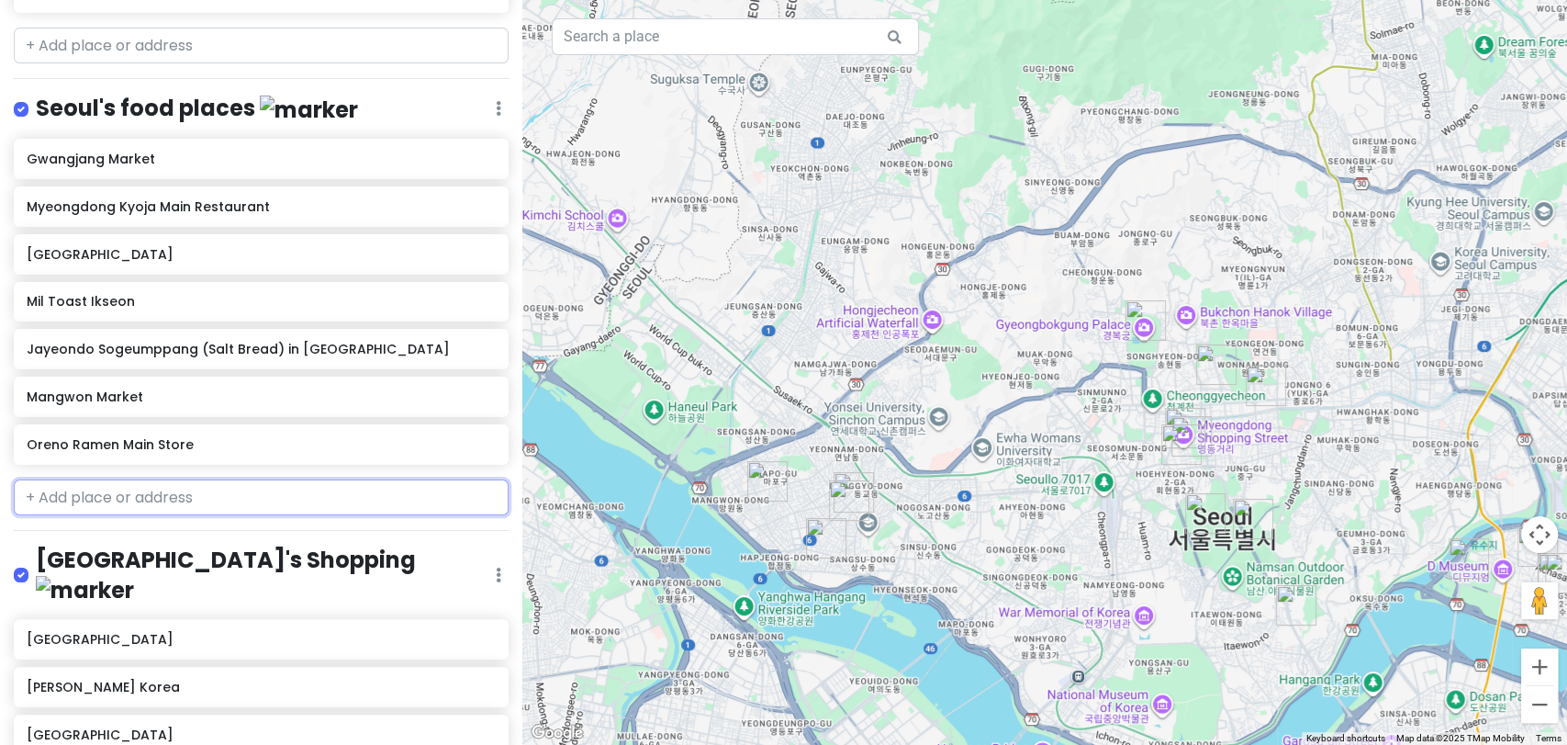
click at [256, 491] on input "text" at bounding box center [261, 497] width 495 height 37
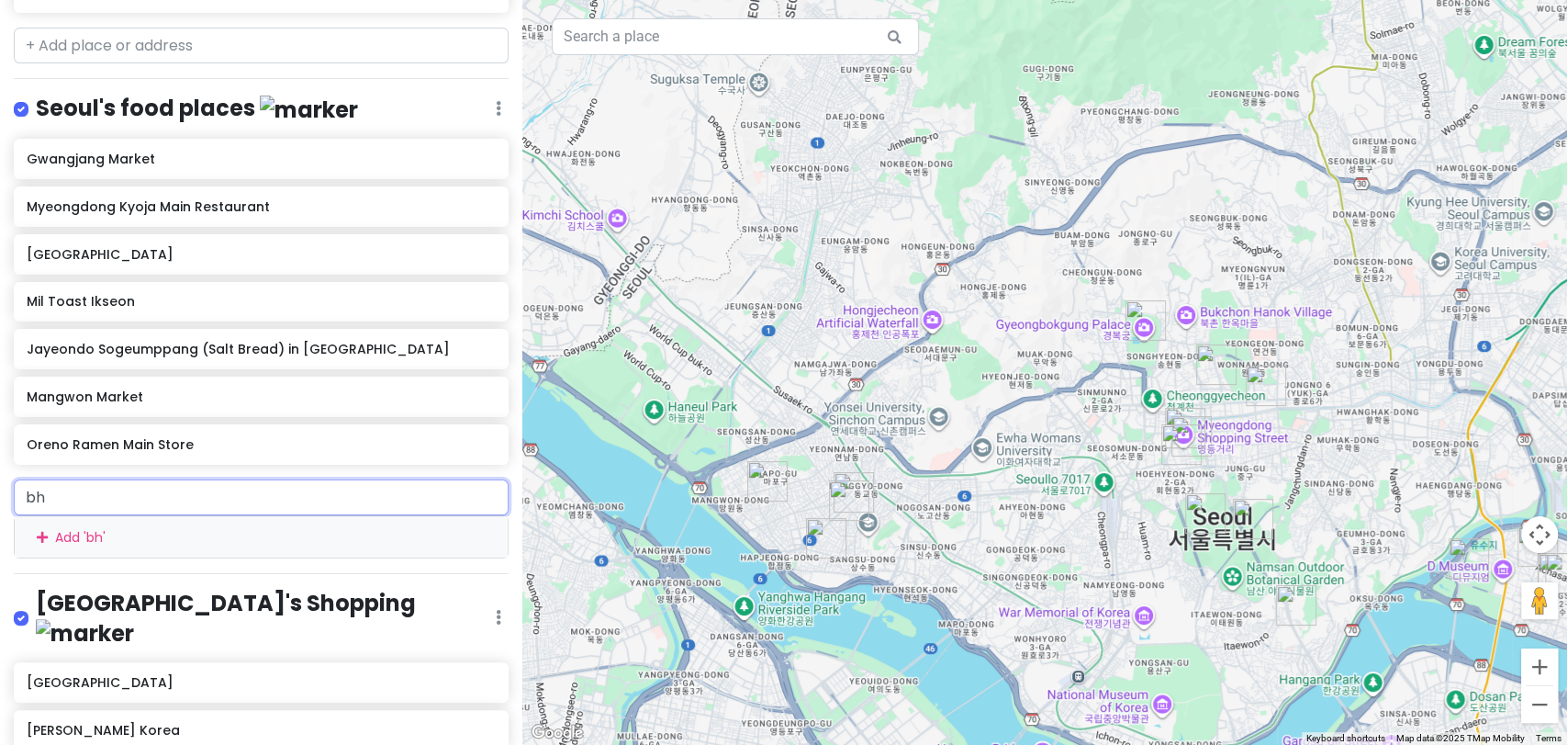
type input "bhc"
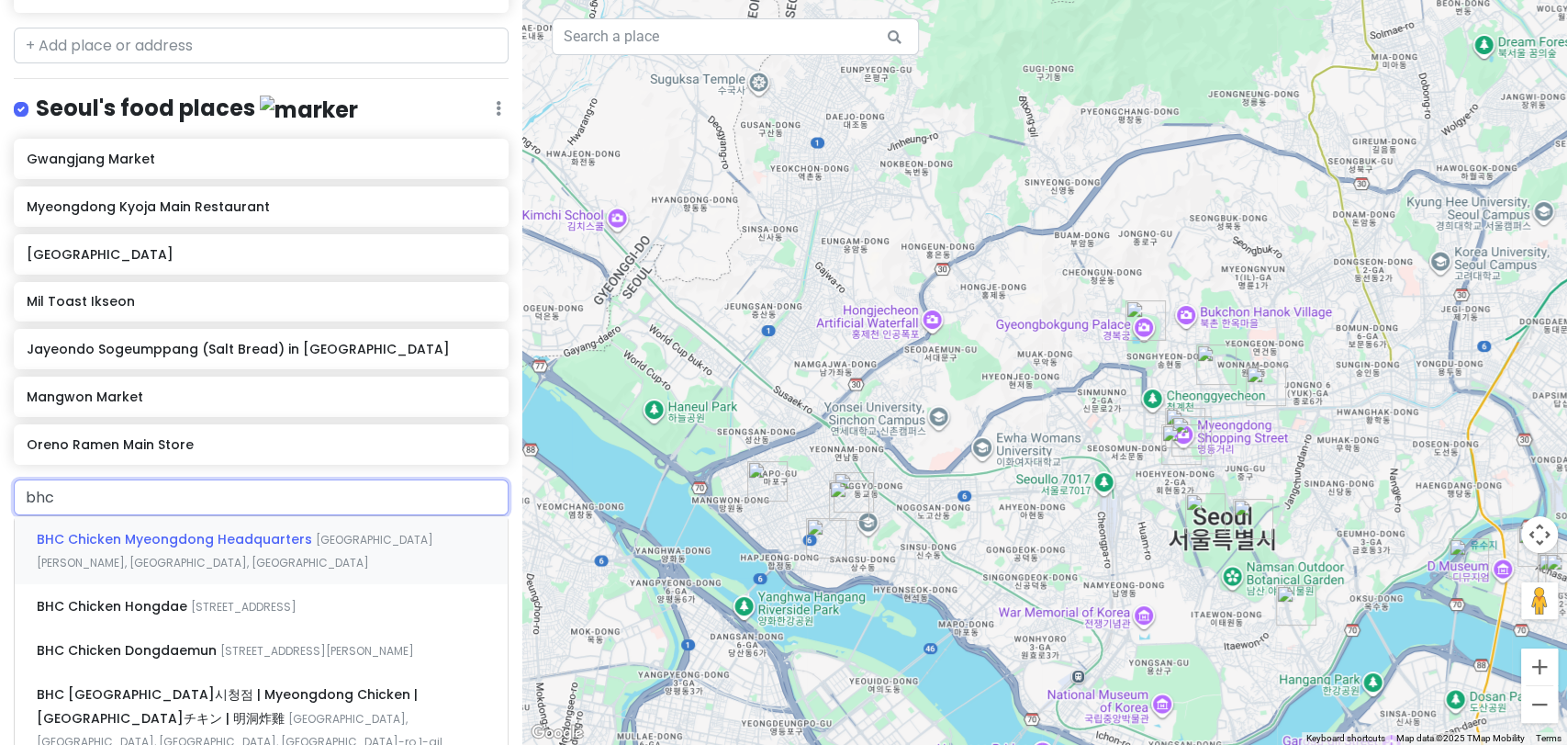
click at [278, 547] on div "BHC Chicken [GEOGRAPHIC_DATA] [GEOGRAPHIC_DATA][PERSON_NAME], [GEOGRAPHIC_DATA]…" at bounding box center [261, 550] width 493 height 68
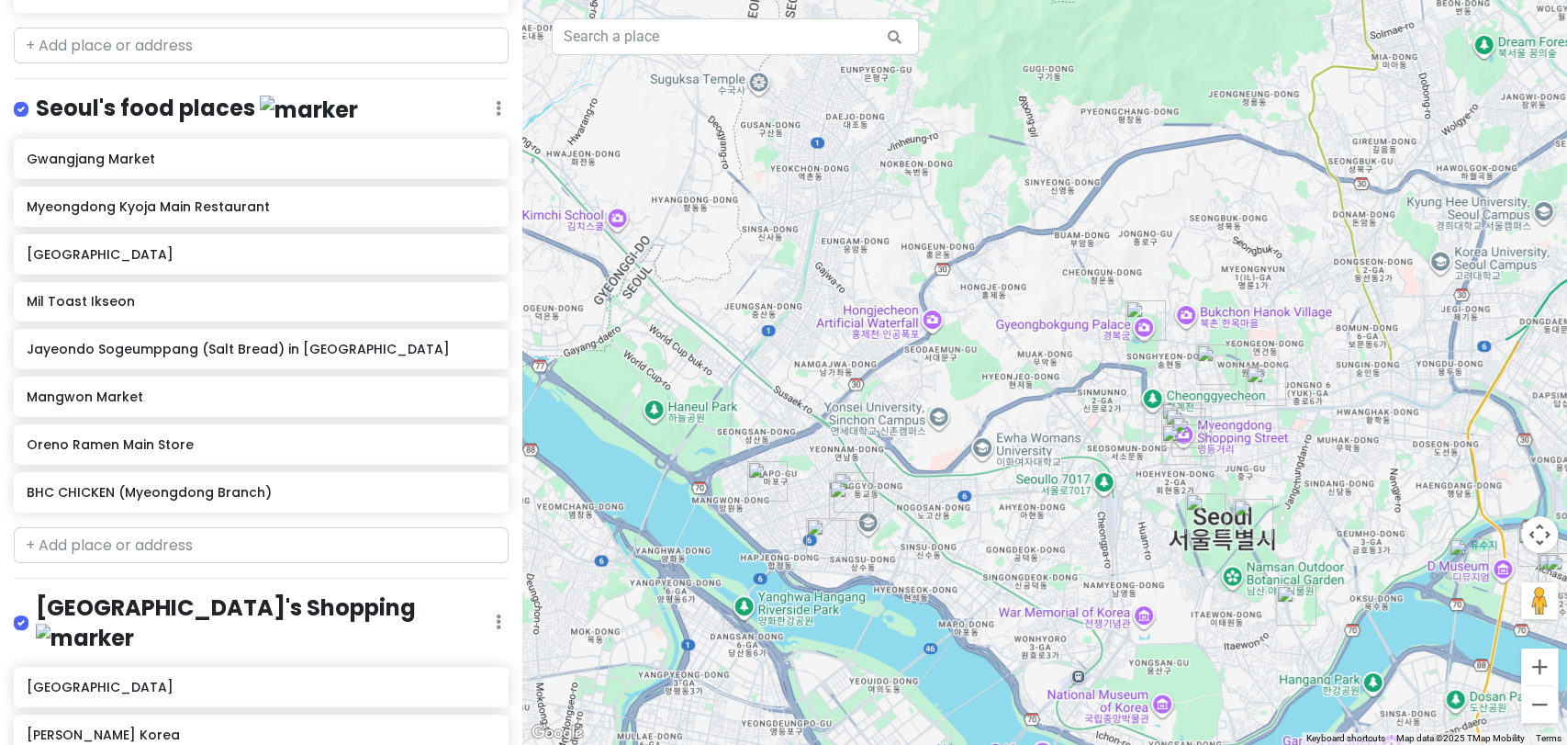
click at [277, 545] on input "text" at bounding box center [261, 545] width 495 height 37
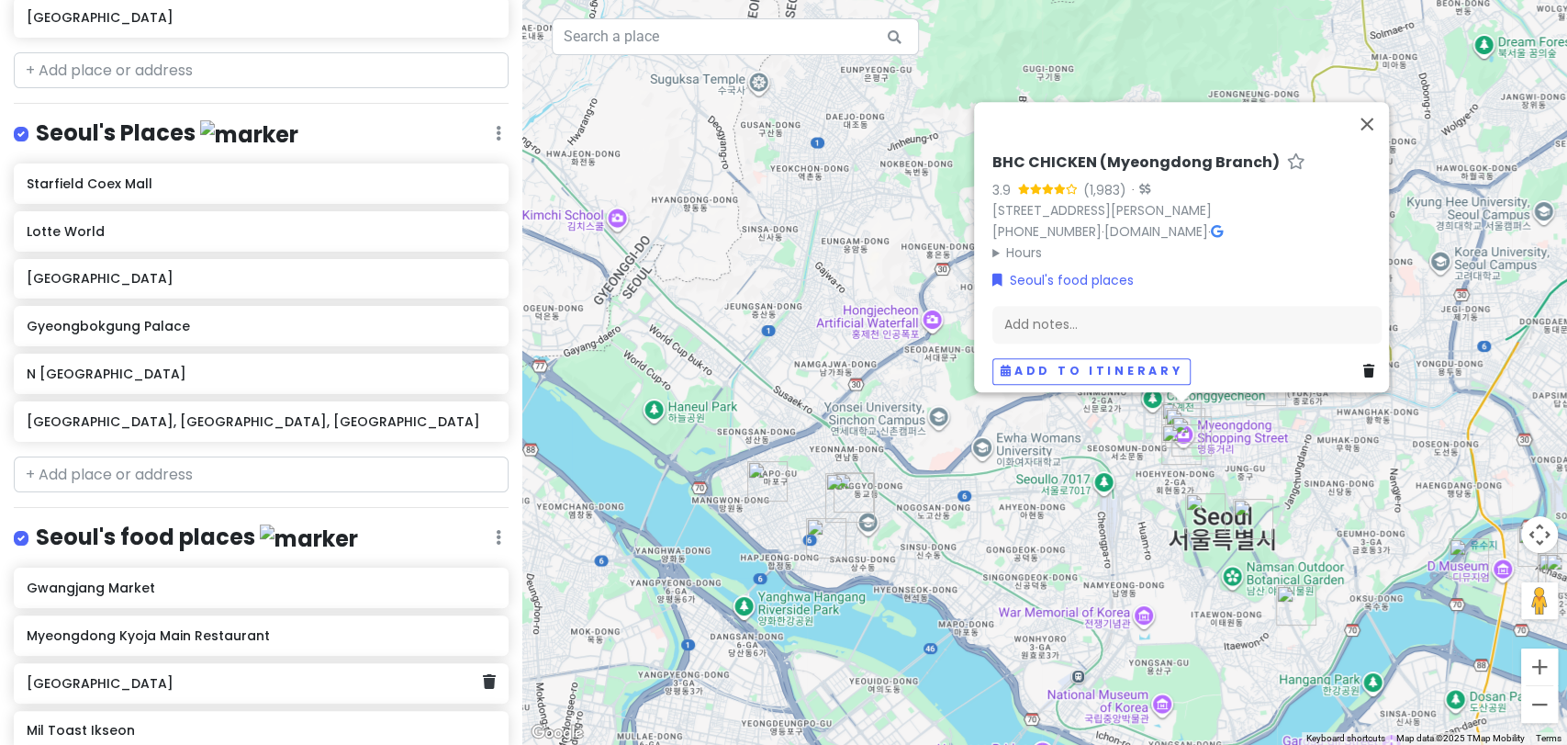
scroll to position [417, 0]
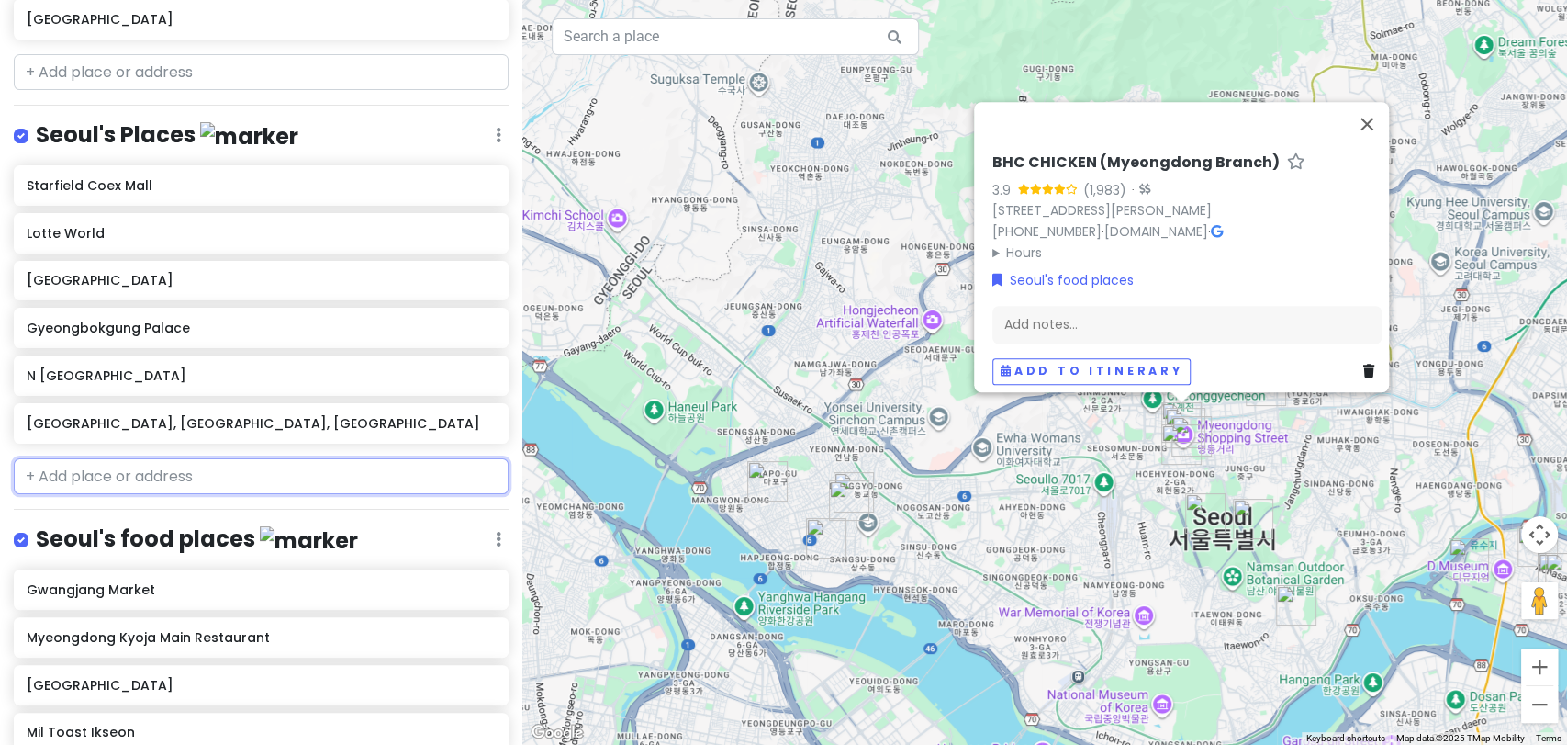
click at [229, 471] on input "text" at bounding box center [261, 476] width 495 height 37
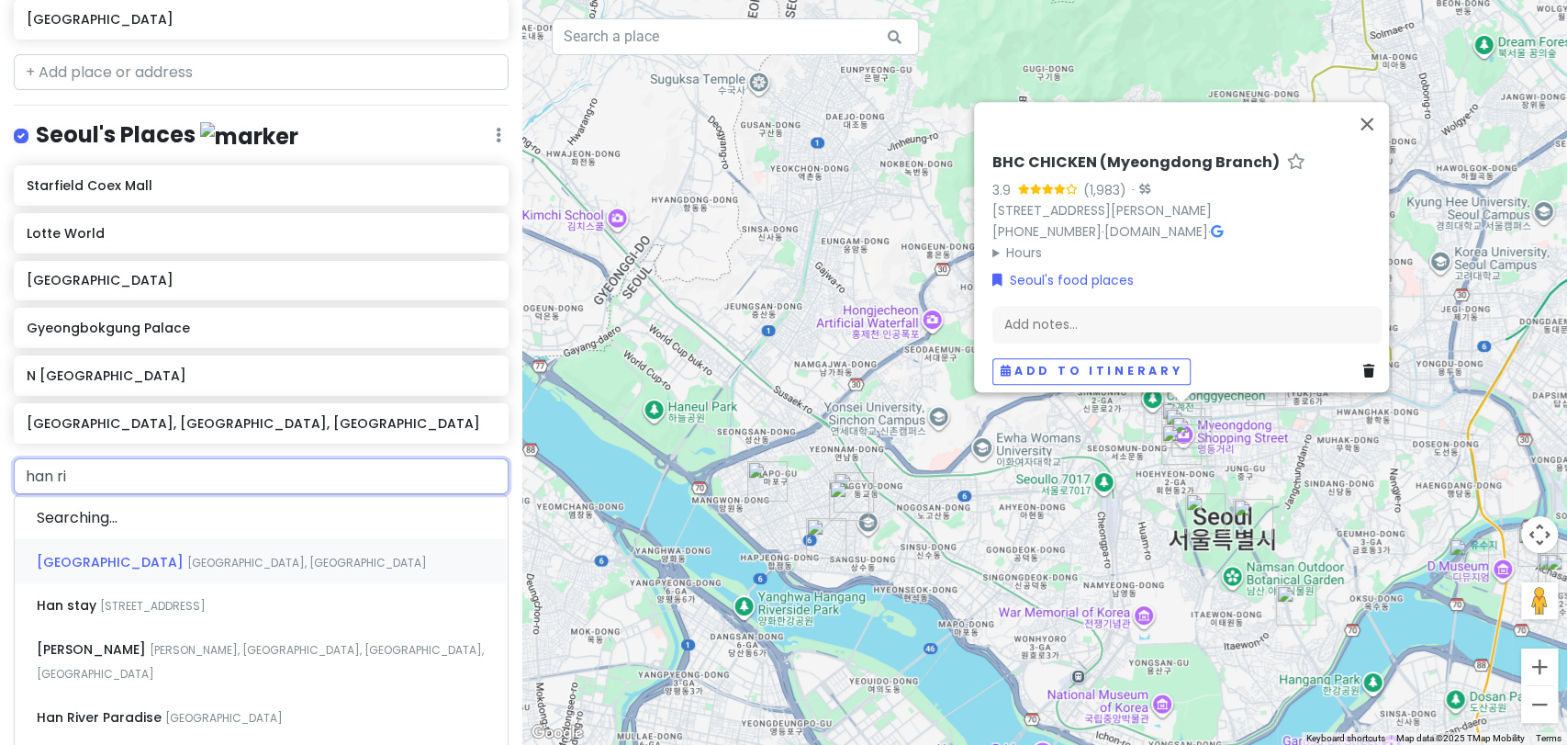
type input "han riv"
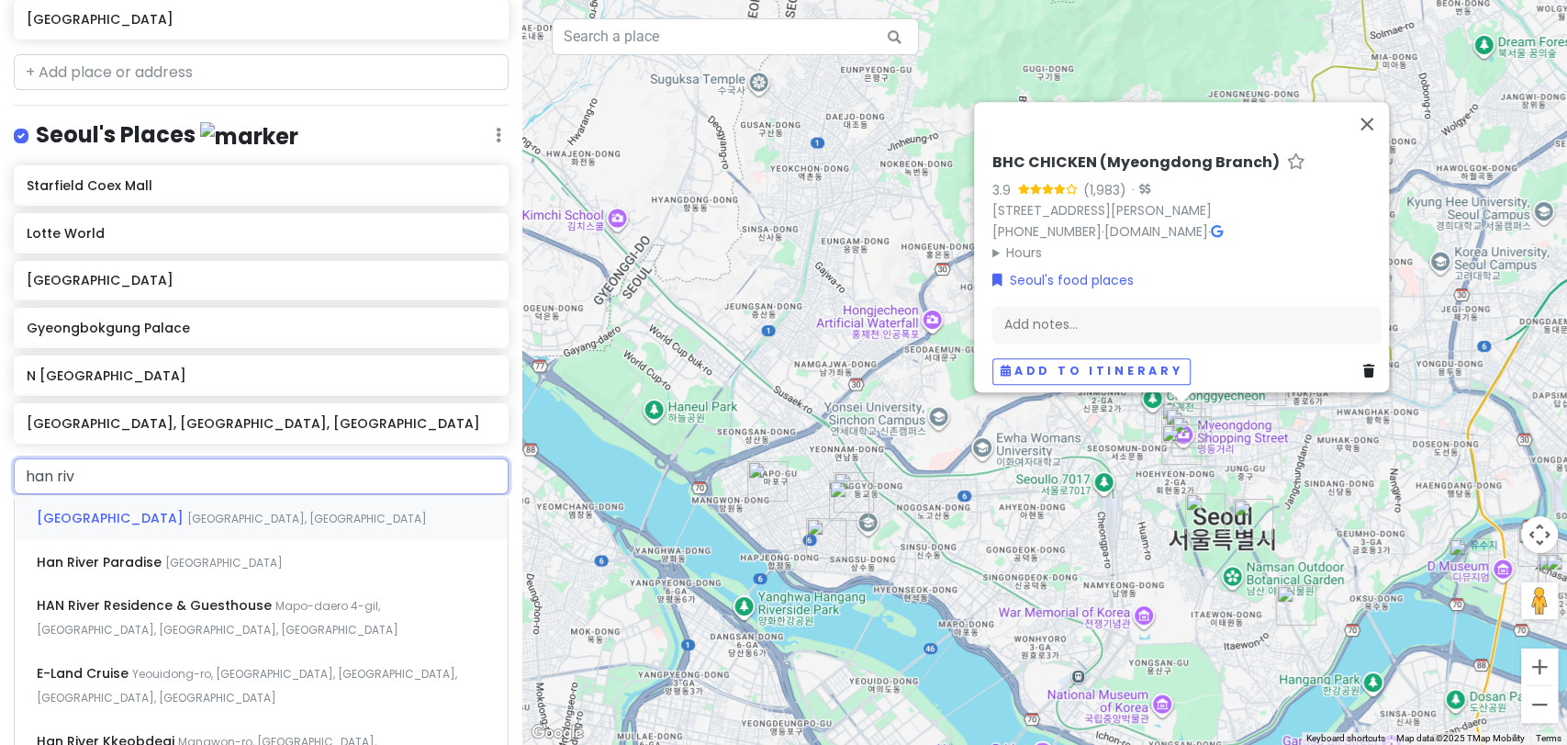
click at [211, 521] on span "[GEOGRAPHIC_DATA], [GEOGRAPHIC_DATA]" at bounding box center [307, 518] width 240 height 16
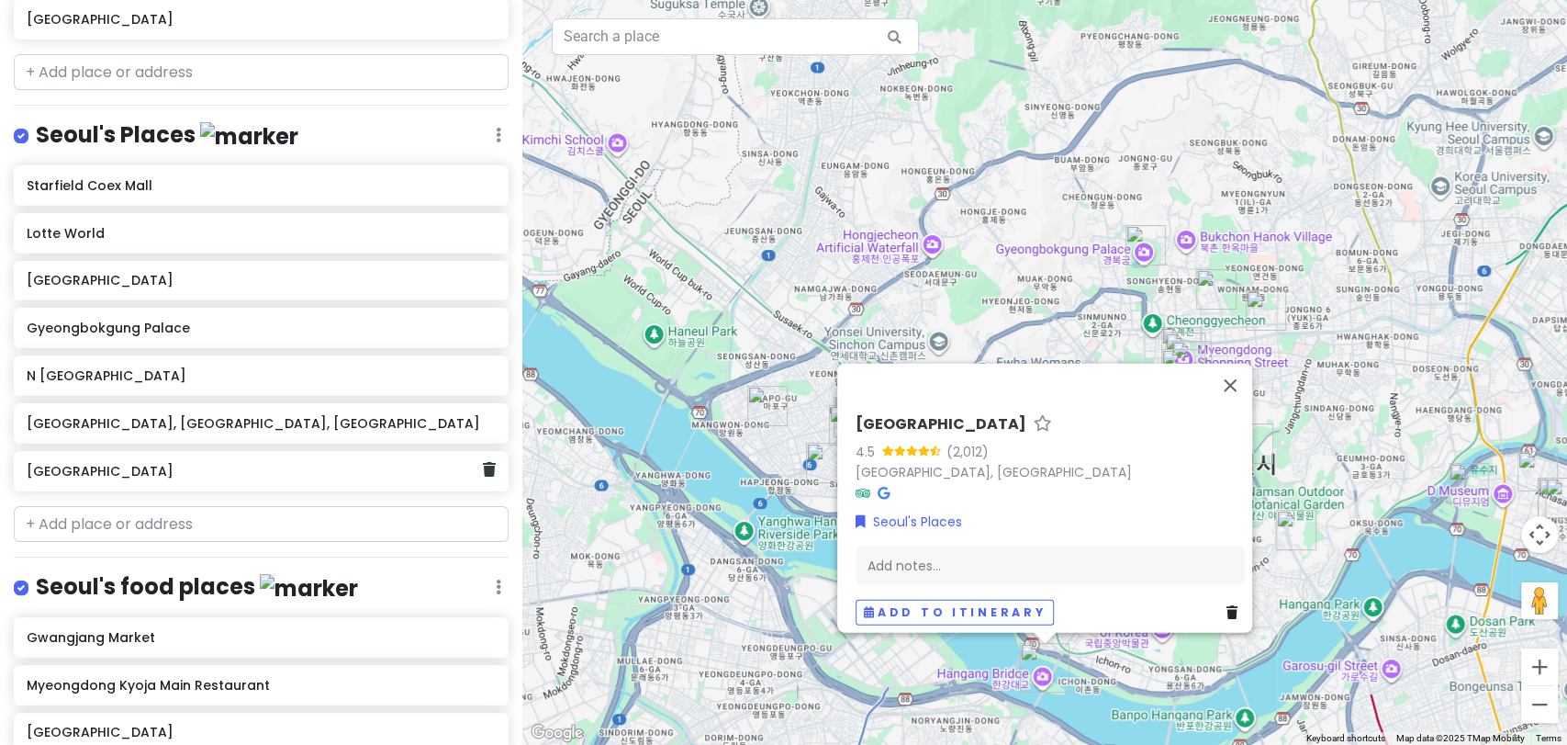
click at [485, 475] on div "[GEOGRAPHIC_DATA]" at bounding box center [261, 471] width 495 height 40
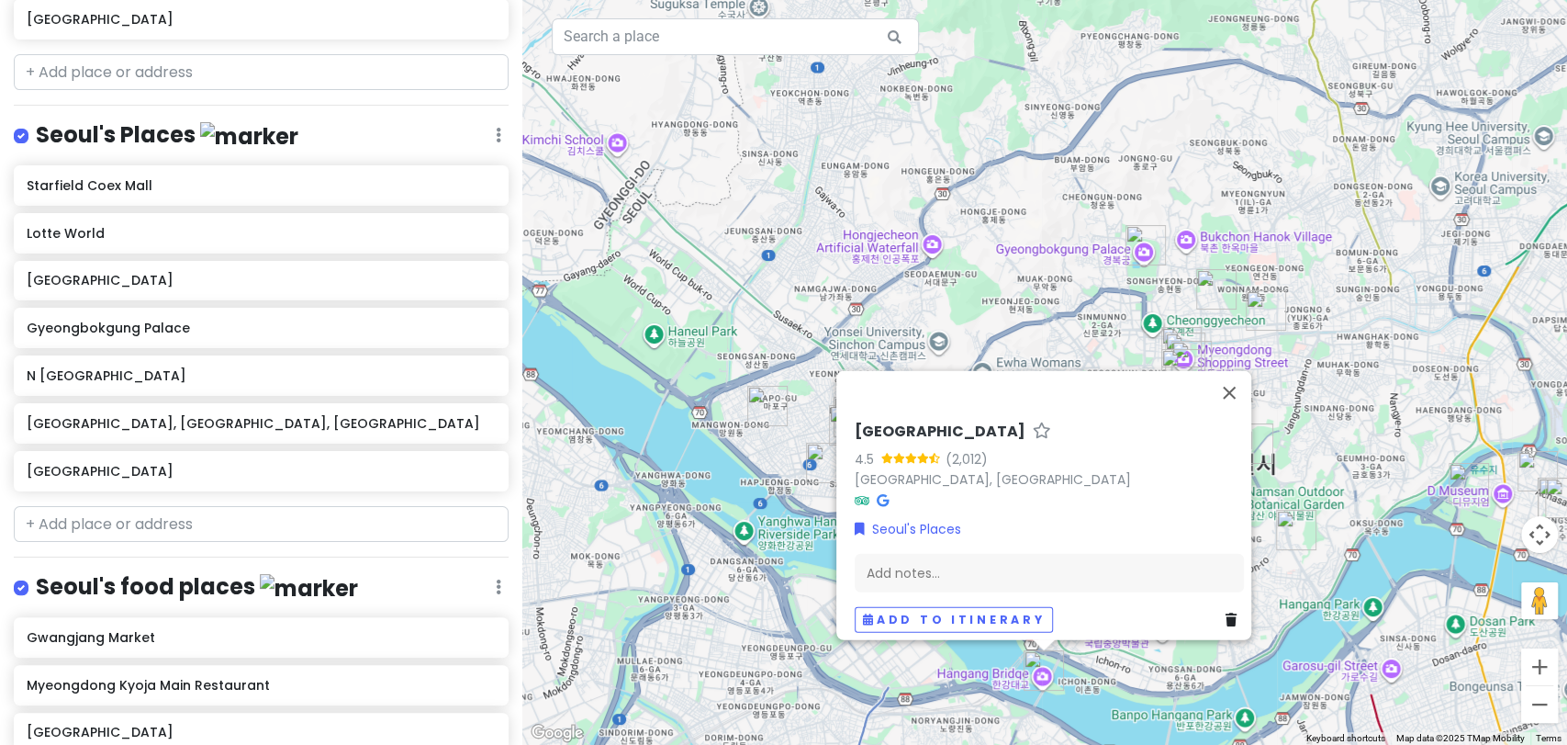
click at [223, 539] on div "KOREA TRIP 2026 Private Change Dates Make a Copy Delete Trip Go Pro ⚡️ Give Fee…" at bounding box center [261, 372] width 522 height 745
click at [228, 527] on input "text" at bounding box center [261, 524] width 495 height 37
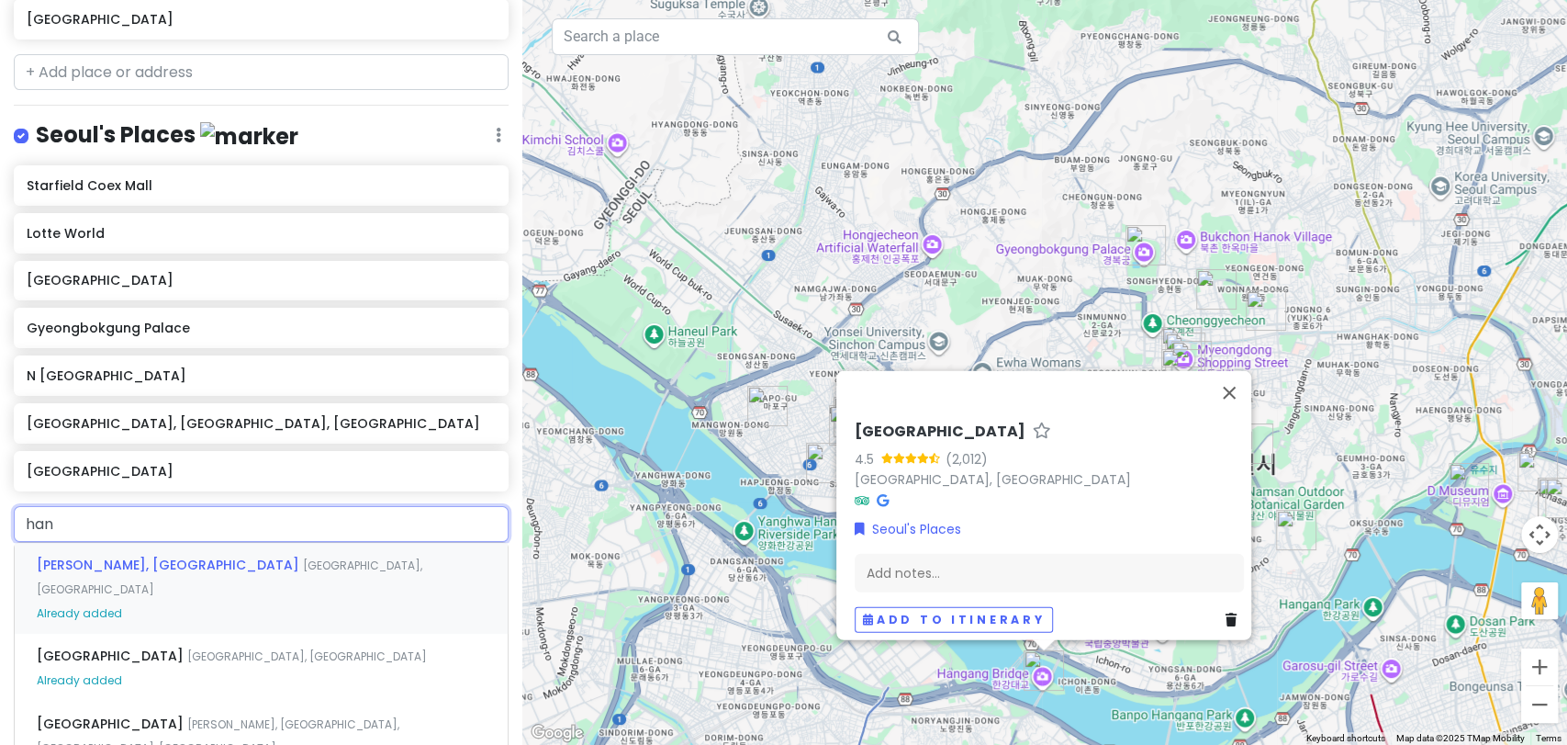
type input "han"
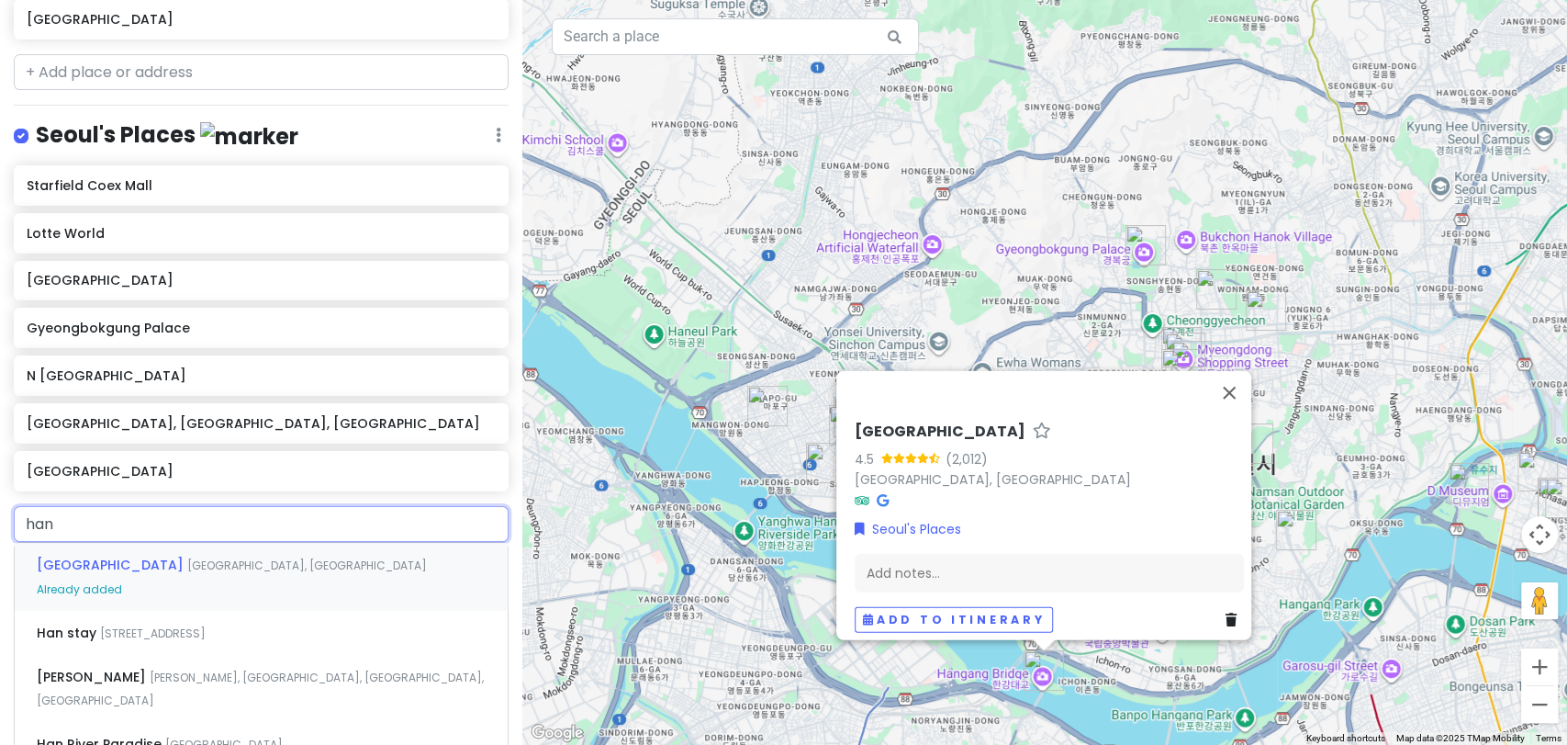
click at [187, 568] on span "[GEOGRAPHIC_DATA], [GEOGRAPHIC_DATA]" at bounding box center [307, 565] width 240 height 16
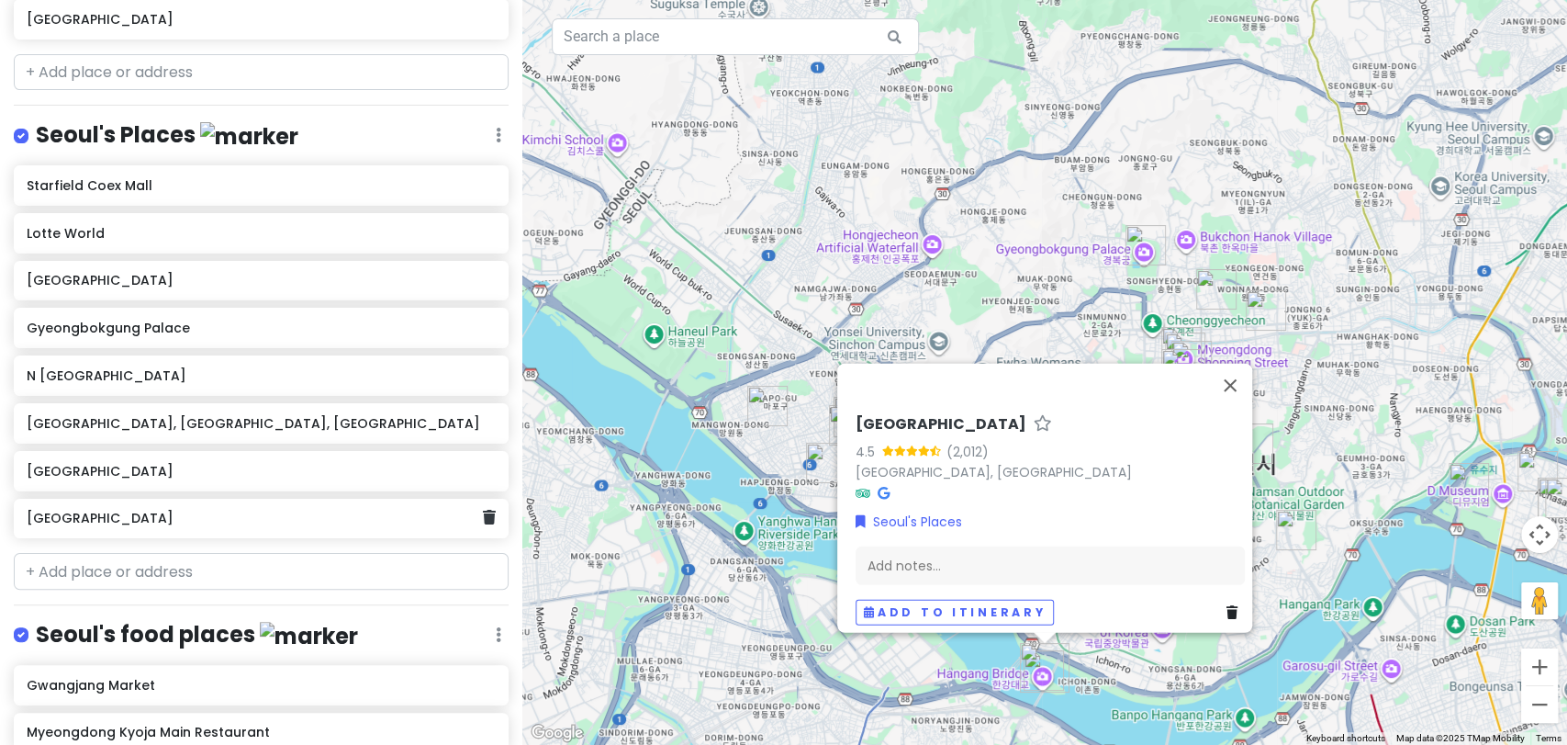
click at [476, 528] on div "[GEOGRAPHIC_DATA]" at bounding box center [261, 519] width 495 height 40
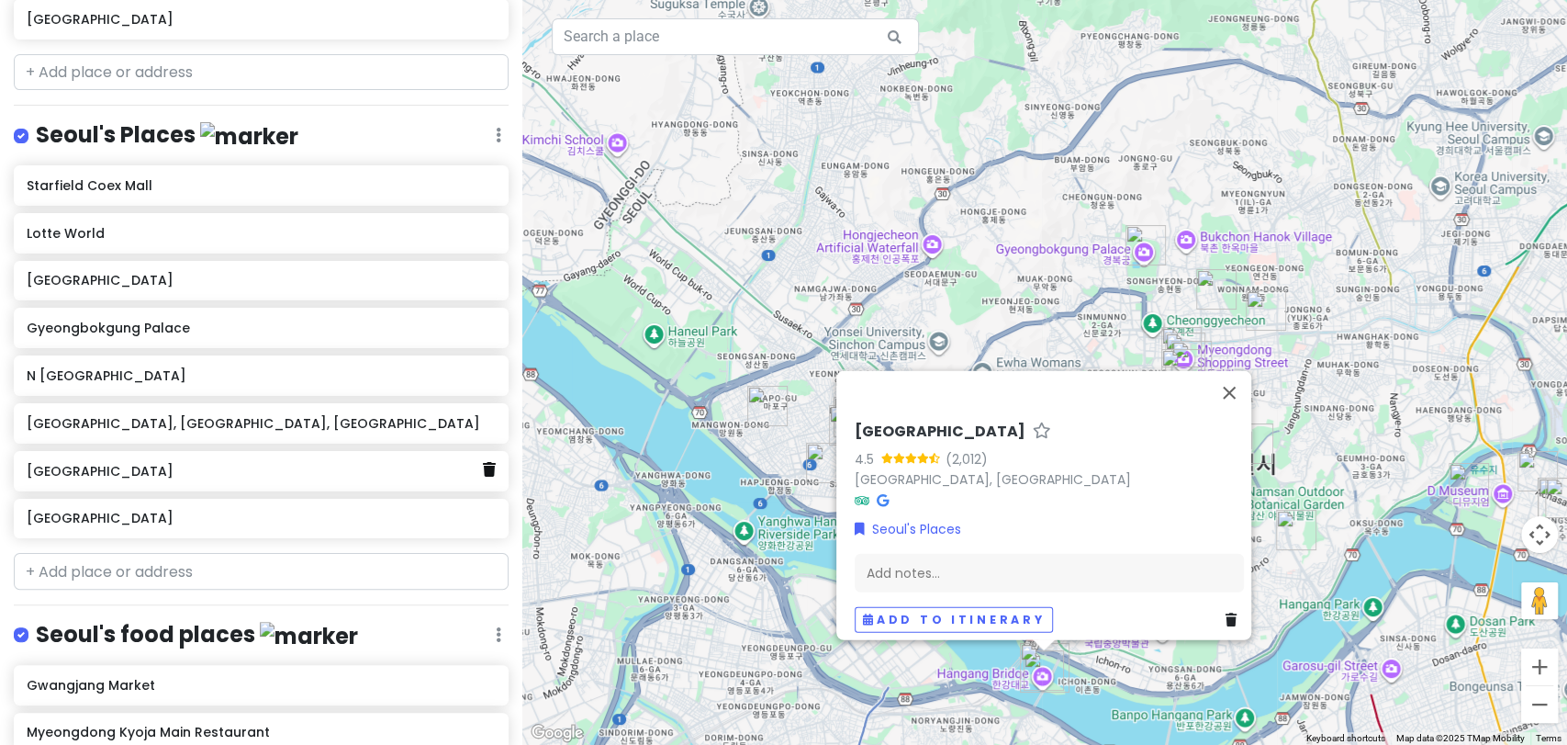
click at [483, 470] on icon at bounding box center [489, 469] width 13 height 15
